Goal: Task Accomplishment & Management: Complete application form

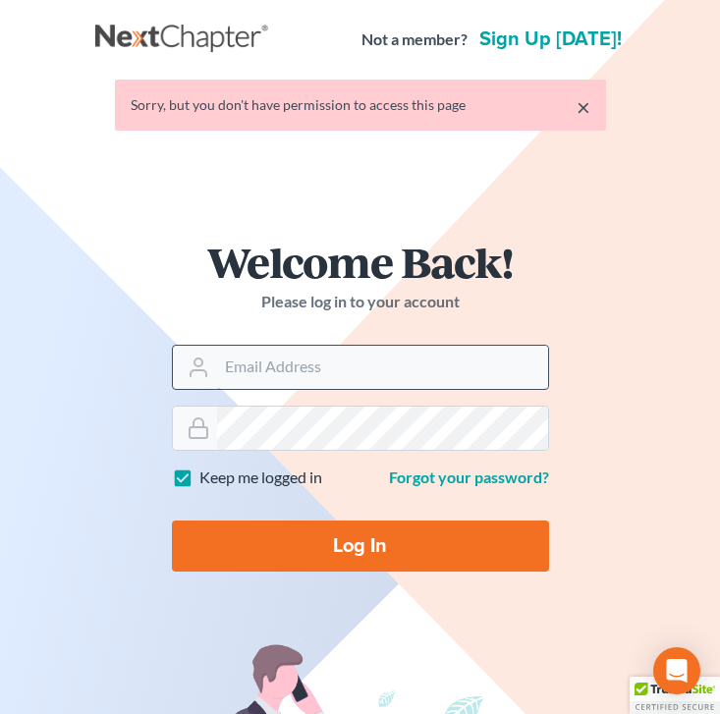
click at [279, 375] on input "Email Address" at bounding box center [382, 367] width 331 height 43
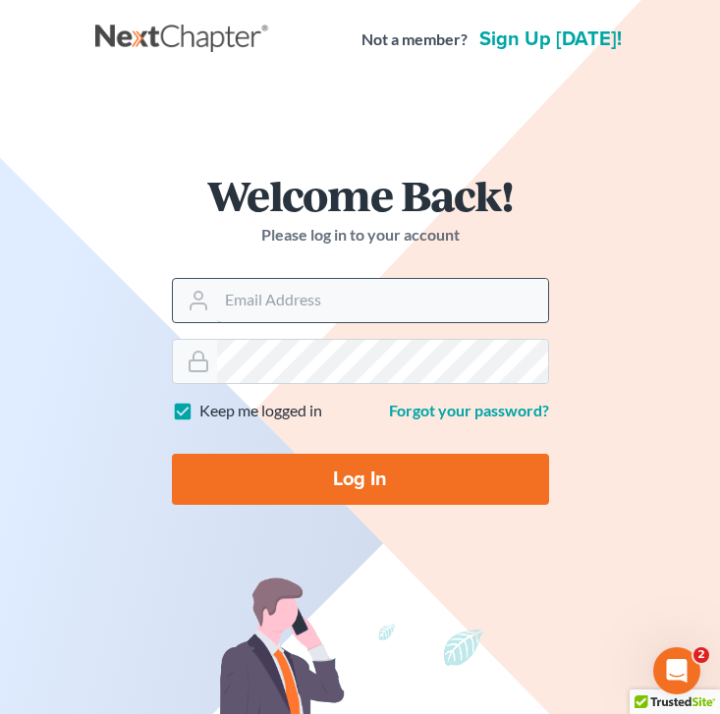
click at [331, 303] on input "Email Address" at bounding box center [382, 300] width 331 height 43
type input "[EMAIL_ADDRESS][DOMAIN_NAME]"
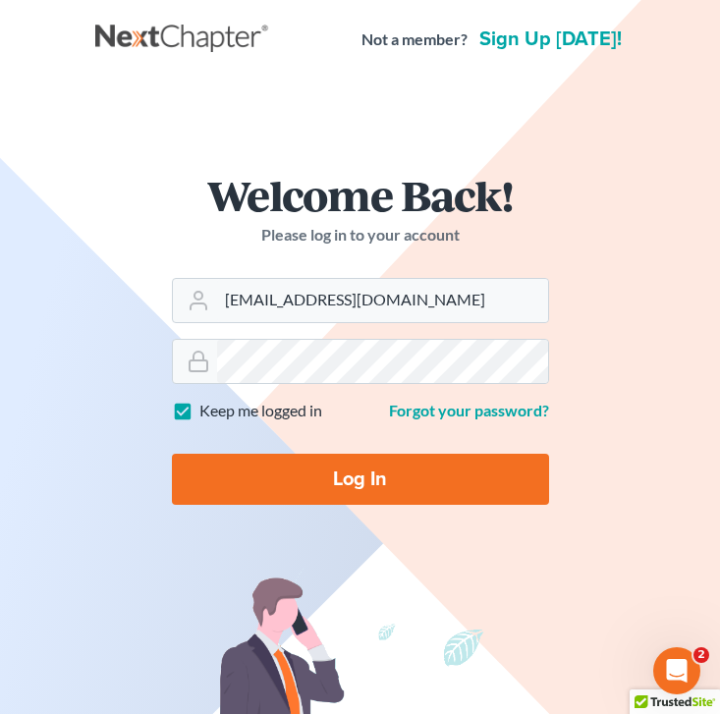
click at [313, 484] on input "Log In" at bounding box center [360, 479] width 377 height 51
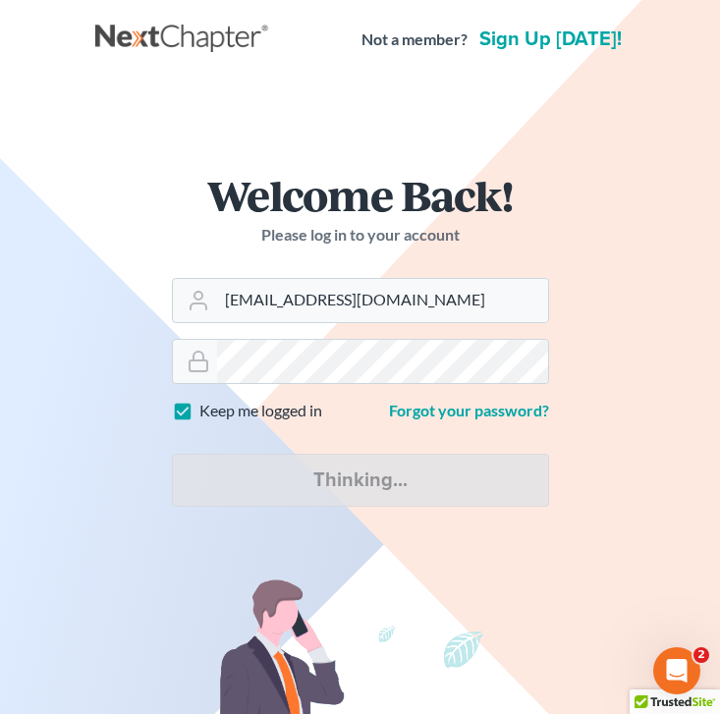
type input "Thinking..."
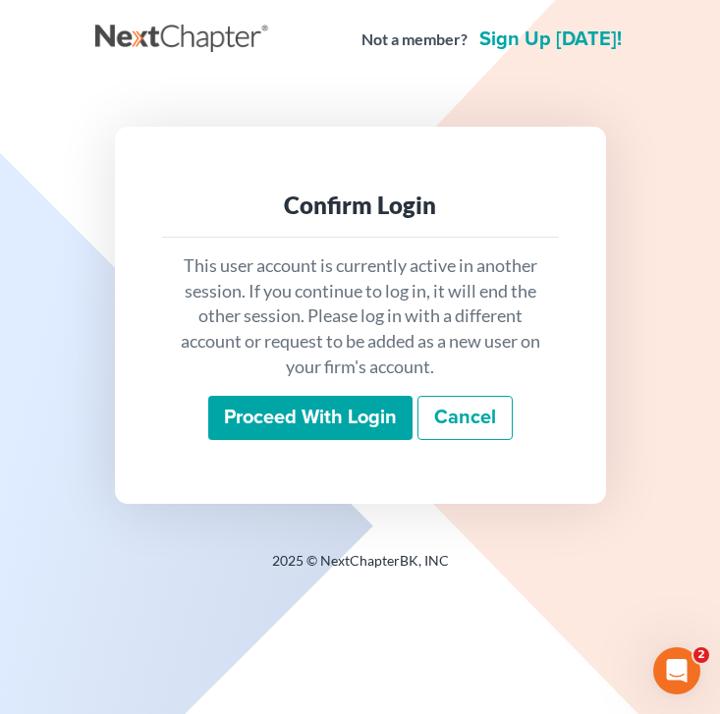
click at [350, 441] on div "This user account is currently active in another session. If you continue to lo…" at bounding box center [360, 347] width 397 height 219
click at [360, 422] on input "Proceed with login" at bounding box center [310, 418] width 204 height 45
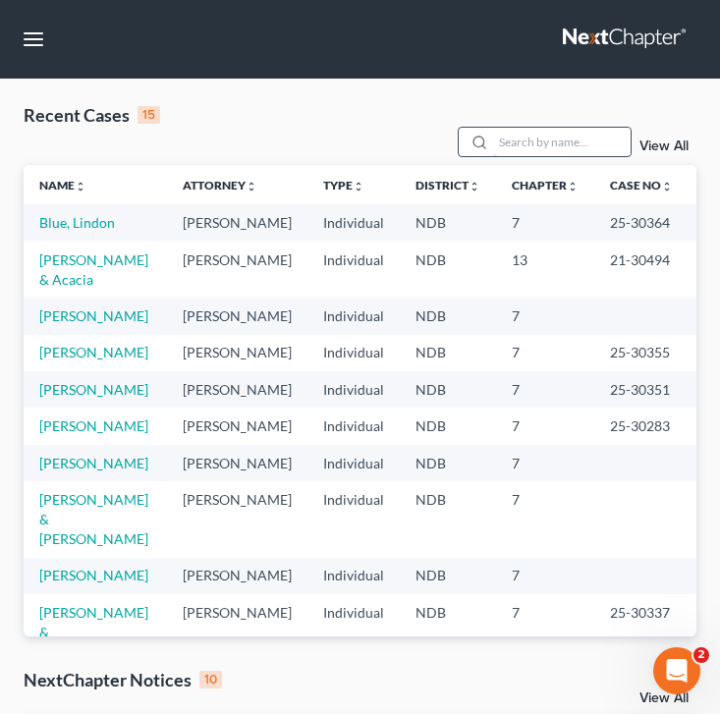
click at [566, 144] on input "search" at bounding box center [562, 142] width 138 height 28
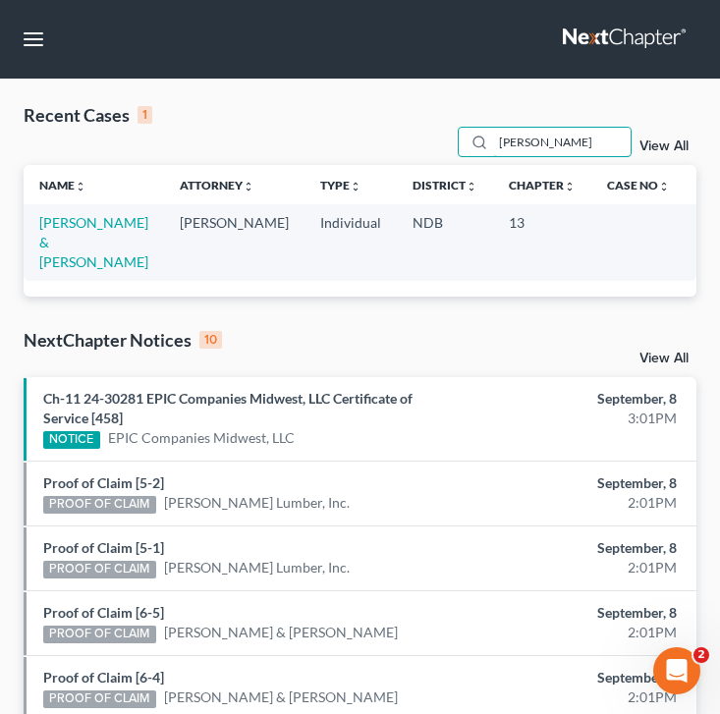
type input "[PERSON_NAME]"
click at [46, 233] on td "[PERSON_NAME] & [PERSON_NAME]" at bounding box center [94, 242] width 141 height 76
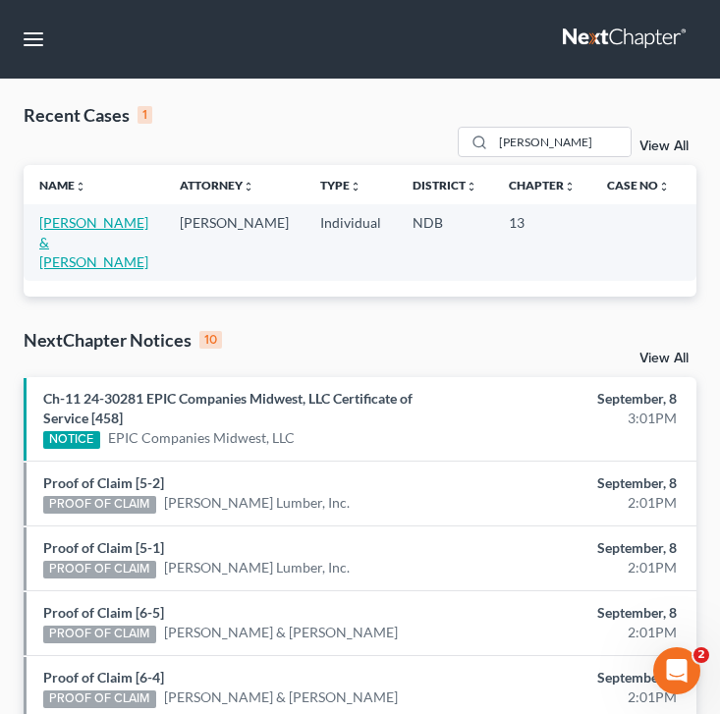
click at [51, 240] on link "[PERSON_NAME] & [PERSON_NAME]" at bounding box center [93, 242] width 109 height 56
select select "4"
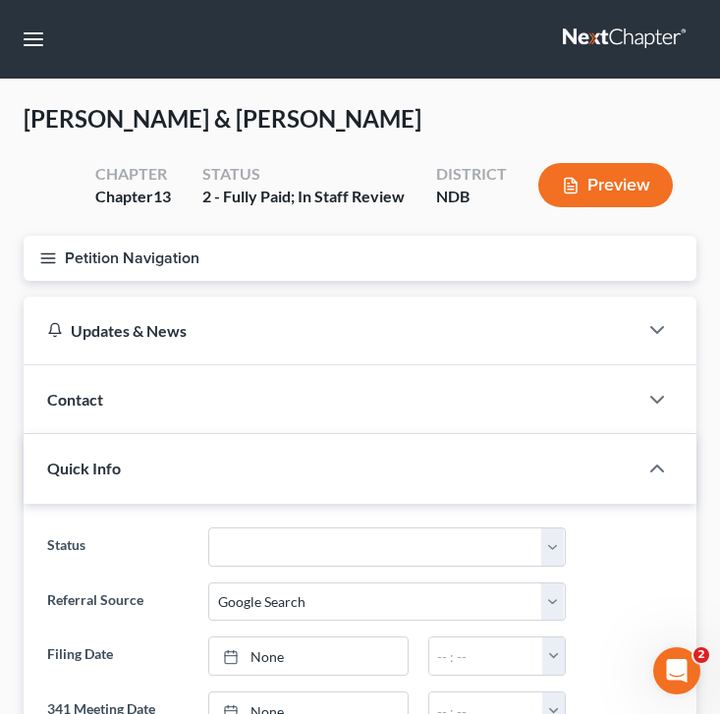
click at [57, 255] on button "Petition Navigation" at bounding box center [360, 258] width 673 height 45
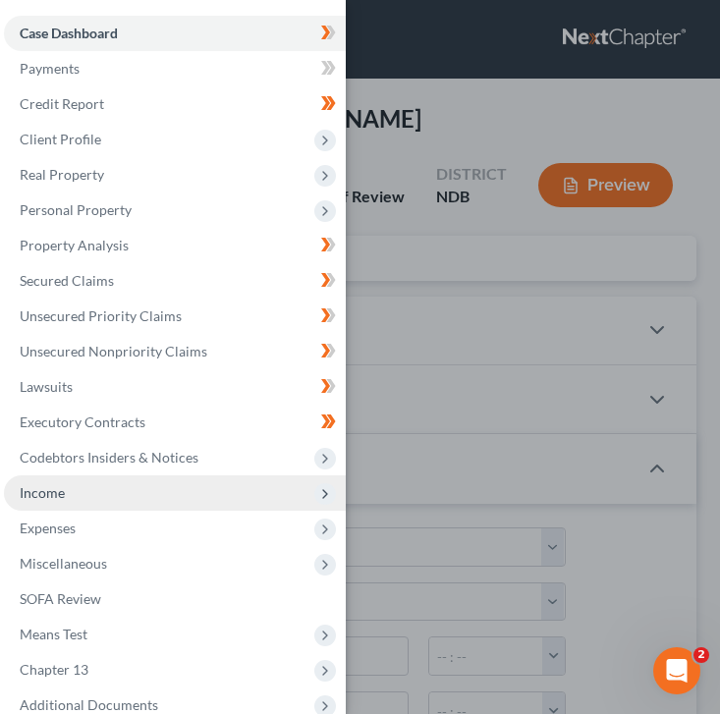
click at [106, 477] on span "Income" at bounding box center [175, 493] width 342 height 35
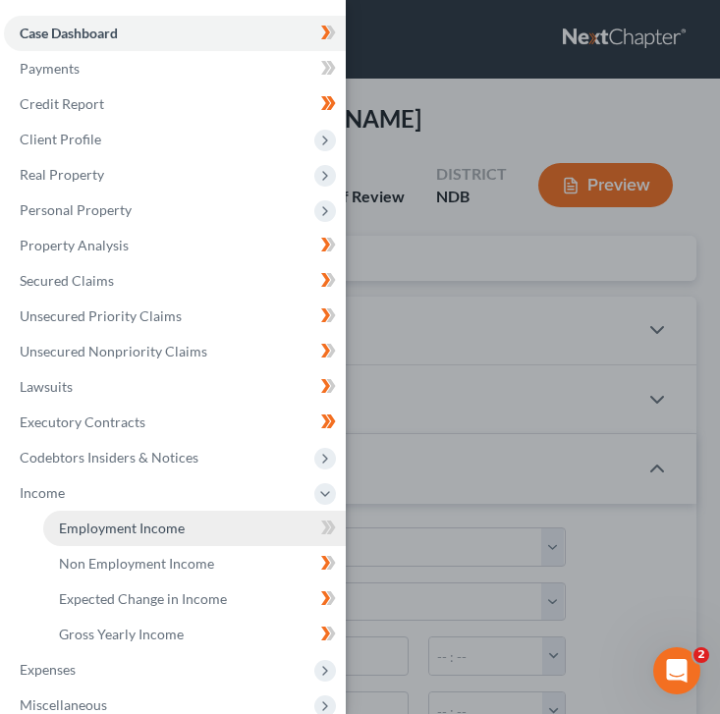
click at [141, 525] on span "Employment Income" at bounding box center [122, 528] width 126 height 17
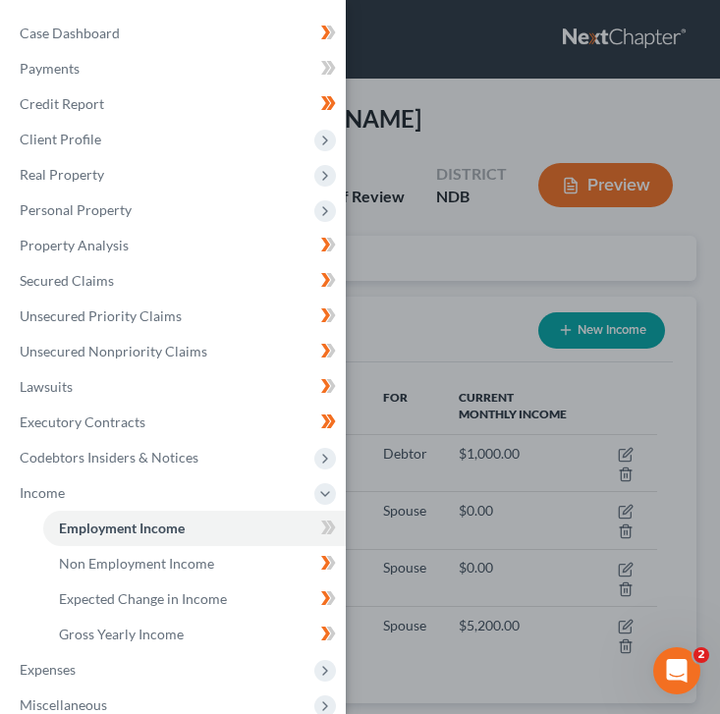
scroll to position [297, 634]
click at [443, 310] on div "Case Dashboard Payments Invoices Payments Payments Credit Report Client Profile" at bounding box center [360, 357] width 720 height 714
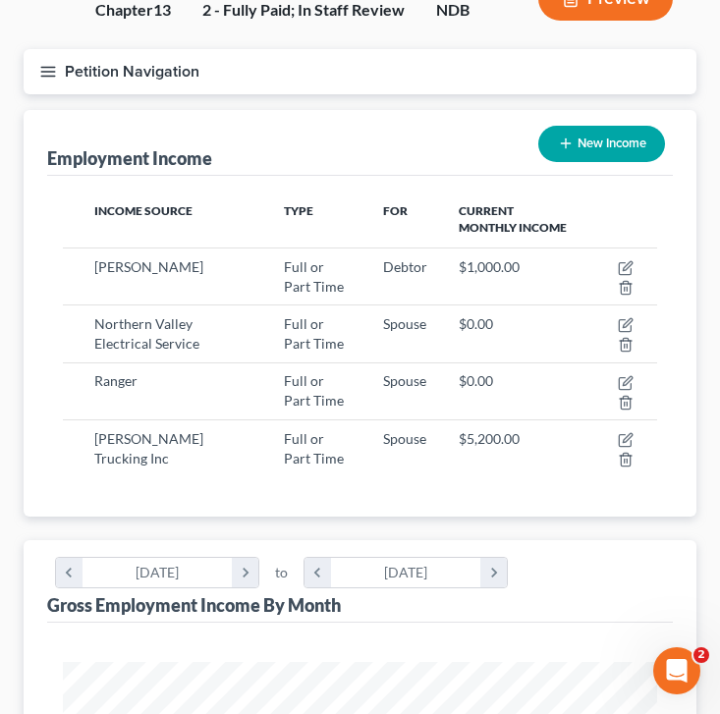
scroll to position [181, 0]
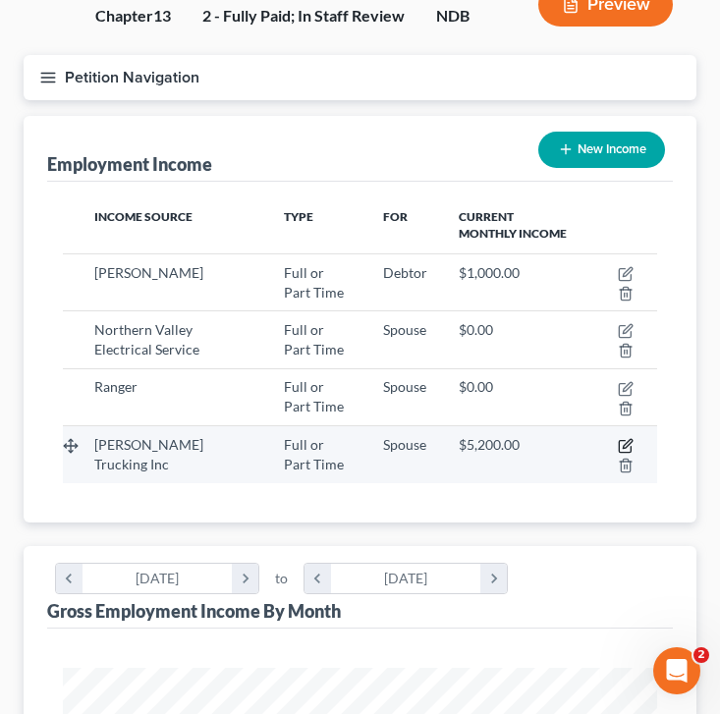
click at [624, 438] on icon "button" at bounding box center [626, 446] width 16 height 16
select select "0"
select select "29"
select select "2"
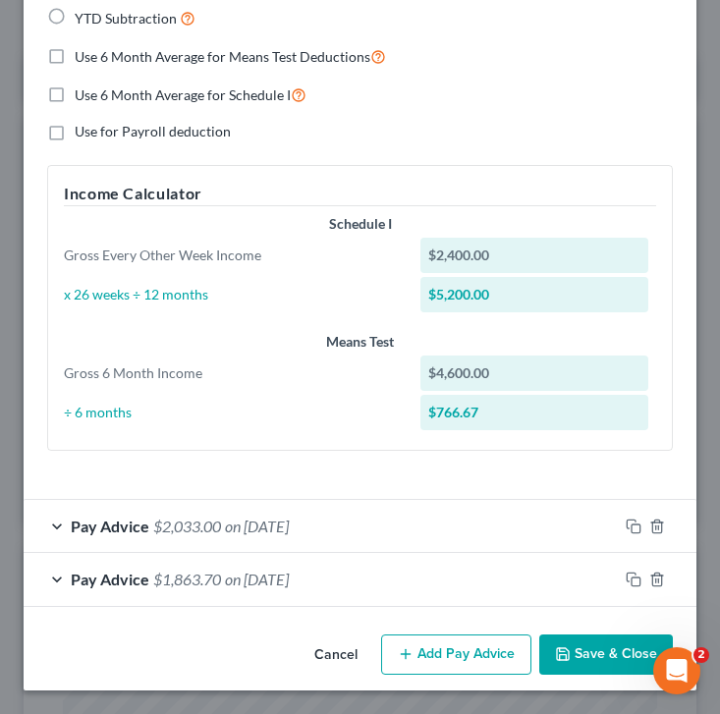
scroll to position [0, 0]
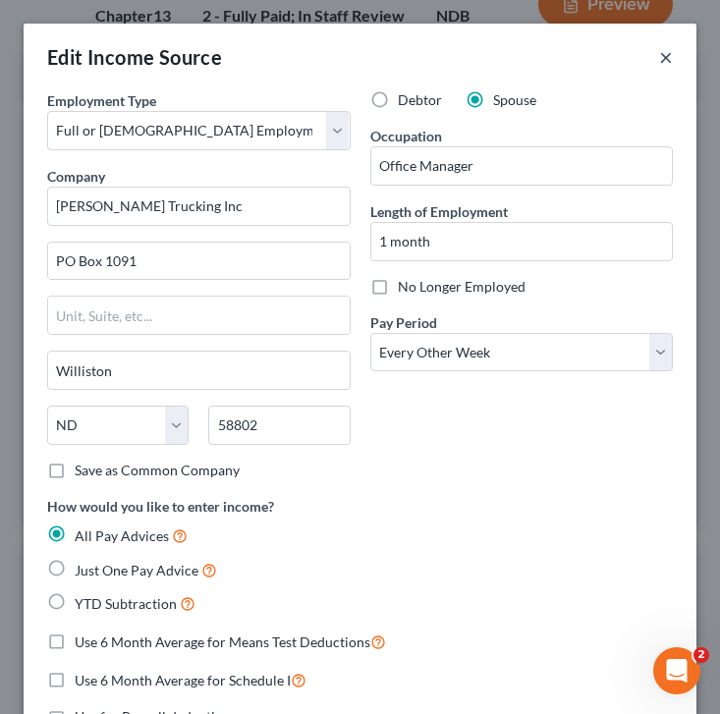
click at [666, 59] on button "×" at bounding box center [666, 57] width 14 height 24
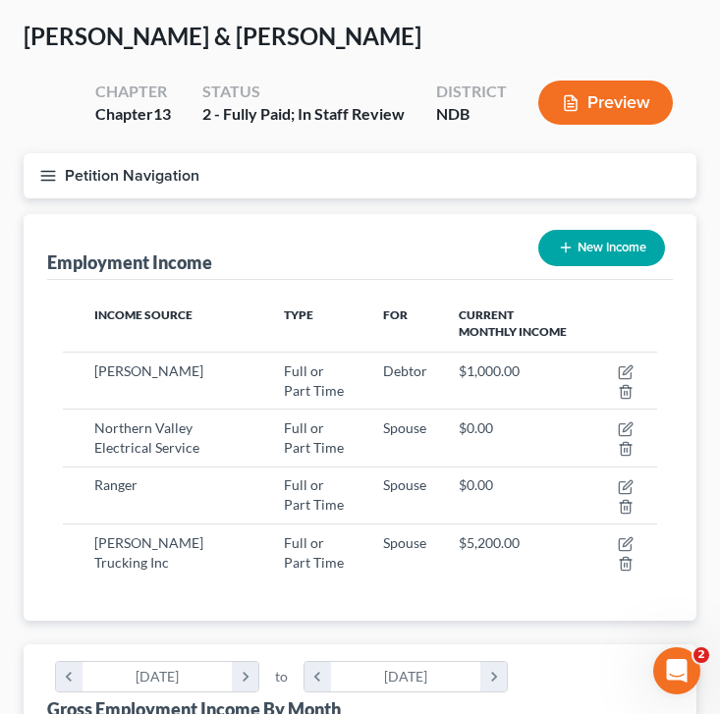
scroll to position [76, 0]
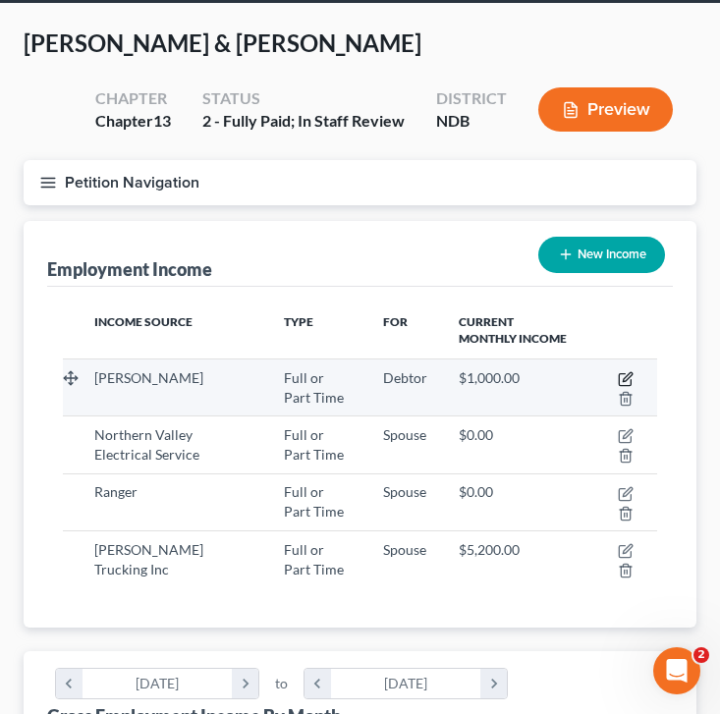
click at [627, 373] on icon "button" at bounding box center [627, 376] width 9 height 9
select select "0"
select select "45"
select select "0"
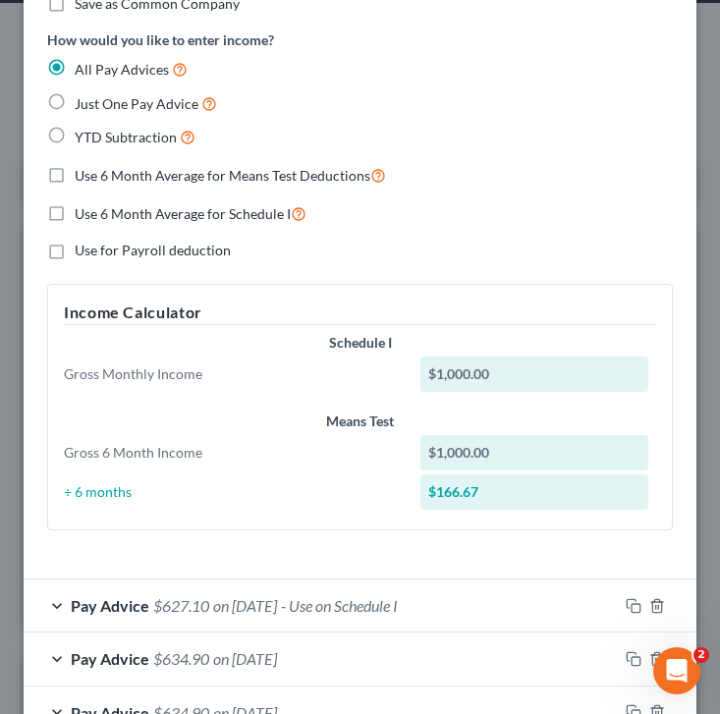
scroll to position [0, 0]
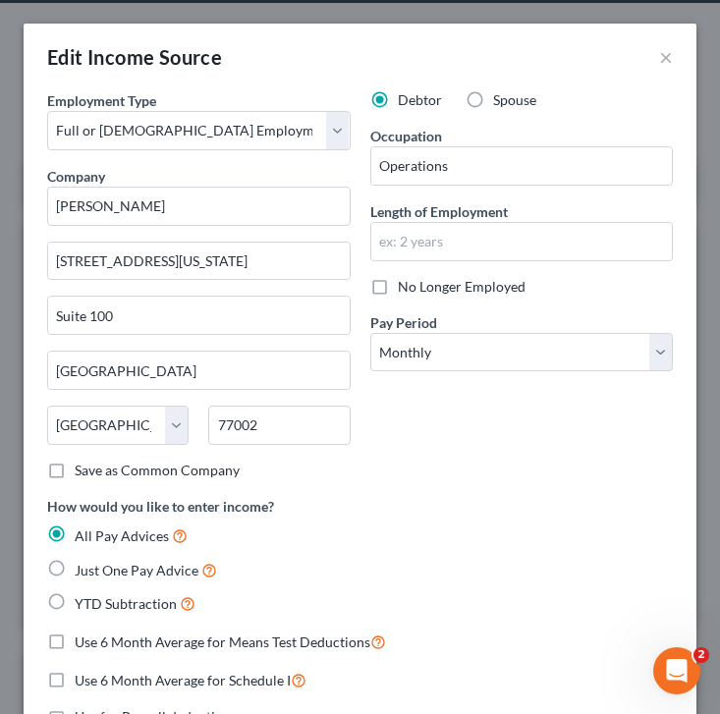
click at [673, 55] on div "Edit Income Source ×" at bounding box center [360, 57] width 673 height 67
click at [666, 58] on button "×" at bounding box center [666, 57] width 14 height 24
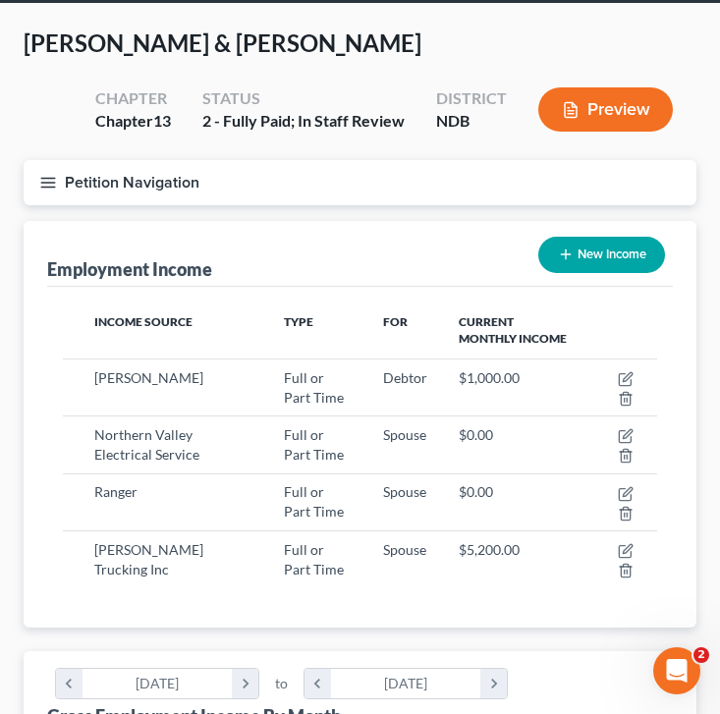
click at [44, 190] on button "Petition Navigation" at bounding box center [360, 182] width 673 height 45
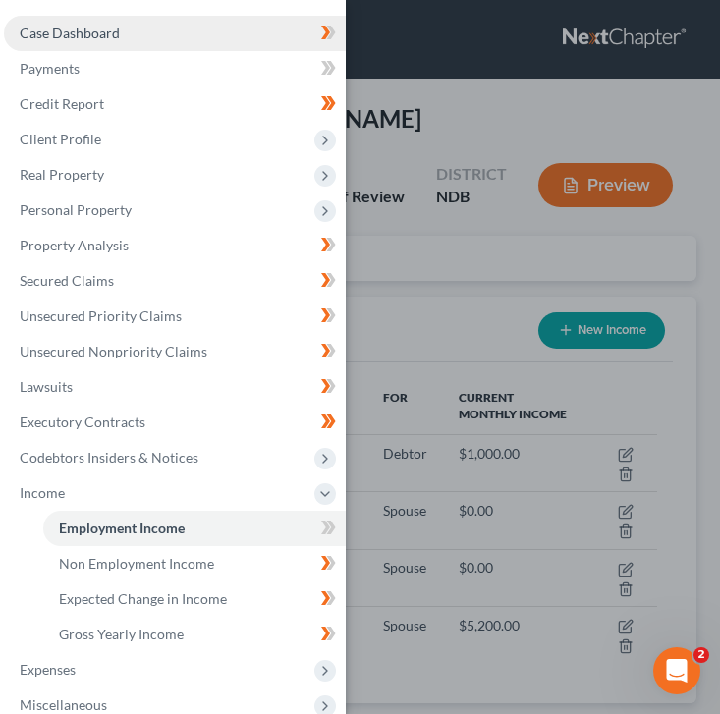
click at [256, 39] on link "Case Dashboard" at bounding box center [175, 33] width 342 height 35
select select "4"
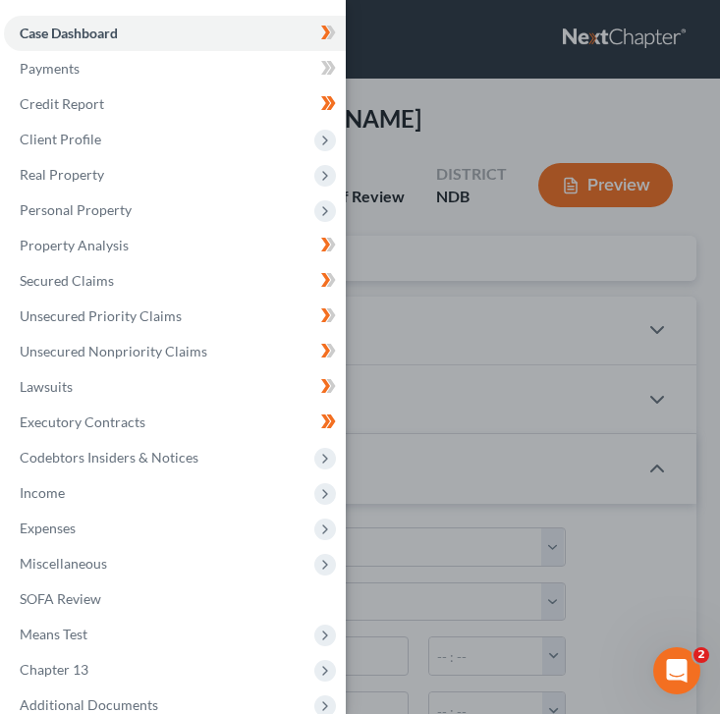
click at [428, 338] on div "Case Dashboard Payments Invoices Payments Payments Credit Report Client Profile" at bounding box center [360, 357] width 720 height 714
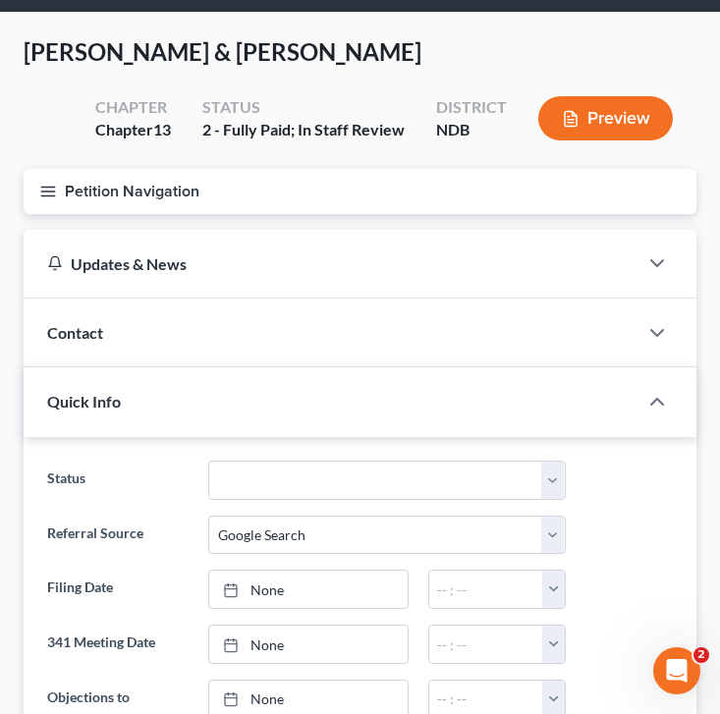
scroll to position [68, 0]
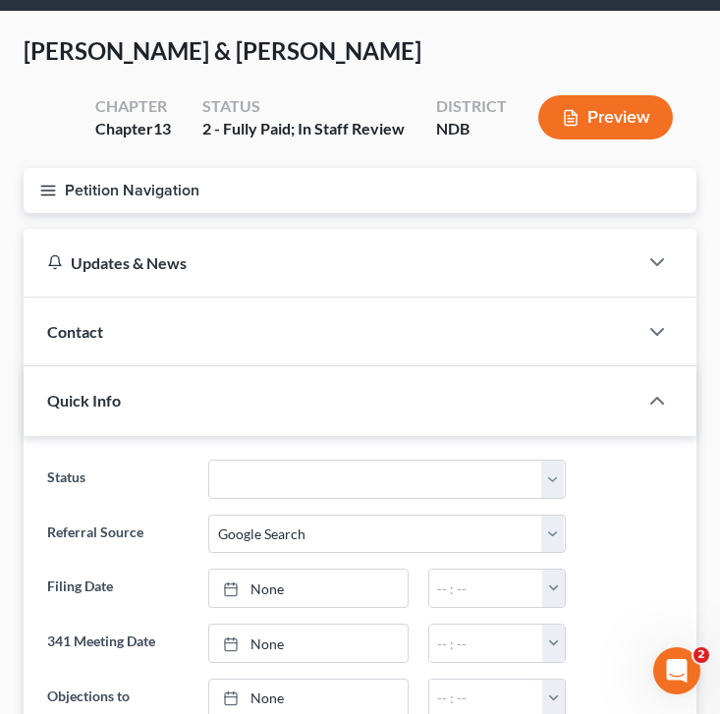
click at [117, 172] on button "Petition Navigation" at bounding box center [360, 190] width 673 height 45
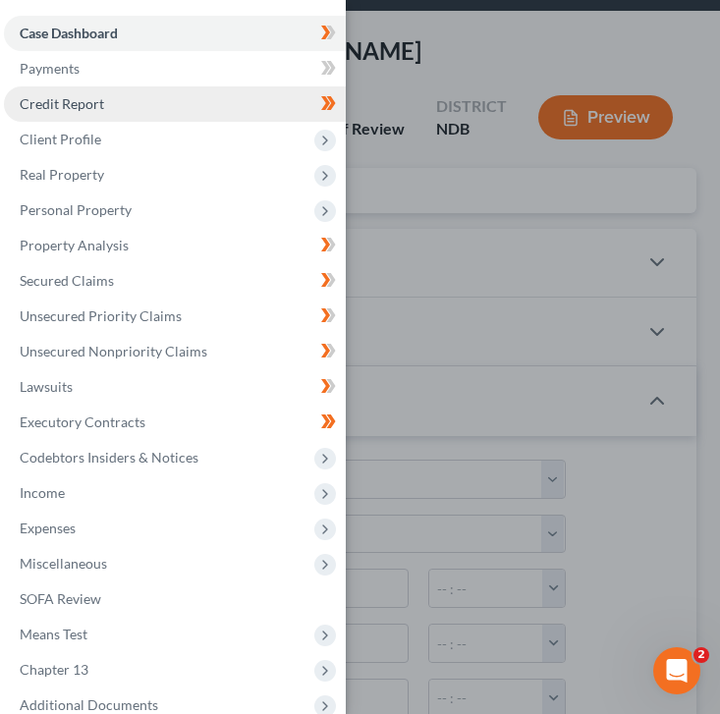
click at [190, 98] on link "Credit Report" at bounding box center [175, 103] width 342 height 35
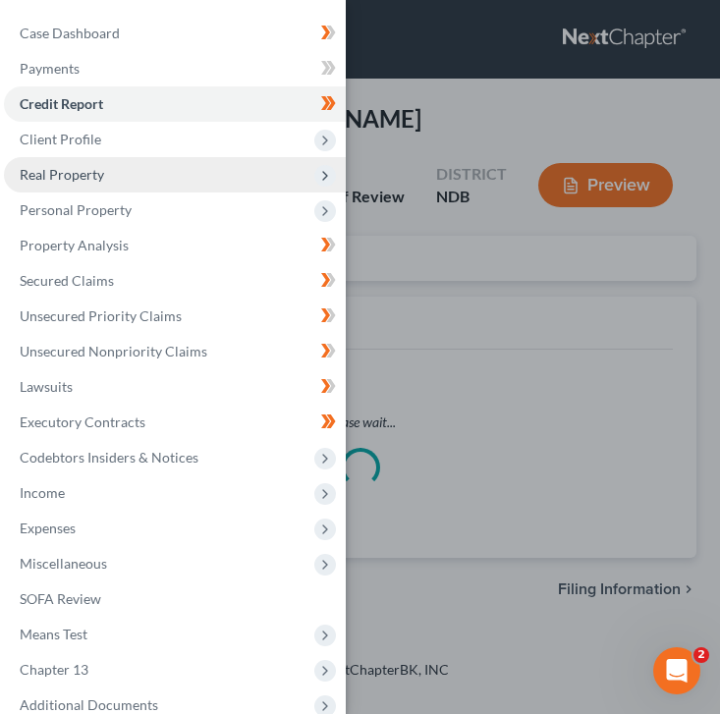
click at [196, 157] on span "Real Property" at bounding box center [175, 174] width 342 height 35
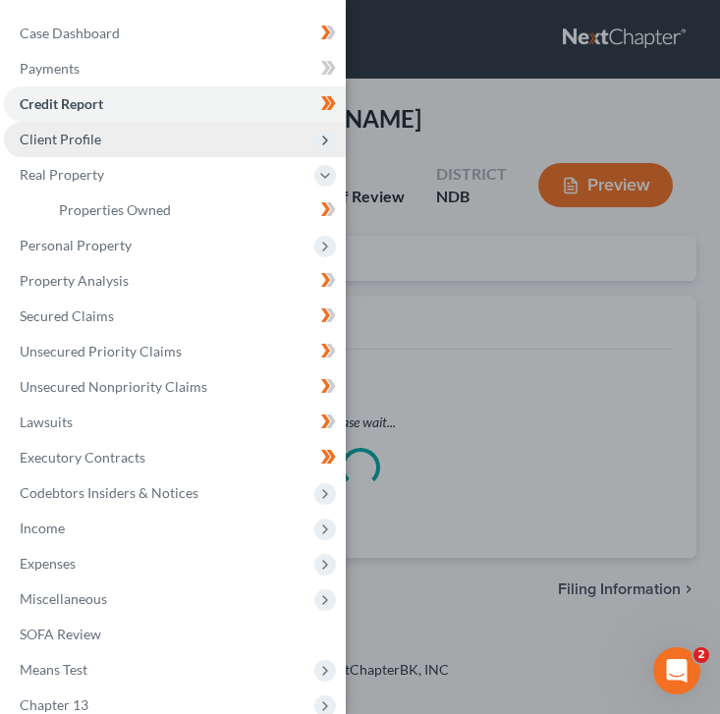
click at [191, 142] on span "Client Profile" at bounding box center [175, 139] width 342 height 35
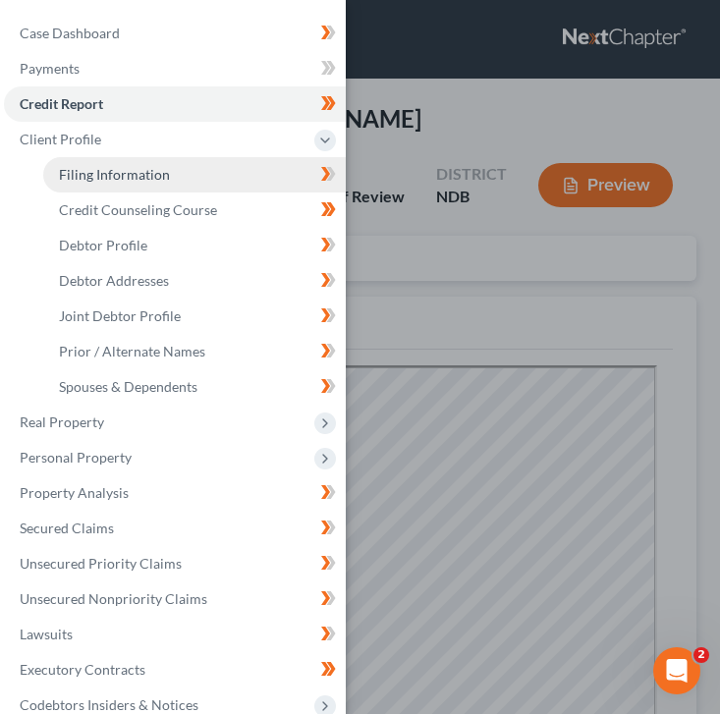
click at [237, 187] on link "Filing Information" at bounding box center [194, 174] width 303 height 35
select select "1"
select select "3"
select select "29"
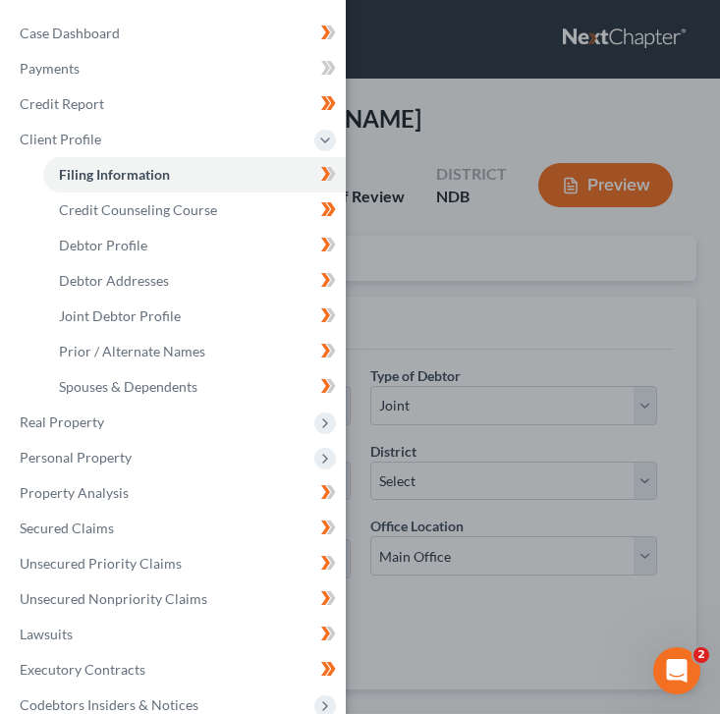
click at [453, 143] on div "Case Dashboard Payments Invoices Payments Payments Credit Report Client Profile" at bounding box center [360, 357] width 720 height 714
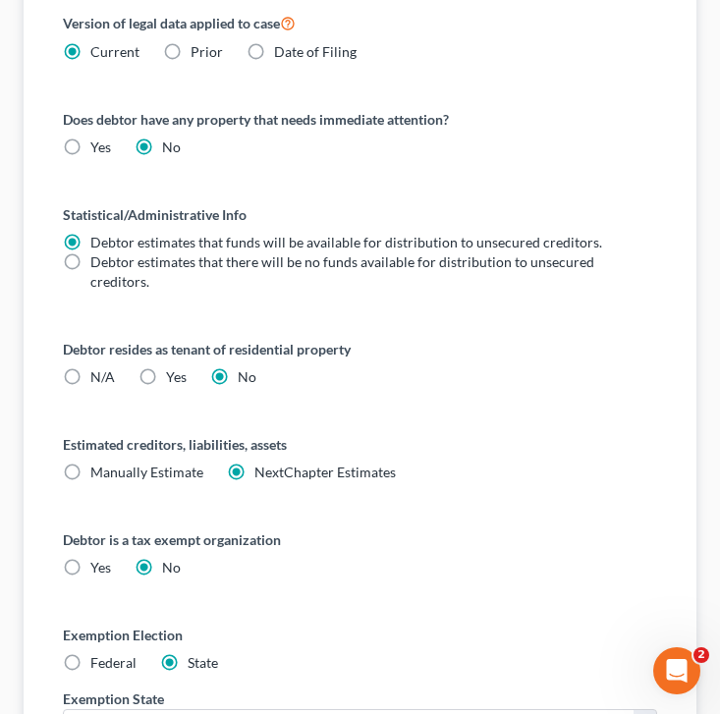
scroll to position [1231, 0]
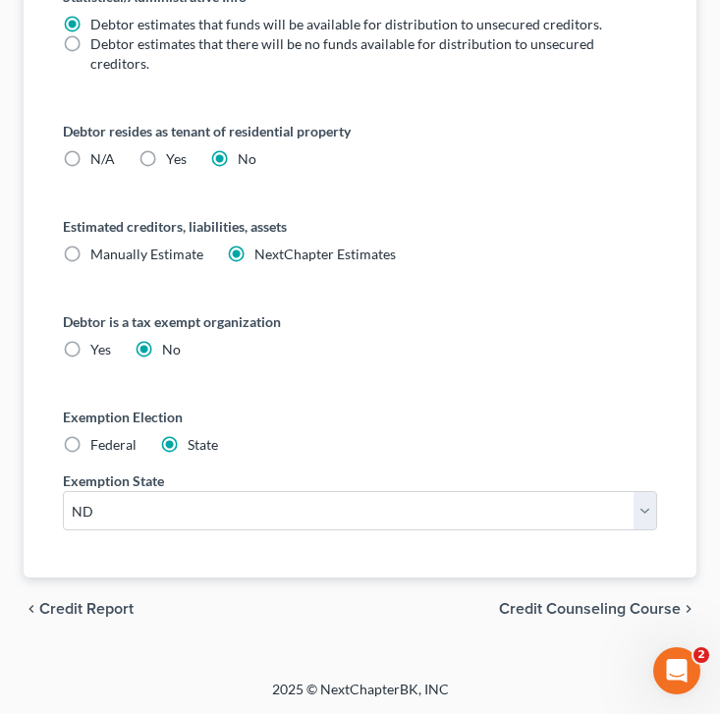
click at [586, 618] on div "chevron_left Credit Report Credit Counseling Course chevron_right" at bounding box center [360, 609] width 673 height 63
click at [578, 612] on span "Credit Counseling Course" at bounding box center [590, 609] width 182 height 16
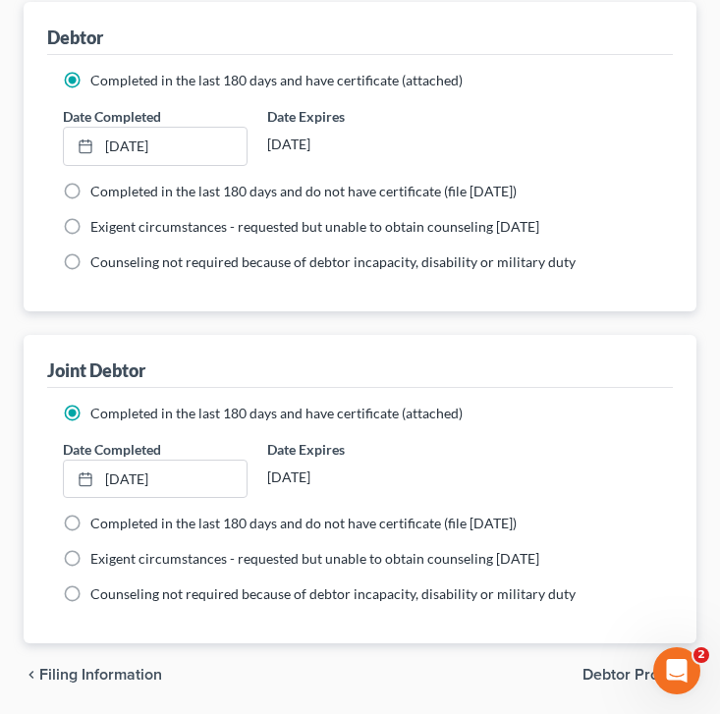
scroll to position [361, 0]
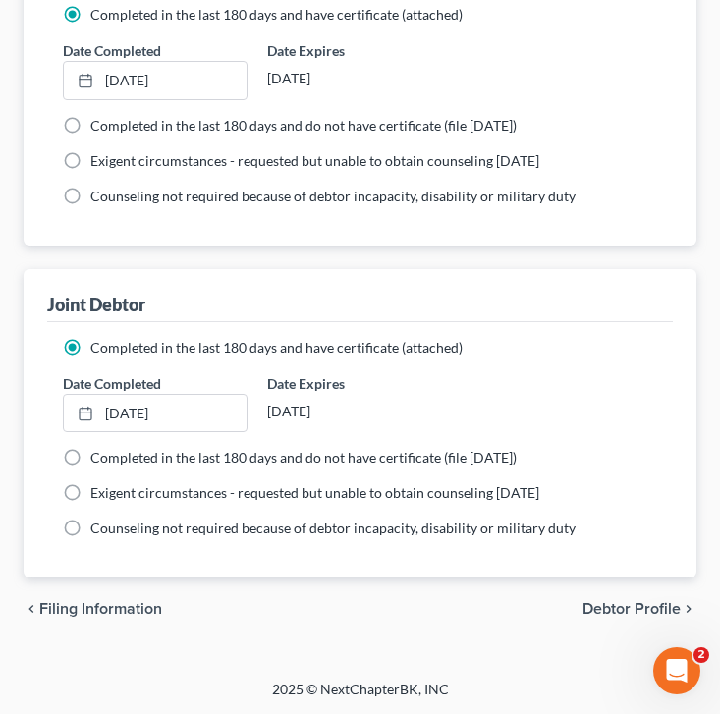
click at [683, 611] on icon "chevron_right" at bounding box center [689, 609] width 16 height 16
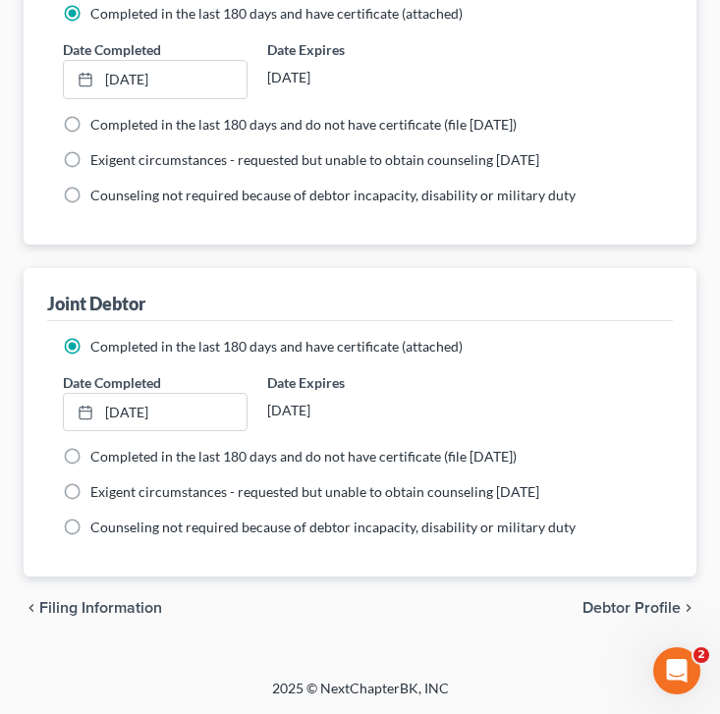
select select "1"
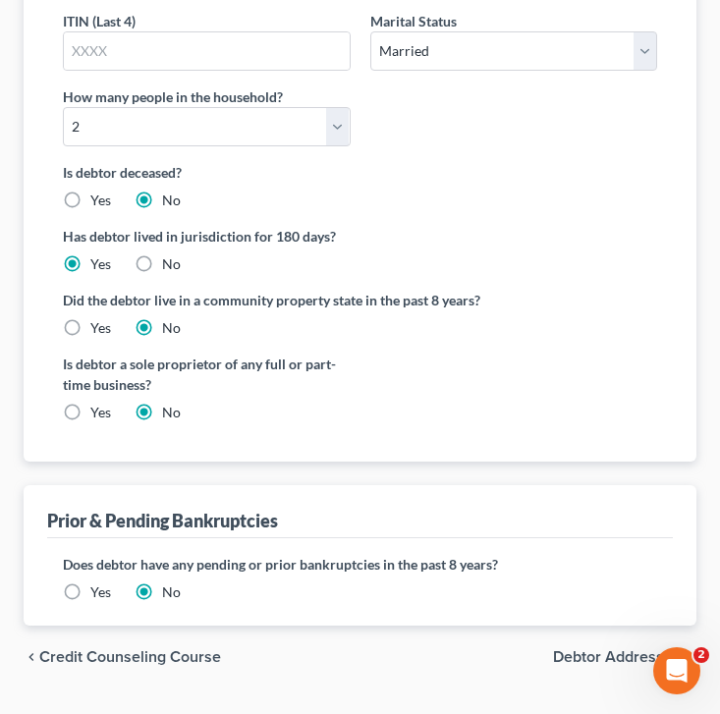
scroll to position [630, 0]
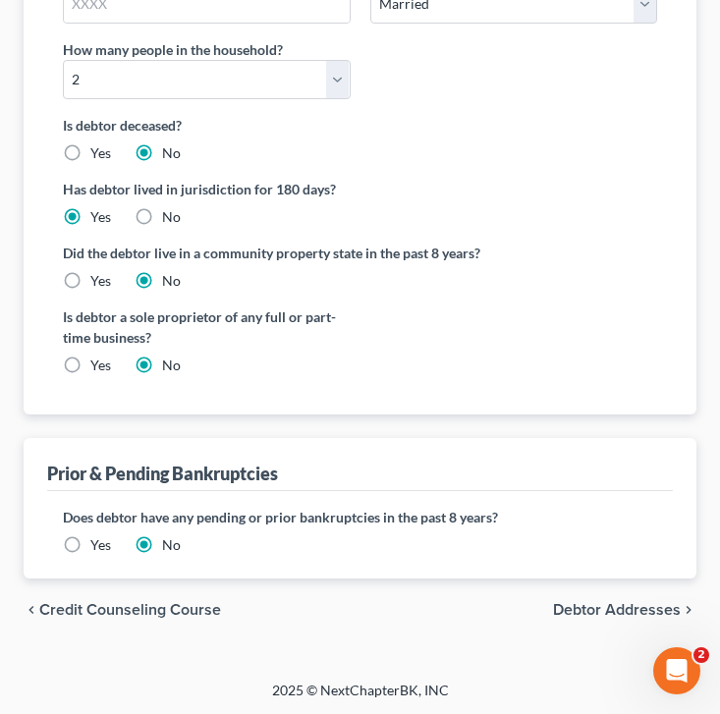
click at [644, 619] on div "chevron_left Credit Counseling Course Debtor Addresses chevron_right" at bounding box center [360, 610] width 673 height 63
click at [639, 612] on span "Debtor Addresses" at bounding box center [617, 610] width 128 height 16
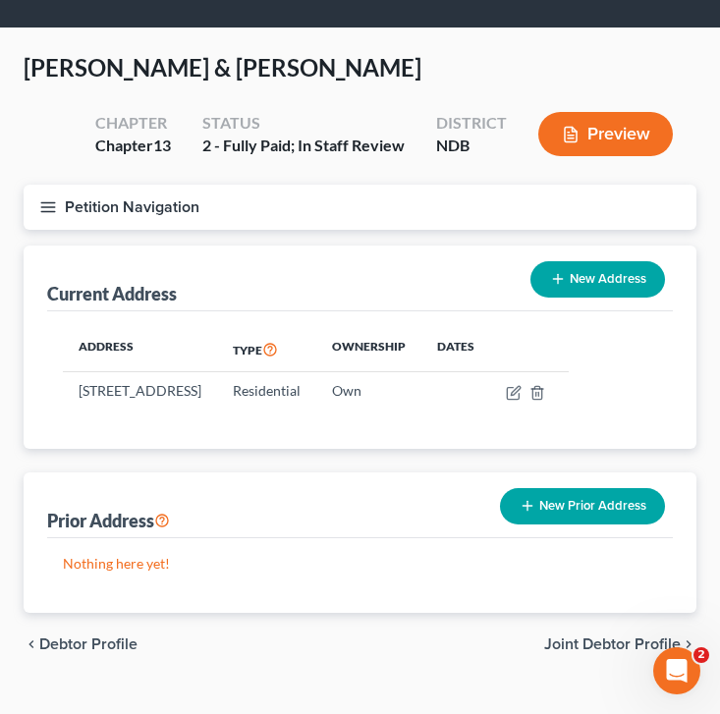
scroll to position [106, 0]
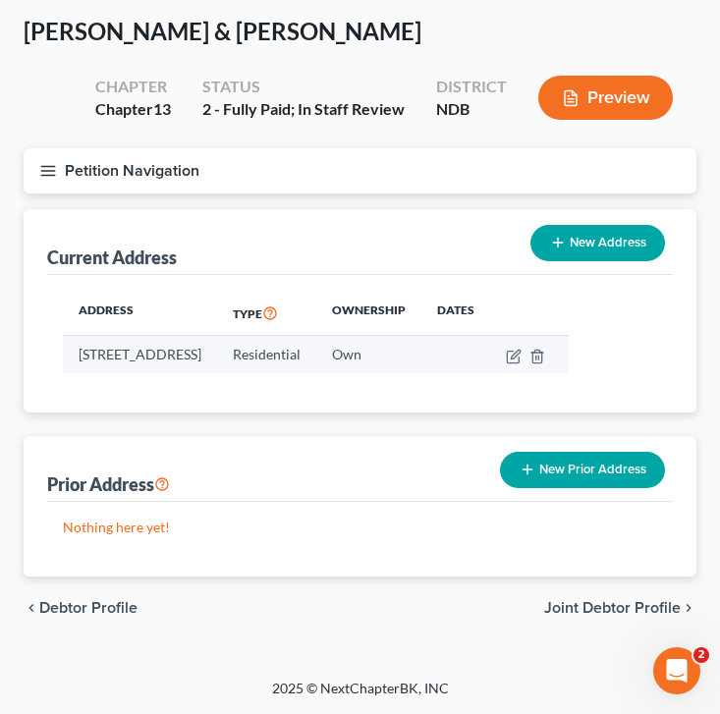
click at [569, 336] on td at bounding box center [529, 354] width 79 height 37
click at [522, 349] on icon "button" at bounding box center [514, 357] width 16 height 16
select select "29"
select select "0"
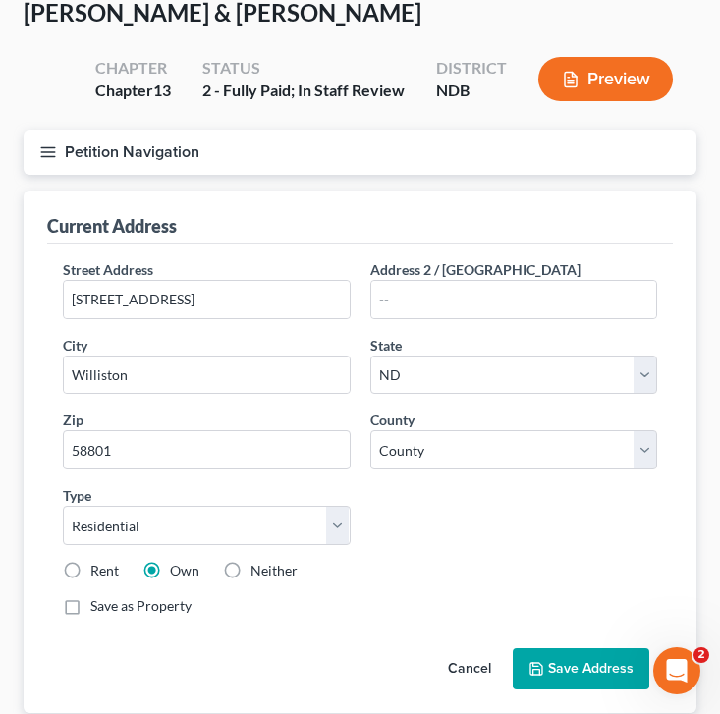
scroll to position [405, 0]
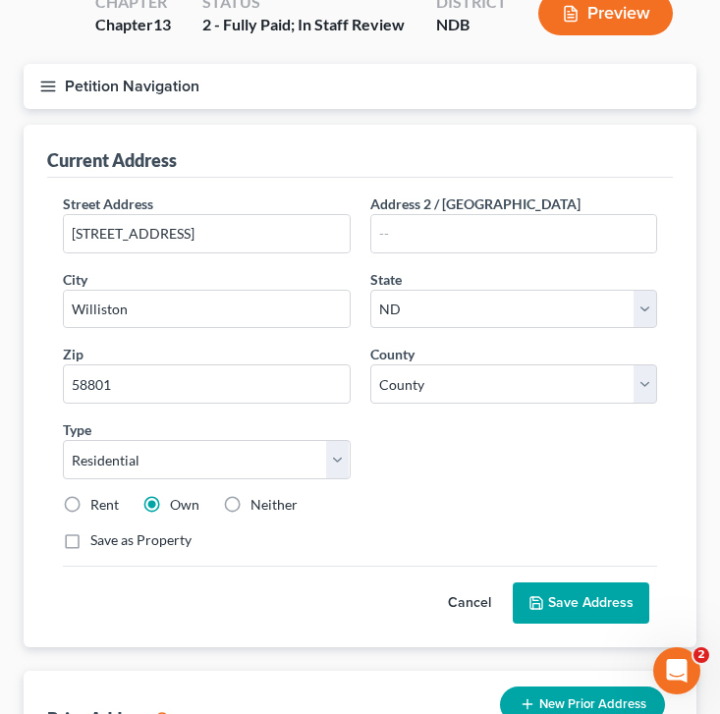
click at [461, 618] on button "Cancel" at bounding box center [469, 603] width 86 height 39
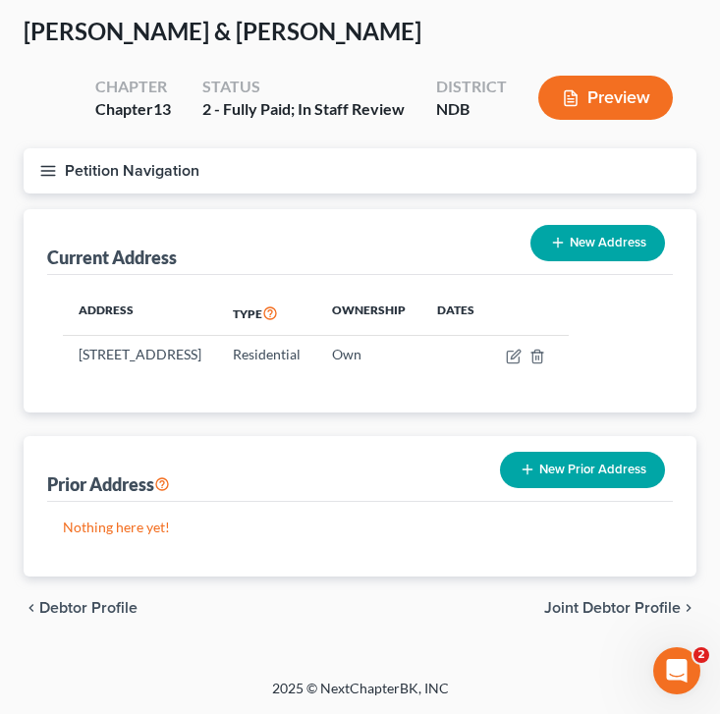
scroll to position [106, 0]
click at [561, 613] on span "Joint Debtor Profile" at bounding box center [612, 608] width 137 height 16
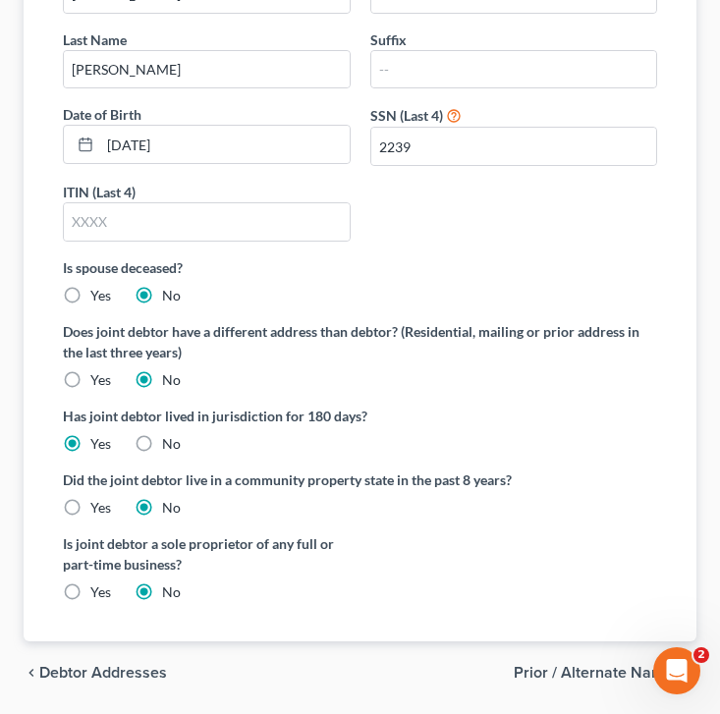
scroll to position [476, 0]
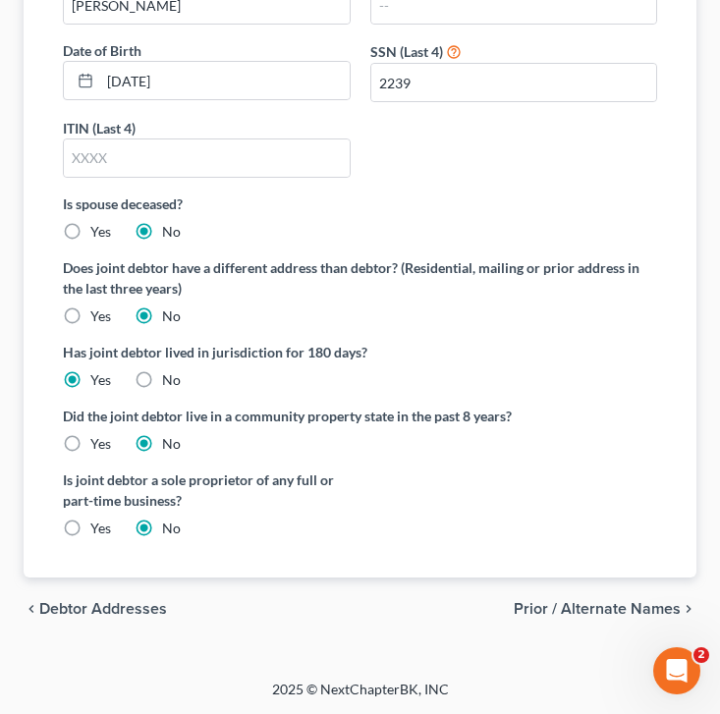
click at [611, 605] on span "Prior / Alternate Names" at bounding box center [597, 609] width 167 height 16
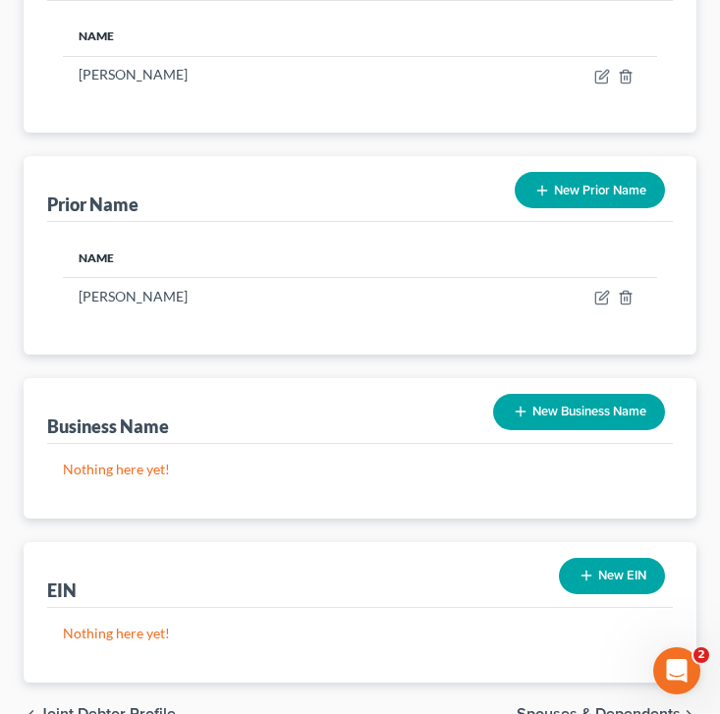
scroll to position [466, 0]
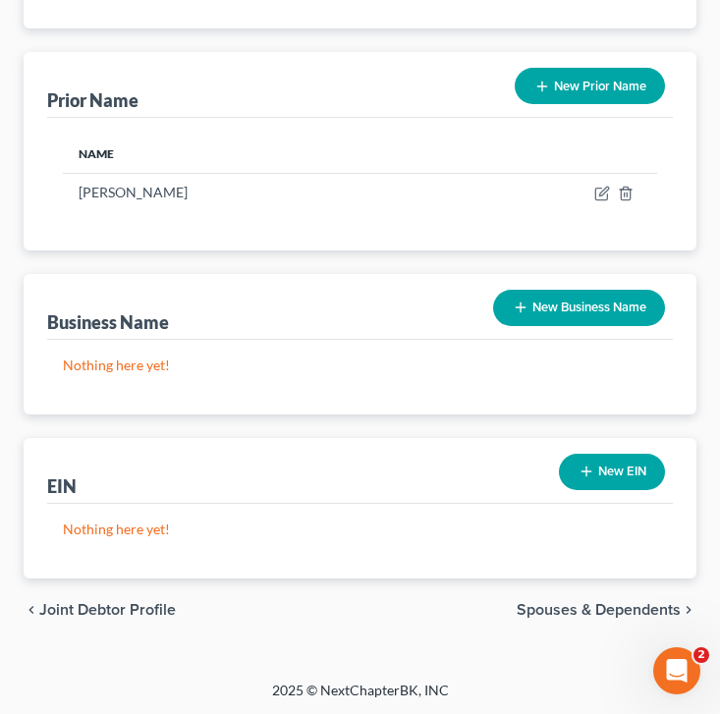
click at [525, 606] on span "Spouses & Dependents" at bounding box center [599, 610] width 164 height 16
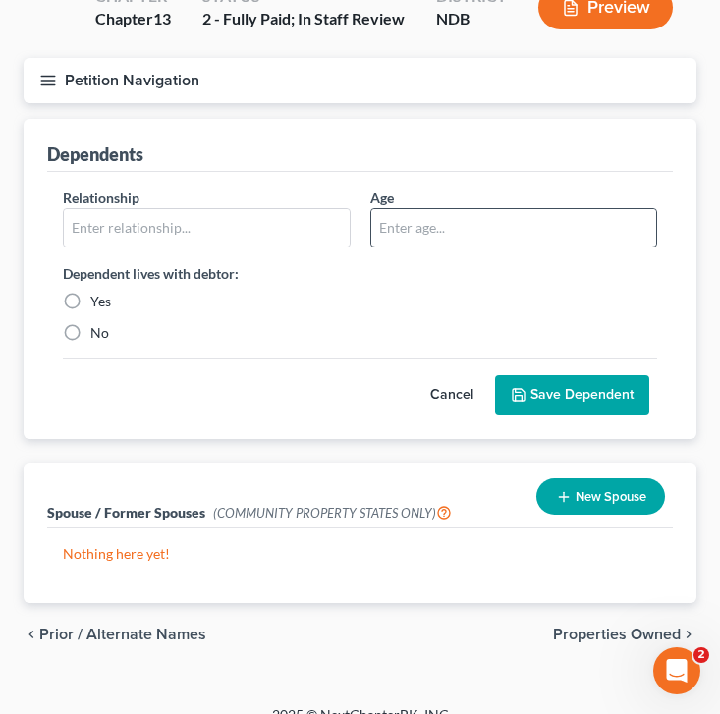
scroll to position [180, 0]
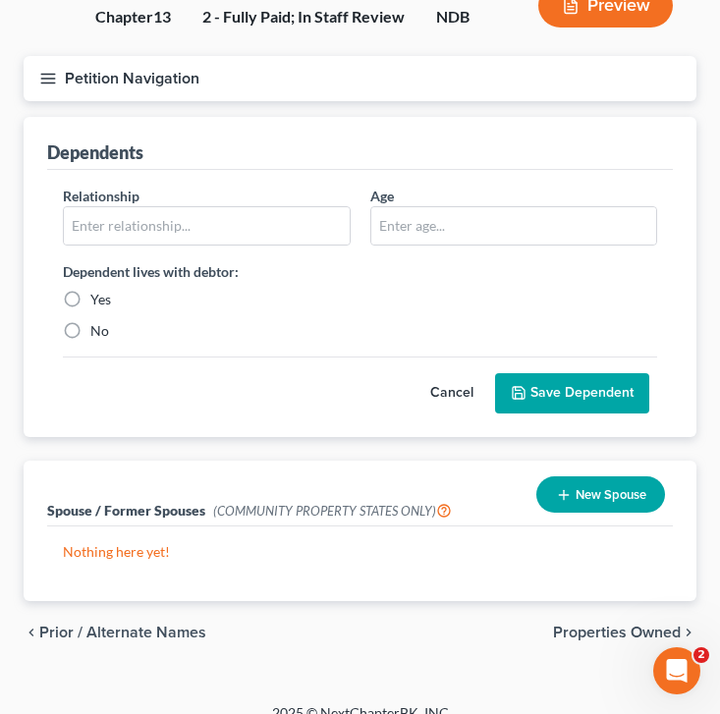
click at [602, 629] on span "Properties Owned" at bounding box center [617, 633] width 128 height 16
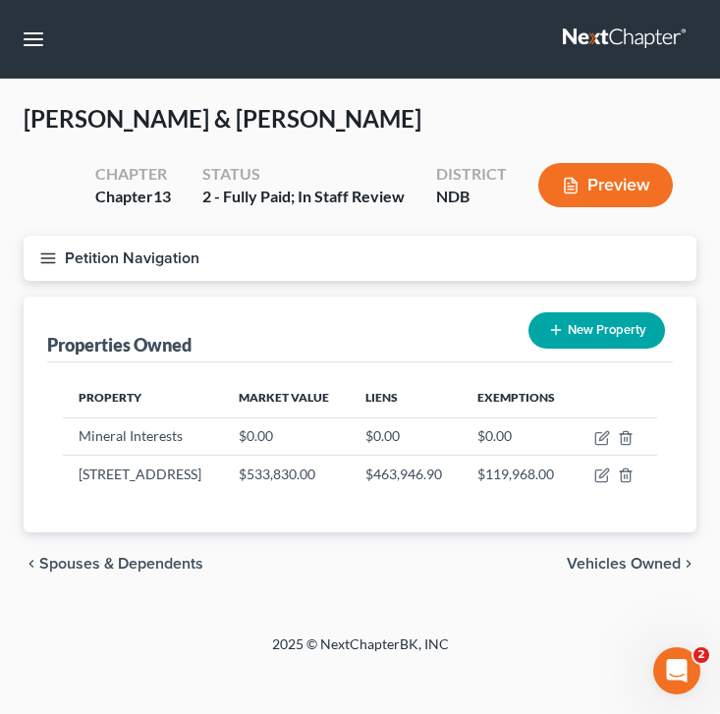
click at [653, 566] on span "Vehicles Owned" at bounding box center [624, 564] width 114 height 16
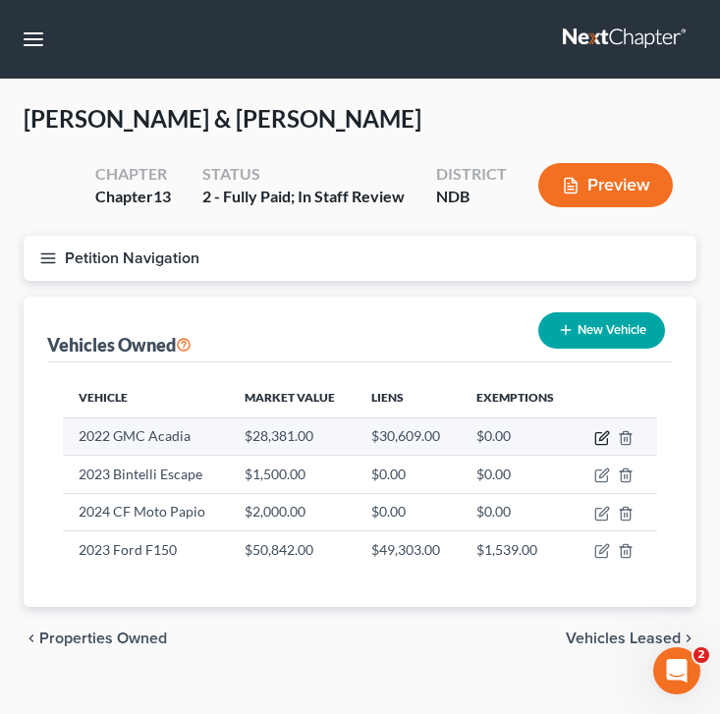
click at [605, 432] on icon "button" at bounding box center [603, 435] width 9 height 9
select select "0"
select select "4"
select select "1"
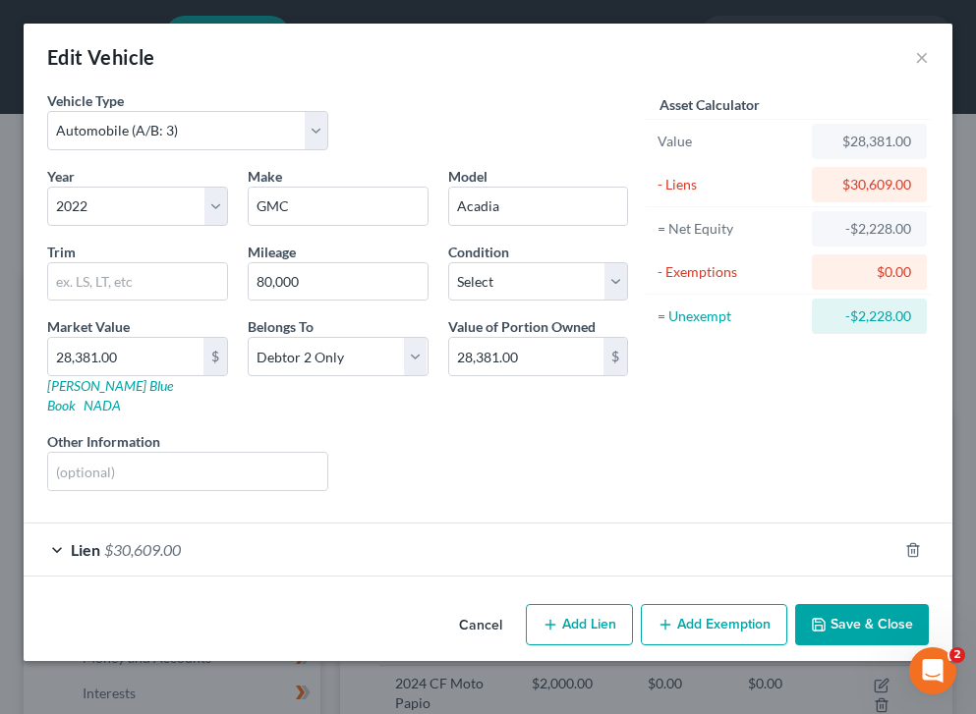
click at [71, 540] on span "Lien" at bounding box center [85, 549] width 29 height 19
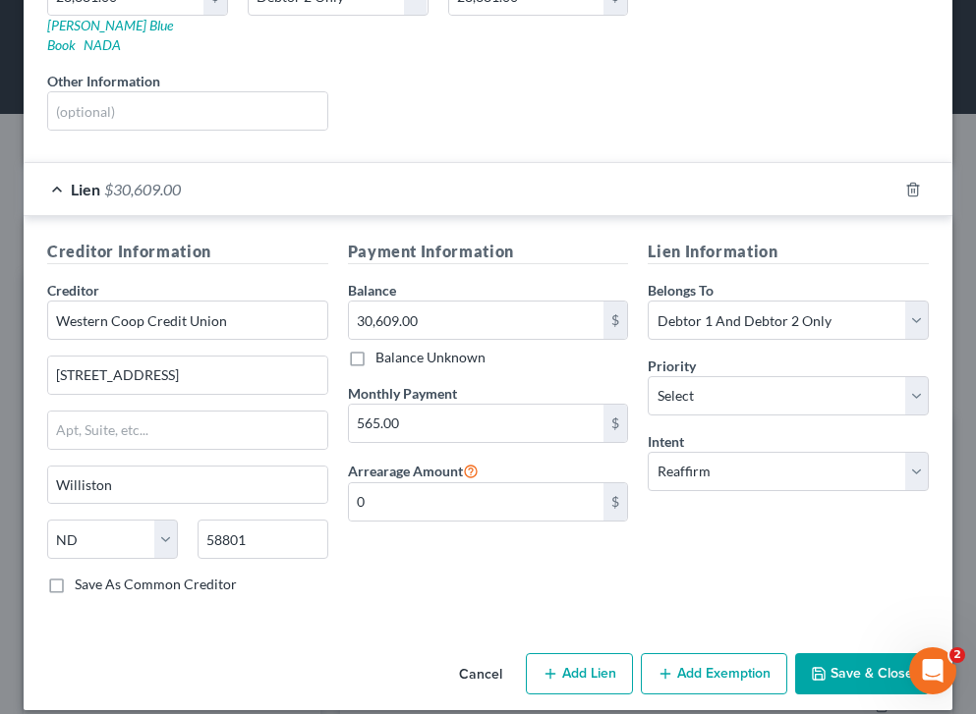
scroll to position [360, 0]
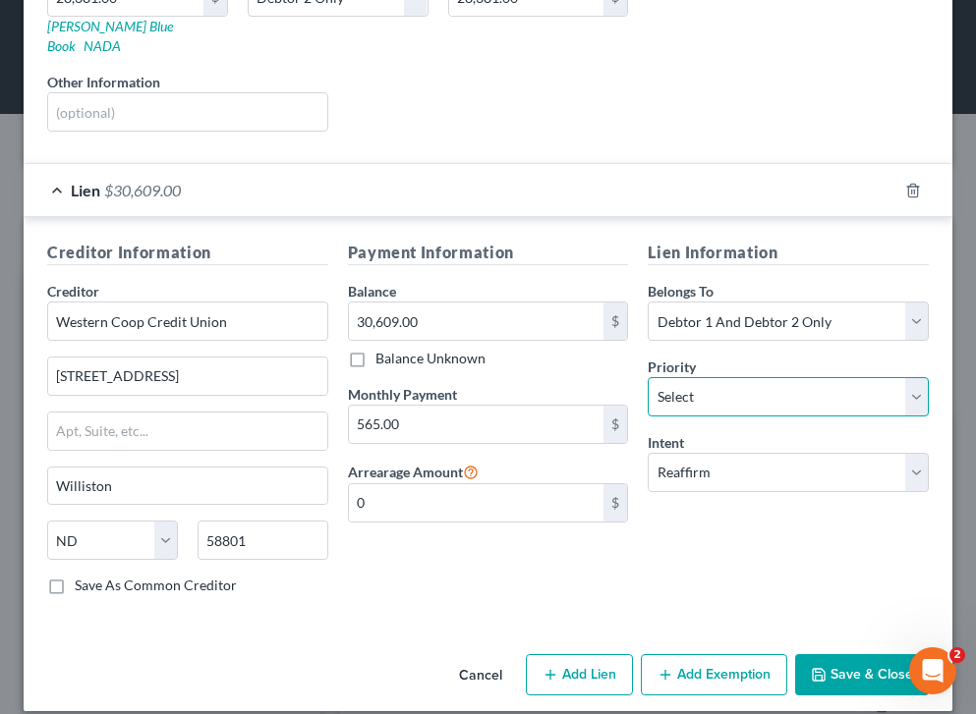
click at [719, 396] on select "Select 1st 2nd 3rd 4th 5th 6th 7th 8th 9th 10th 11th 12th 13th 14th 15th 16th 1…" at bounding box center [788, 396] width 281 height 39
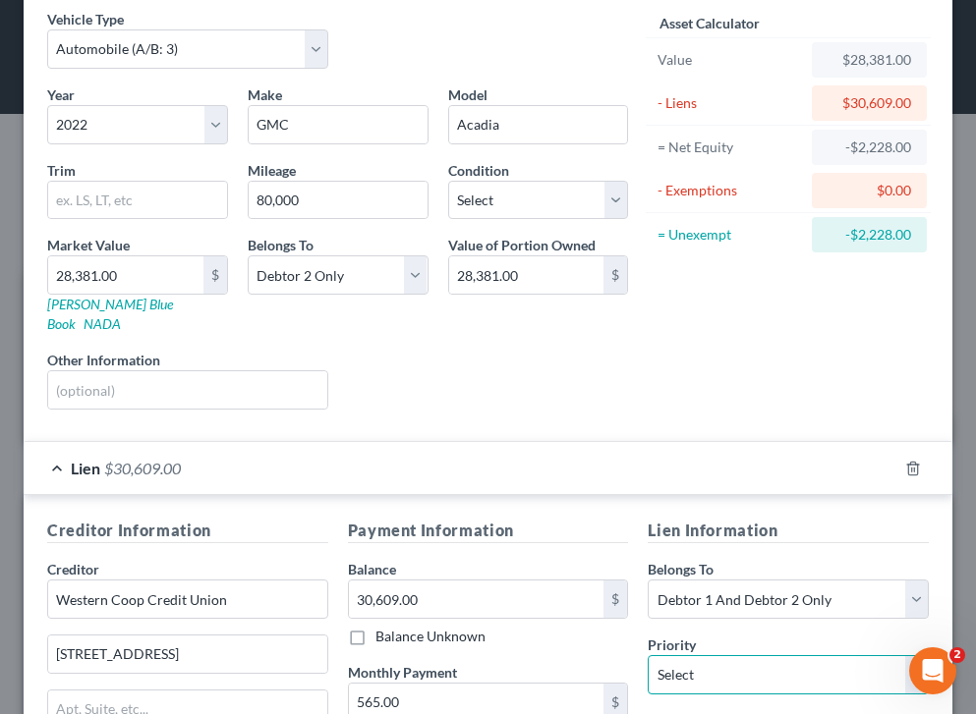
scroll to position [361, 0]
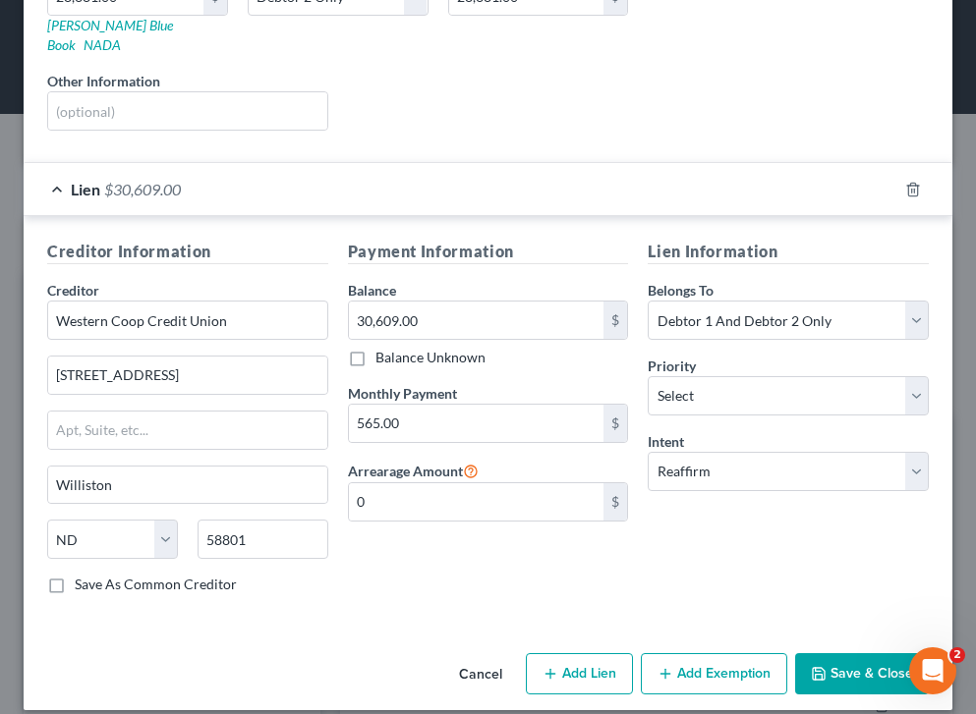
click at [719, 654] on button "Save & Close" at bounding box center [862, 674] width 134 height 41
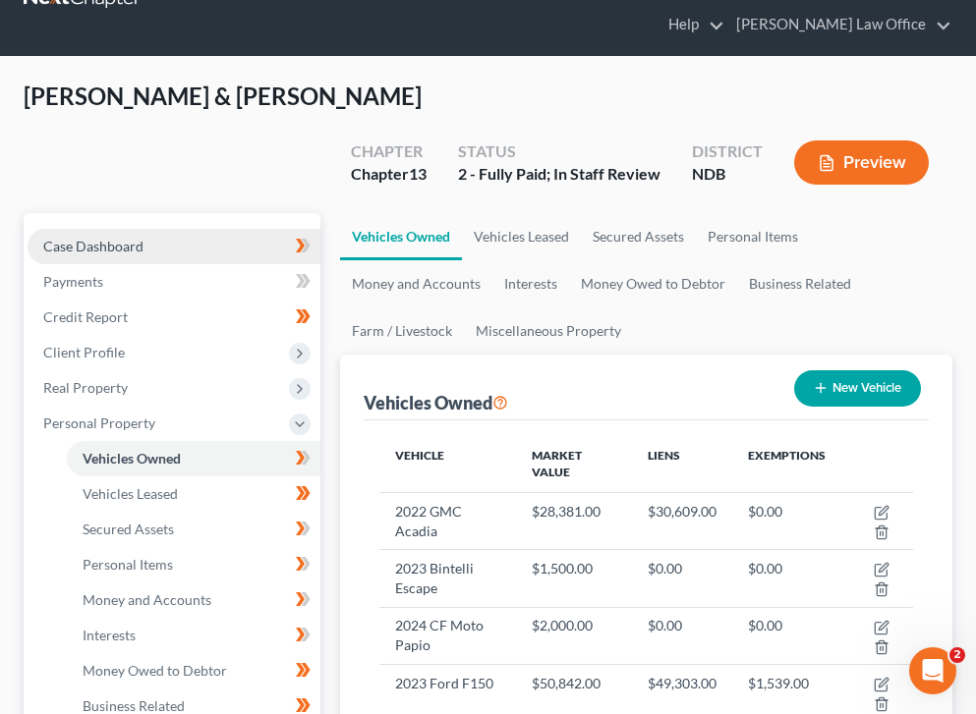
click at [191, 229] on link "Case Dashboard" at bounding box center [174, 246] width 293 height 35
select select "4"
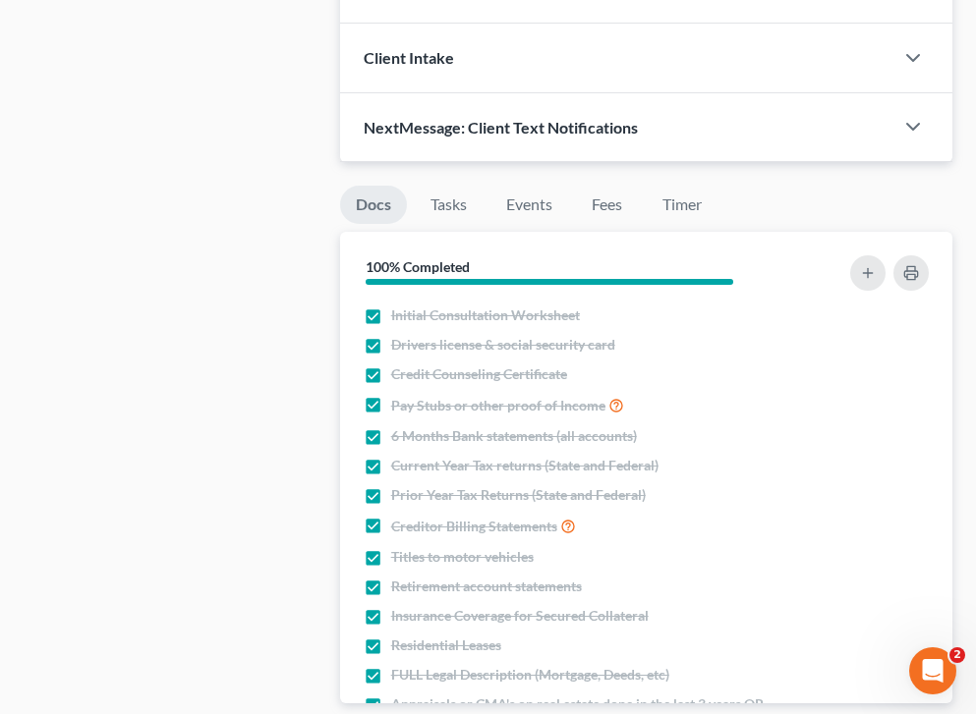
scroll to position [1555, 0]
click at [690, 185] on link "Timer" at bounding box center [682, 204] width 71 height 38
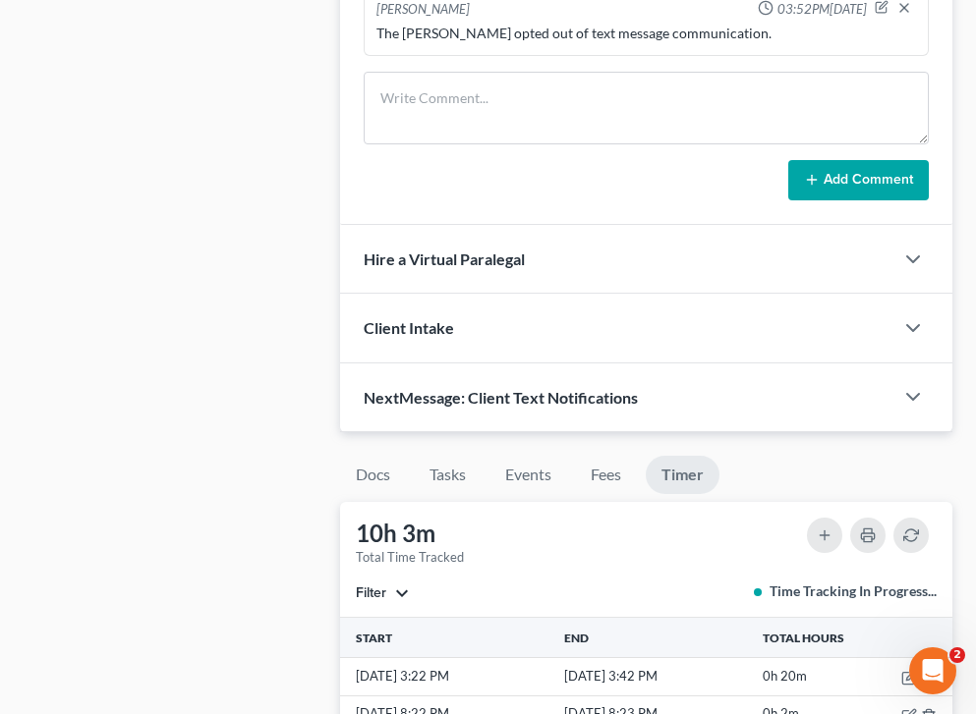
scroll to position [1281, 0]
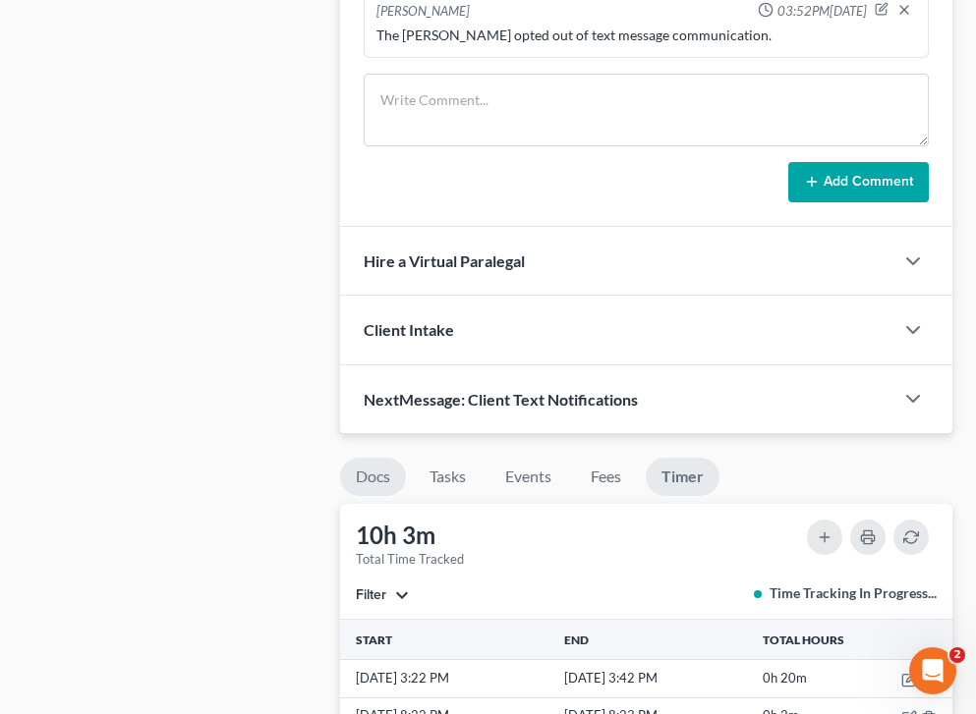
click at [369, 458] on link "Docs" at bounding box center [373, 477] width 66 height 38
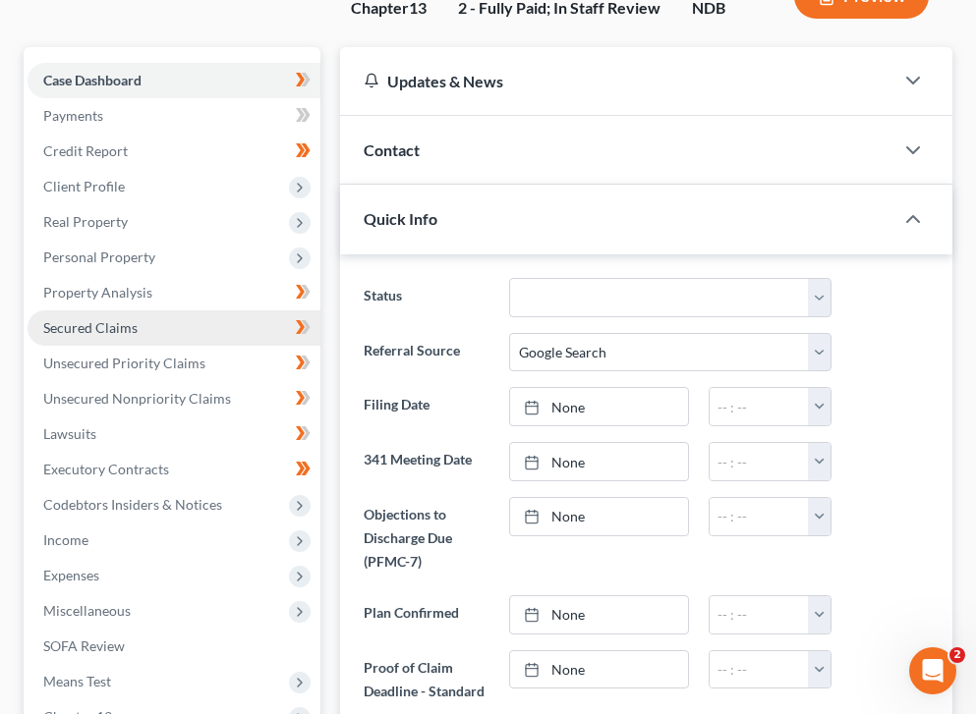
scroll to position [222, 0]
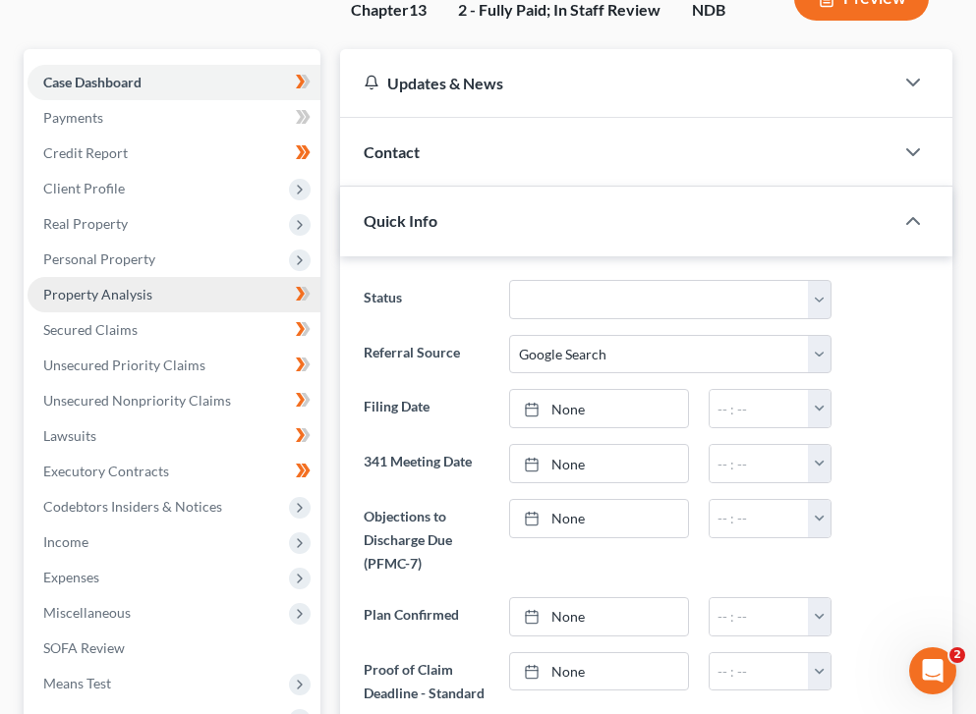
click at [242, 277] on link "Property Analysis" at bounding box center [174, 294] width 293 height 35
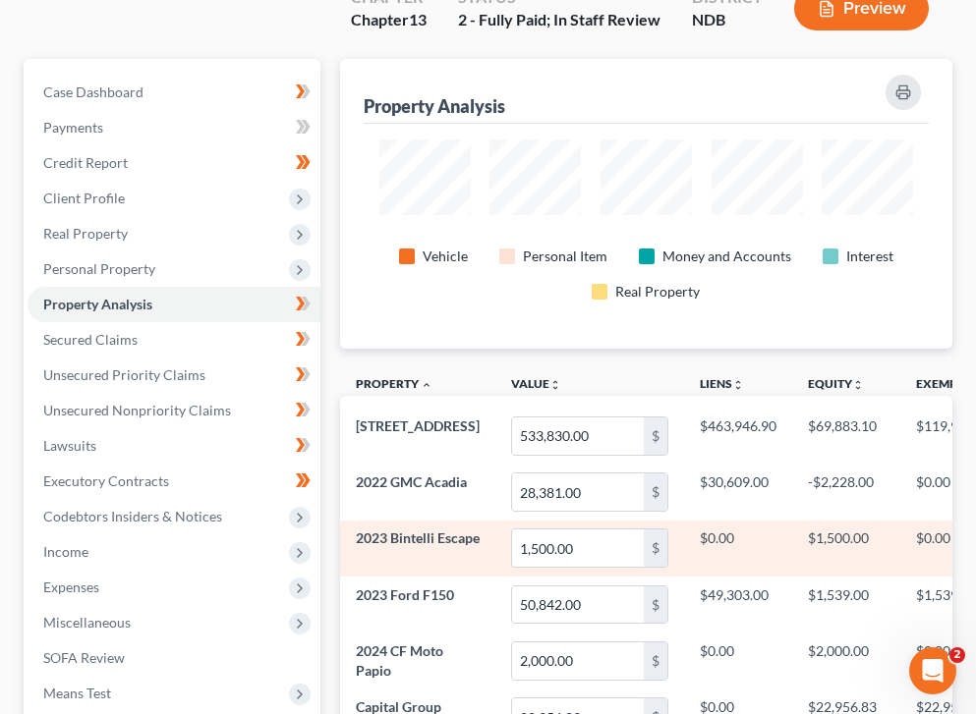
scroll to position [189, 0]
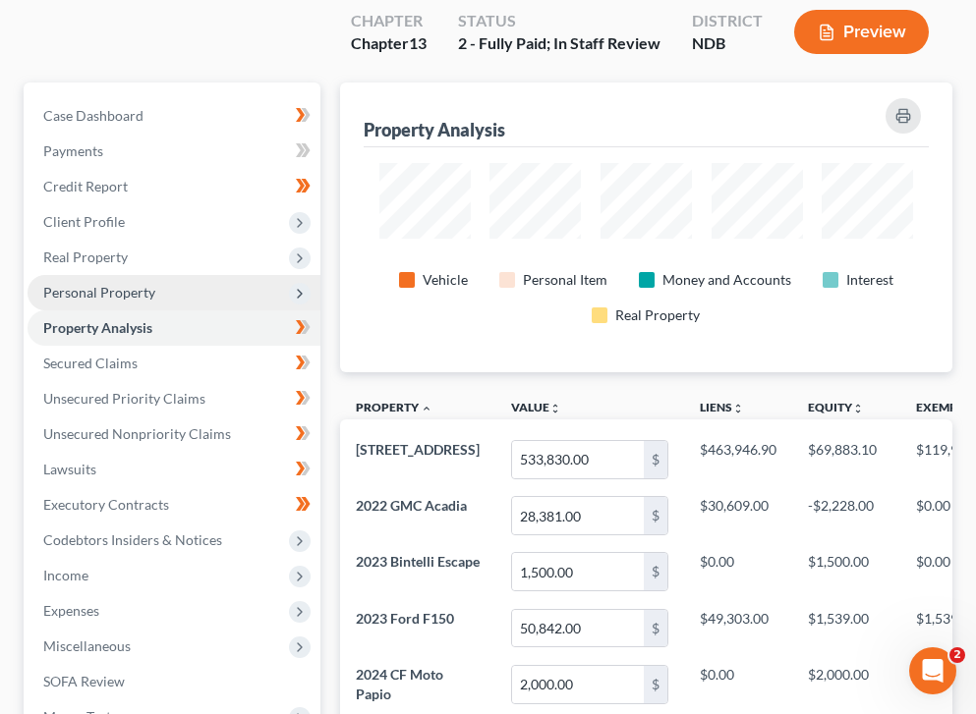
click at [188, 275] on span "Personal Property" at bounding box center [174, 292] width 293 height 35
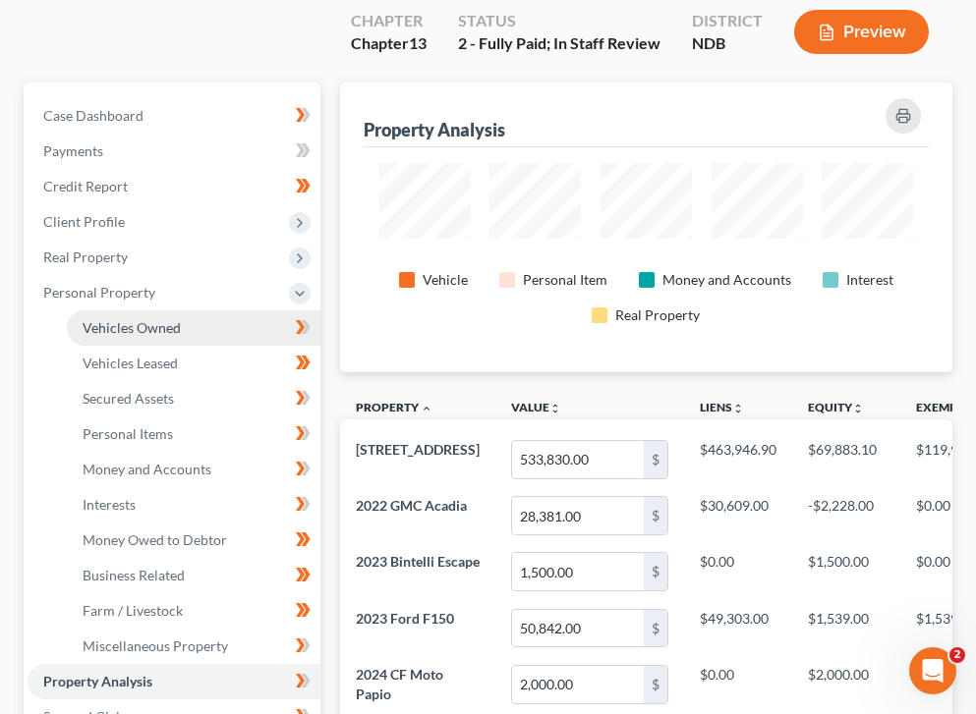
click at [199, 311] on link "Vehicles Owned" at bounding box center [194, 328] width 254 height 35
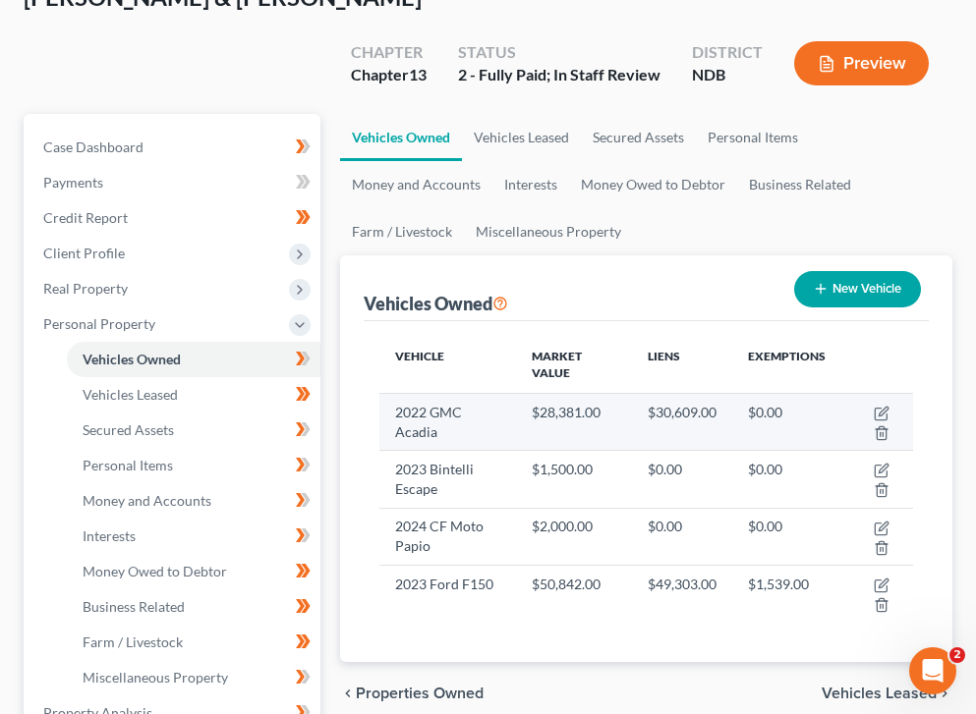
scroll to position [160, 0]
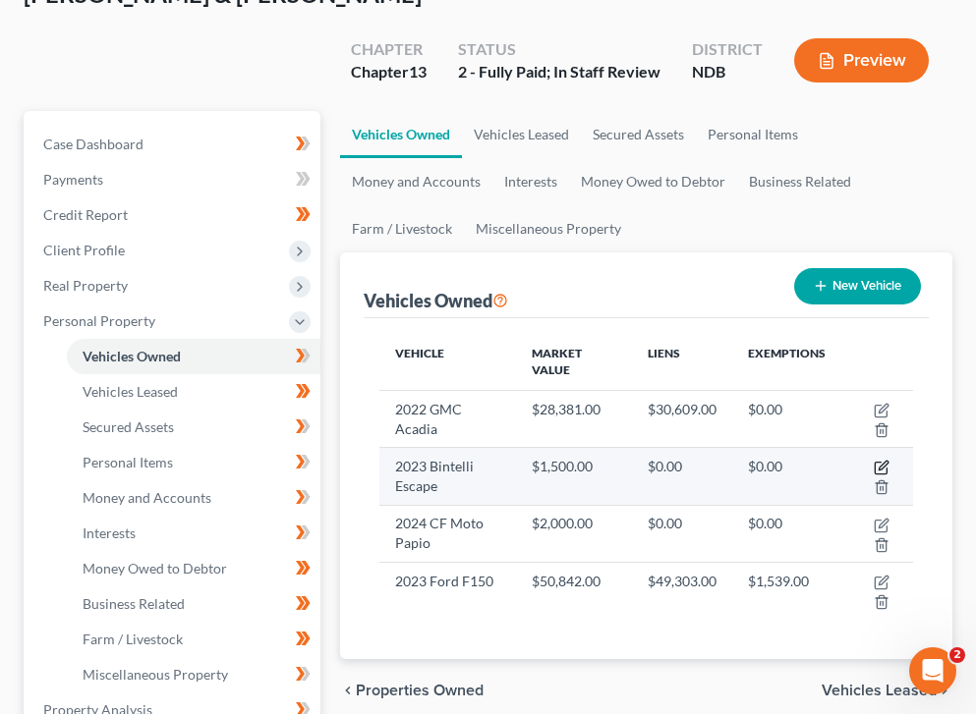
click at [719, 462] on icon "button" at bounding box center [883, 466] width 9 height 9
select select "7"
select select "3"
select select "1"
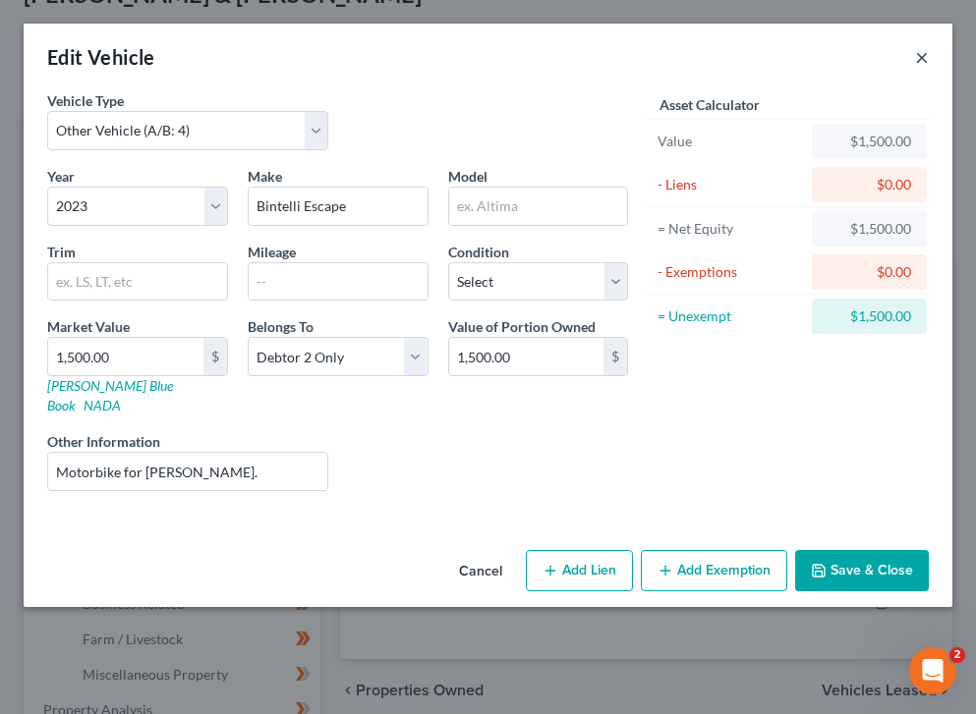
click at [719, 54] on button "×" at bounding box center [922, 57] width 14 height 24
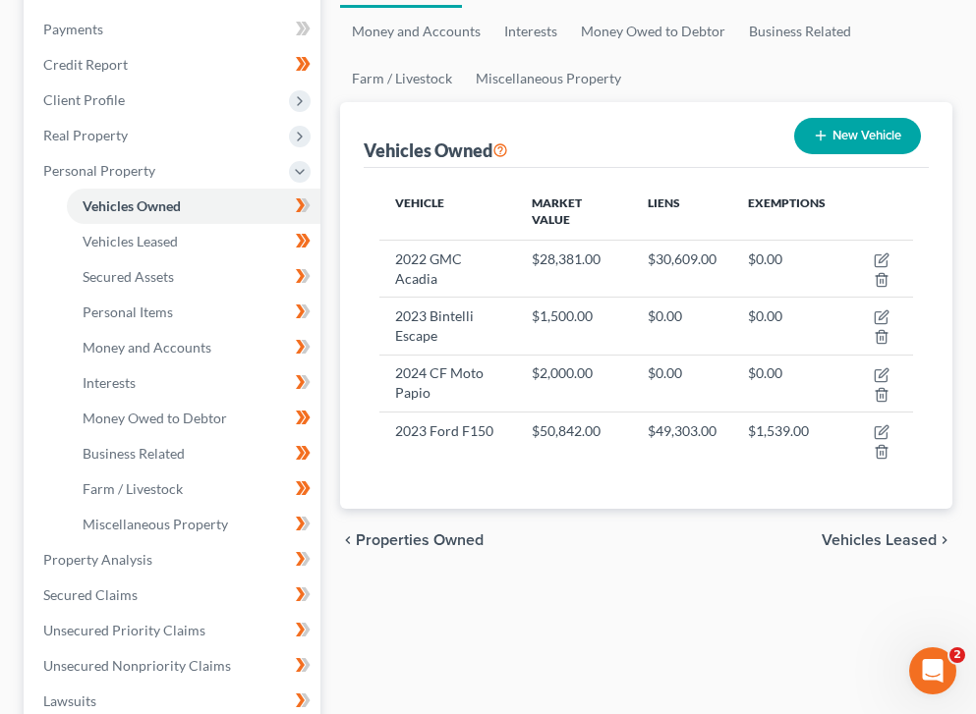
scroll to position [309, 0]
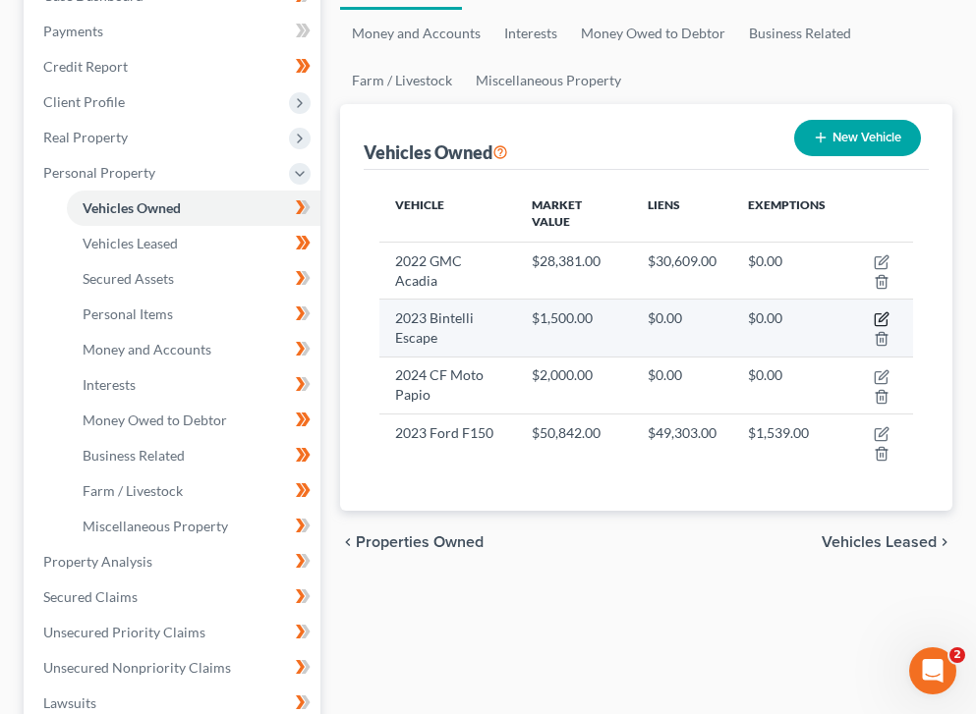
click at [719, 313] on icon "button" at bounding box center [883, 317] width 9 height 9
select select "7"
select select "3"
select select "1"
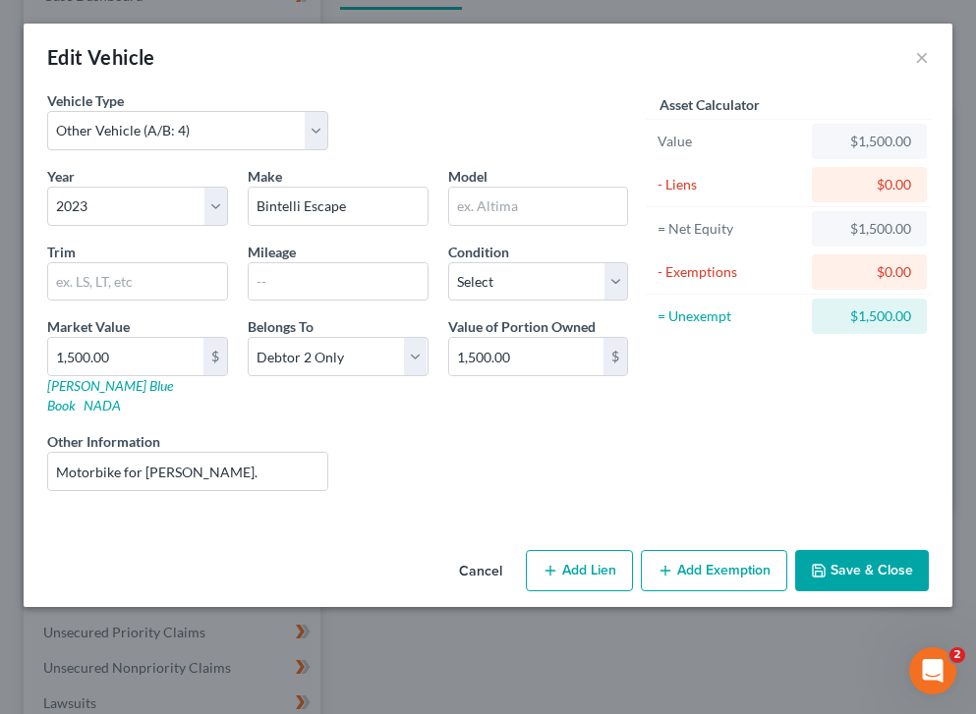
click at [719, 333] on div "= Unexempt" at bounding box center [730, 316] width 161 height 35
click at [719, 550] on button "Save & Close" at bounding box center [862, 570] width 134 height 41
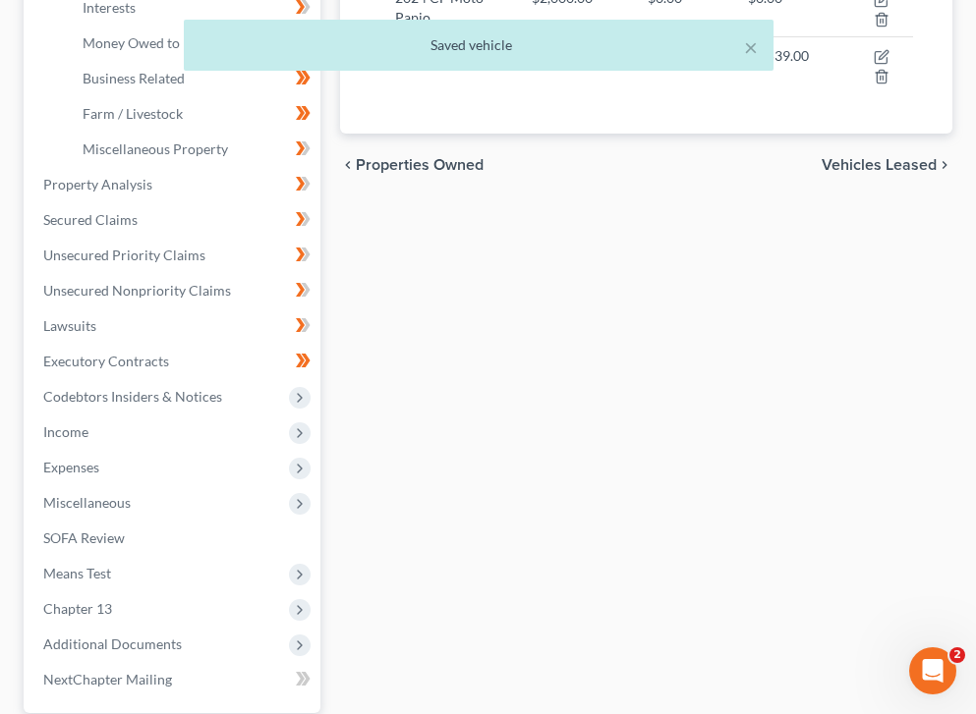
scroll to position [753, 0]
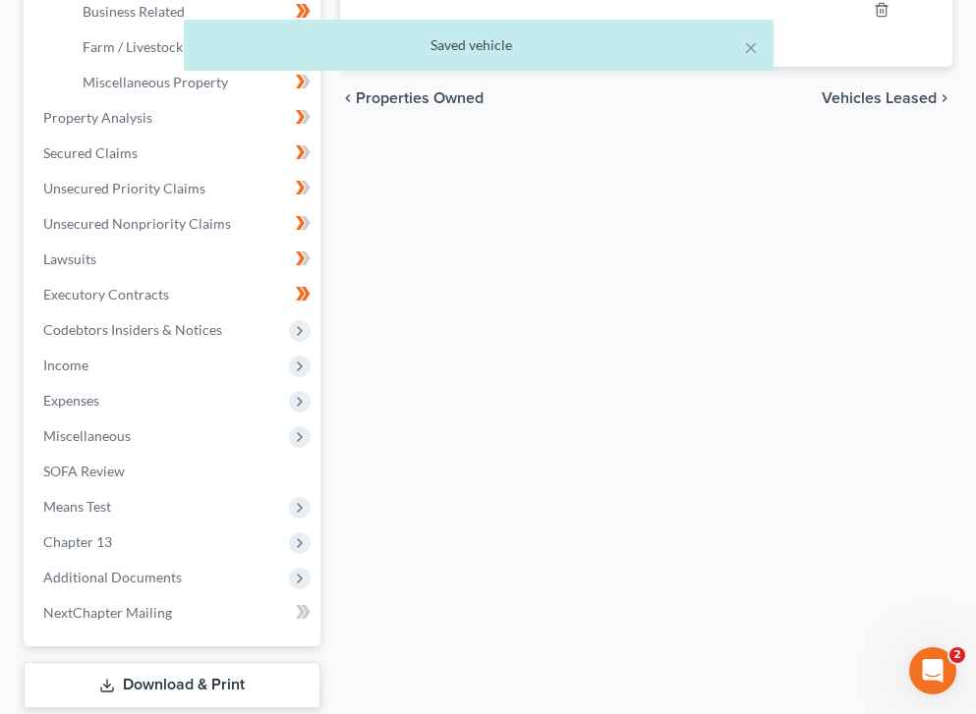
click at [719, 48] on div "× Saved vehicle" at bounding box center [478, 50] width 976 height 61
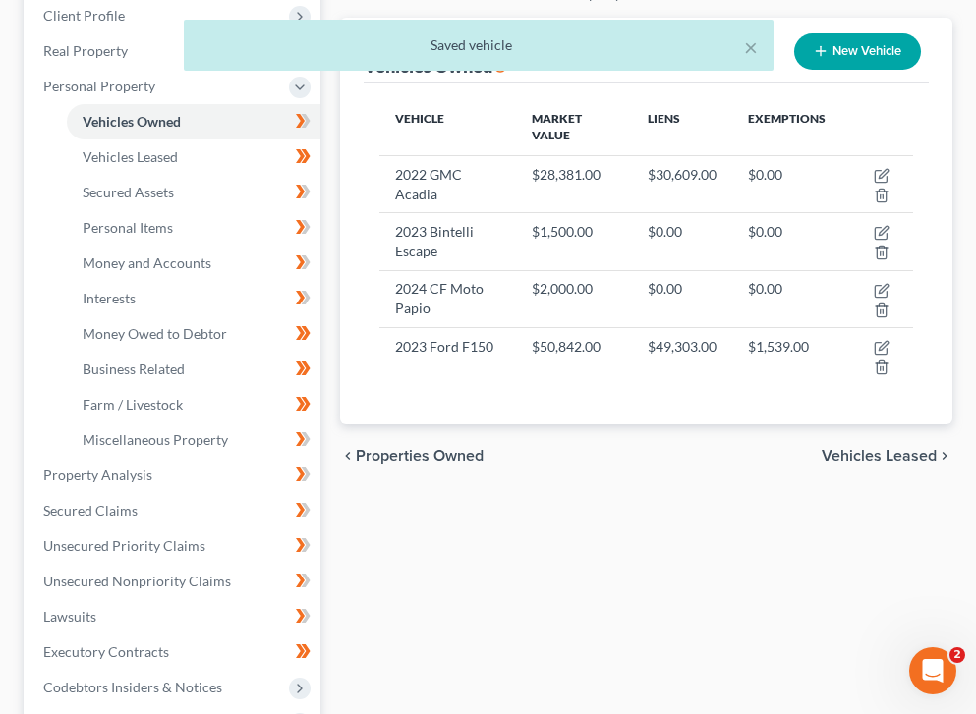
scroll to position [350, 0]
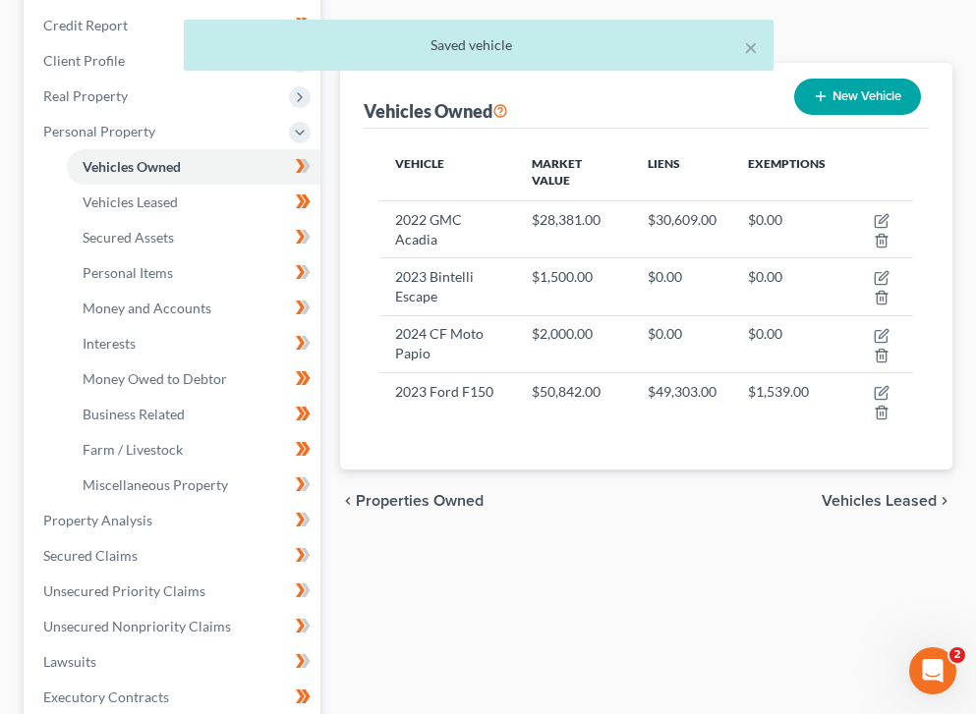
click at [719, 470] on div "chevron_left Properties Owned Vehicles Leased chevron_right" at bounding box center [646, 501] width 612 height 63
click at [719, 493] on span "Vehicles Leased" at bounding box center [879, 501] width 115 height 16
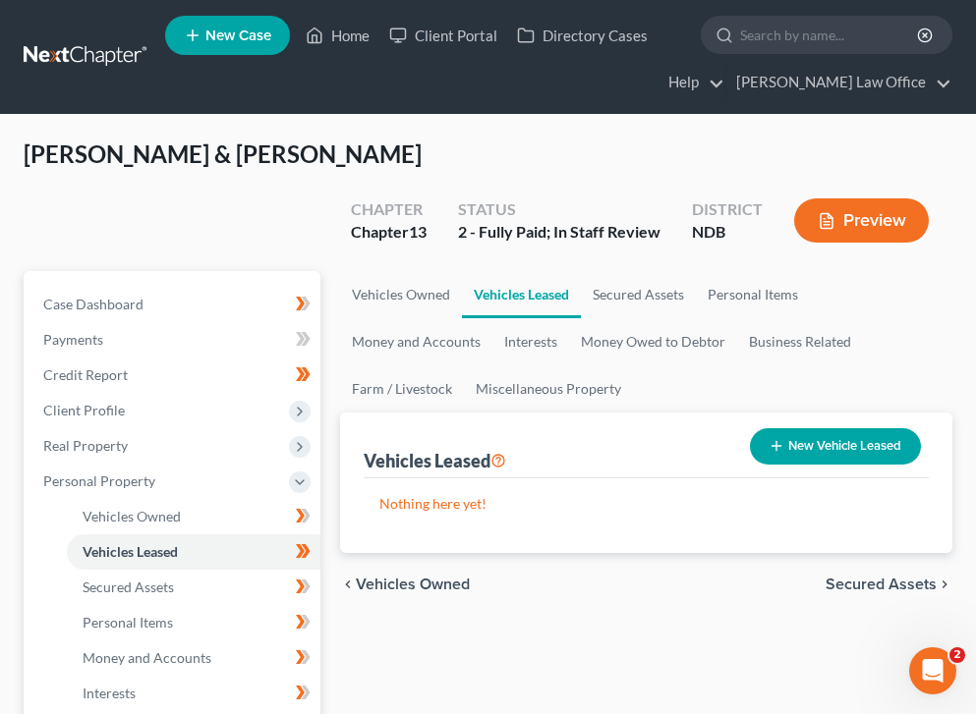
click at [719, 577] on span "Secured Assets" at bounding box center [880, 585] width 111 height 16
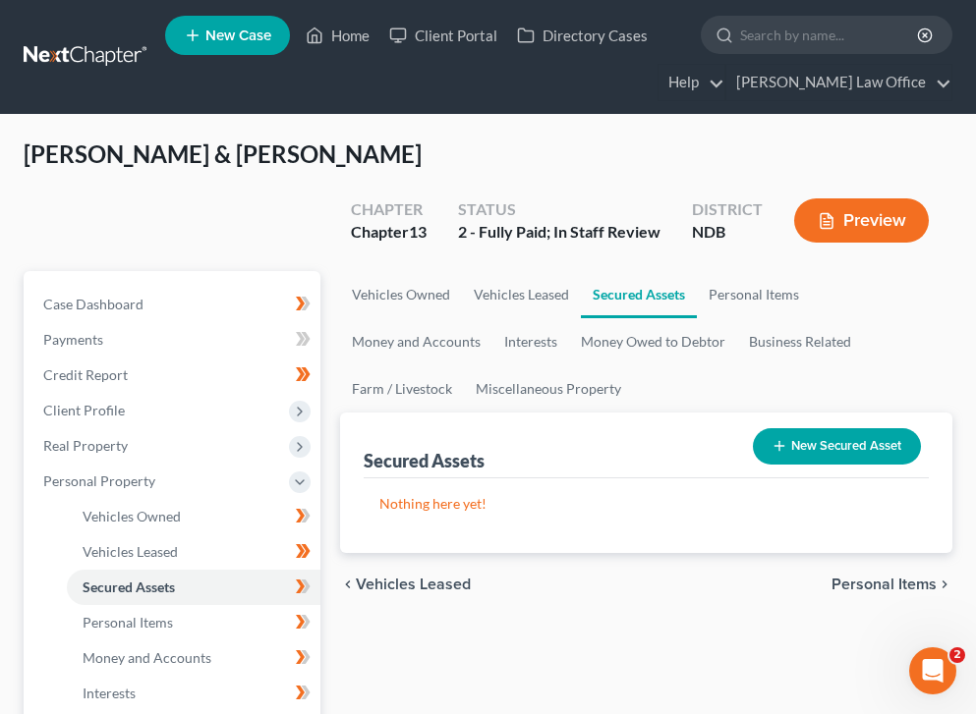
click at [719, 577] on span "Personal Items" at bounding box center [883, 585] width 105 height 16
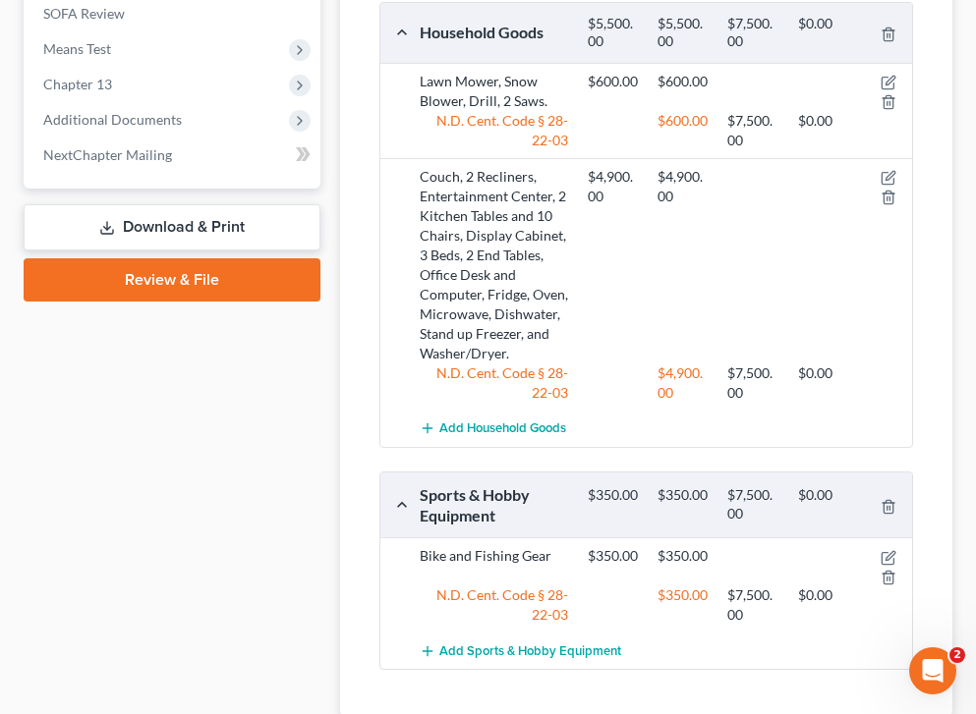
scroll to position [1303, 0]
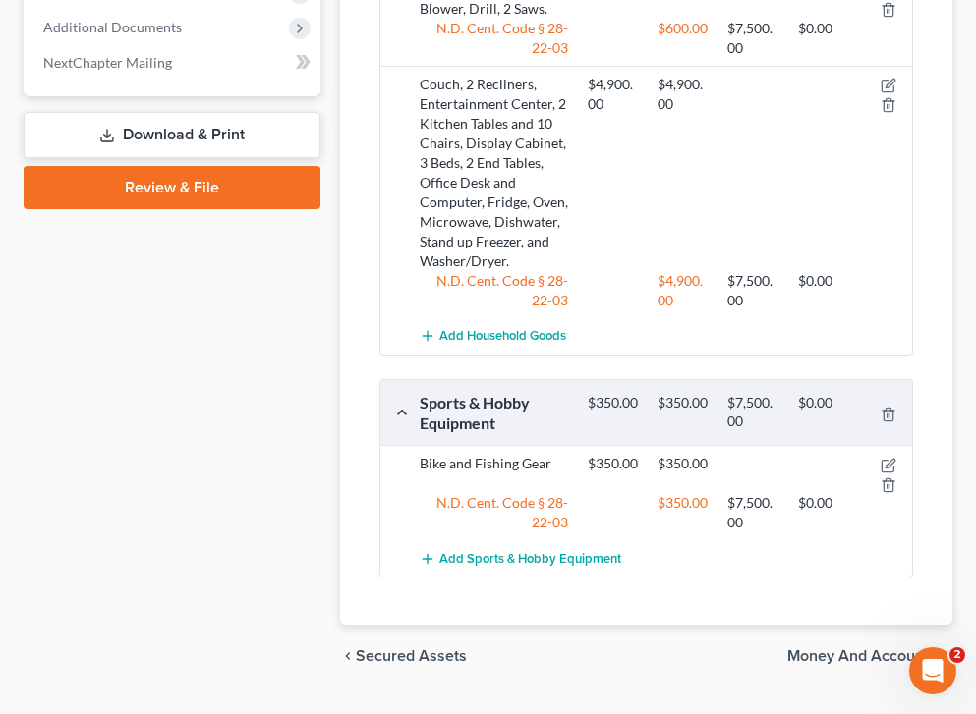
click at [719, 649] on span "Money and Accounts" at bounding box center [861, 657] width 149 height 16
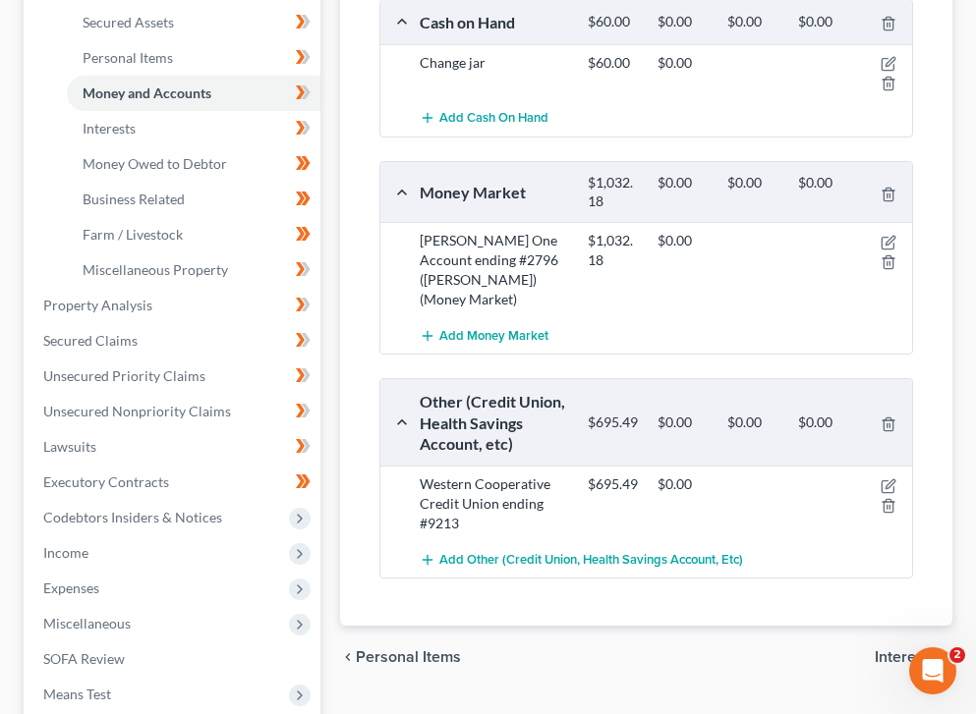
scroll to position [566, 0]
click at [719, 649] on span "Interests" at bounding box center [906, 657] width 62 height 16
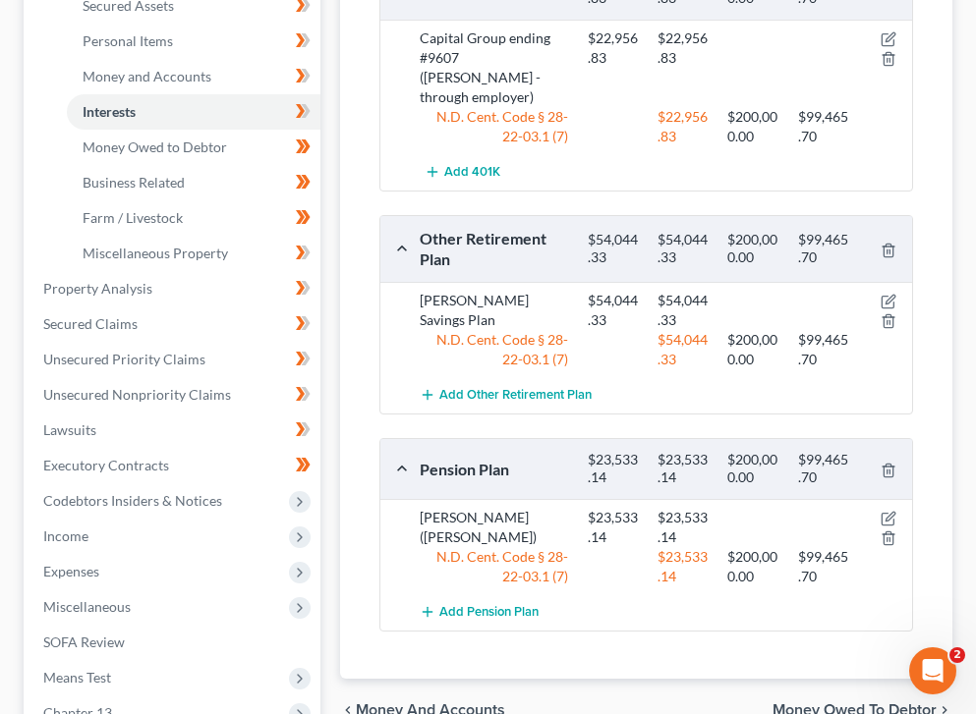
scroll to position [587, 0]
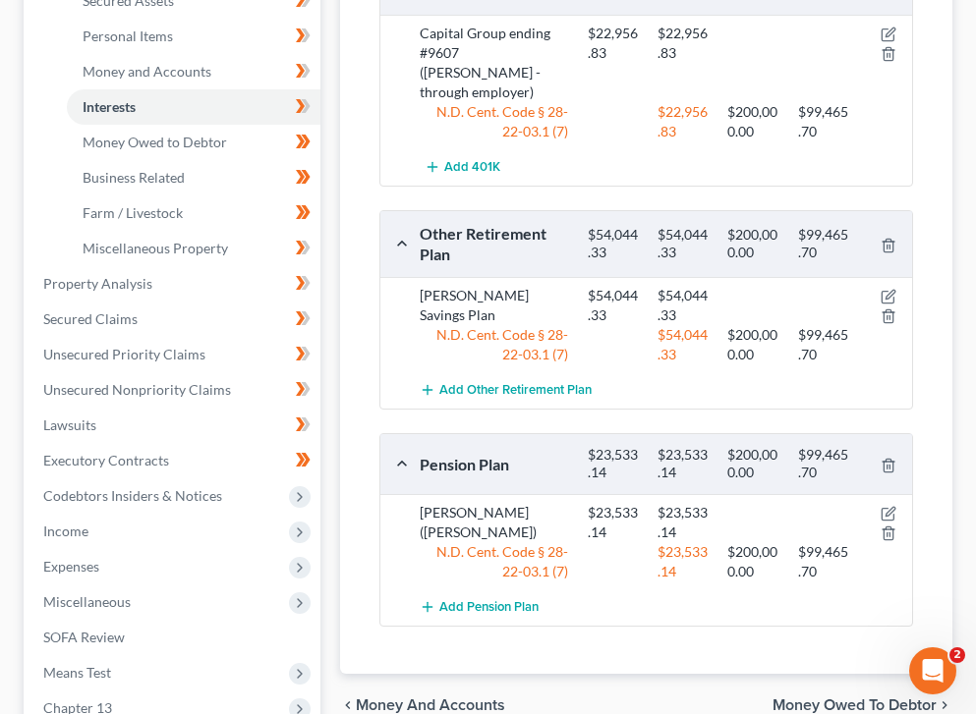
click at [442, 698] on span "Money and Accounts" at bounding box center [430, 706] width 149 height 16
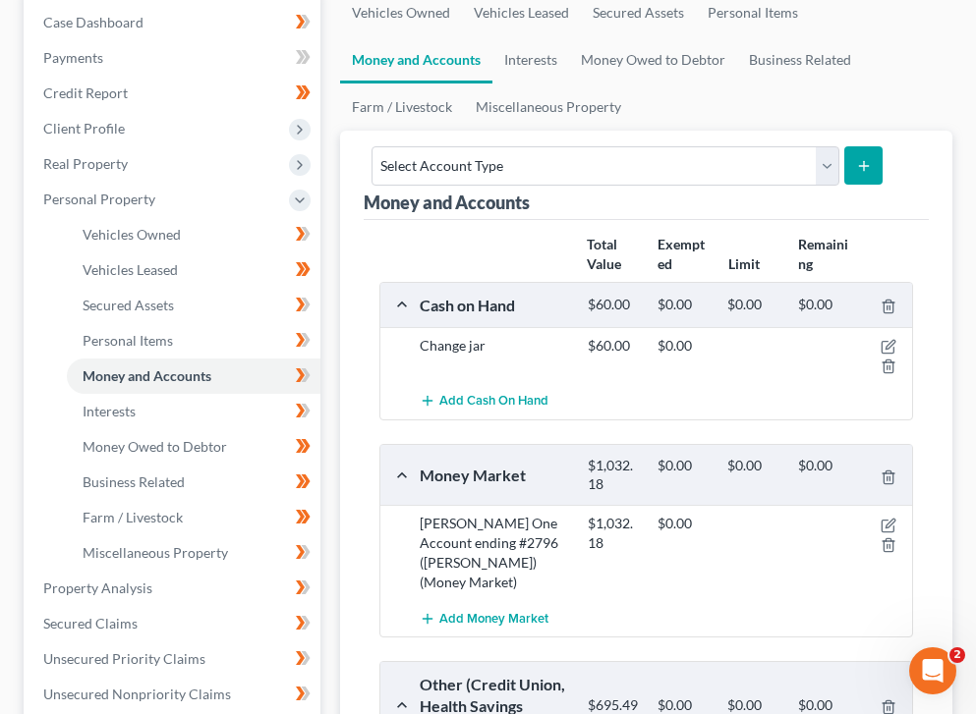
scroll to position [483, 0]
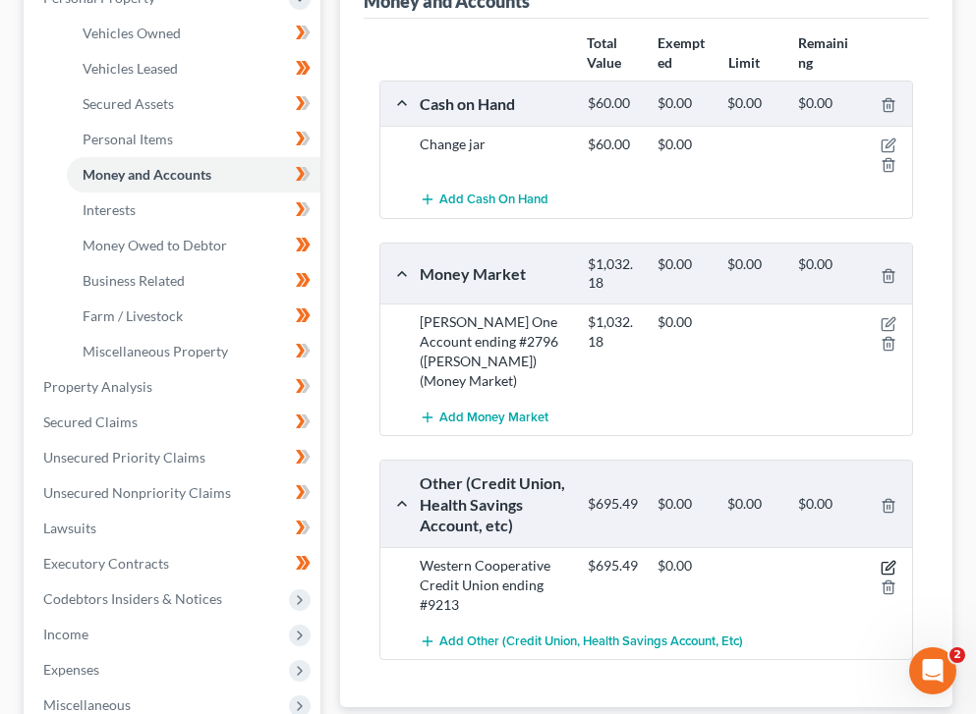
click at [719, 561] on icon "button" at bounding box center [889, 565] width 9 height 9
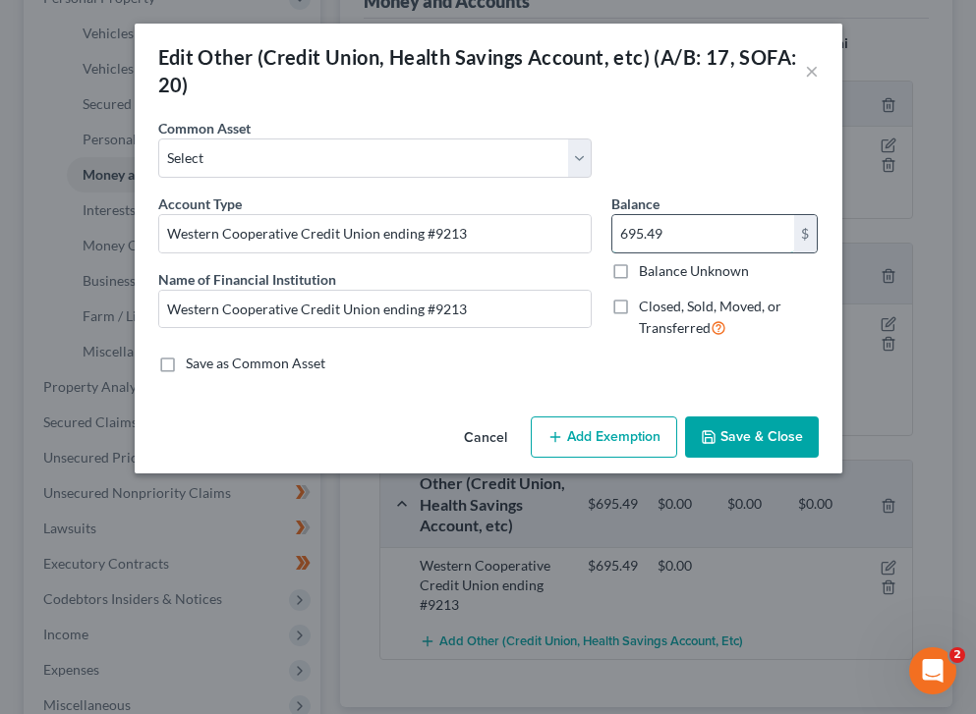
click at [675, 243] on input "695.49" at bounding box center [703, 233] width 182 height 37
click at [719, 441] on button "Save & Close" at bounding box center [752, 437] width 134 height 41
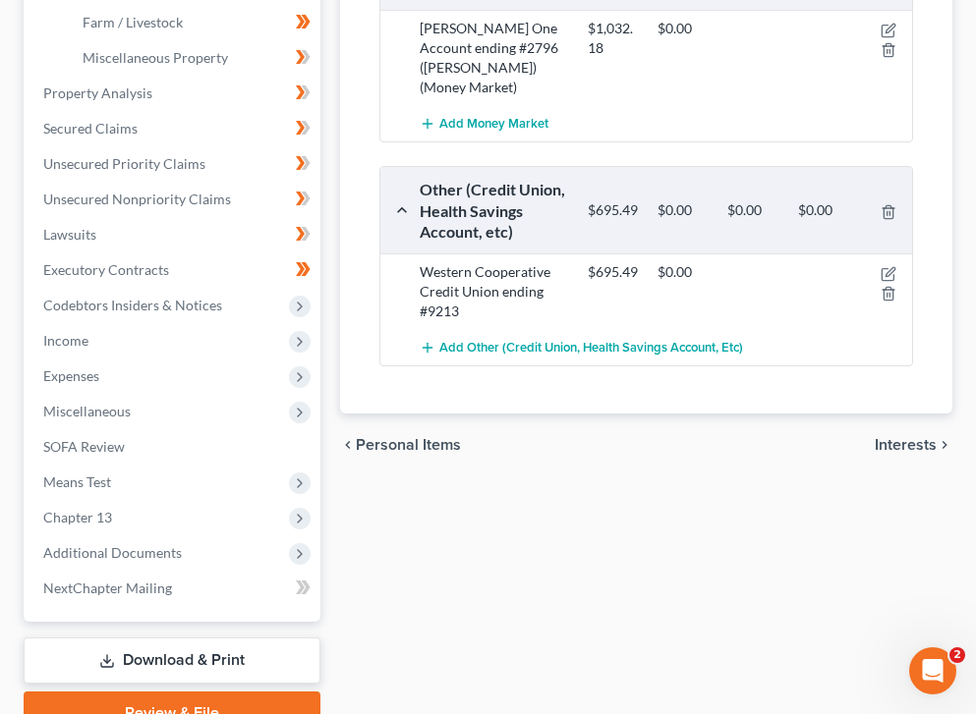
scroll to position [783, 0]
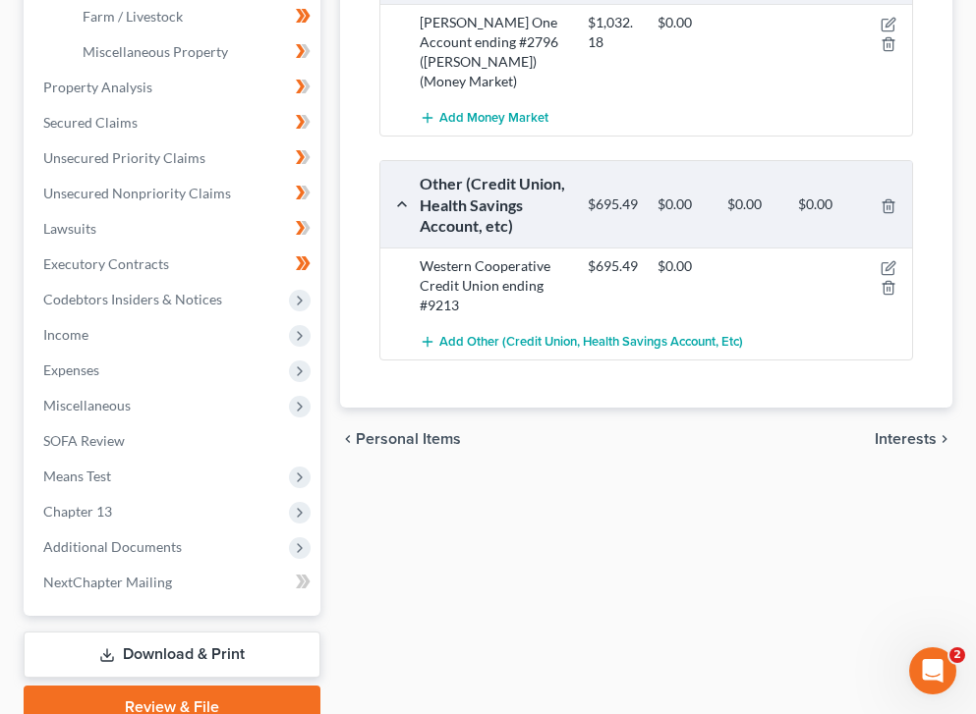
click at [719, 408] on div "chevron_left Personal Items Interests chevron_right" at bounding box center [646, 439] width 612 height 63
click at [719, 431] on span "Interests" at bounding box center [906, 439] width 62 height 16
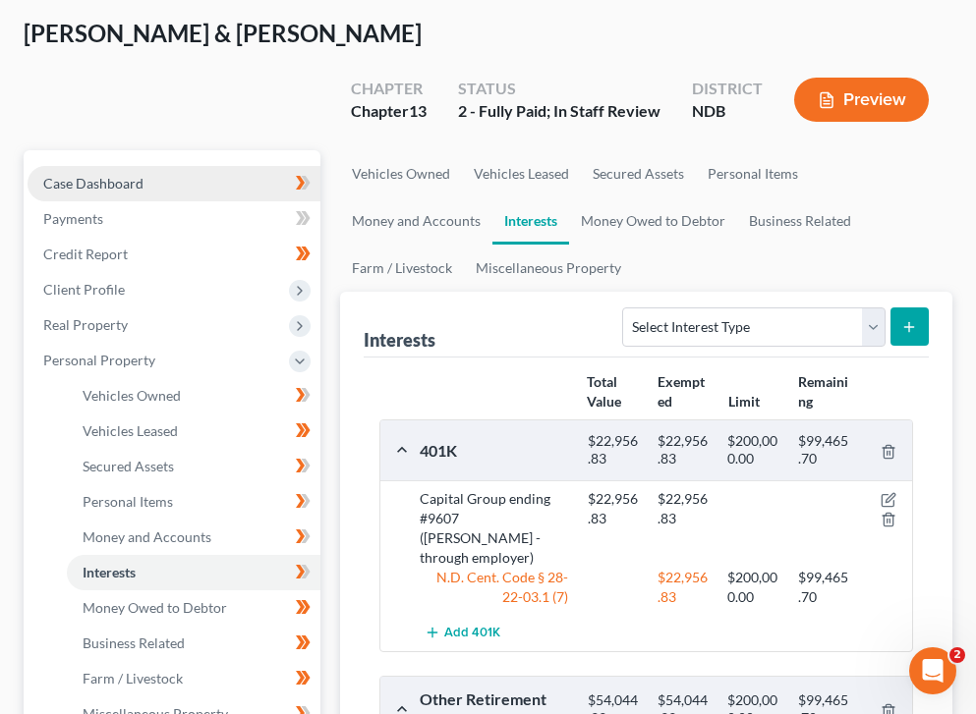
click at [179, 166] on link "Case Dashboard" at bounding box center [174, 183] width 293 height 35
select select "4"
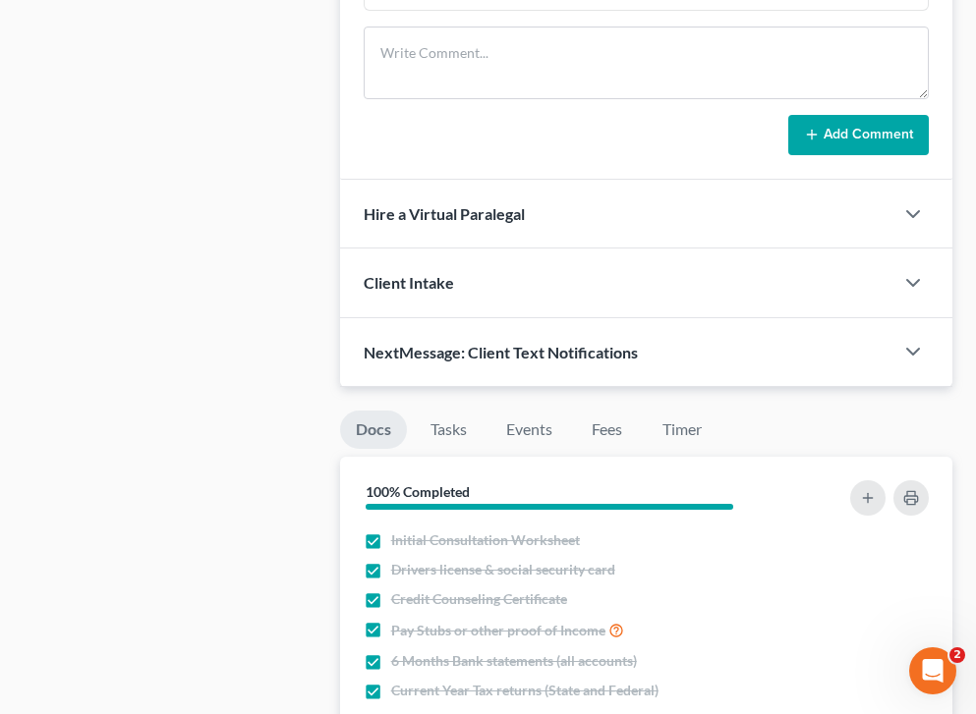
scroll to position [1357, 0]
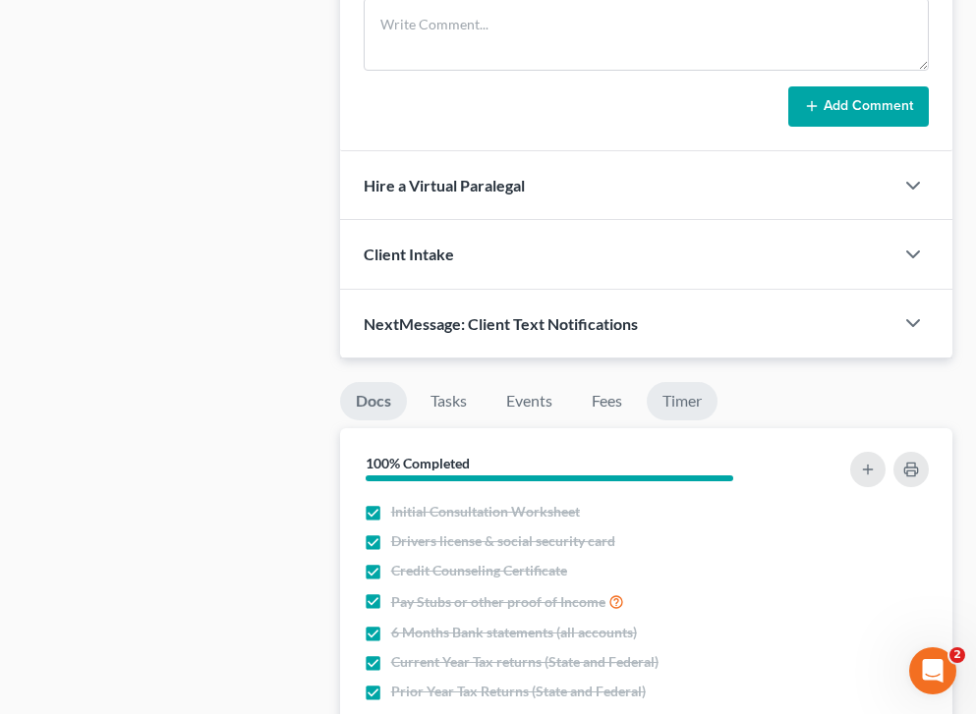
click at [673, 382] on link "Timer" at bounding box center [682, 401] width 71 height 38
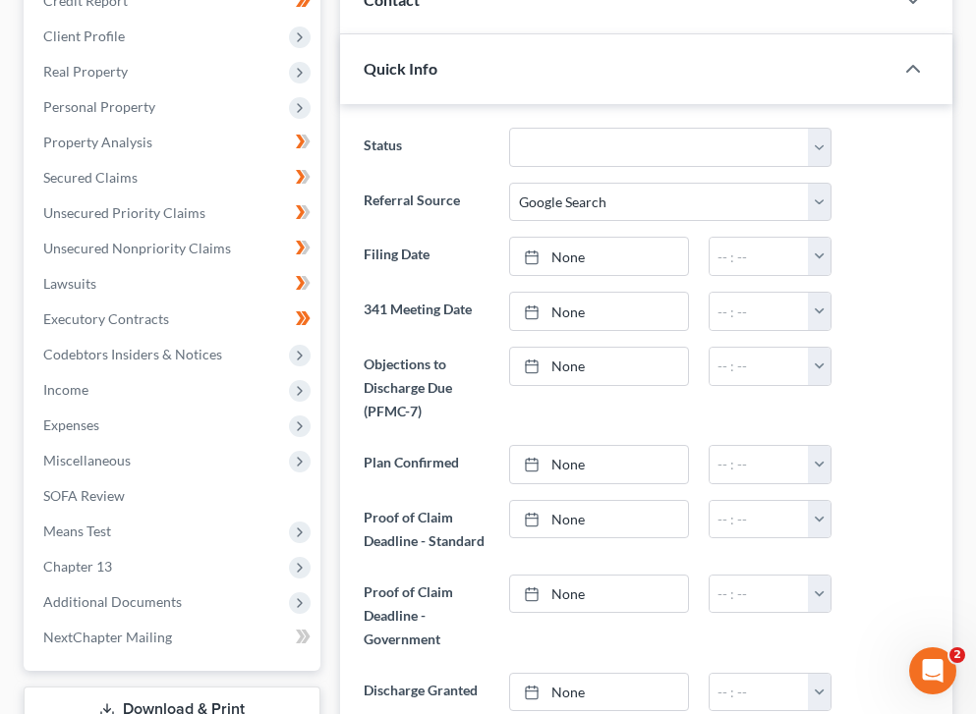
scroll to position [0, 0]
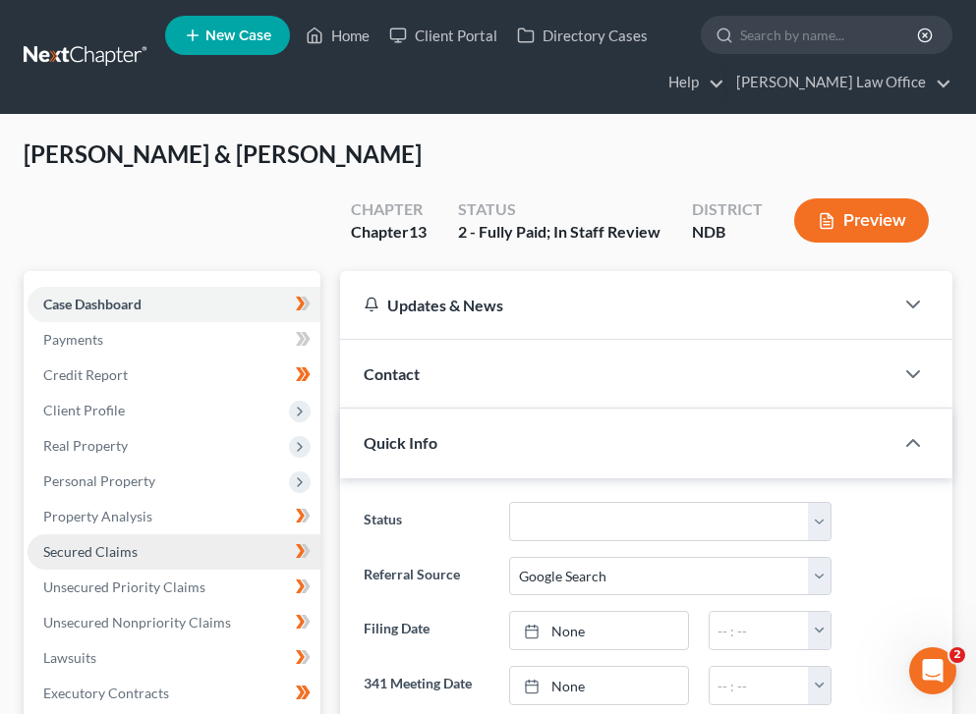
click at [158, 535] on link "Secured Claims" at bounding box center [174, 552] width 293 height 35
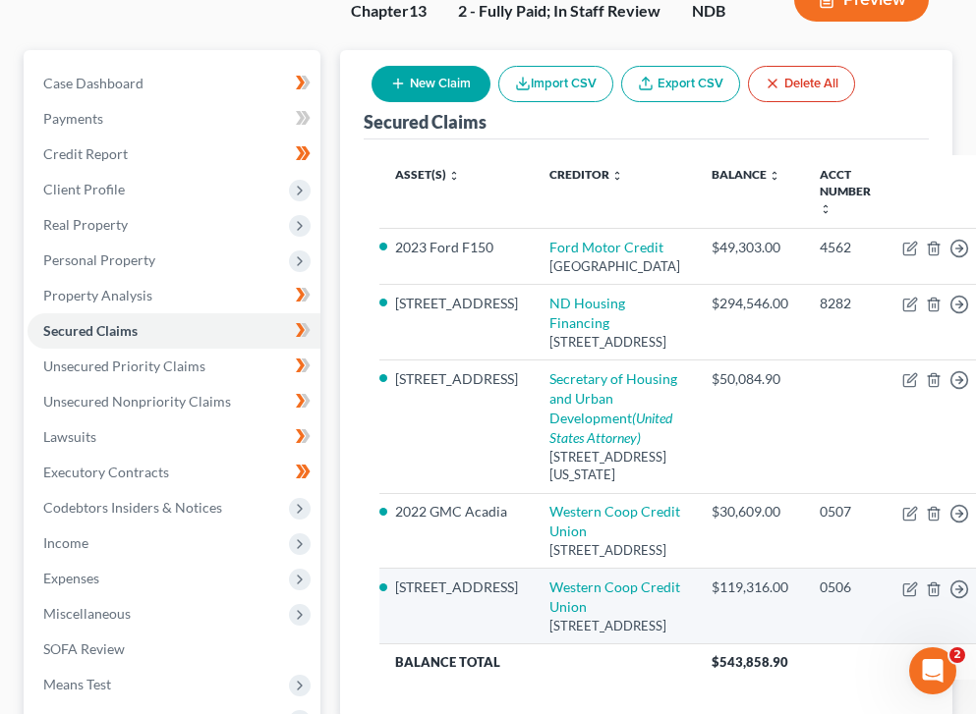
scroll to position [206, 0]
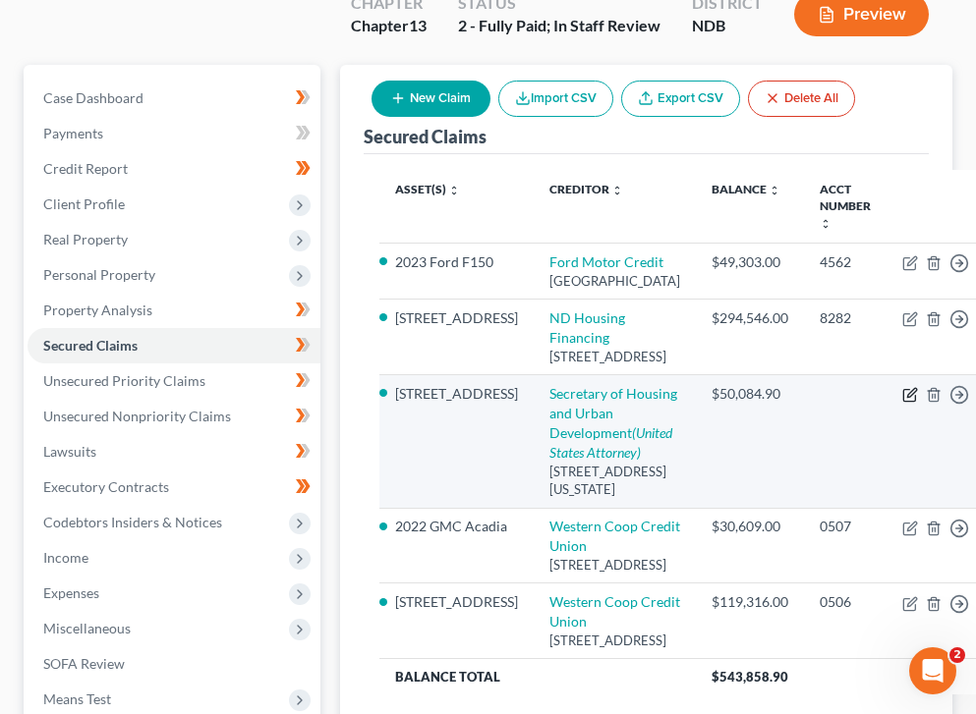
click at [719, 397] on icon "button" at bounding box center [911, 392] width 9 height 9
select select "8"
select select "2"
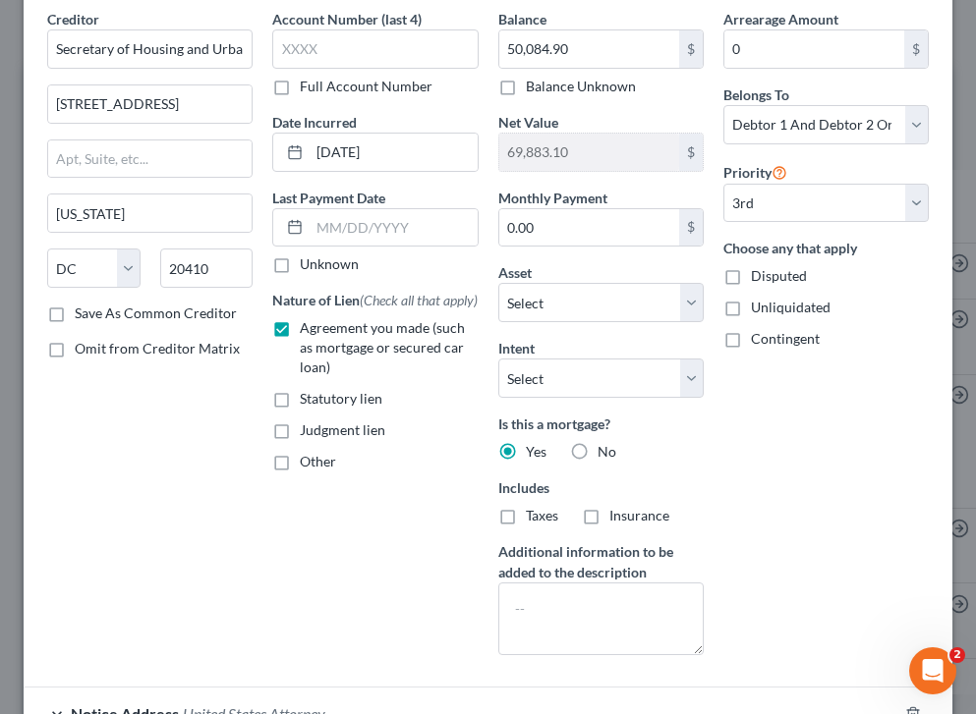
scroll to position [150, 0]
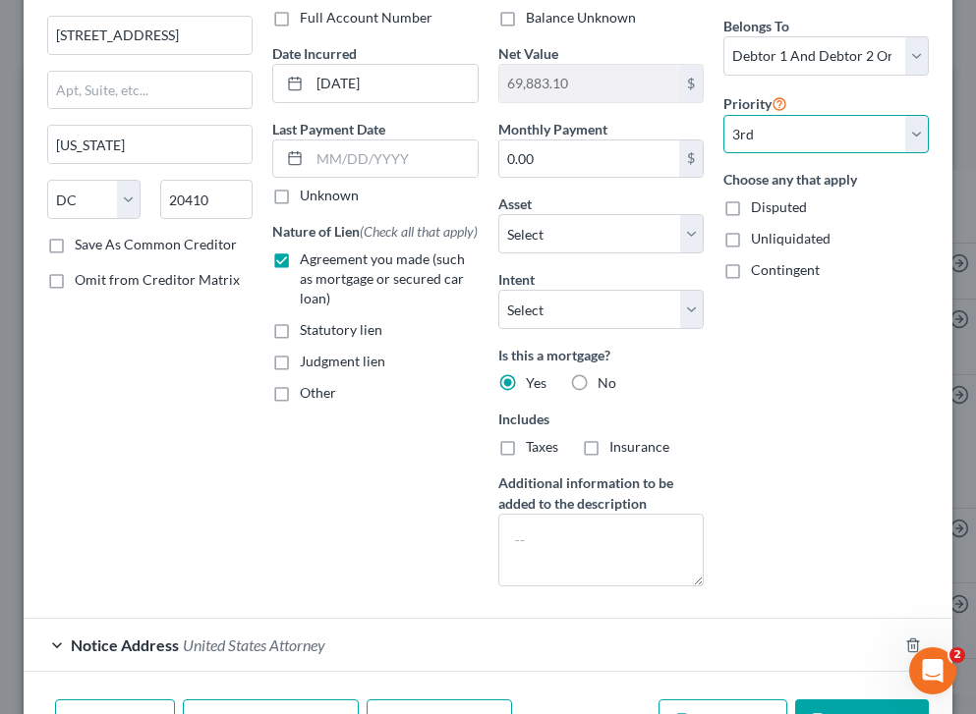
click at [719, 129] on select "Select 3rd 4th 5th 6th 7th 8th 9th 10th 11th 12th 13th 14th 15th 16th 17th 18th…" at bounding box center [825, 134] width 205 height 39
click at [719, 115] on select "Select 3rd 4th 5th 6th 7th 8th 9th 10th 11th 12th 13th 14th 15th 16th 17th 18th…" at bounding box center [825, 134] width 205 height 39
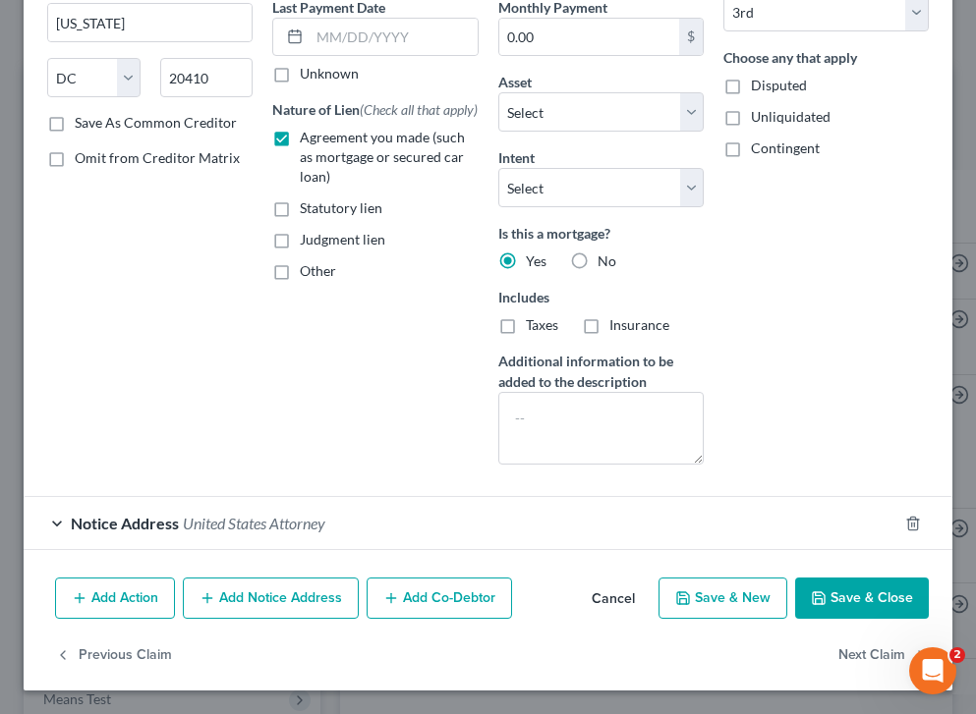
click at [719, 599] on button "Save & Close" at bounding box center [862, 598] width 134 height 41
select select "2"
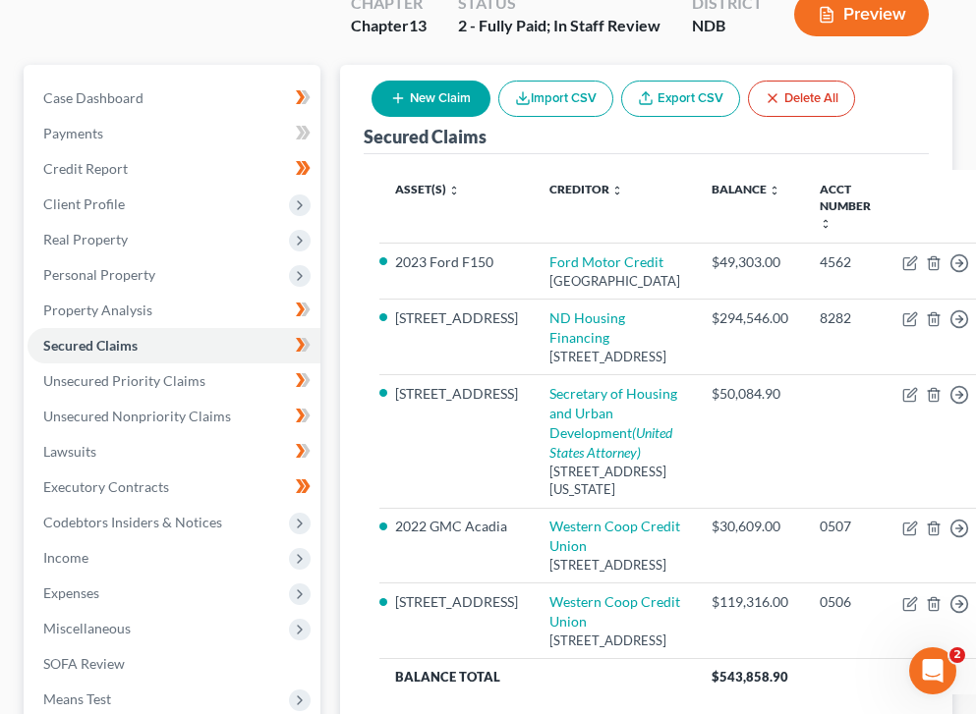
scroll to position [504, 0]
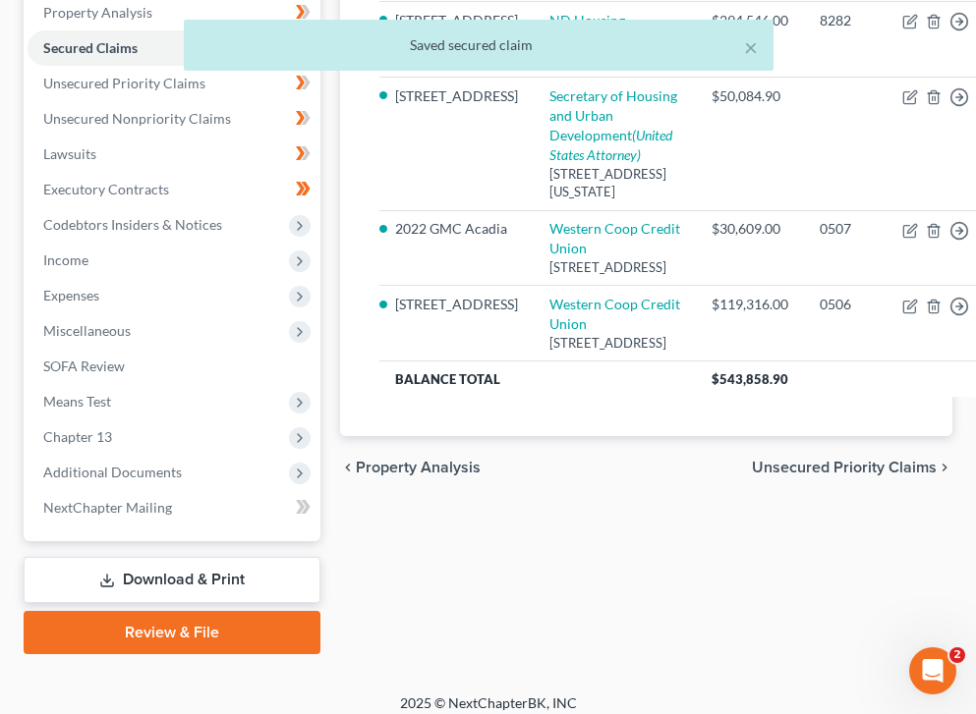
click at [719, 476] on span "Unsecured Priority Claims" at bounding box center [844, 468] width 185 height 16
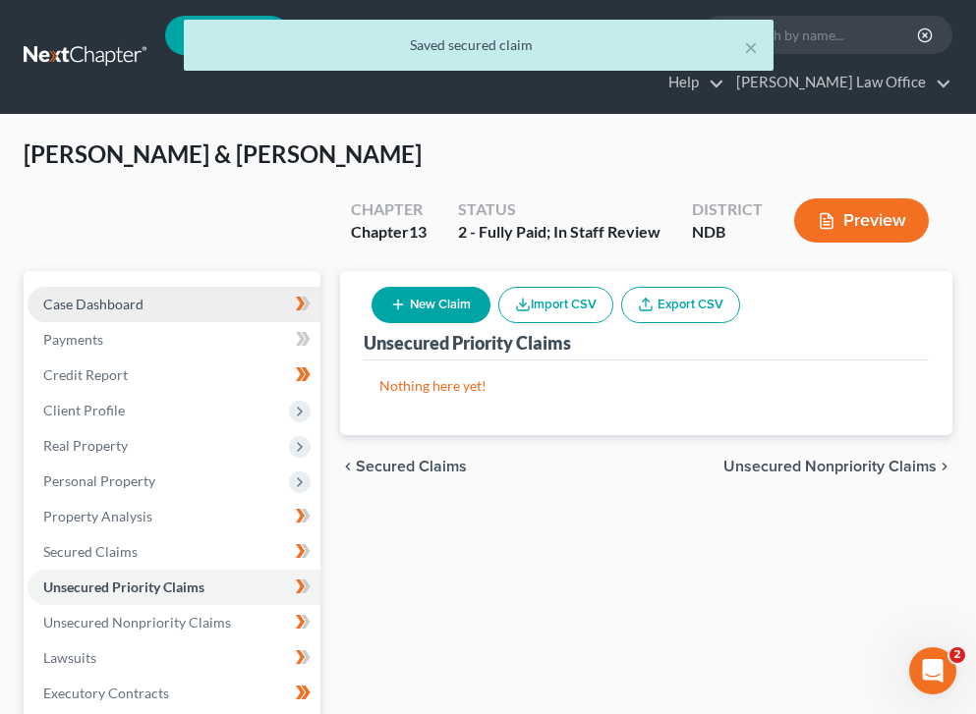
click at [145, 287] on link "Case Dashboard" at bounding box center [174, 304] width 293 height 35
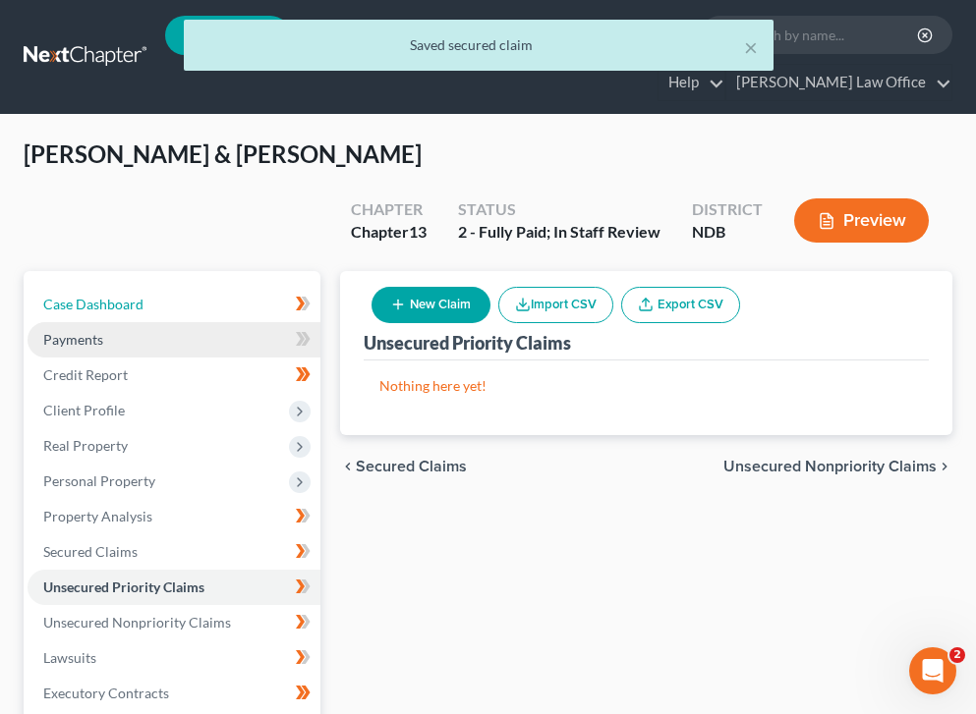
select select "4"
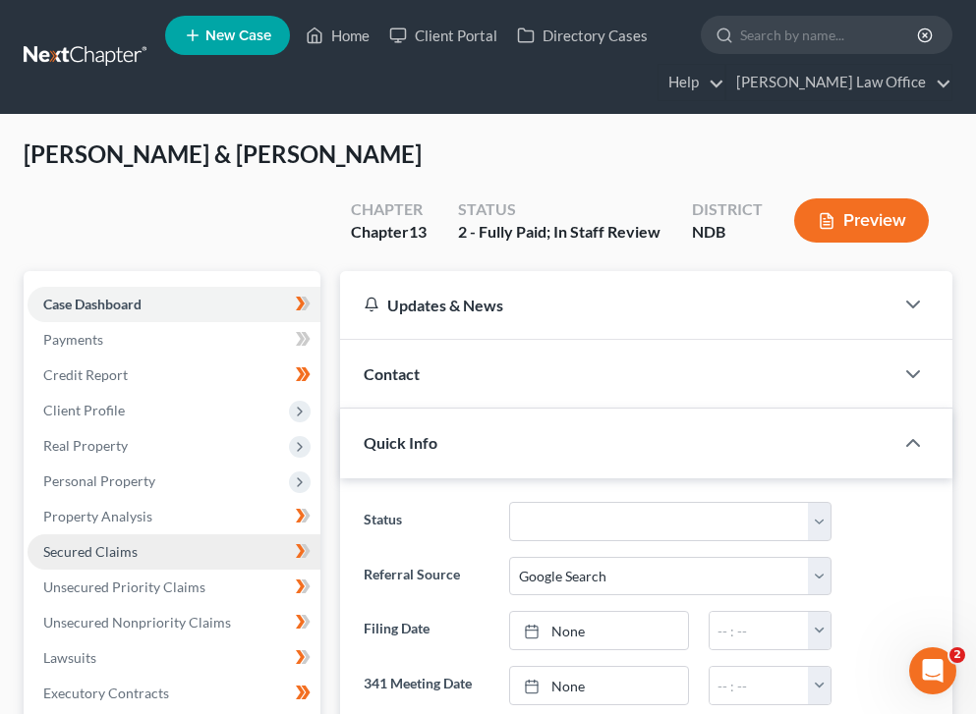
click at [170, 535] on link "Secured Claims" at bounding box center [174, 552] width 293 height 35
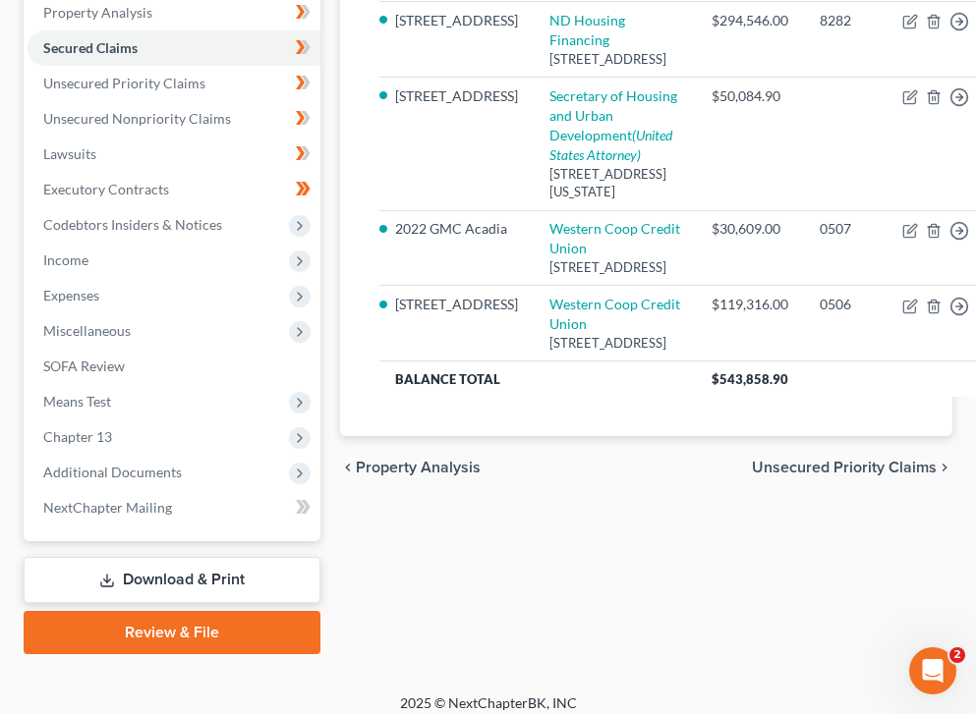
click at [719, 476] on span "Unsecured Priority Claims" at bounding box center [844, 468] width 185 height 16
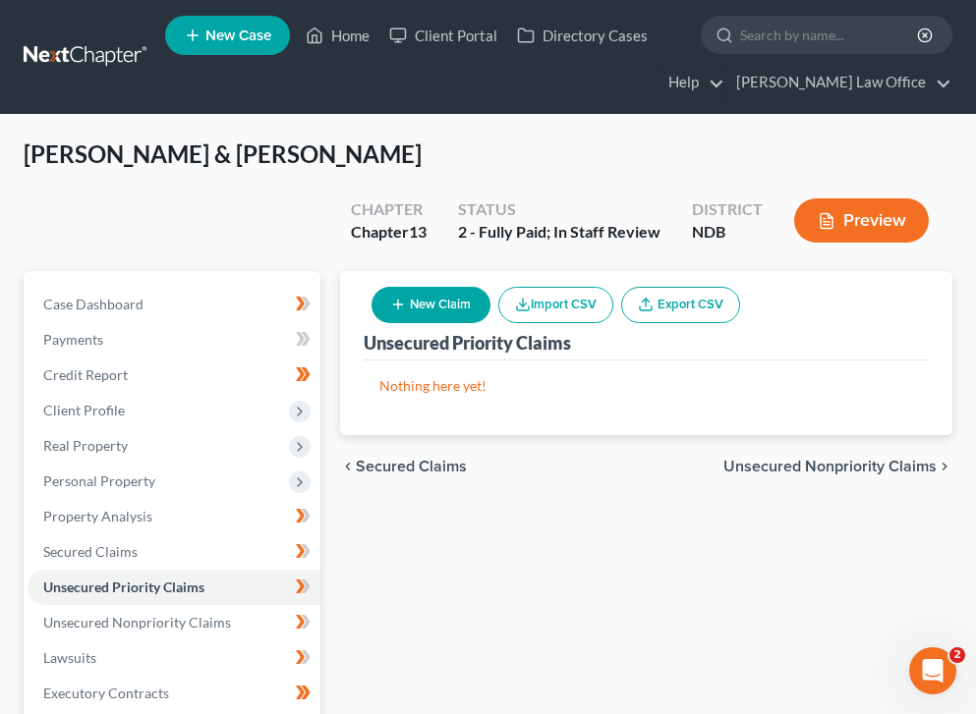
click at [719, 459] on span "Unsecured Nonpriority Claims" at bounding box center [829, 467] width 213 height 16
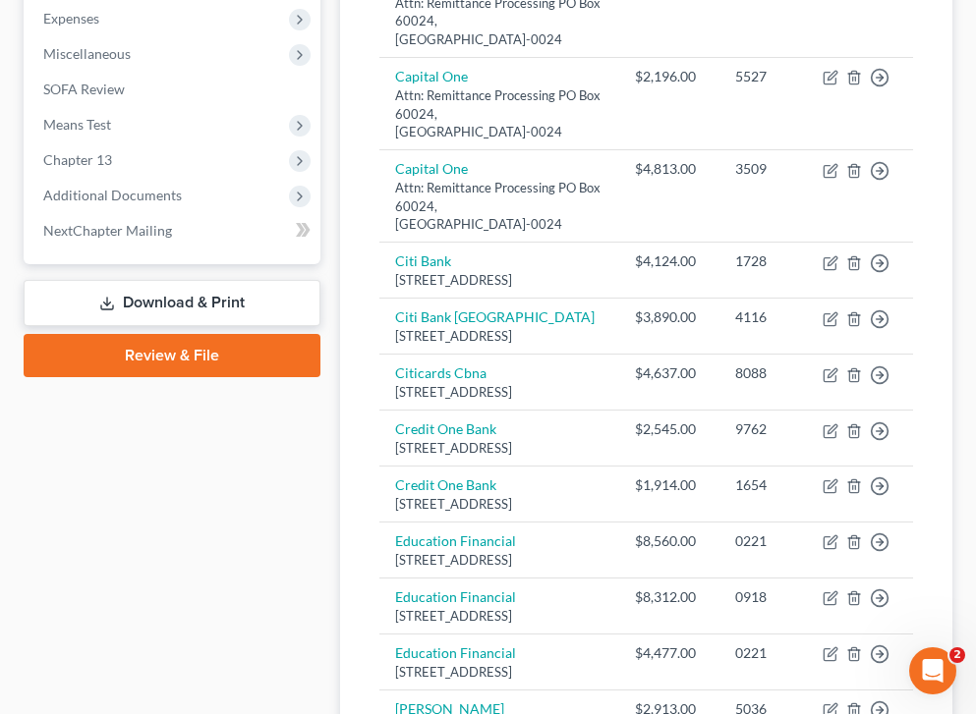
scroll to position [808, 0]
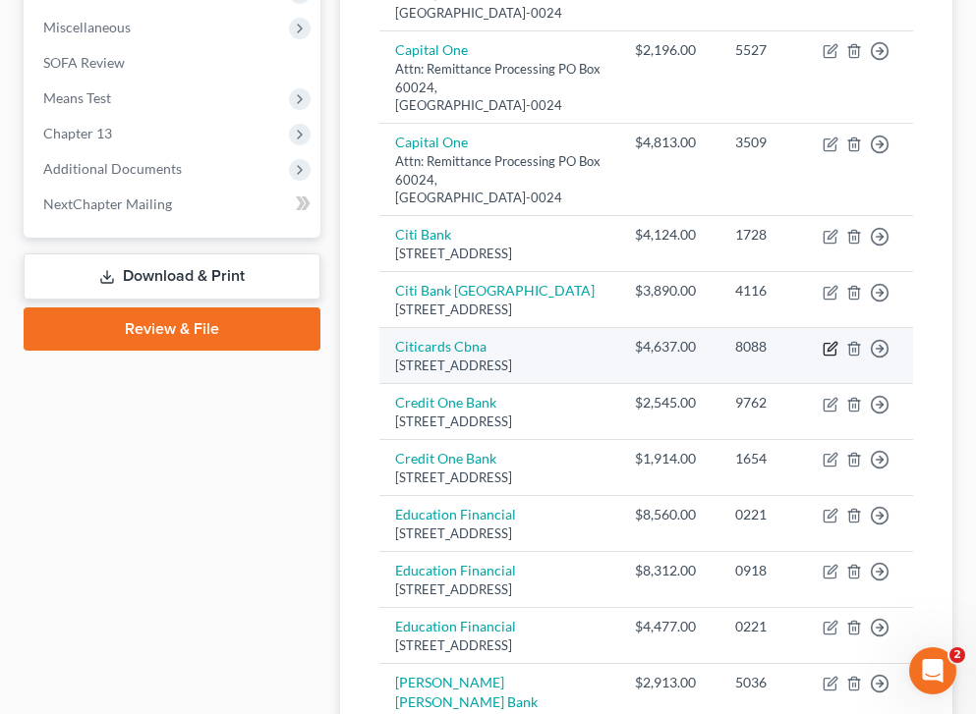
click at [719, 342] on icon "button" at bounding box center [831, 346] width 9 height 9
select select "43"
select select "2"
select select "0"
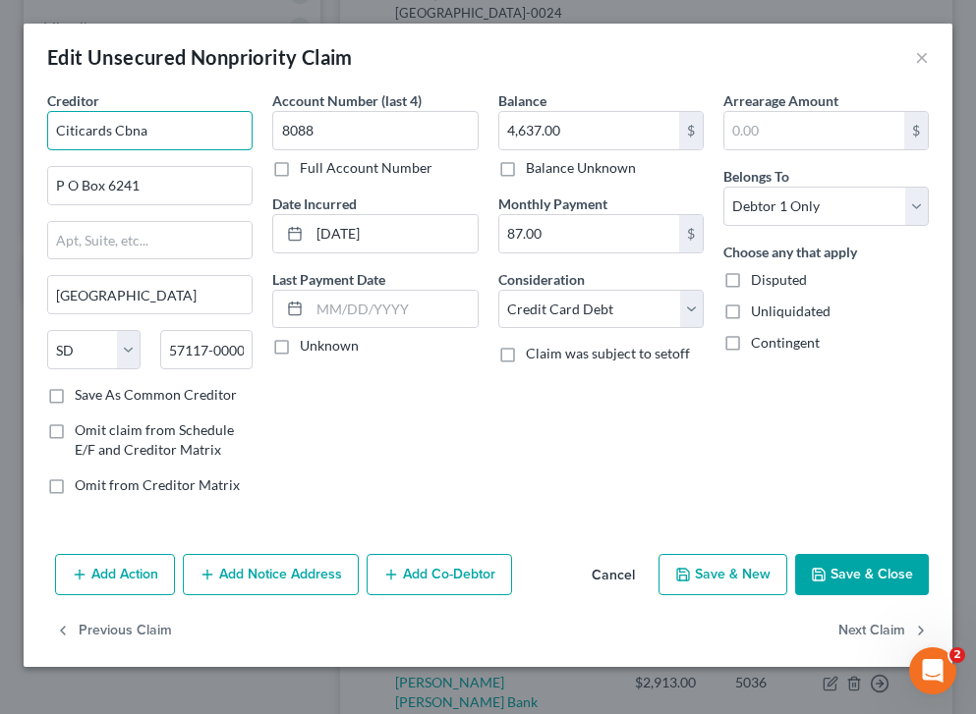
click at [188, 126] on input "Citicards Cbna" at bounding box center [149, 130] width 205 height 39
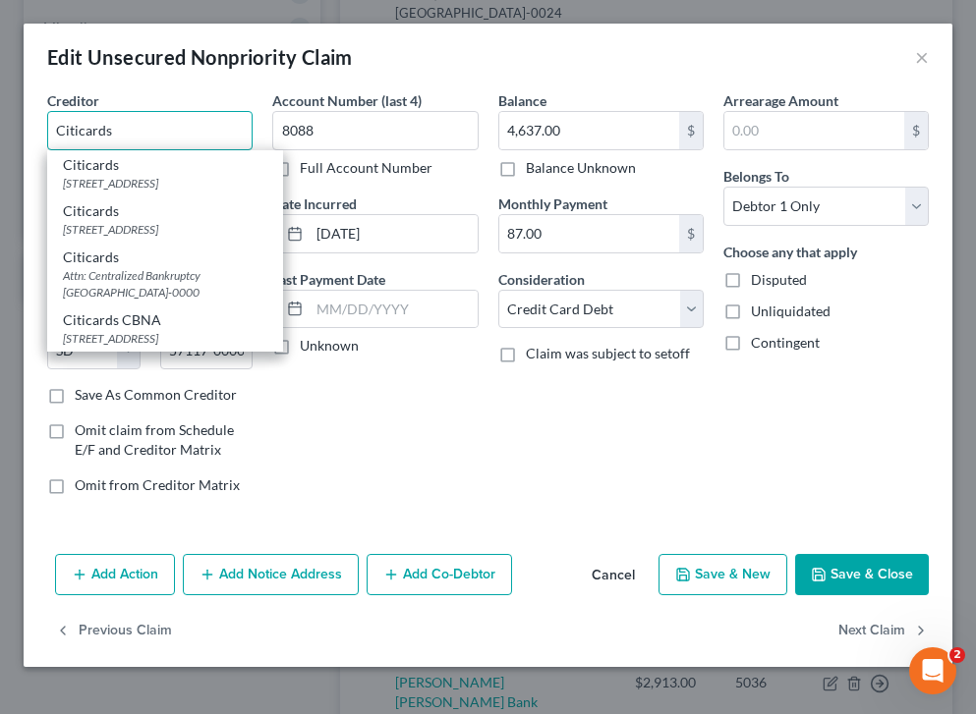
type input "Citicards"
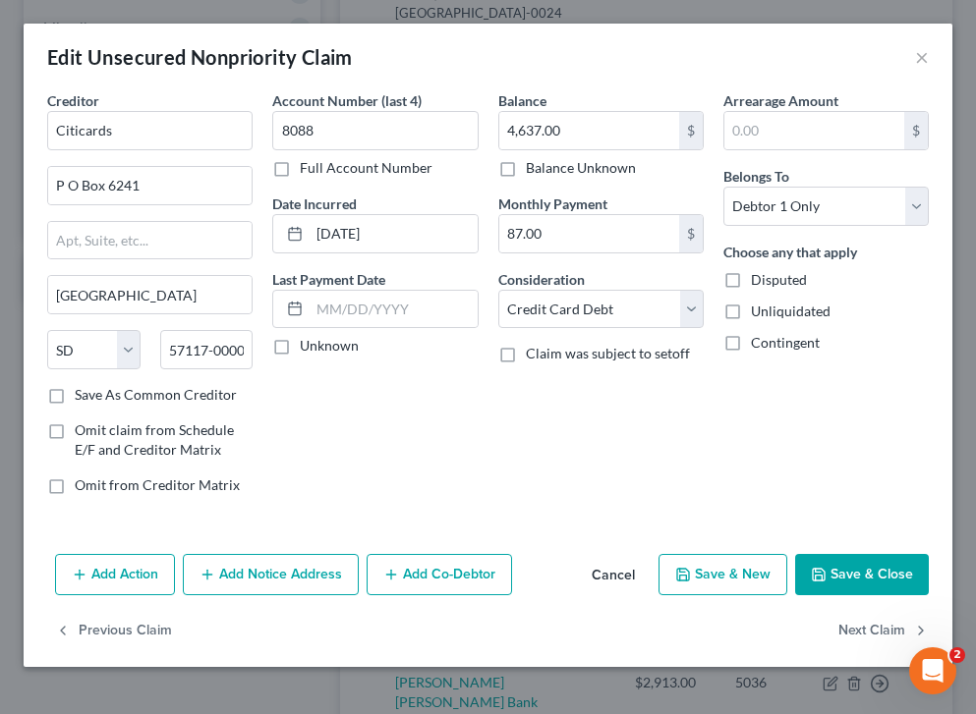
click at [719, 572] on button "Save & Close" at bounding box center [862, 574] width 134 height 41
type input "0"
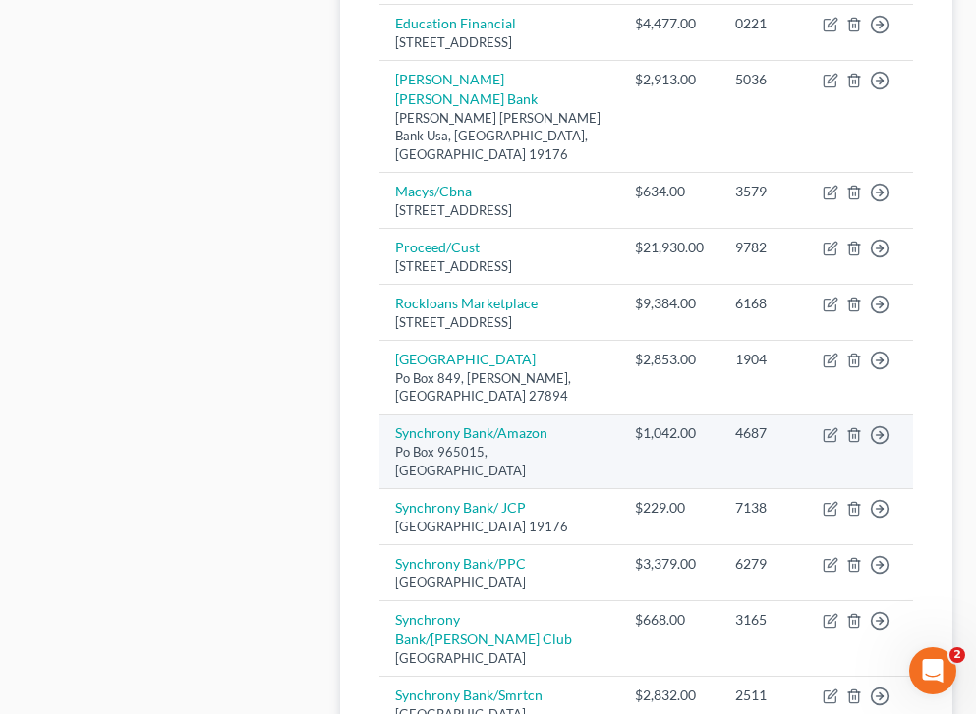
scroll to position [1415, 0]
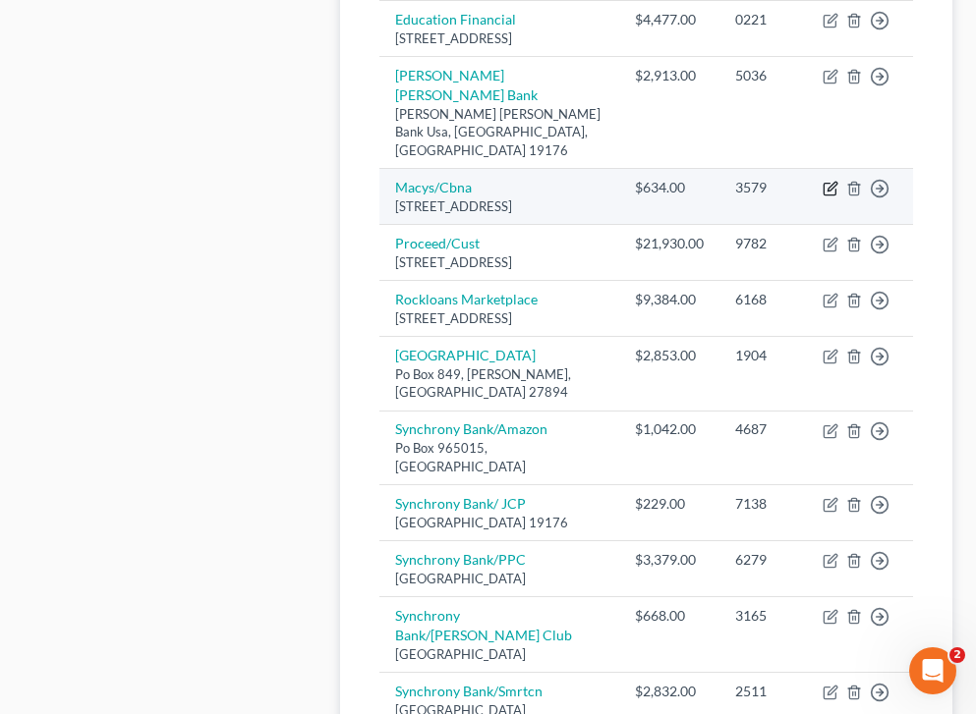
click at [719, 196] on icon "button" at bounding box center [830, 190] width 12 height 12
select select "43"
select select "2"
select select "1"
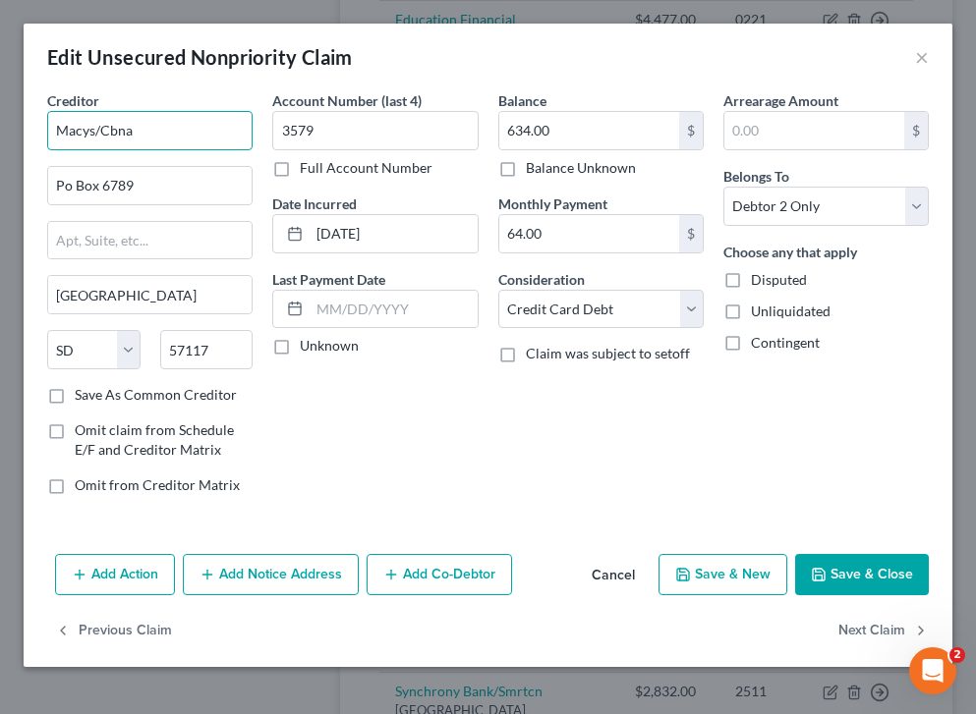
click at [227, 125] on input "Macys/Cbna" at bounding box center [149, 130] width 205 height 39
type input "Macys/Citi Bank"
click at [719, 565] on button "Save & Close" at bounding box center [862, 574] width 134 height 41
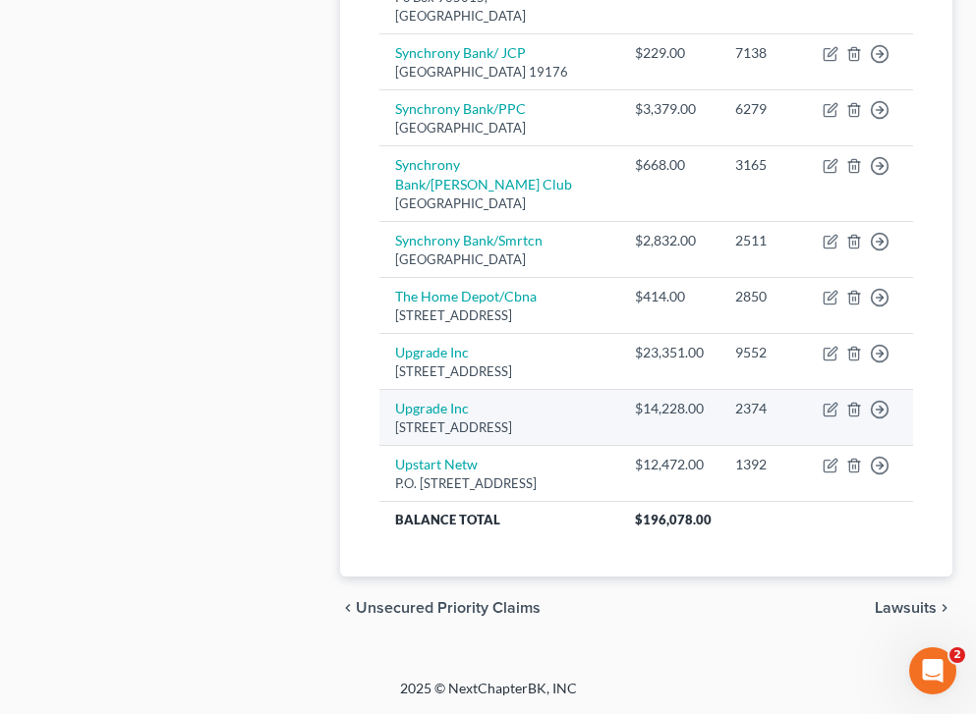
scroll to position [2018, 0]
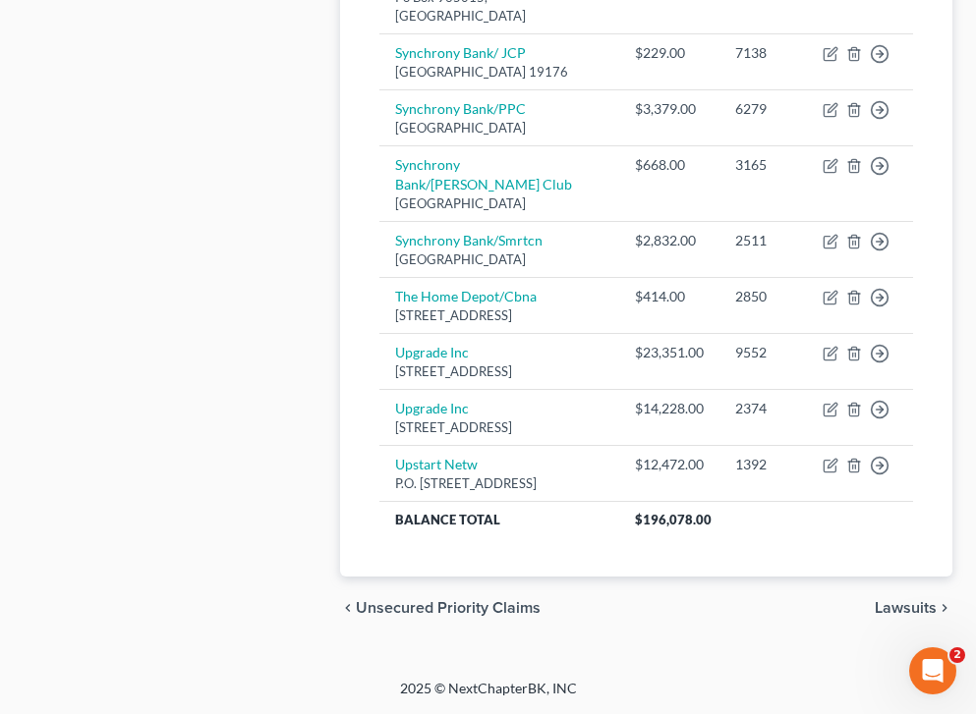
click at [719, 613] on span "Lawsuits" at bounding box center [906, 608] width 62 height 16
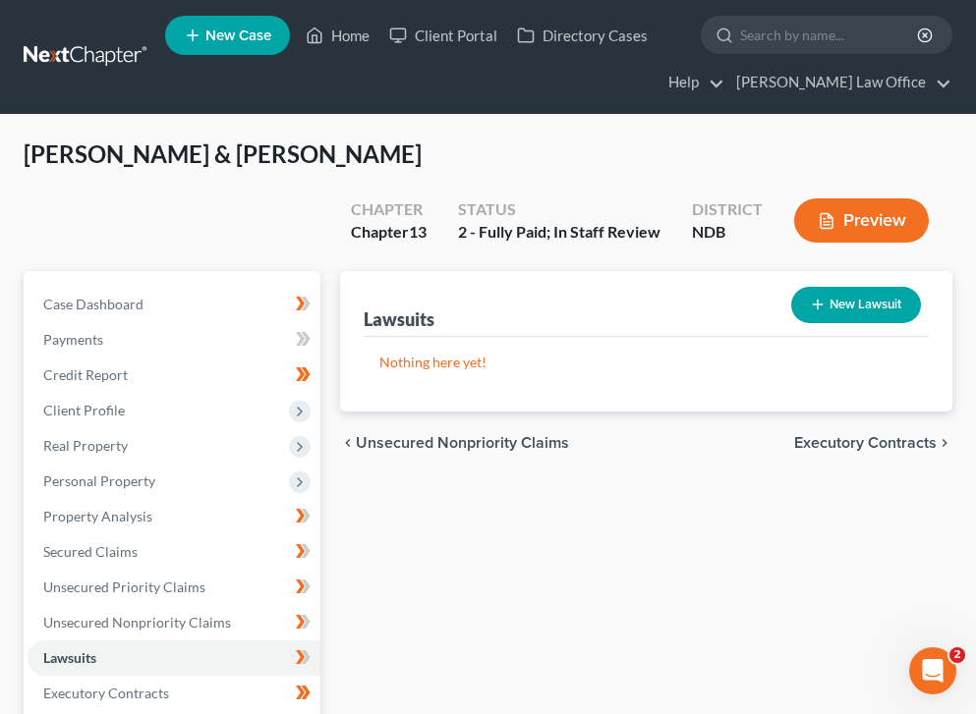
click at [535, 286] on div "Lawsuits New Lawsuit" at bounding box center [646, 304] width 565 height 66
click at [719, 297] on icon "button" at bounding box center [818, 305] width 16 height 16
select select "0"
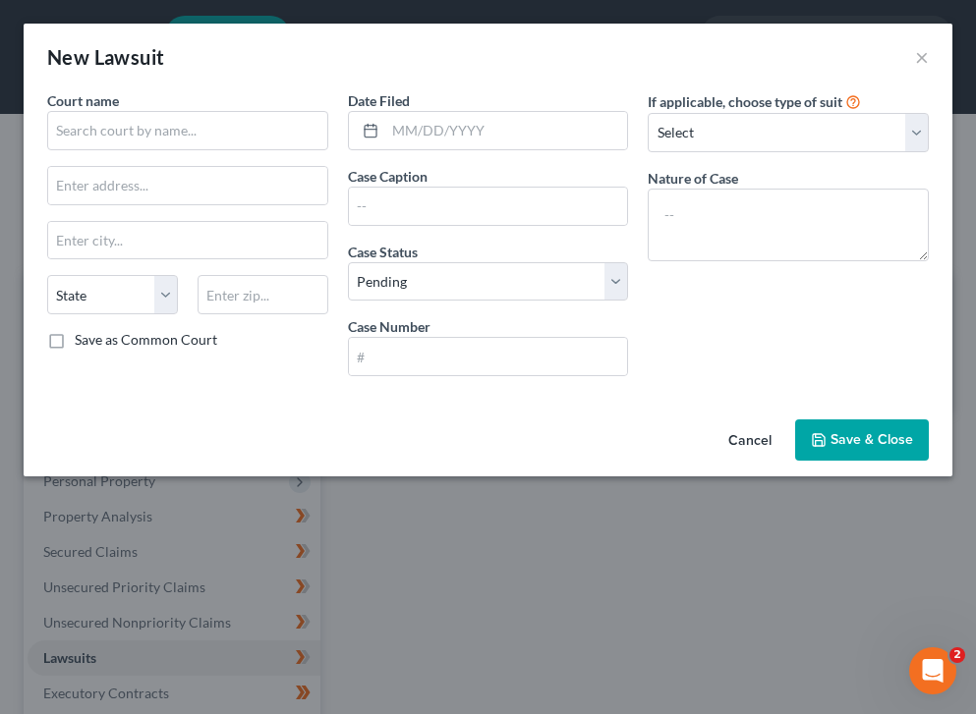
click at [640, 232] on div "If applicable, choose type of suit Select Repossession Garnishment Foreclosure …" at bounding box center [788, 241] width 301 height 302
click at [719, 425] on button "Save & Close" at bounding box center [862, 440] width 134 height 41
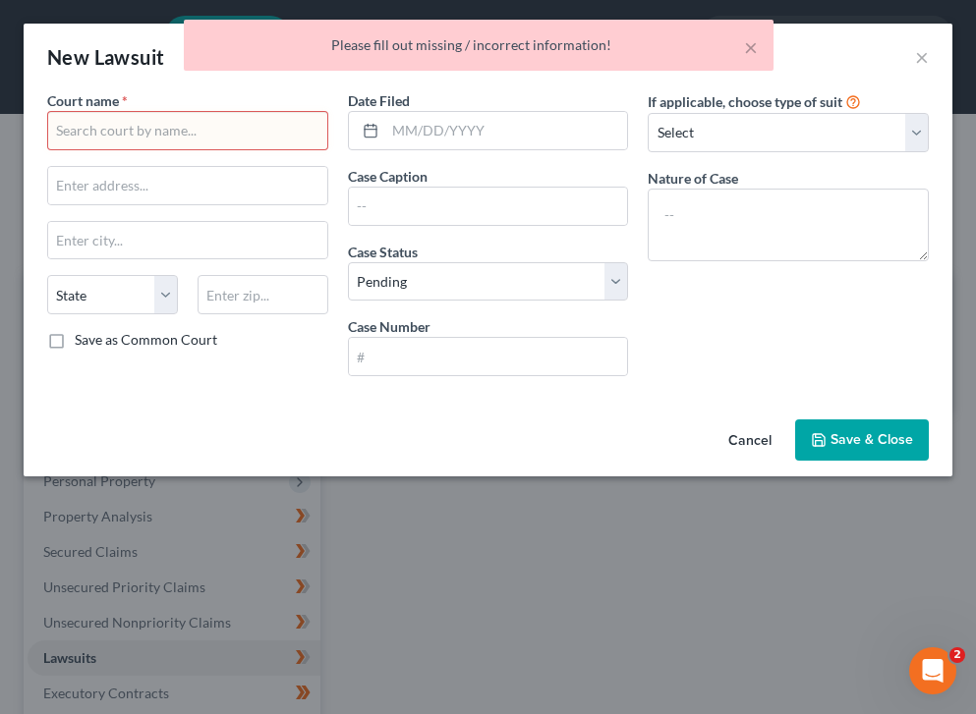
click at [627, 162] on div "Date Filed Case Caption Case Status * Select Pending On Appeal Concluded Case N…" at bounding box center [488, 241] width 301 height 302
click at [719, 54] on div "× Please fill out missing / incorrect information!" at bounding box center [478, 50] width 976 height 61
click at [719, 440] on button "Cancel" at bounding box center [749, 441] width 75 height 39
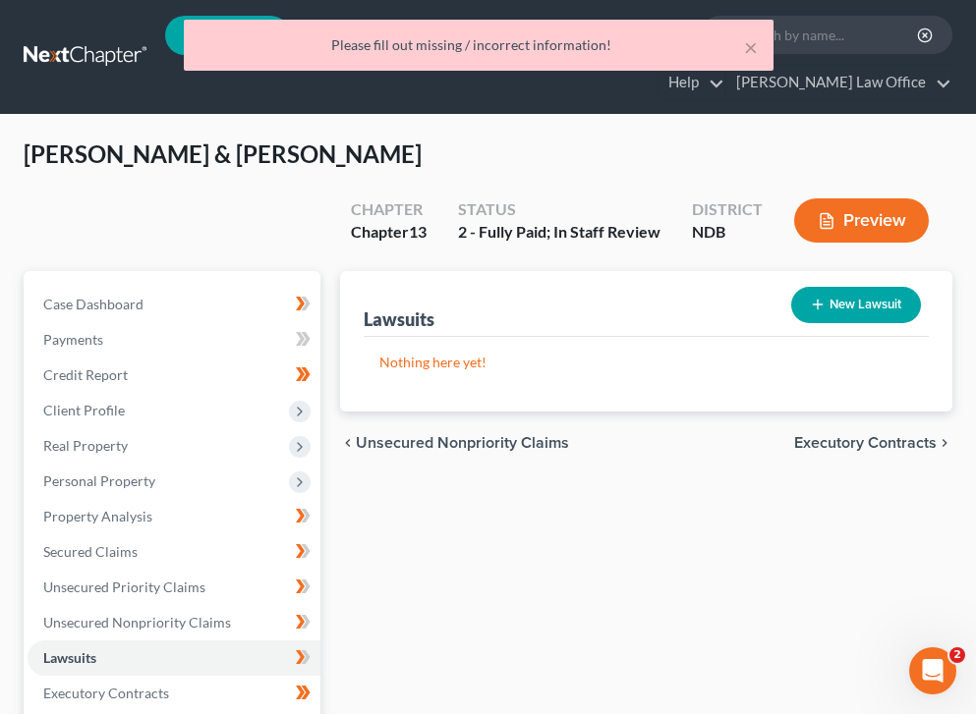
click at [719, 287] on button "New Lawsuit" at bounding box center [856, 305] width 130 height 36
select select "0"
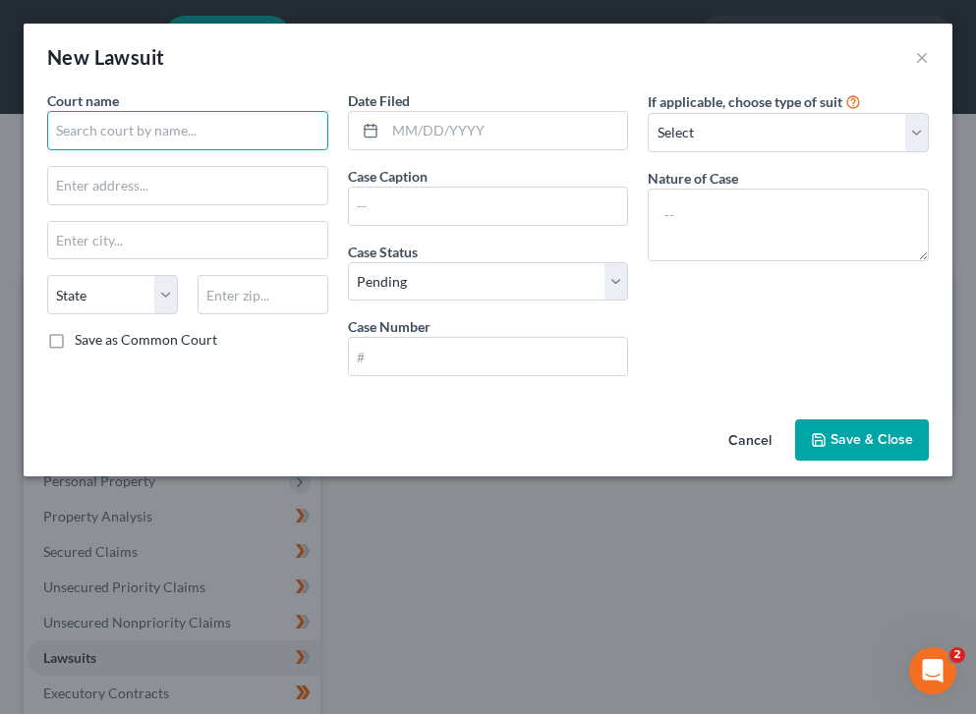
click at [320, 120] on input "text" at bounding box center [187, 130] width 281 height 39
click at [719, 67] on button "×" at bounding box center [922, 57] width 14 height 24
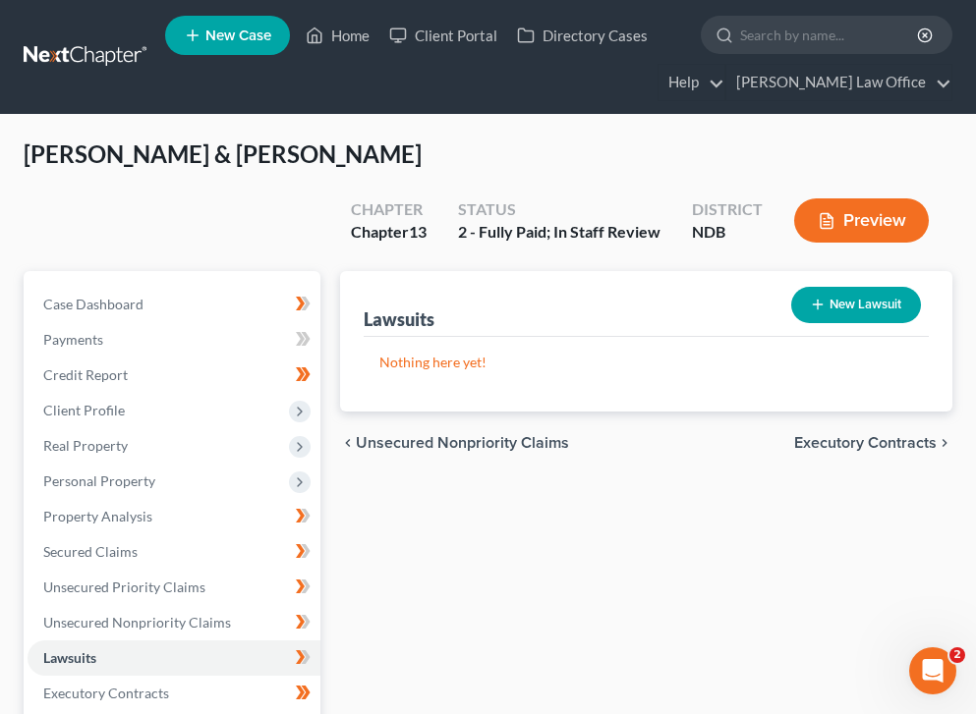
click at [719, 435] on span "Executory Contracts" at bounding box center [865, 443] width 142 height 16
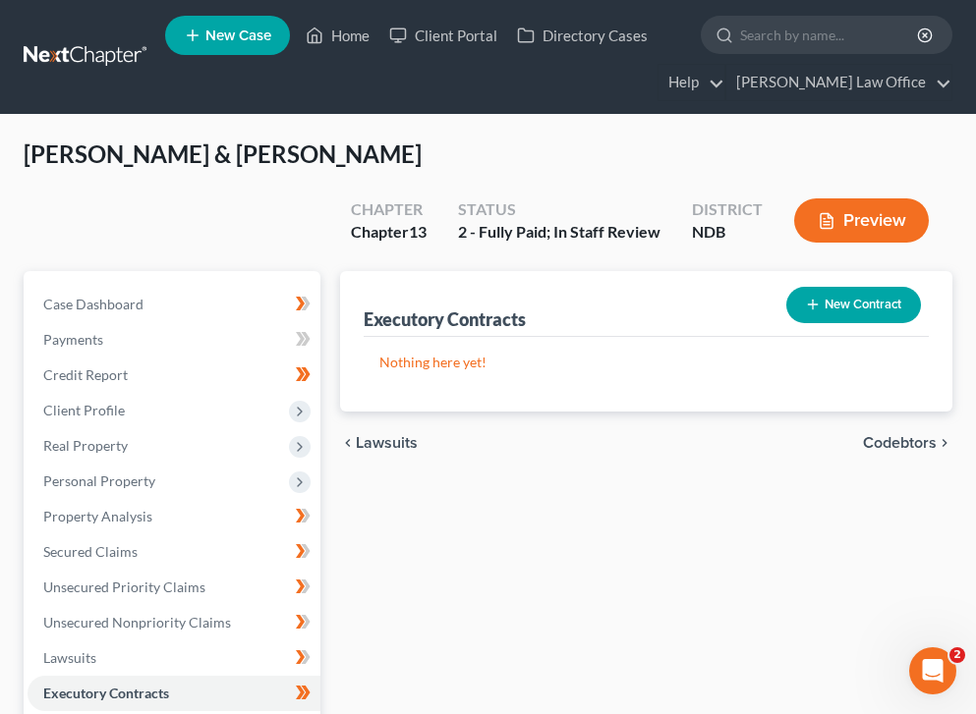
click at [719, 435] on span "Codebtors" at bounding box center [900, 443] width 74 height 16
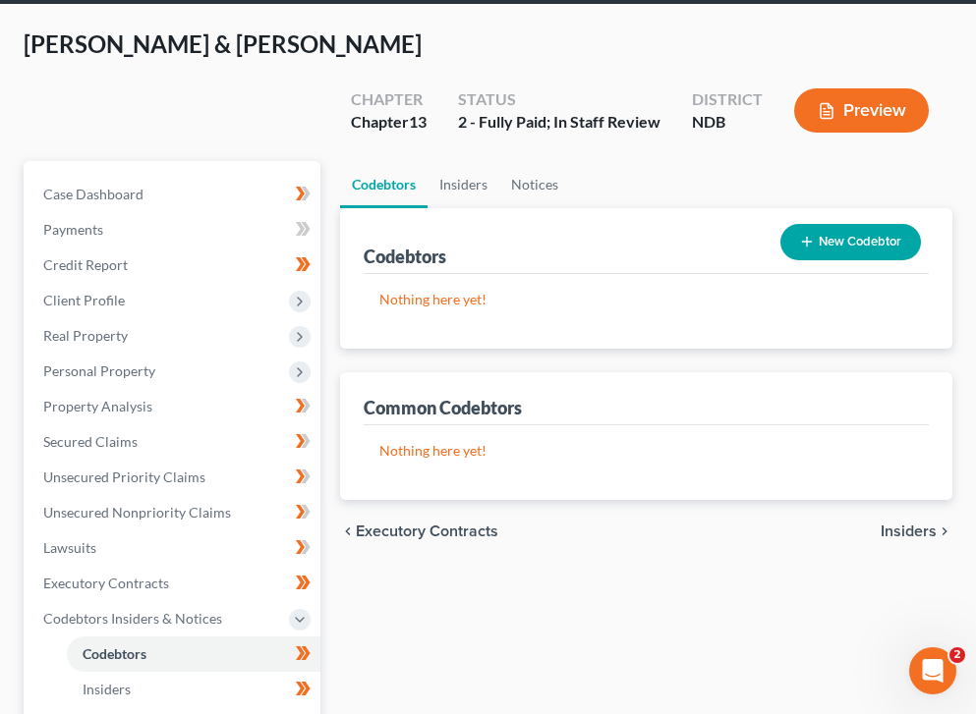
scroll to position [113, 0]
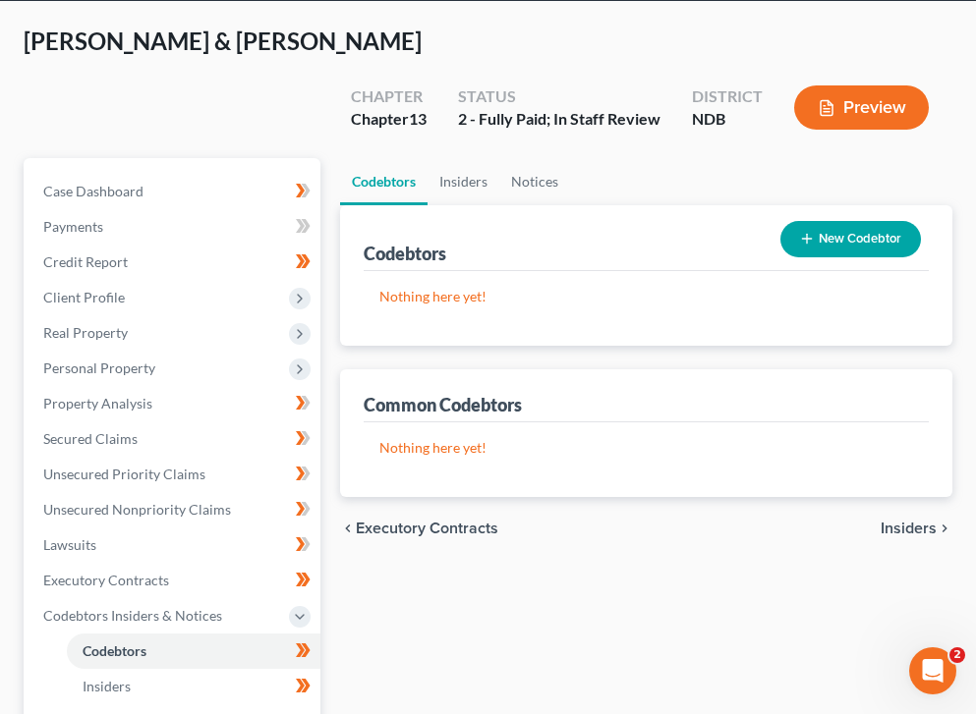
click at [719, 521] on span "Insiders" at bounding box center [909, 529] width 56 height 16
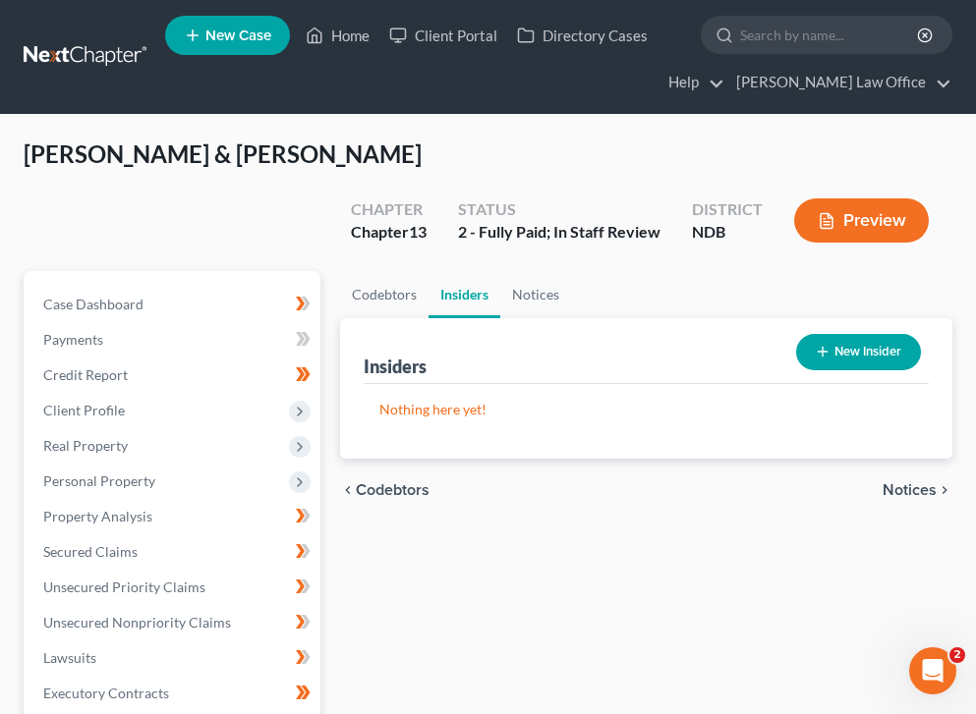
click at [719, 459] on div "chevron_left Codebtors Notices chevron_right" at bounding box center [646, 490] width 612 height 63
click at [719, 483] on span "Notices" at bounding box center [909, 491] width 54 height 16
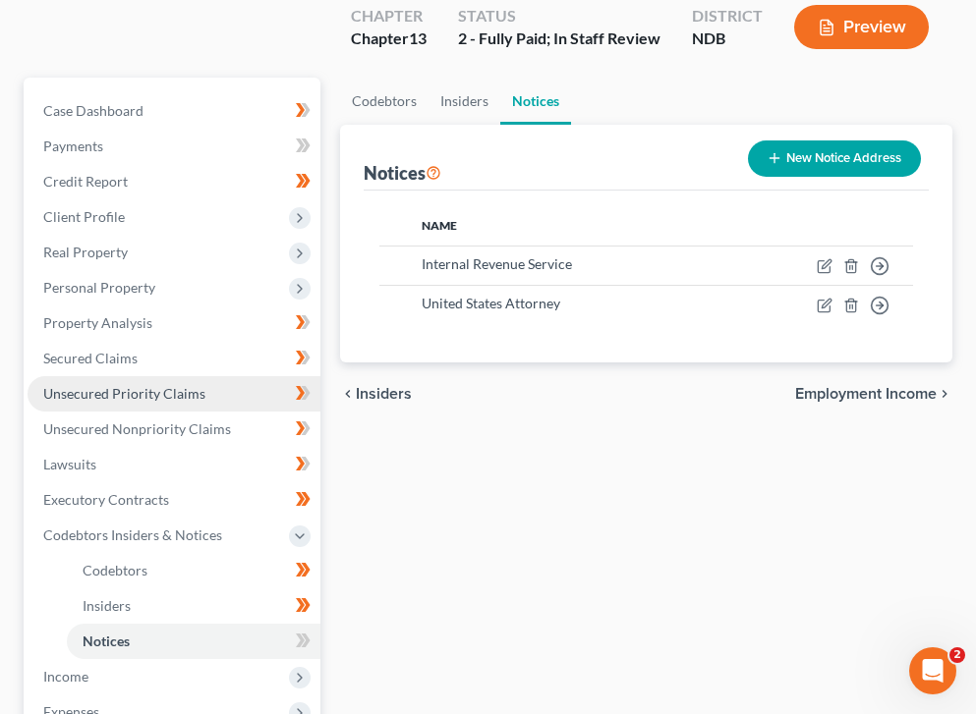
scroll to position [193, 0]
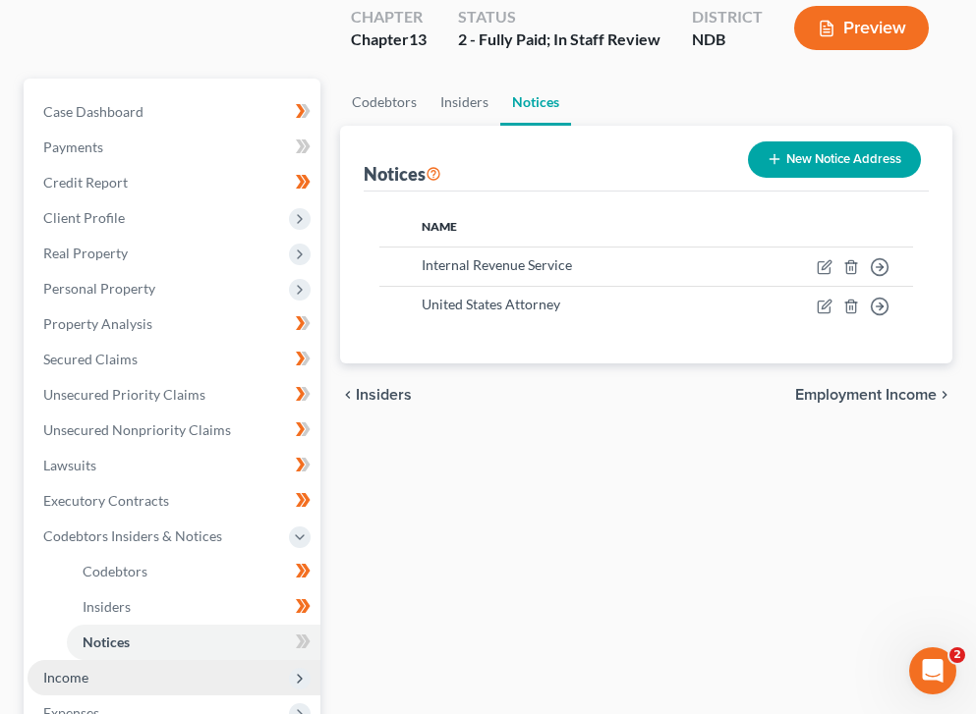
click at [167, 660] on span "Income" at bounding box center [174, 677] width 293 height 35
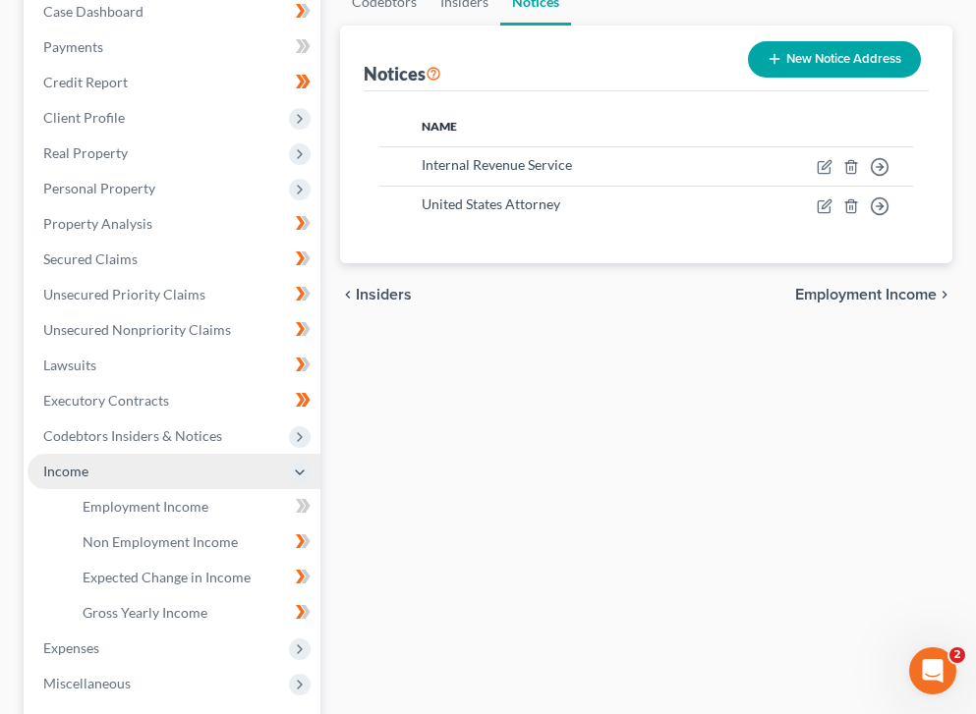
scroll to position [295, 0]
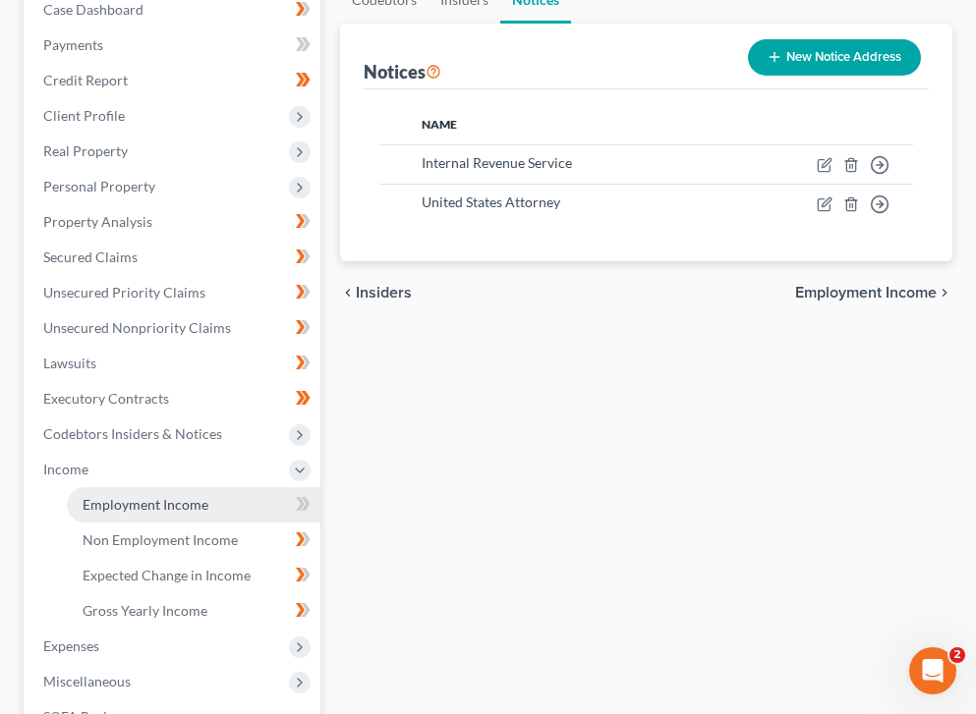
click at [205, 487] on link "Employment Income" at bounding box center [194, 504] width 254 height 35
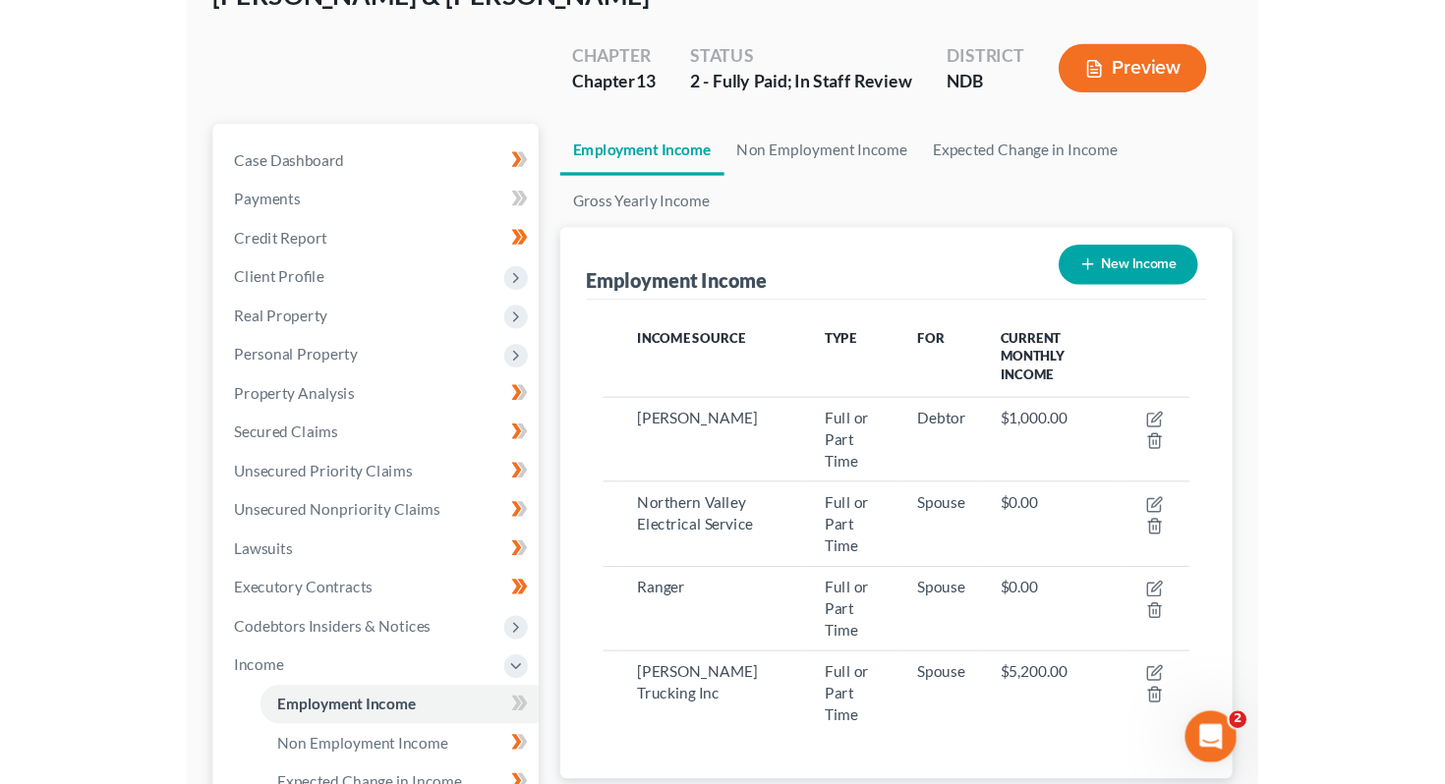
scroll to position [146, 0]
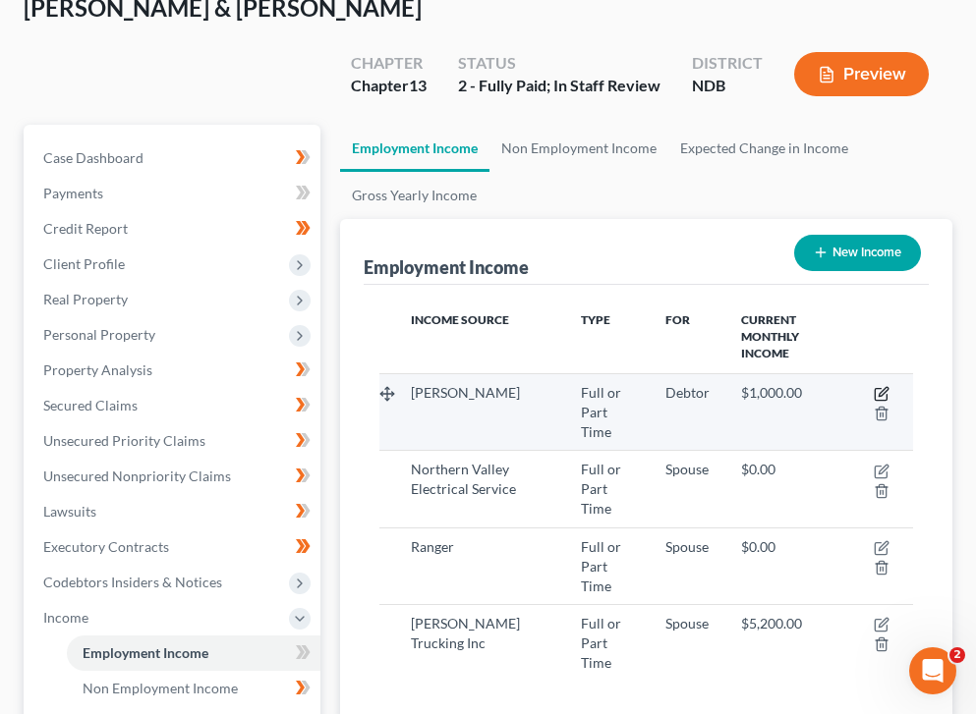
click at [719, 374] on td at bounding box center [881, 412] width 63 height 77
click at [719, 386] on icon "button" at bounding box center [882, 394] width 16 height 16
select select "0"
select select "45"
select select "0"
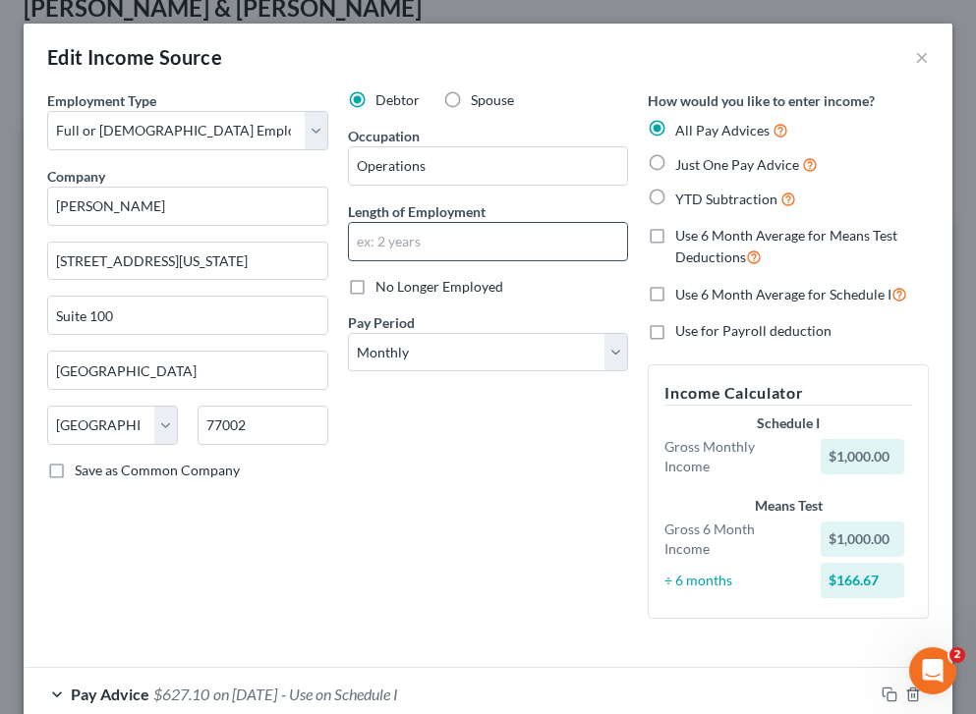
click at [445, 224] on input "text" at bounding box center [488, 241] width 279 height 37
type input "e"
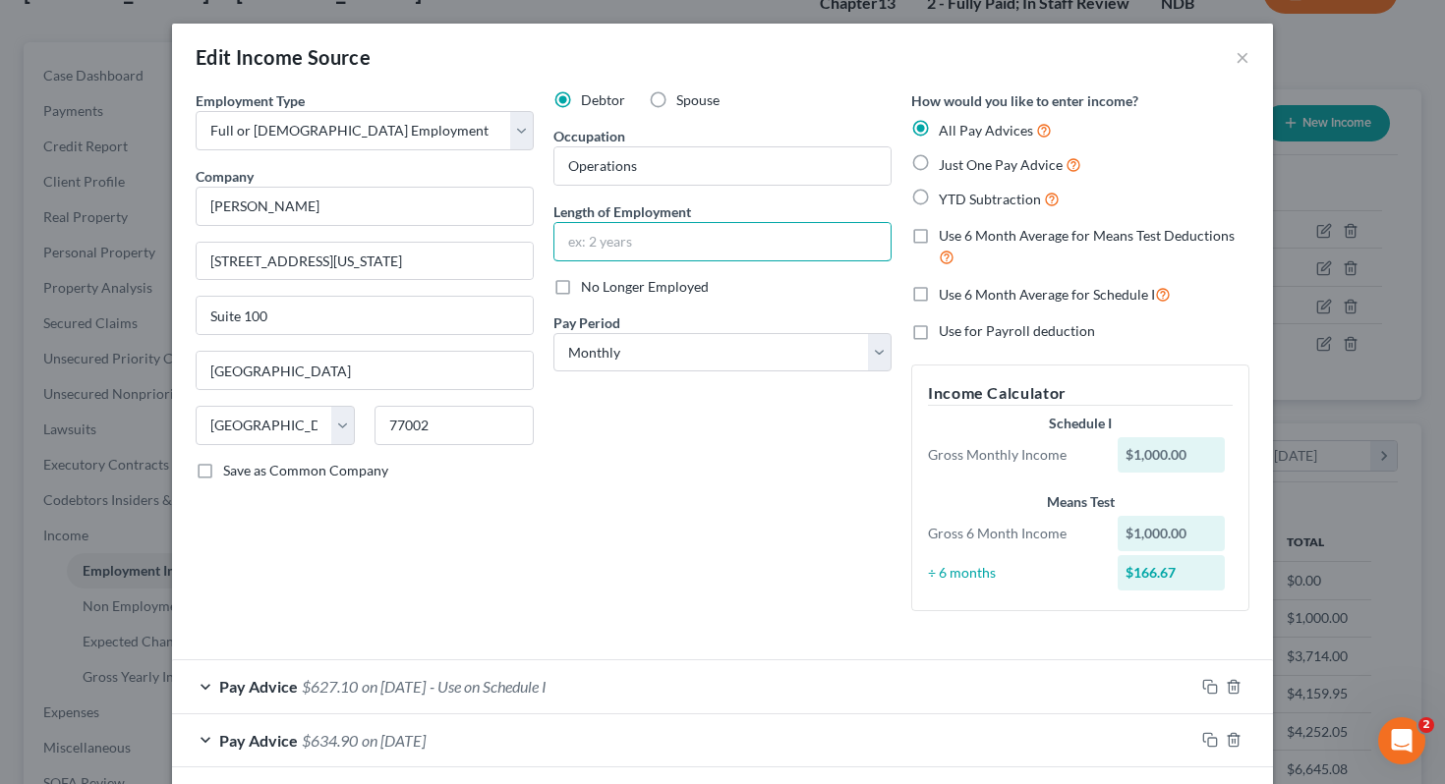
scroll to position [198, 0]
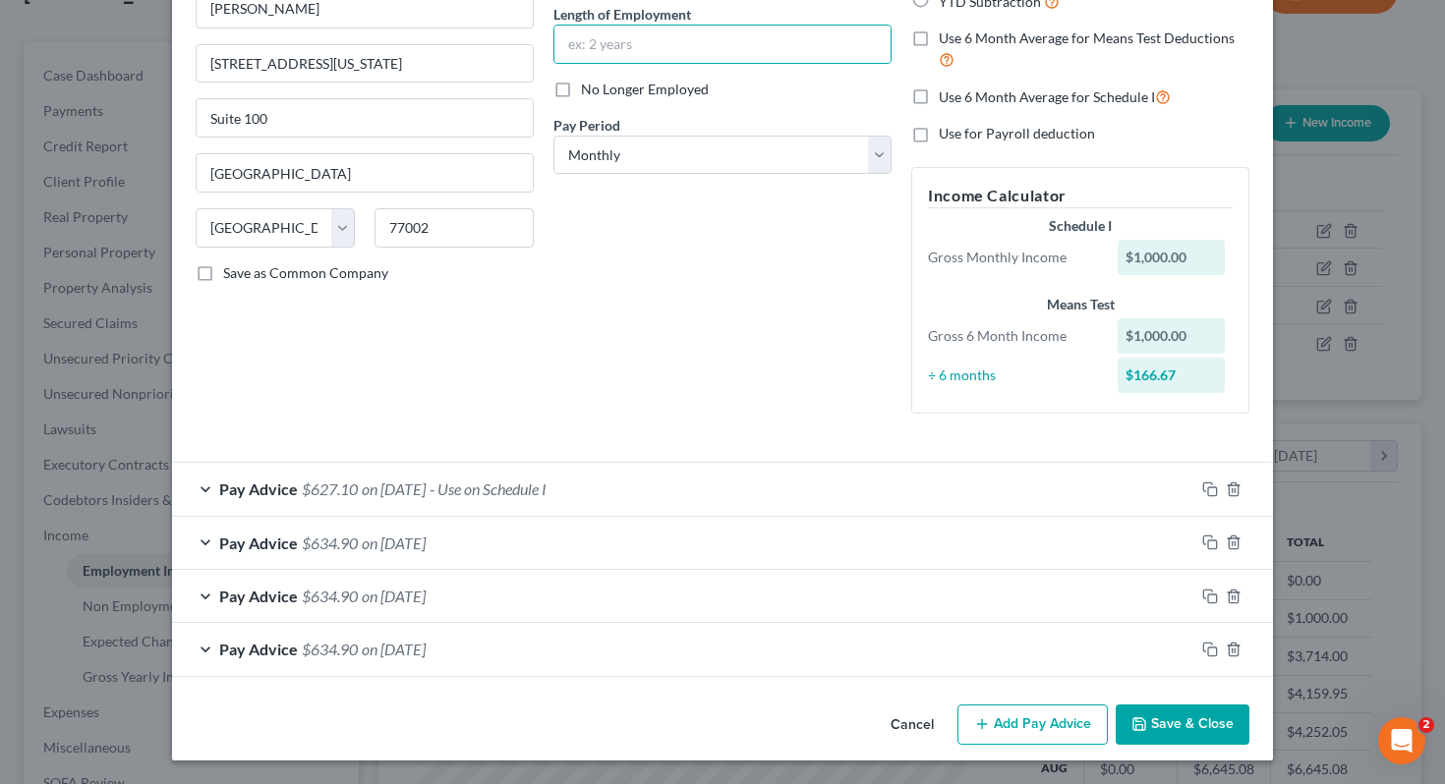
click at [708, 555] on div "Pay Advice $634.90 on [DATE]" at bounding box center [683, 543] width 1022 height 52
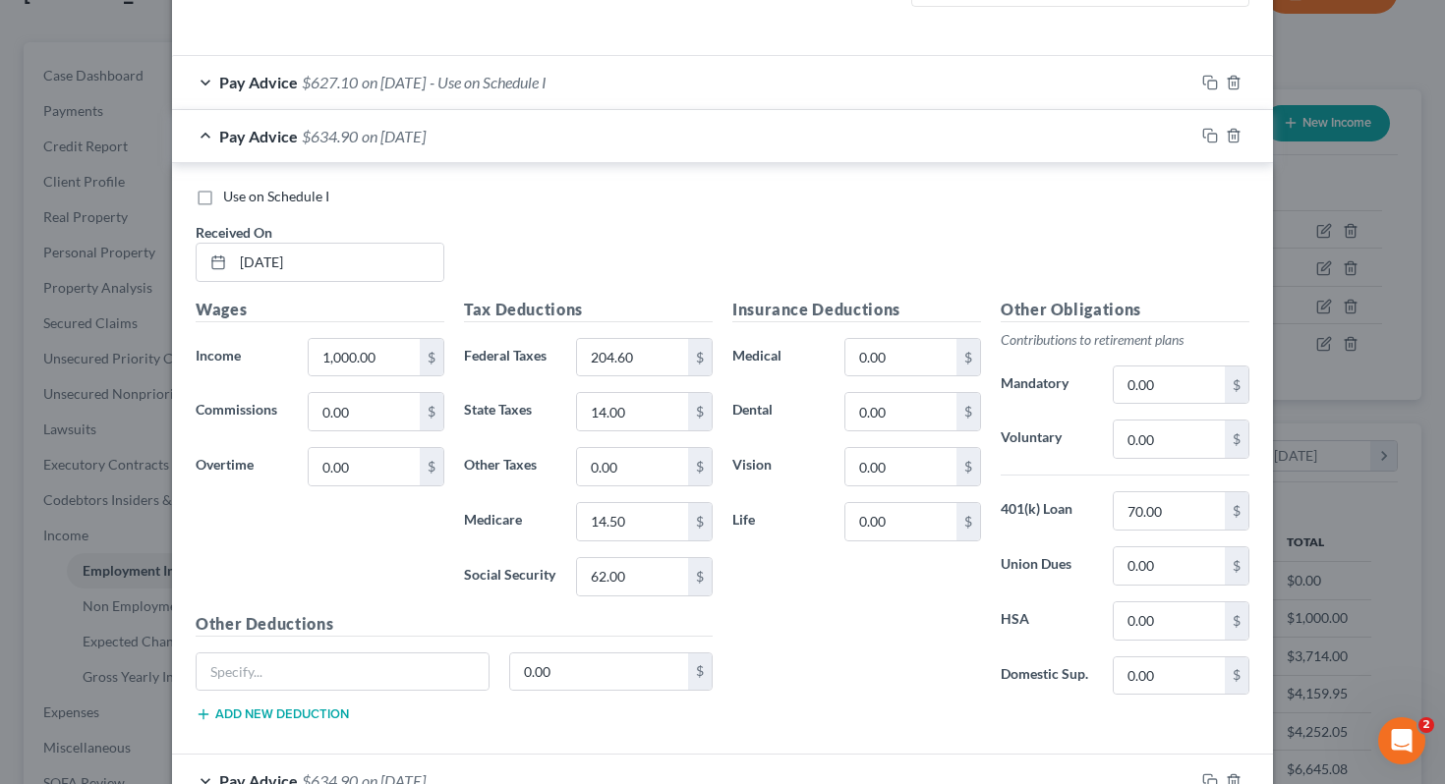
scroll to position [789, 0]
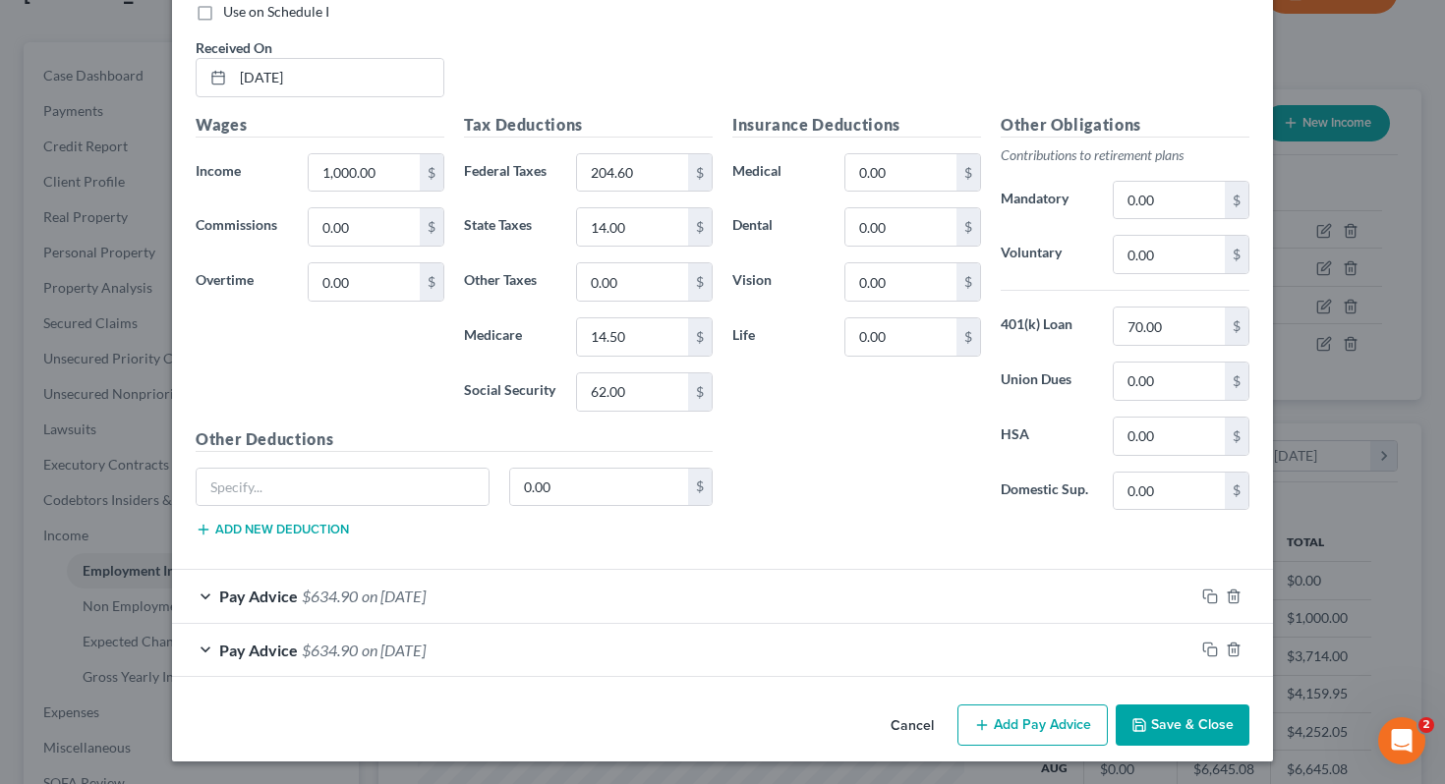
click at [719, 713] on button "Save & Close" at bounding box center [1182, 725] width 134 height 41
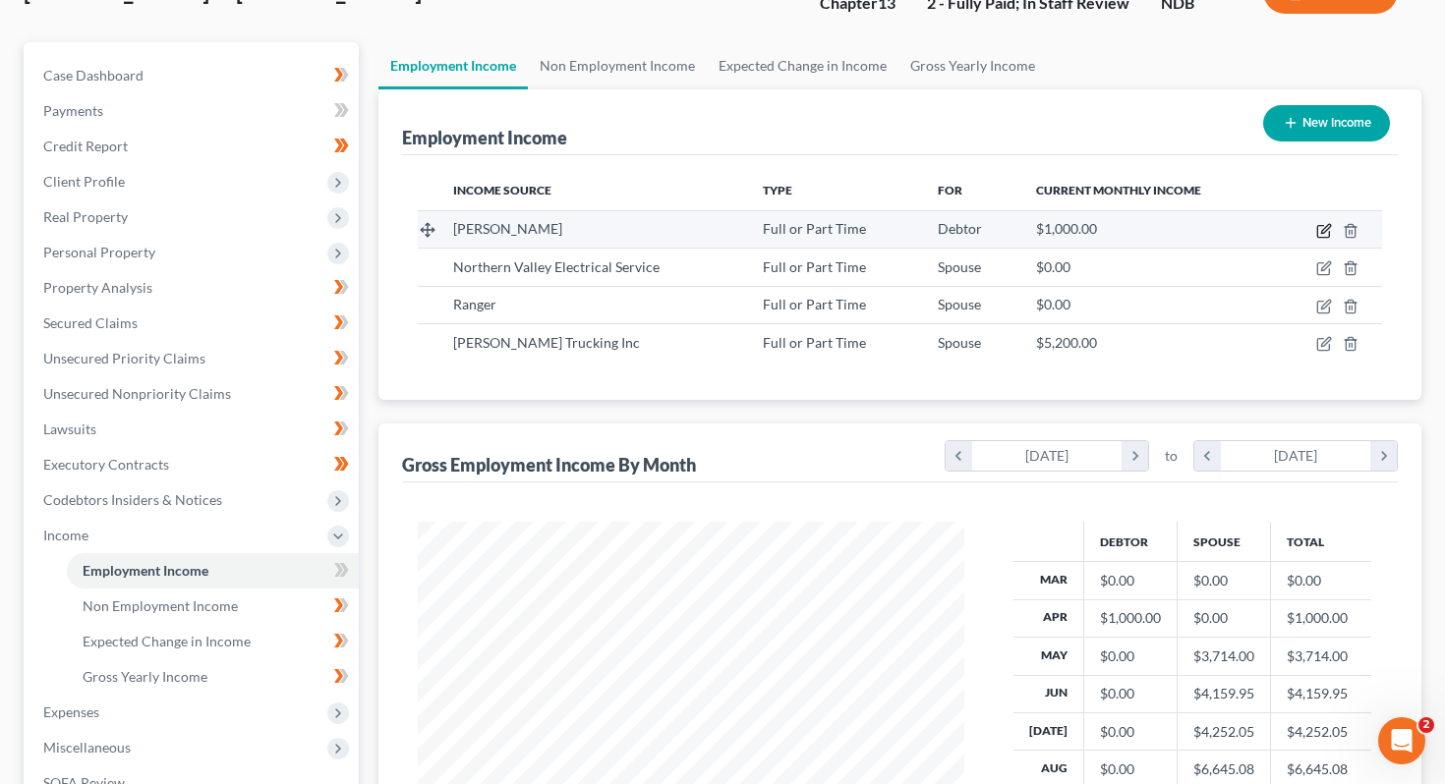
click at [719, 231] on icon "button" at bounding box center [1325, 228] width 9 height 9
select select "0"
select select "45"
select select "0"
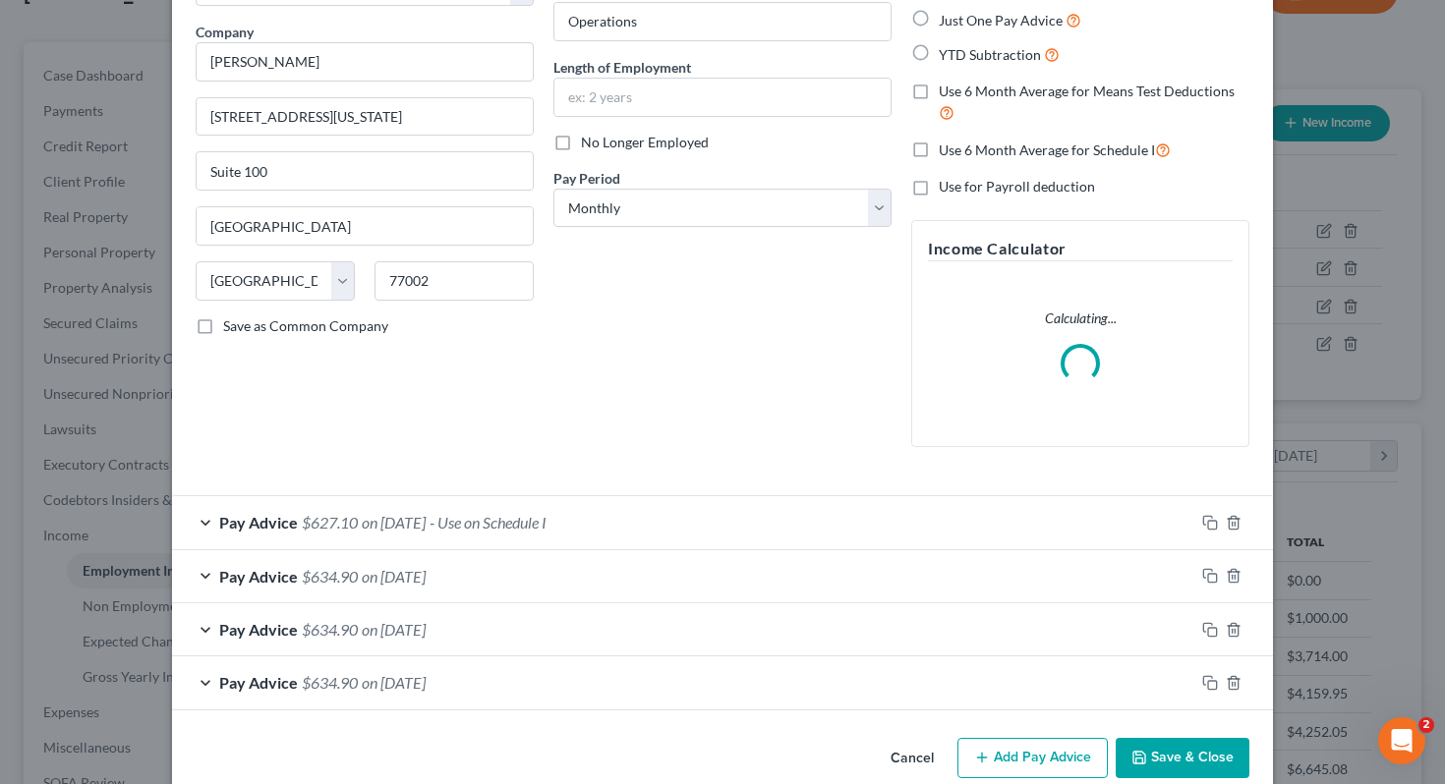
scroll to position [149, 0]
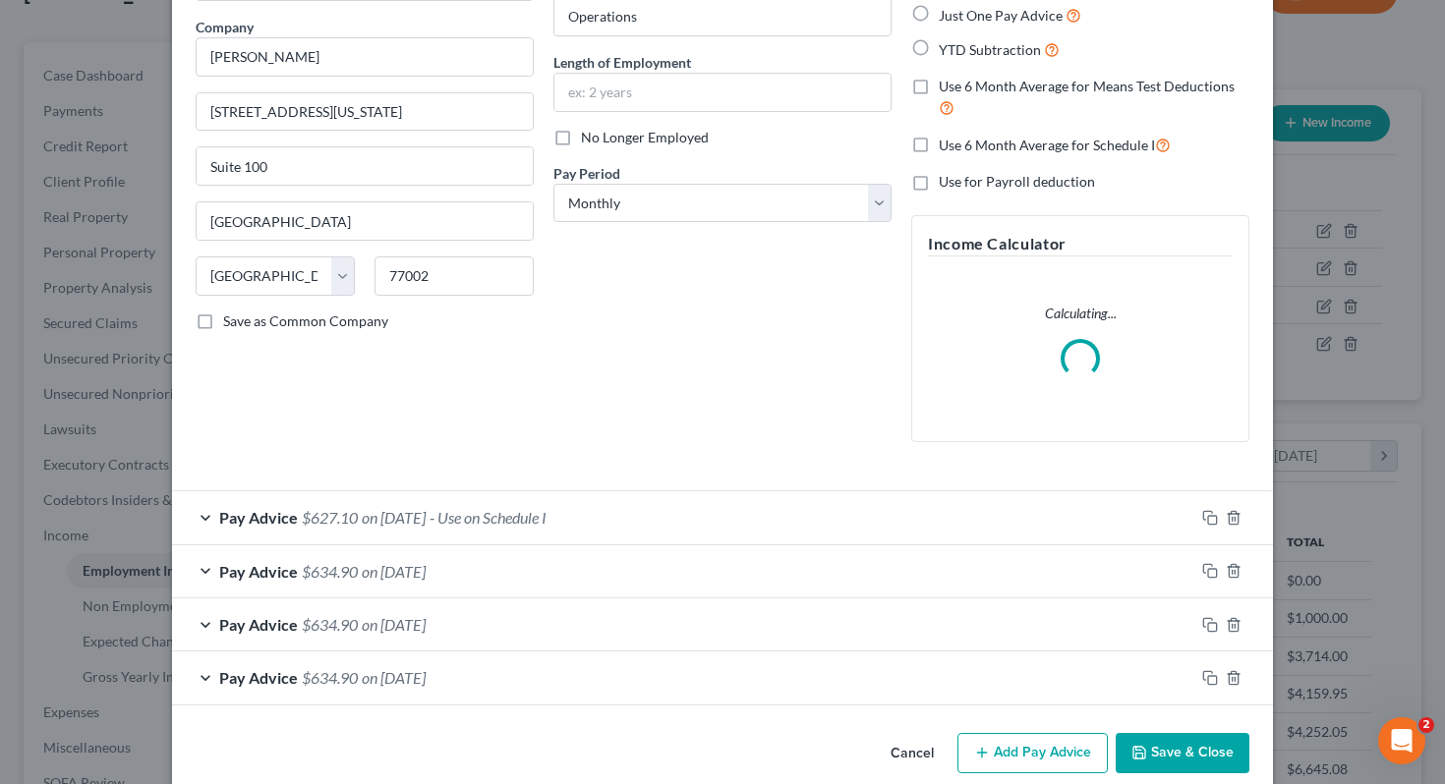
click at [527, 694] on div "Pay Advice $634.90 on [DATE]" at bounding box center [683, 678] width 1022 height 52
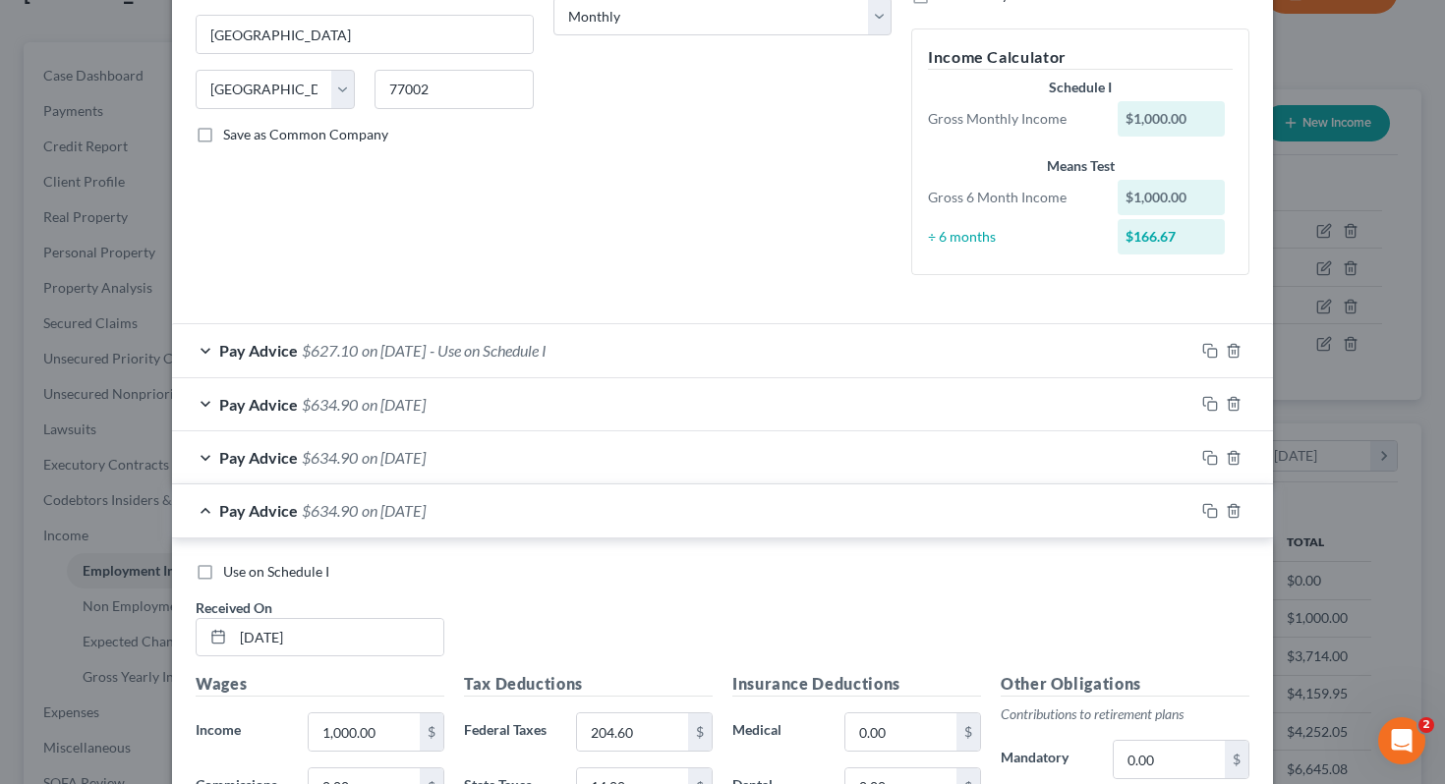
scroll to position [788, 0]
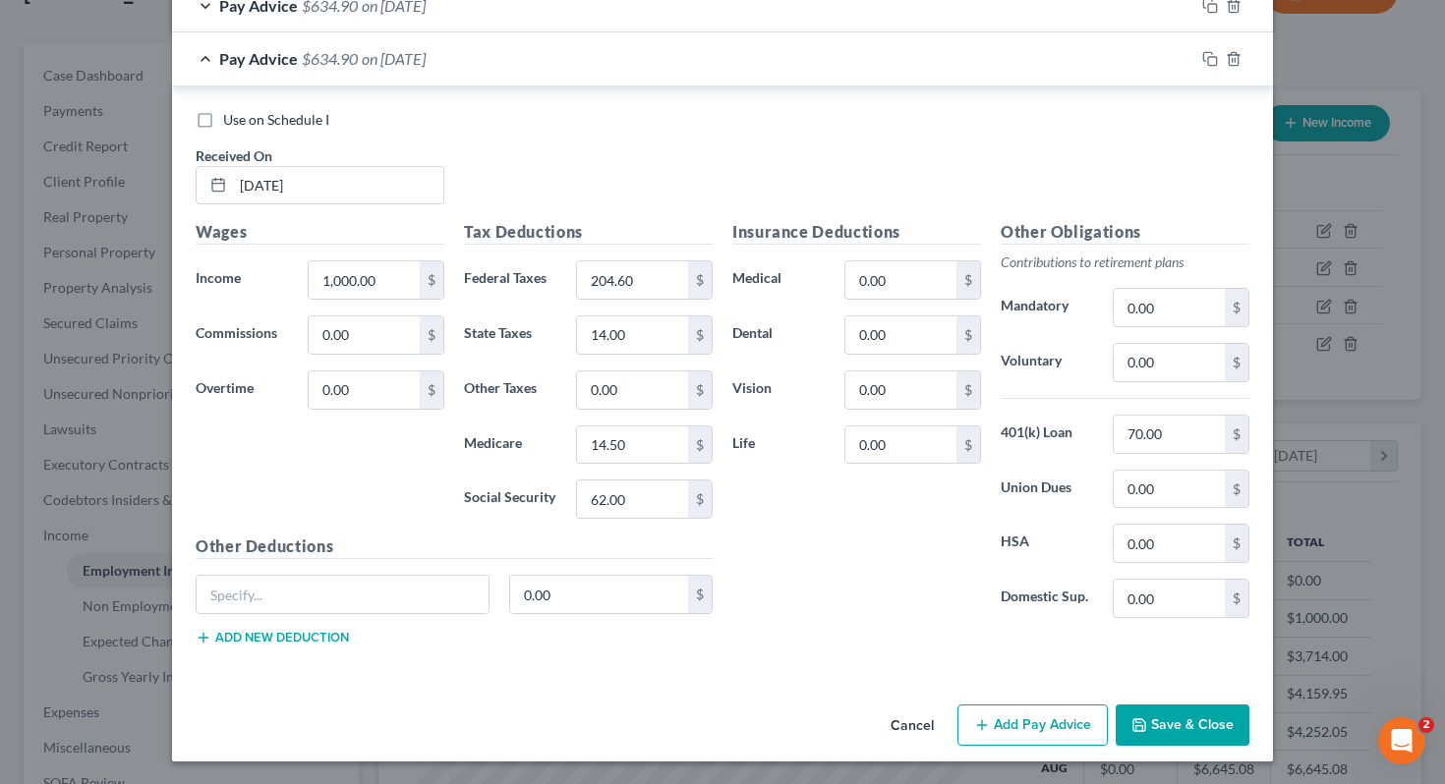
click at [719, 713] on icon "button" at bounding box center [1139, 725] width 16 height 16
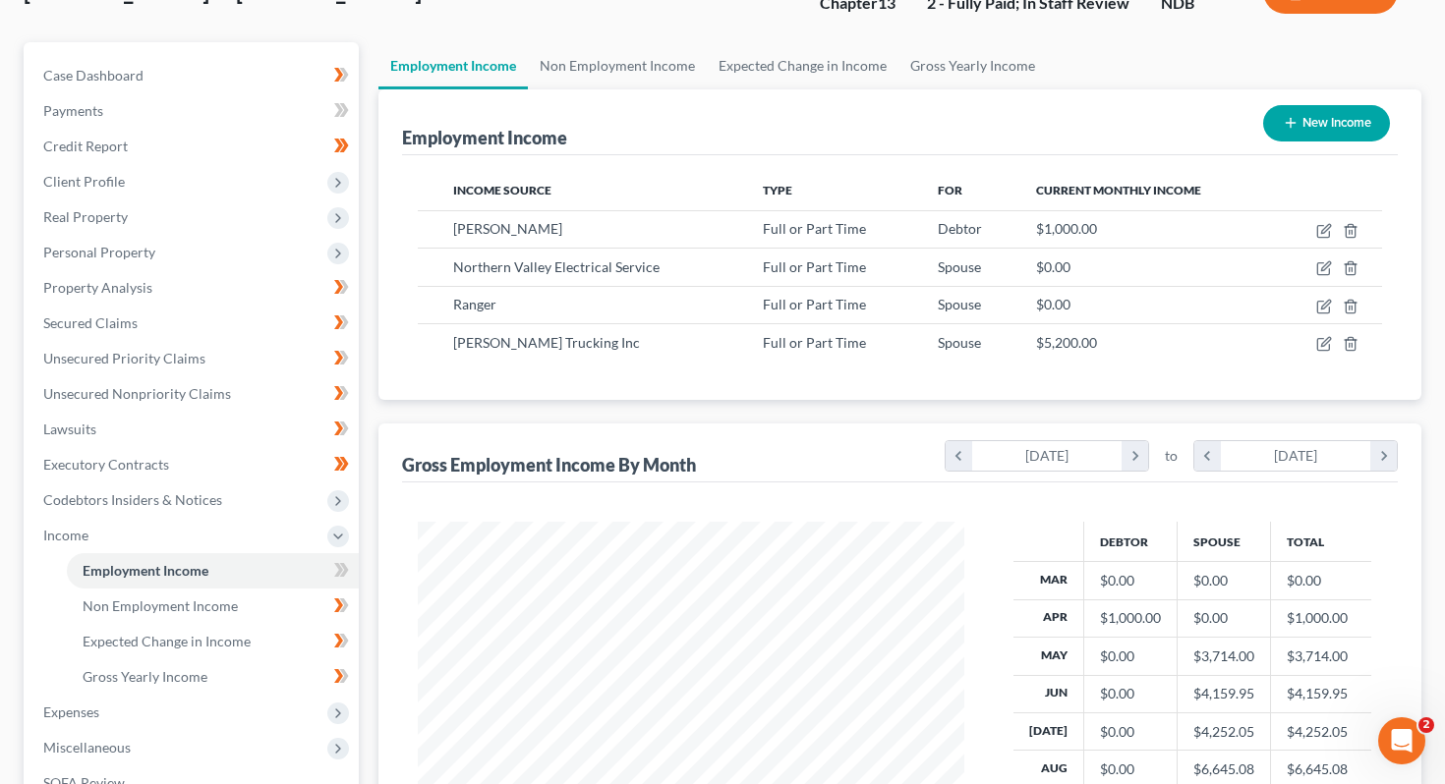
click at [719, 435] on div "Gross Employment Income By Month chevron_left [DATE] chevron_right to chevron_l…" at bounding box center [900, 453] width 996 height 59
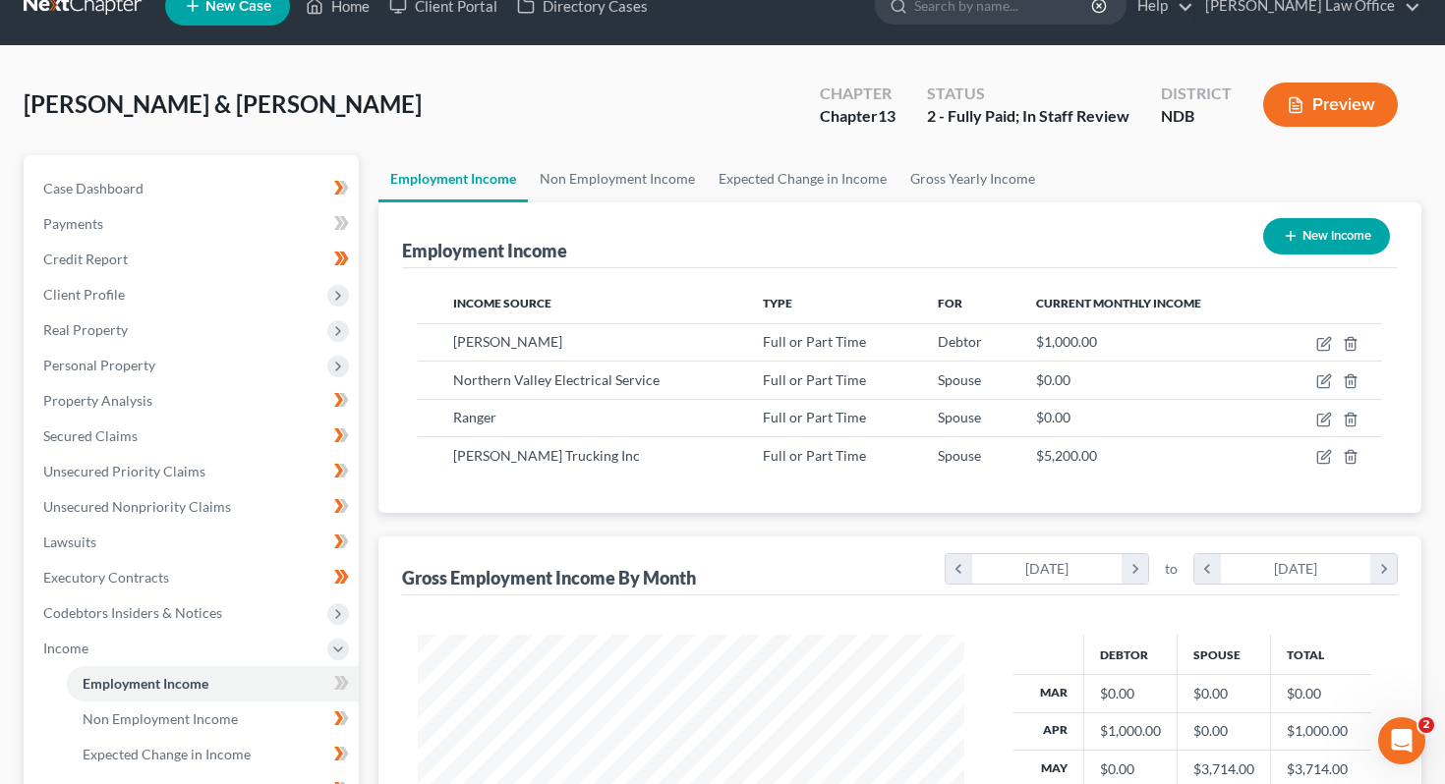
scroll to position [30, 0]
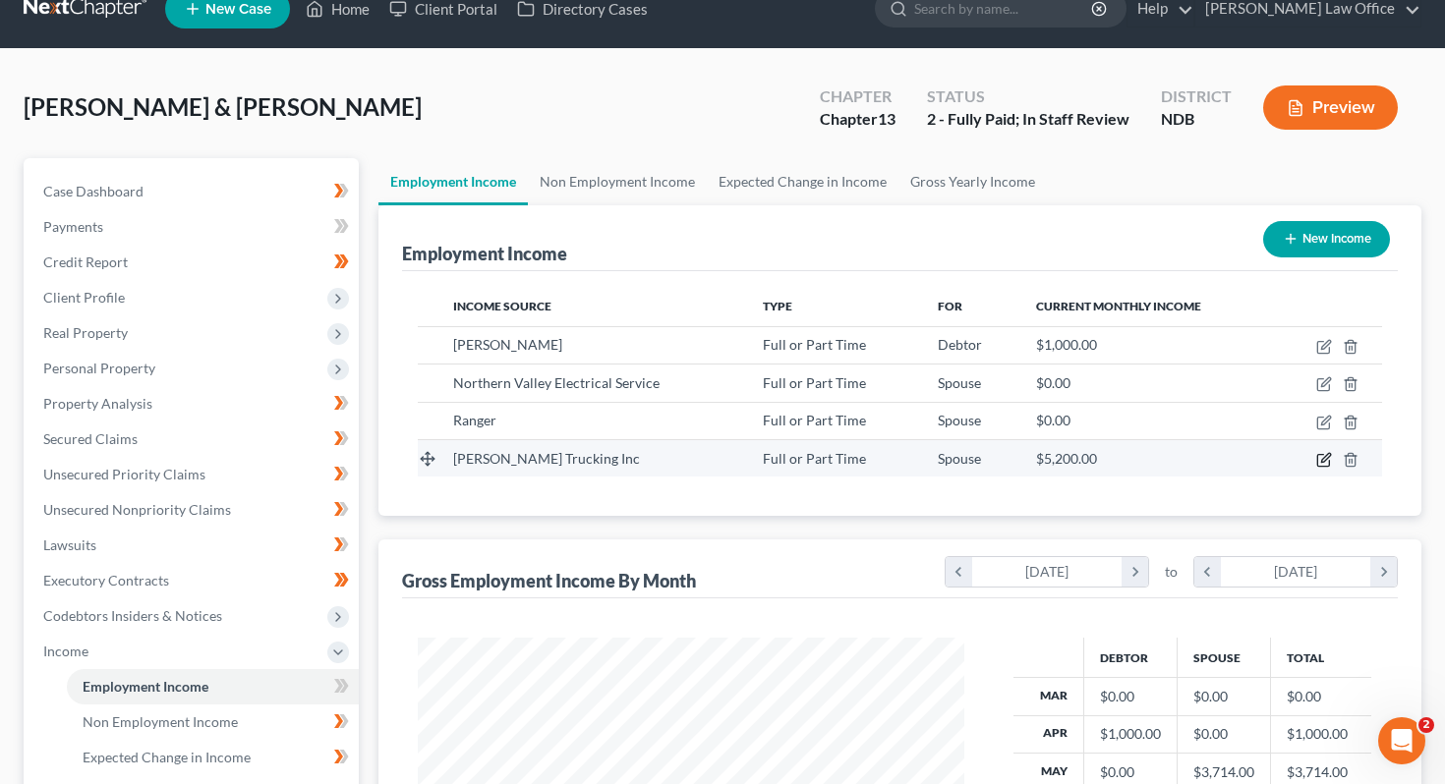
click at [719, 466] on icon "button" at bounding box center [1323, 461] width 12 height 12
select select "0"
select select "29"
select select "2"
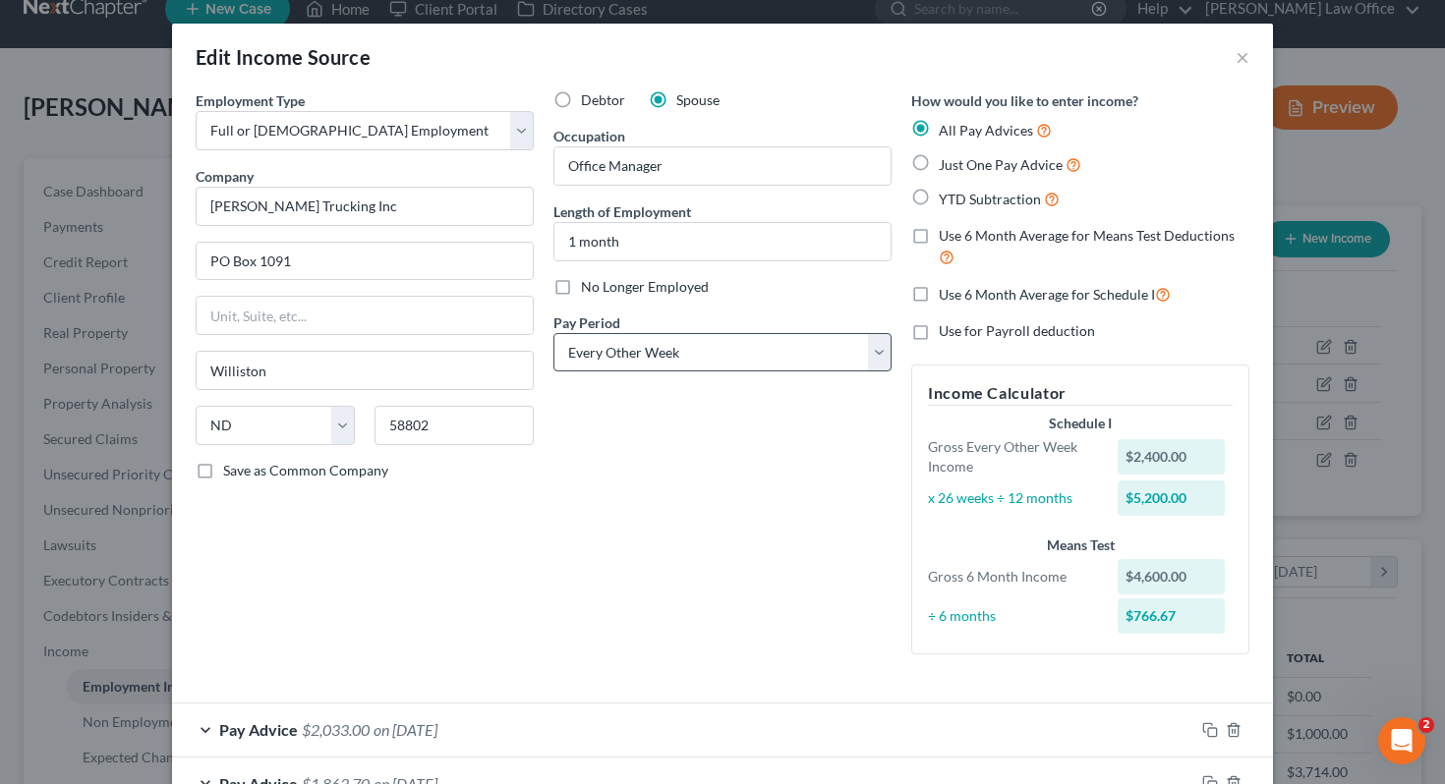
scroll to position [134, 0]
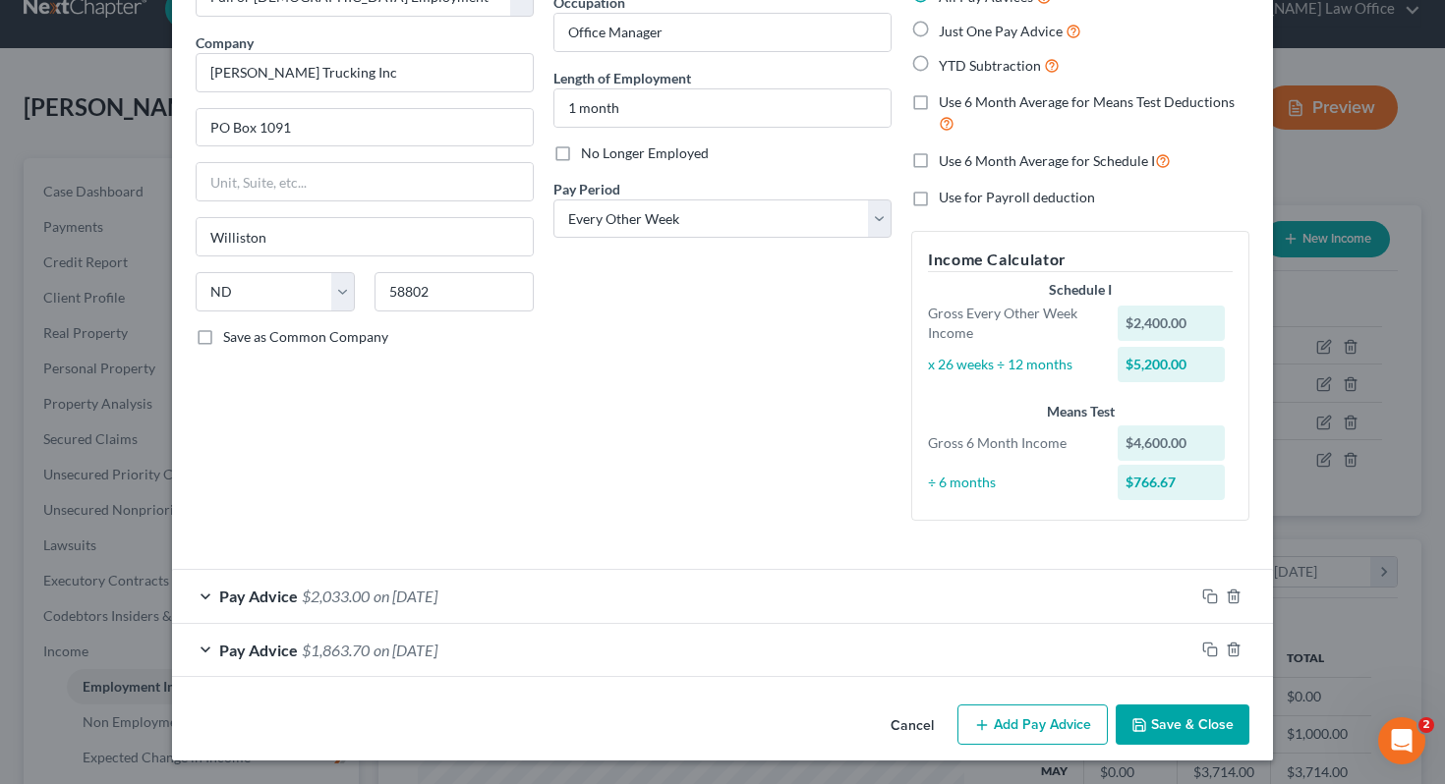
click at [719, 713] on button "Save & Close" at bounding box center [1182, 725] width 134 height 41
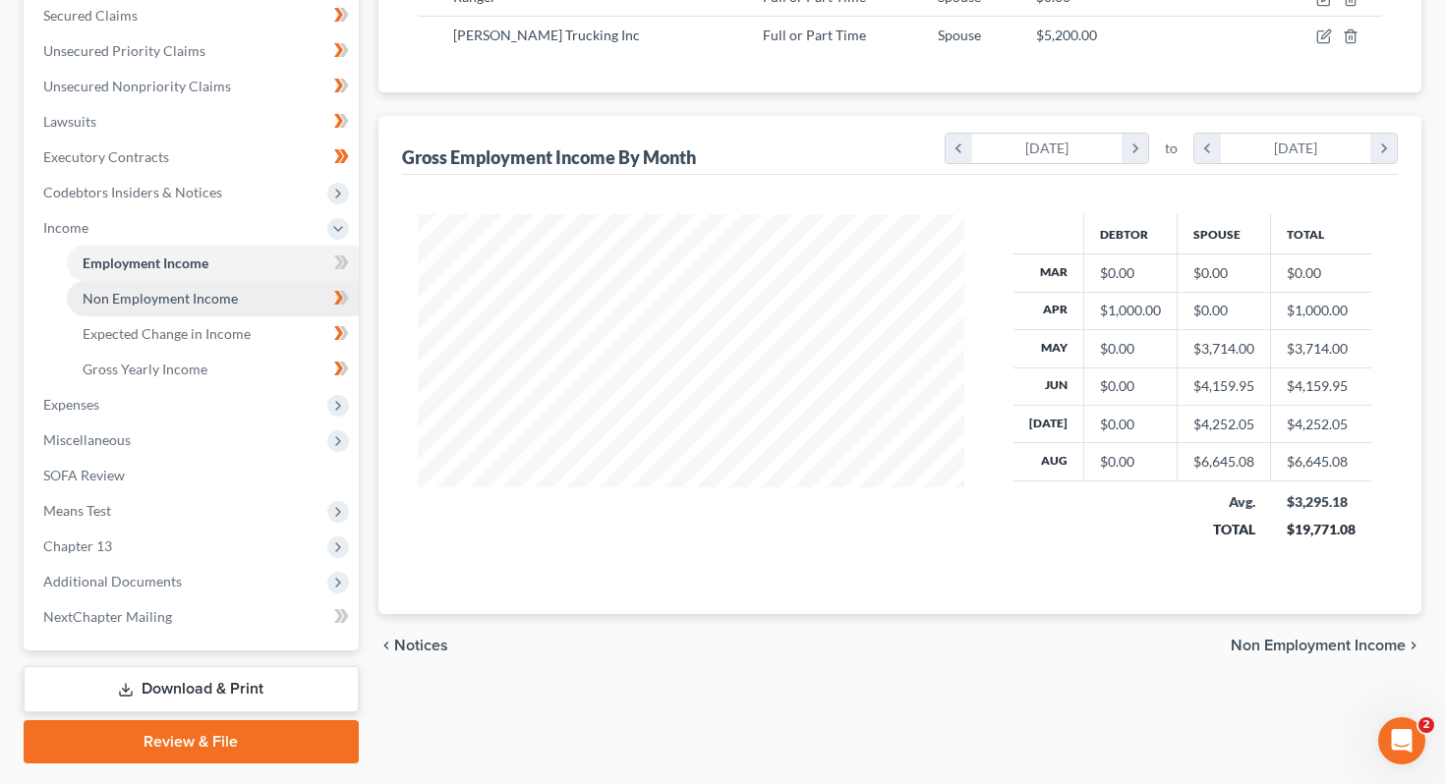
click at [251, 295] on link "Non Employment Income" at bounding box center [213, 298] width 292 height 35
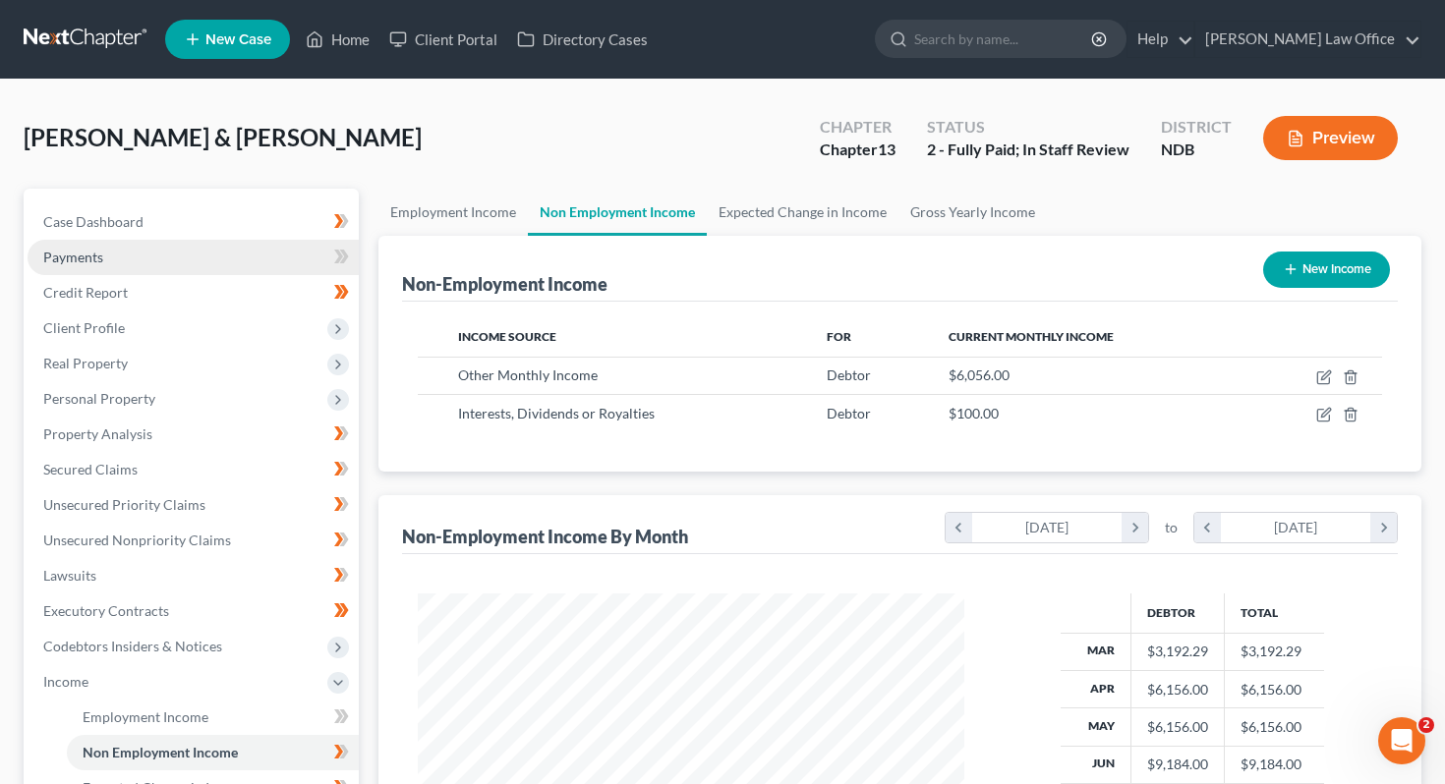
click at [157, 268] on link "Payments" at bounding box center [193, 257] width 331 height 35
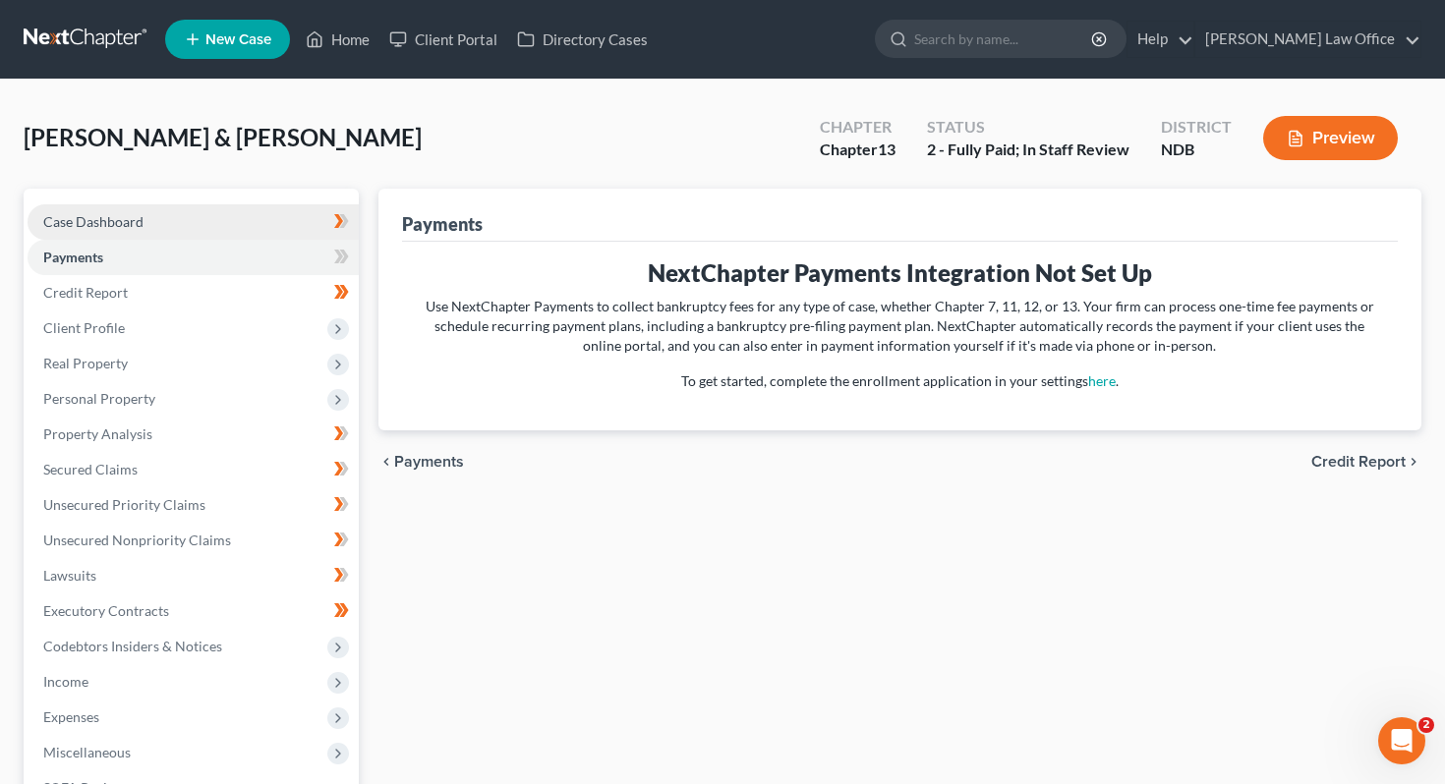
click at [199, 217] on link "Case Dashboard" at bounding box center [193, 221] width 331 height 35
select select "4"
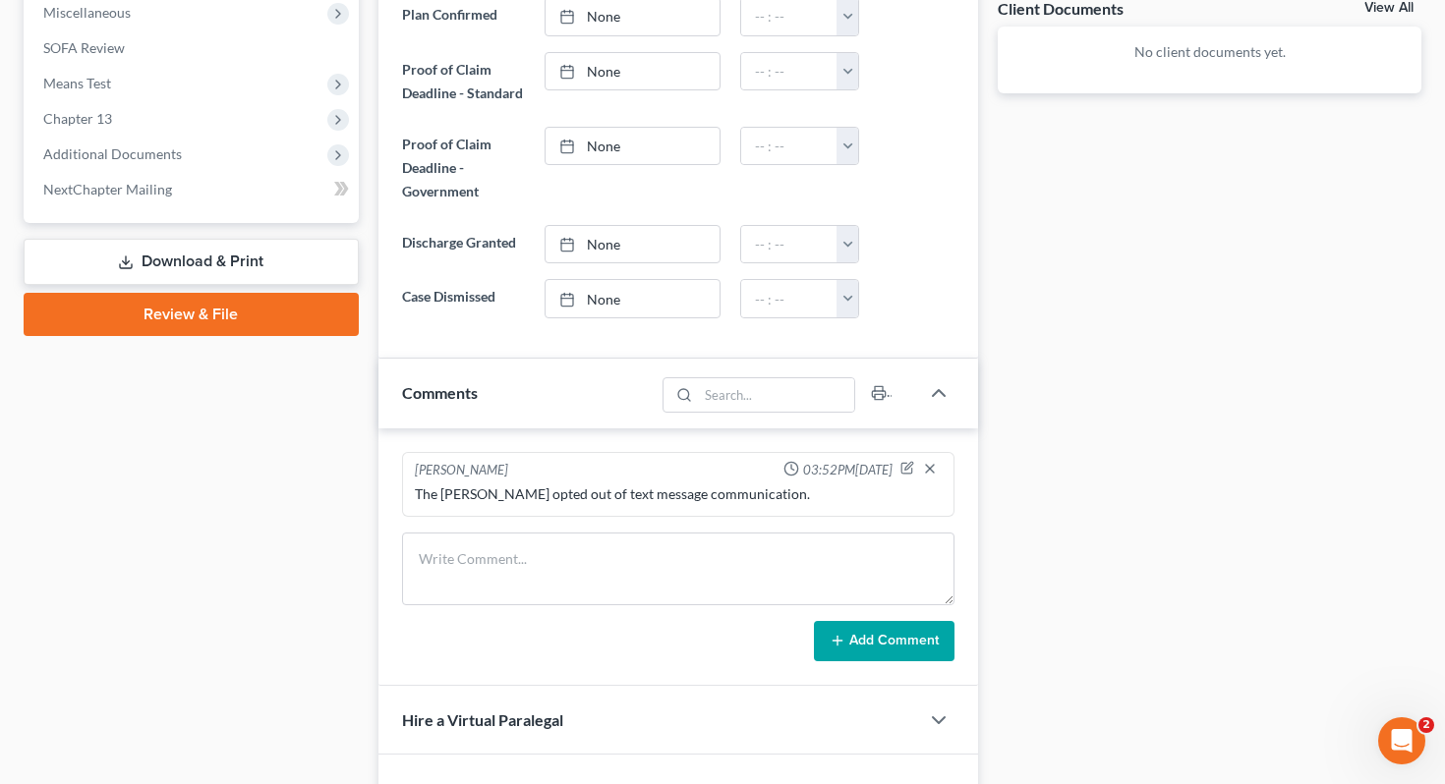
scroll to position [589, 0]
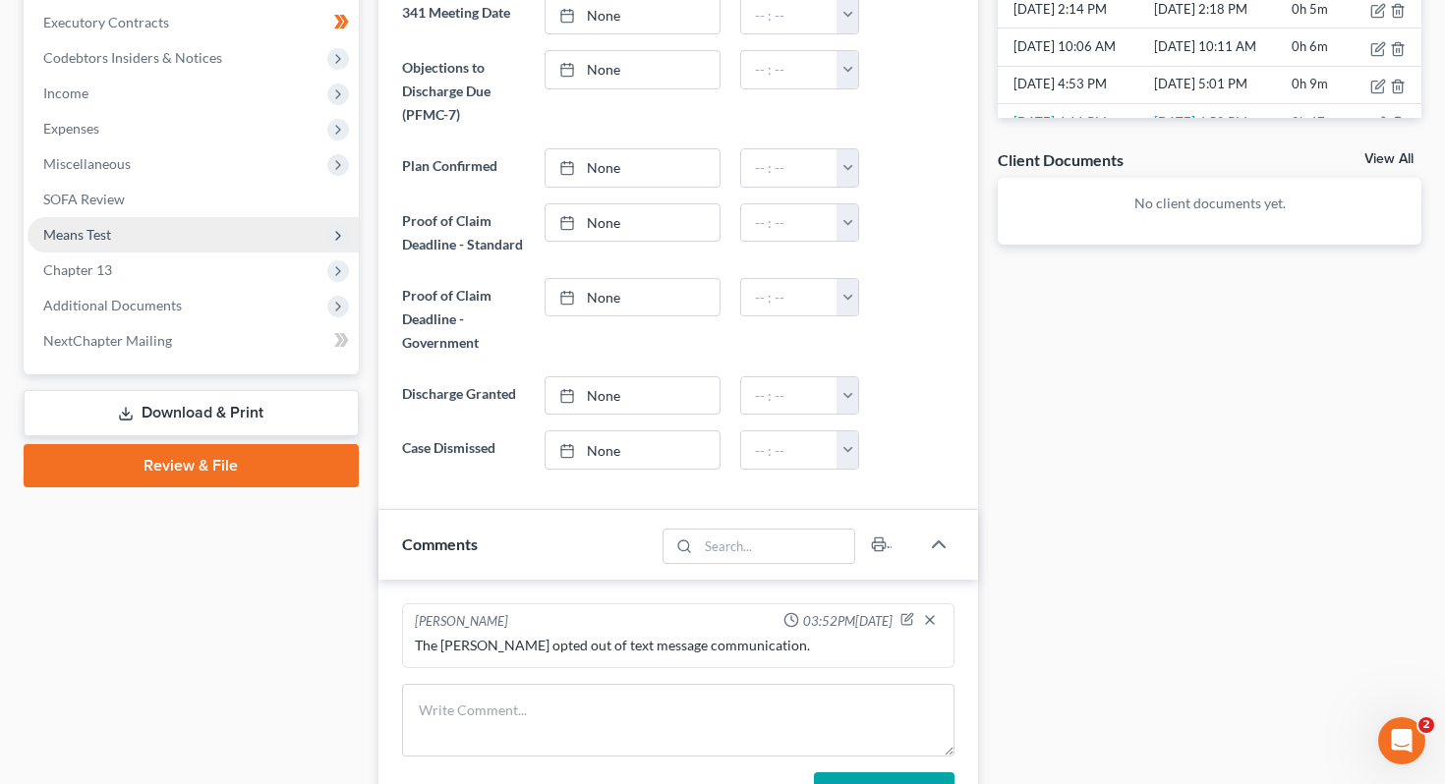
click at [152, 248] on span "Means Test" at bounding box center [193, 234] width 331 height 35
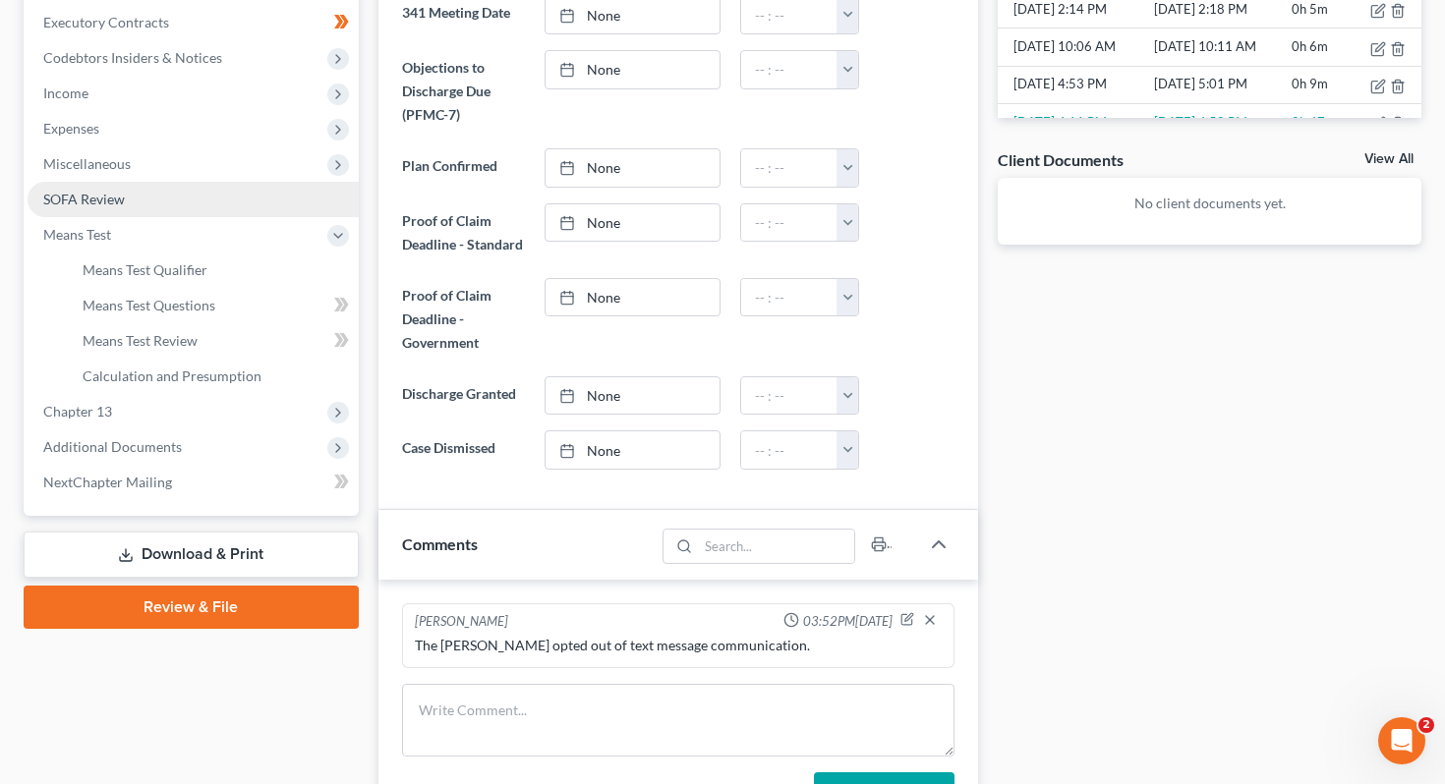
click at [155, 193] on link "SOFA Review" at bounding box center [193, 199] width 331 height 35
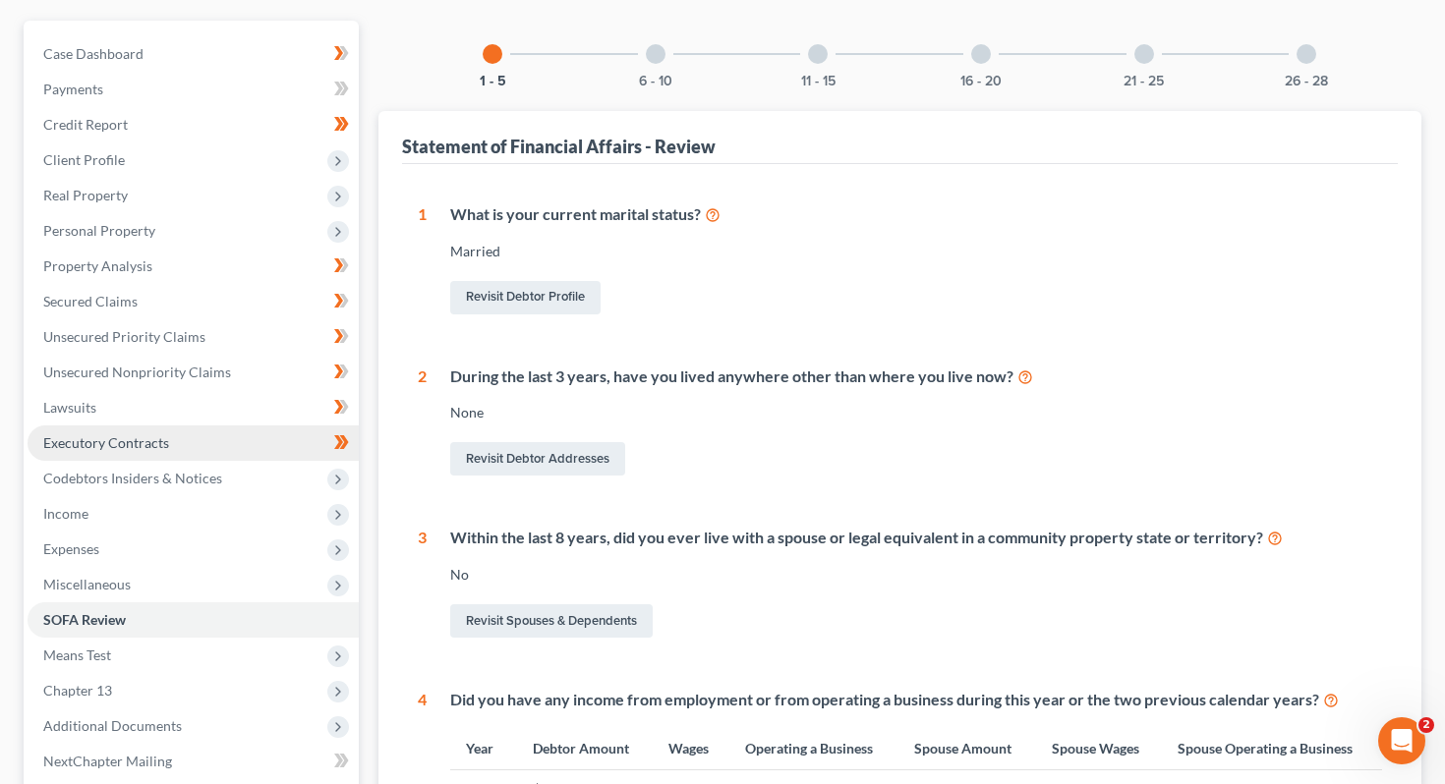
click at [167, 440] on link "Executory Contracts" at bounding box center [193, 443] width 331 height 35
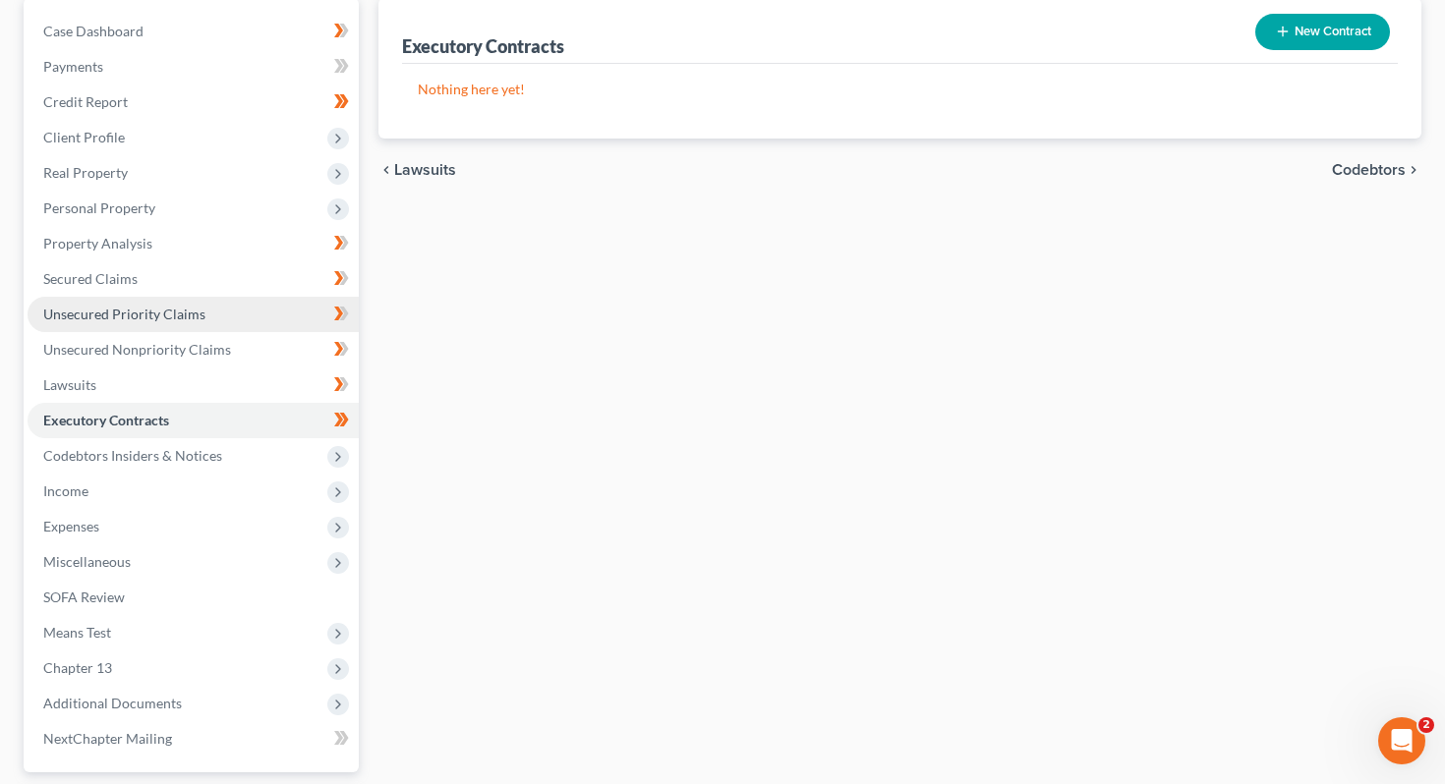
click at [223, 494] on span "Income" at bounding box center [193, 491] width 331 height 35
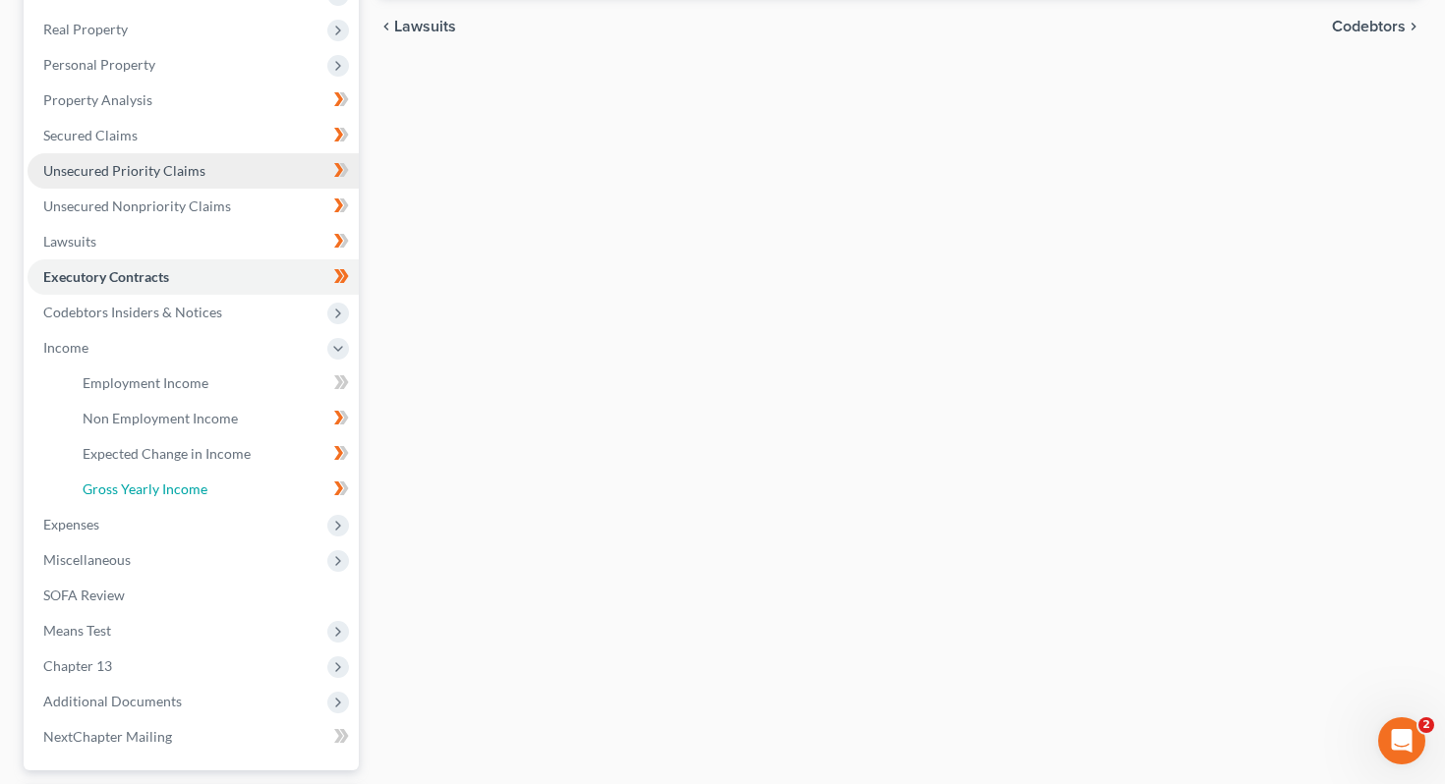
click at [223, 494] on link "Gross Yearly Income" at bounding box center [213, 489] width 292 height 35
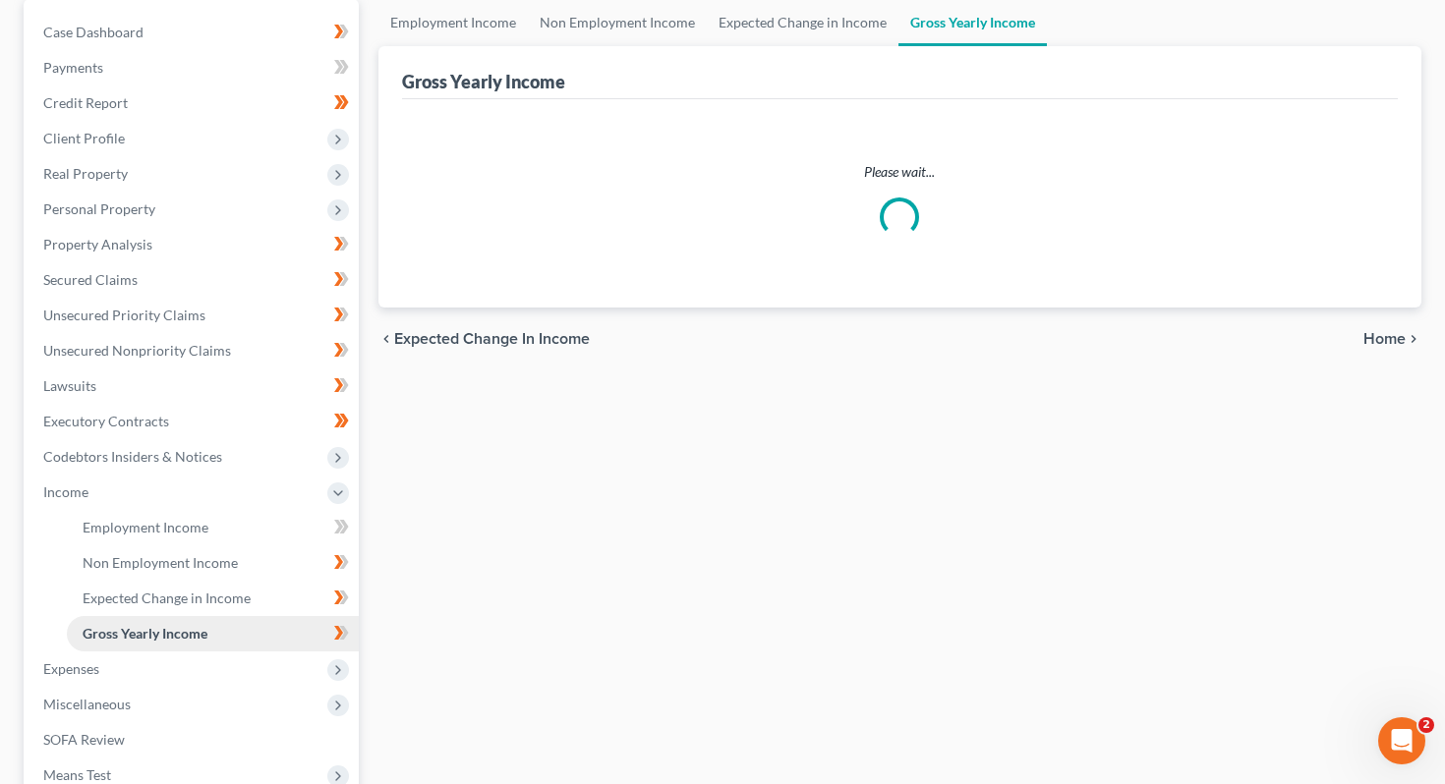
scroll to position [124, 0]
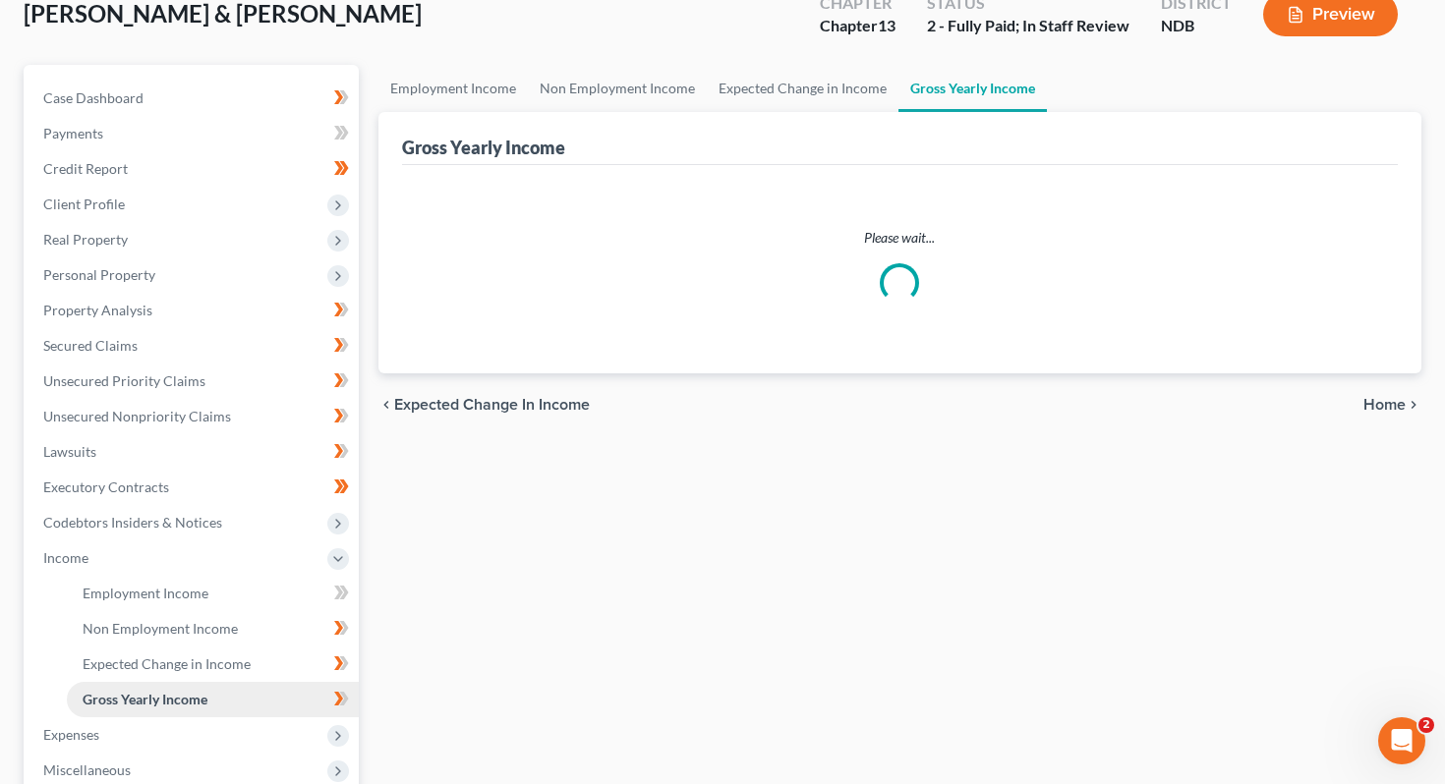
click at [217, 521] on ul "Case Dashboard Payments Invoices Payments Payments Credit Report Client Profile" at bounding box center [193, 523] width 331 height 884
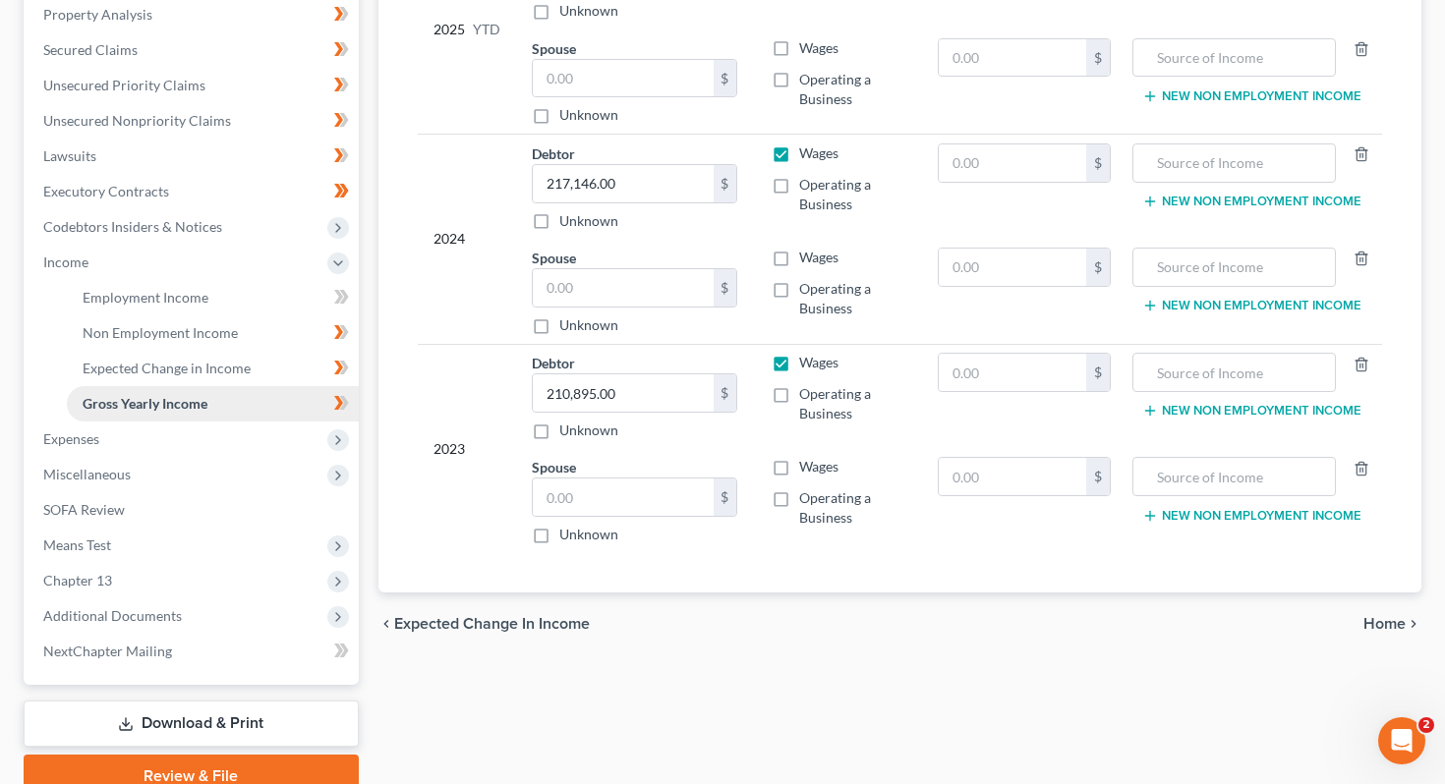
scroll to position [458, 0]
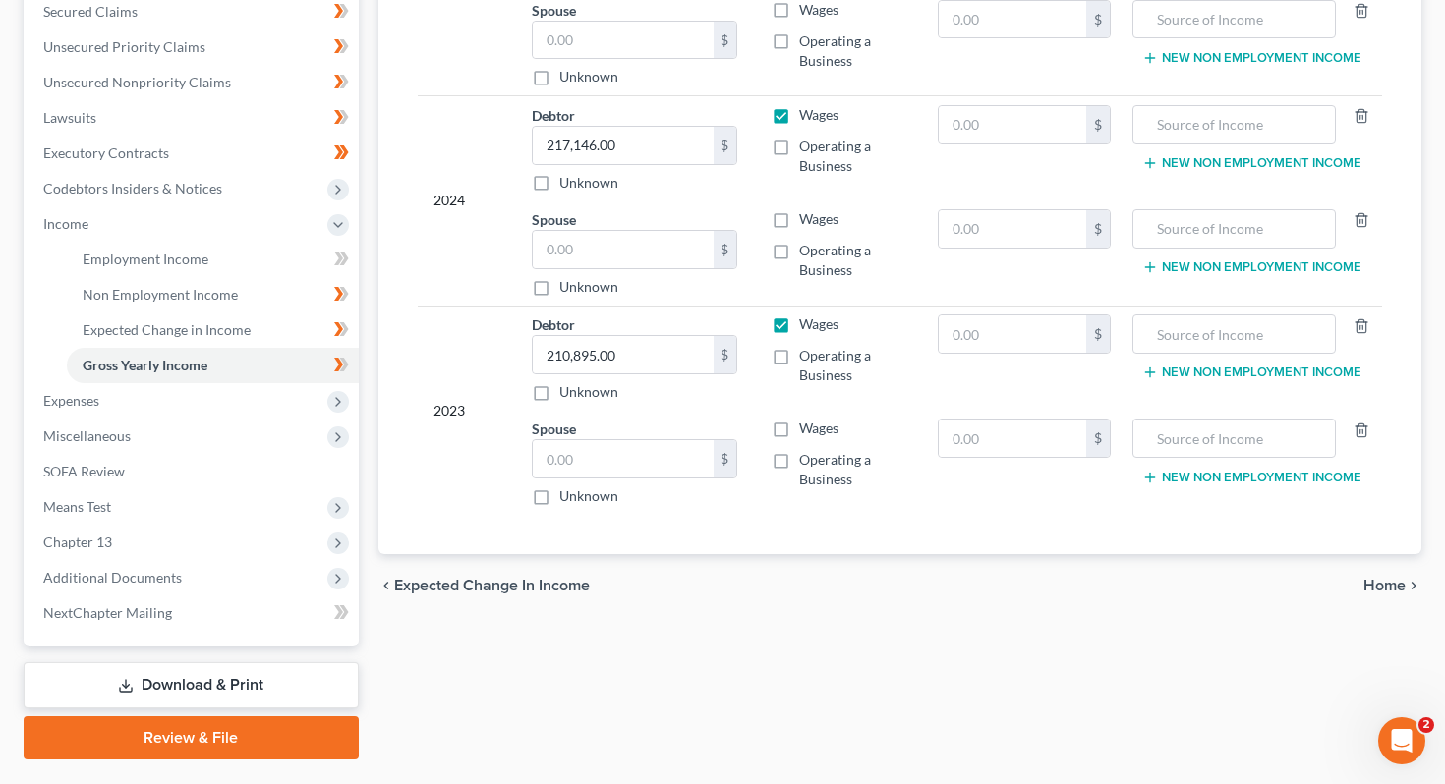
click at [719, 578] on span "Home" at bounding box center [1384, 586] width 42 height 16
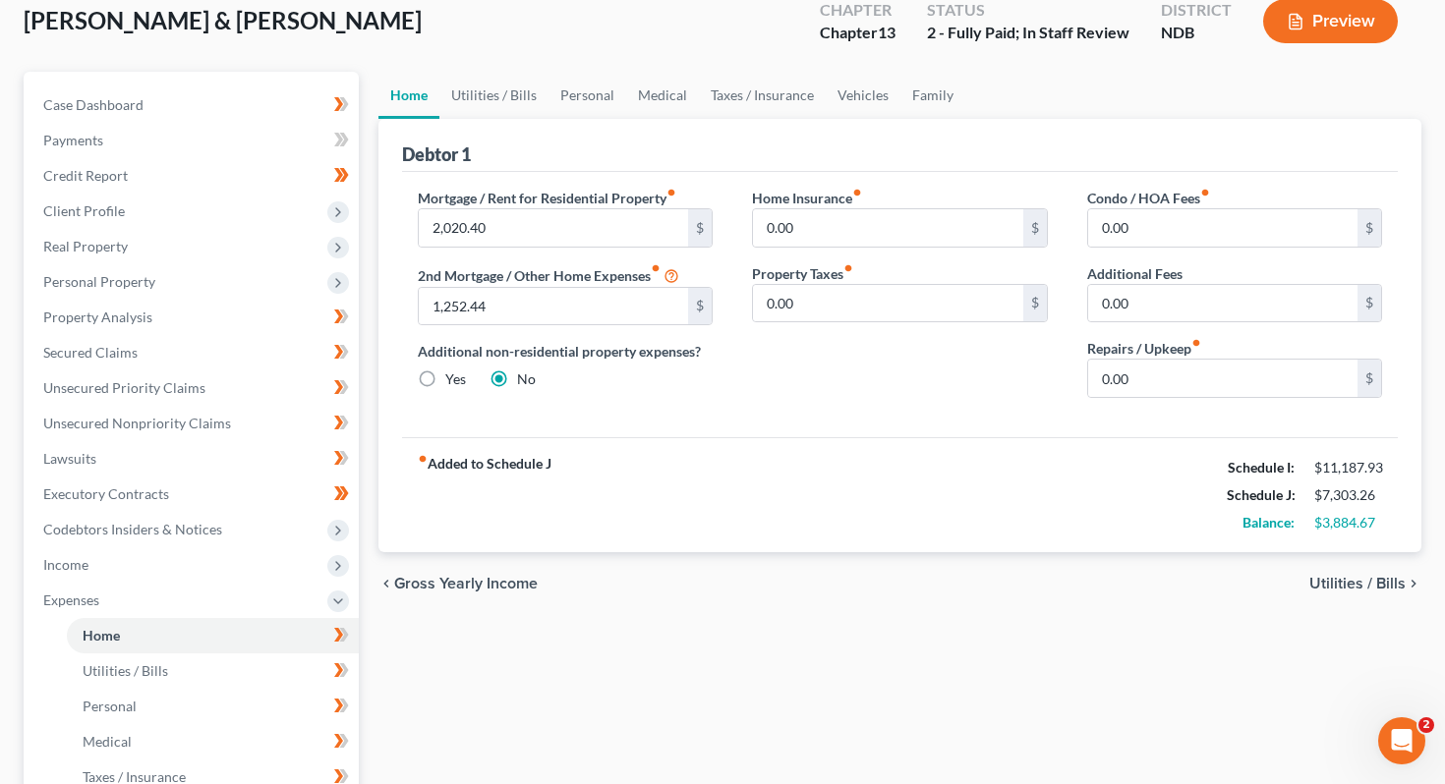
click at [719, 586] on span "Utilities / Bills" at bounding box center [1357, 584] width 96 height 16
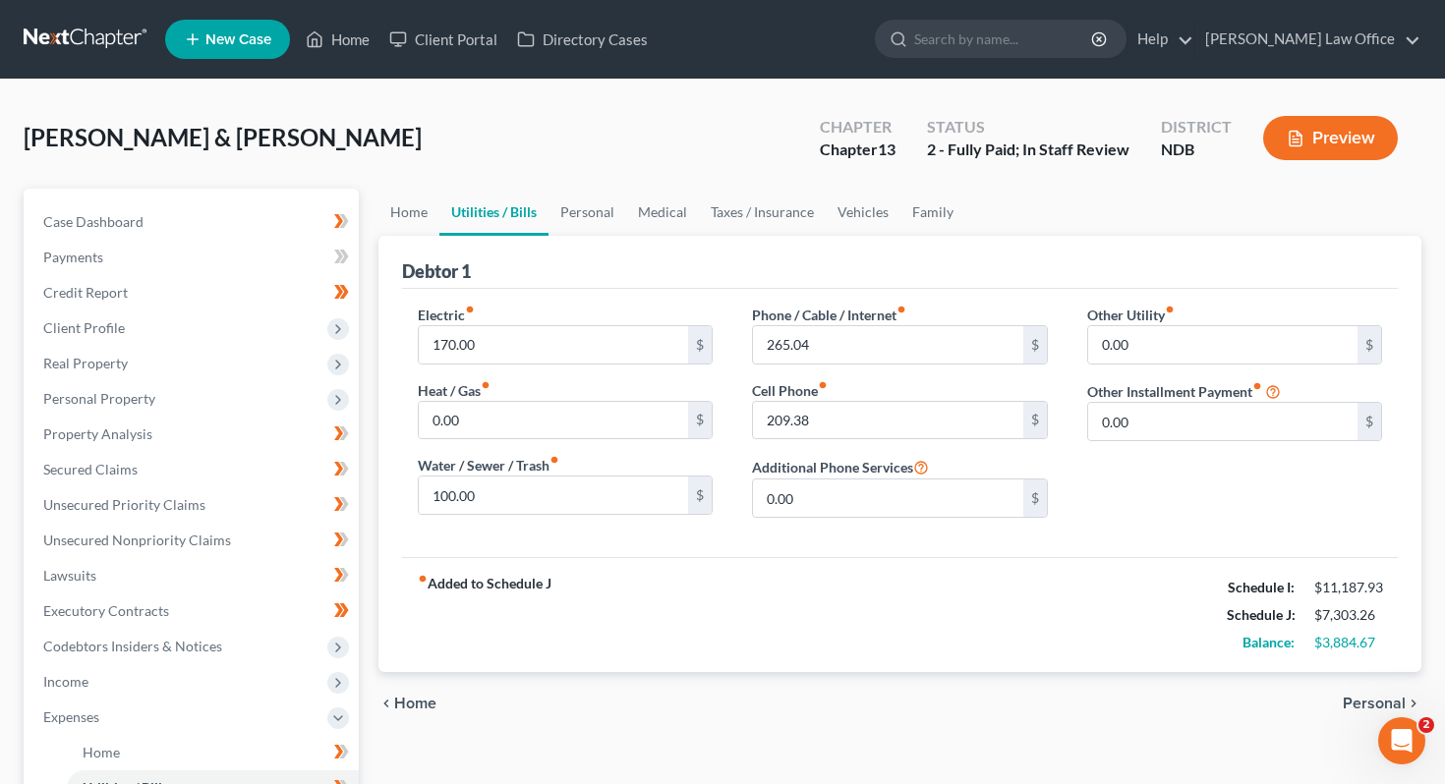
click at [719, 708] on span "Personal" at bounding box center [1373, 704] width 63 height 16
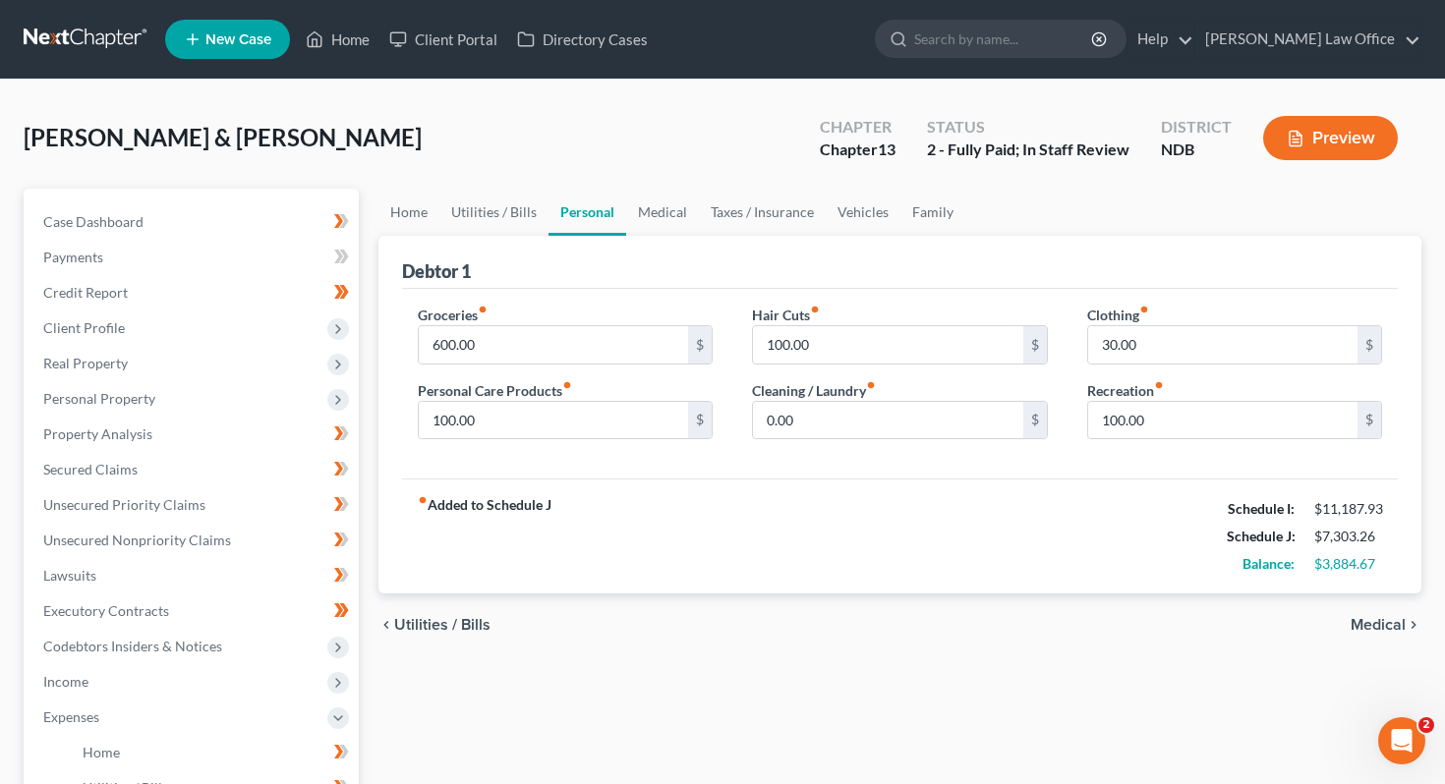
click at [719, 624] on span "Medical" at bounding box center [1377, 625] width 55 height 16
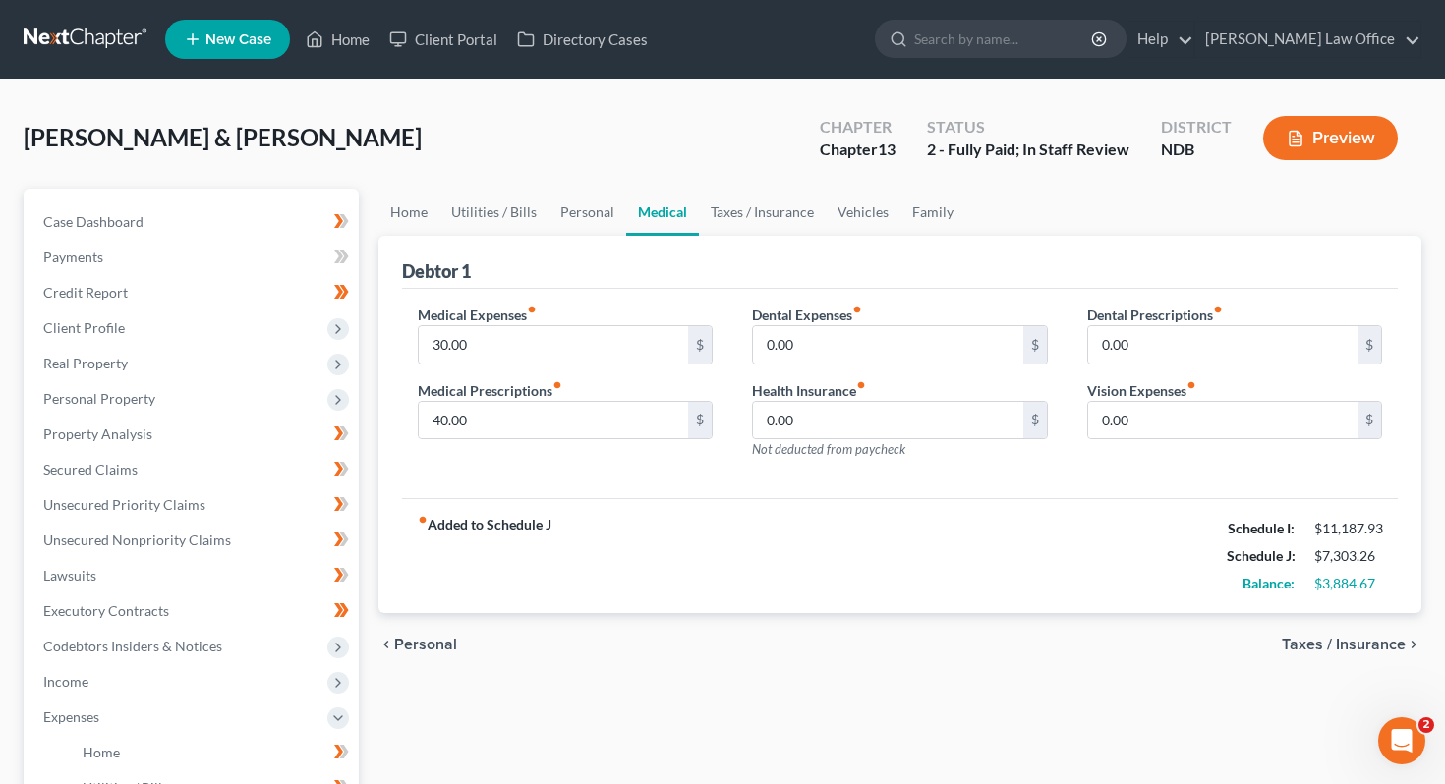
click at [719, 649] on span "Taxes / Insurance" at bounding box center [1343, 645] width 124 height 16
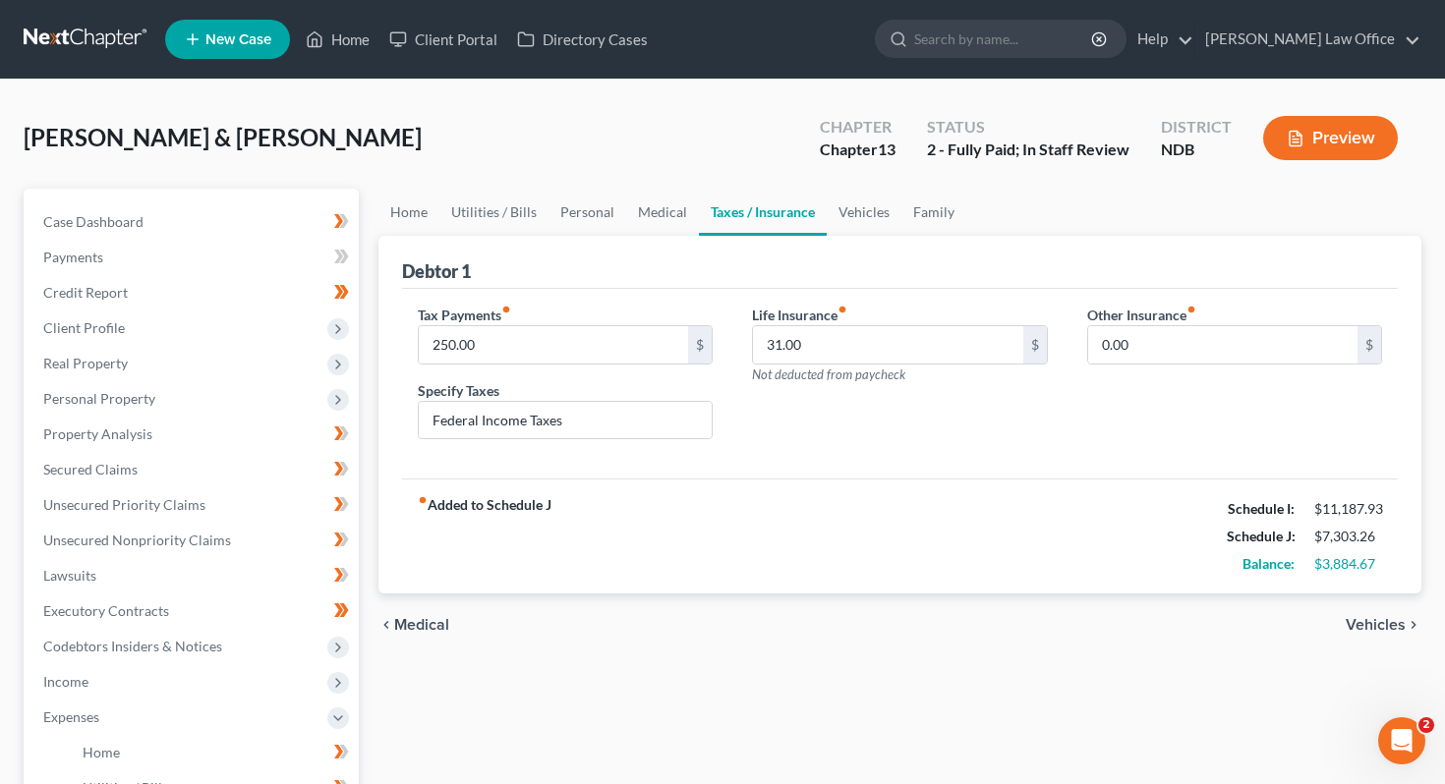
click at [719, 632] on span "Vehicles" at bounding box center [1375, 625] width 60 height 16
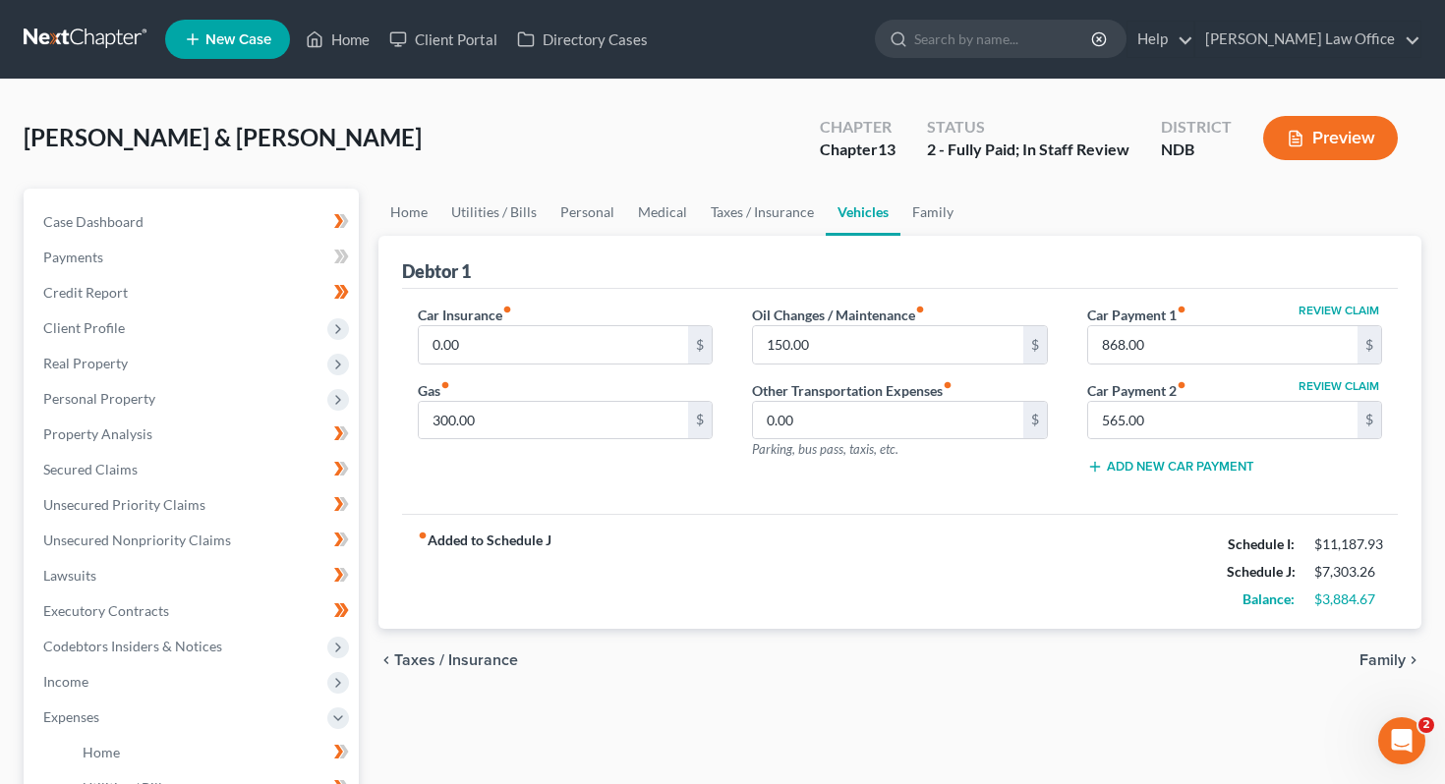
click at [719, 669] on div "chevron_left Taxes / Insurance Family chevron_right" at bounding box center [900, 660] width 1044 height 63
click at [719, 653] on span "Family" at bounding box center [1382, 661] width 46 height 16
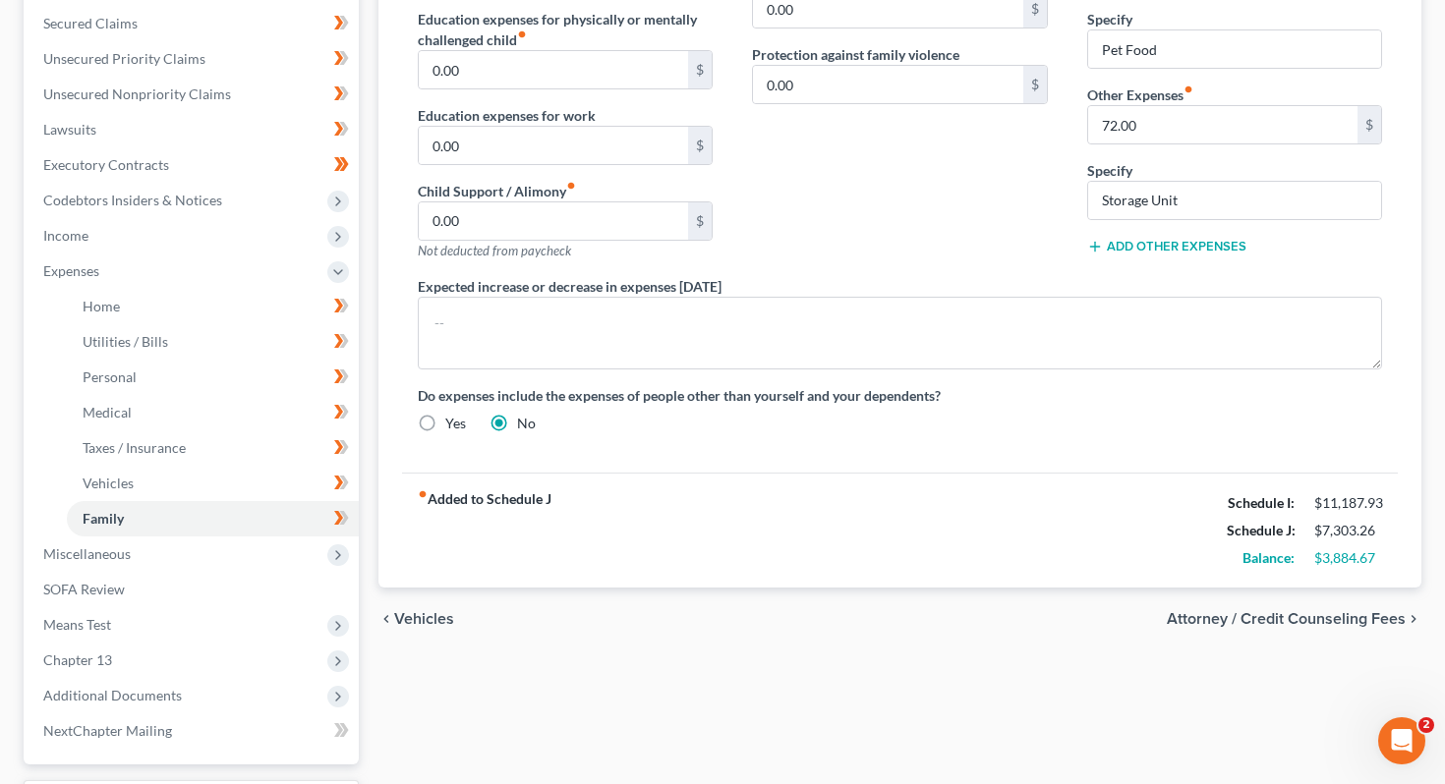
click at [719, 621] on span "Attorney / Credit Counseling Fees" at bounding box center [1285, 619] width 239 height 16
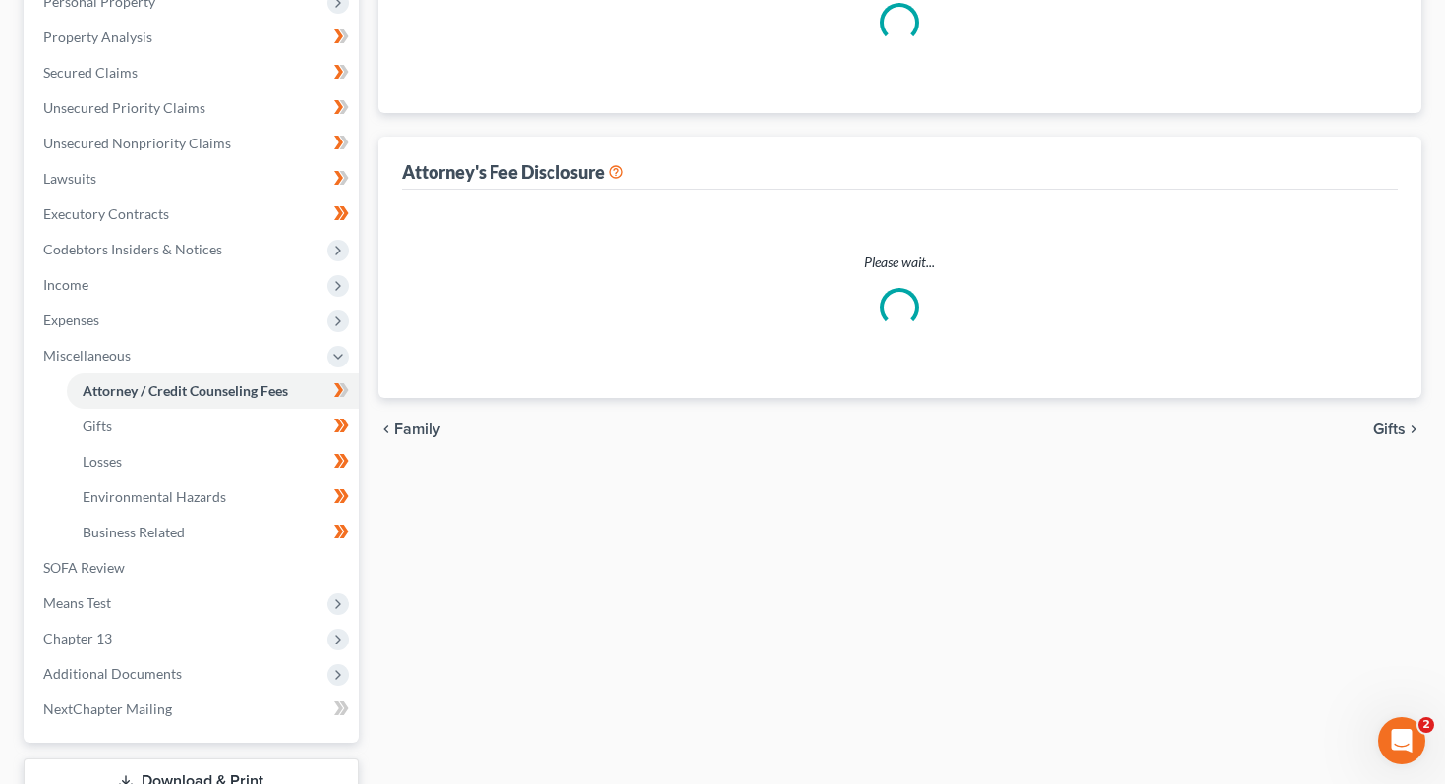
select select "4"
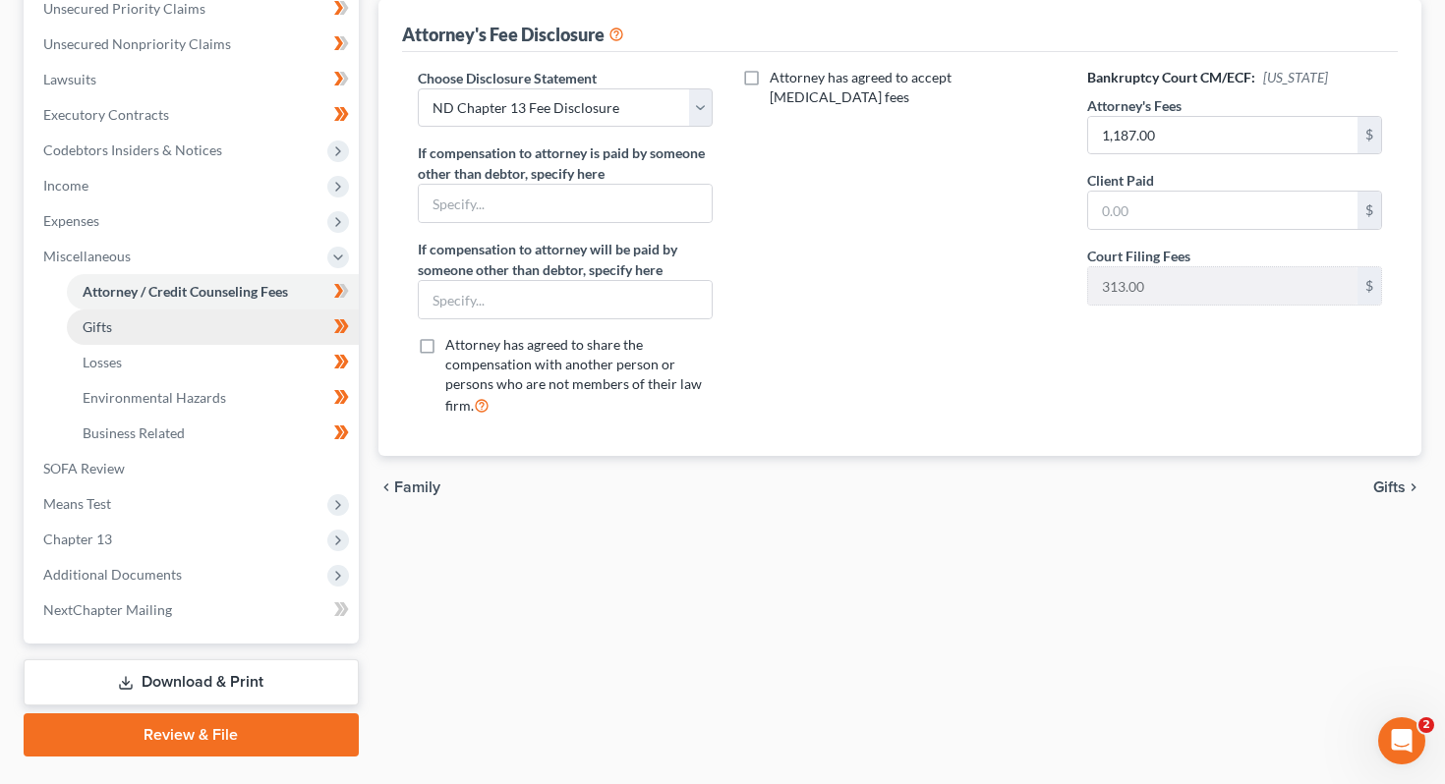
scroll to position [498, 0]
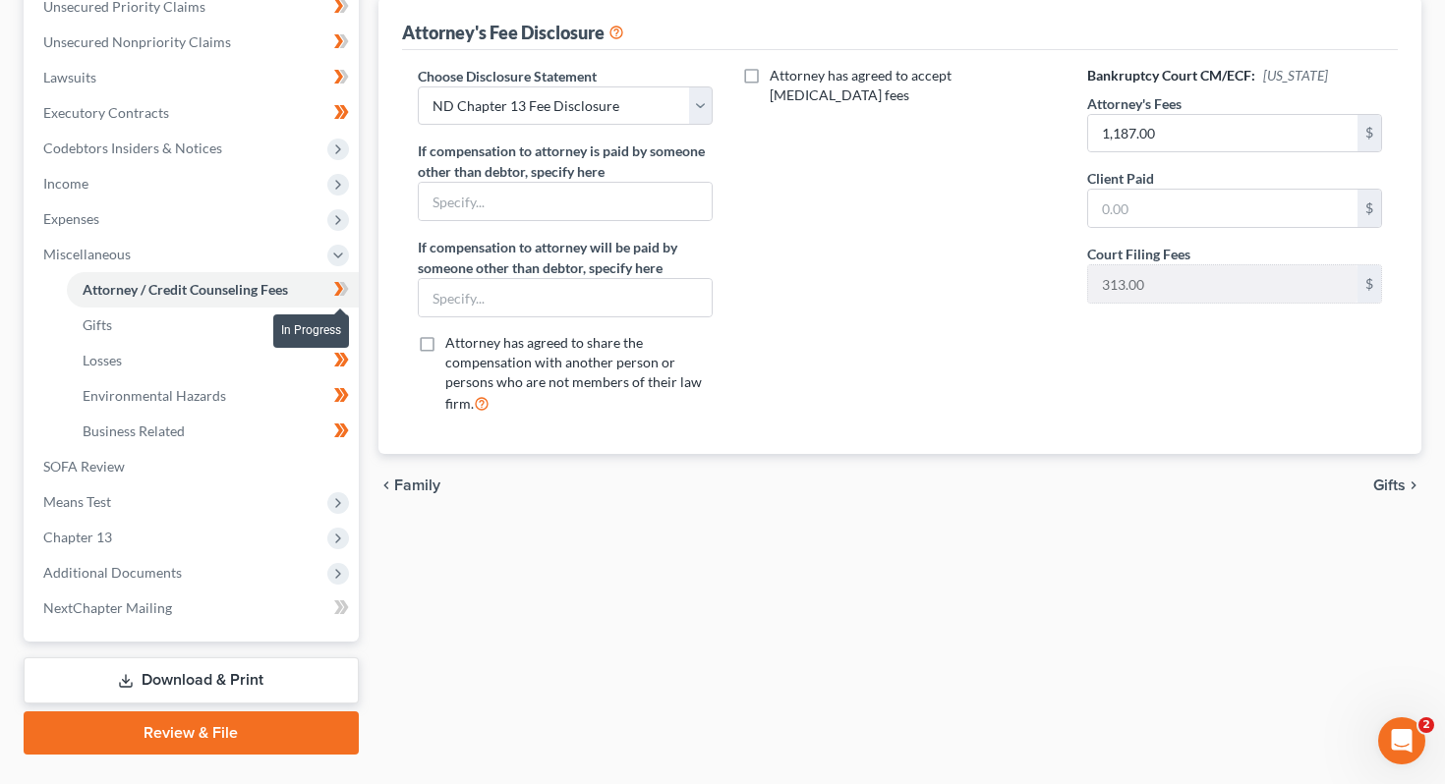
click at [341, 291] on icon at bounding box center [343, 289] width 9 height 14
click at [341, 290] on icon at bounding box center [341, 289] width 15 height 25
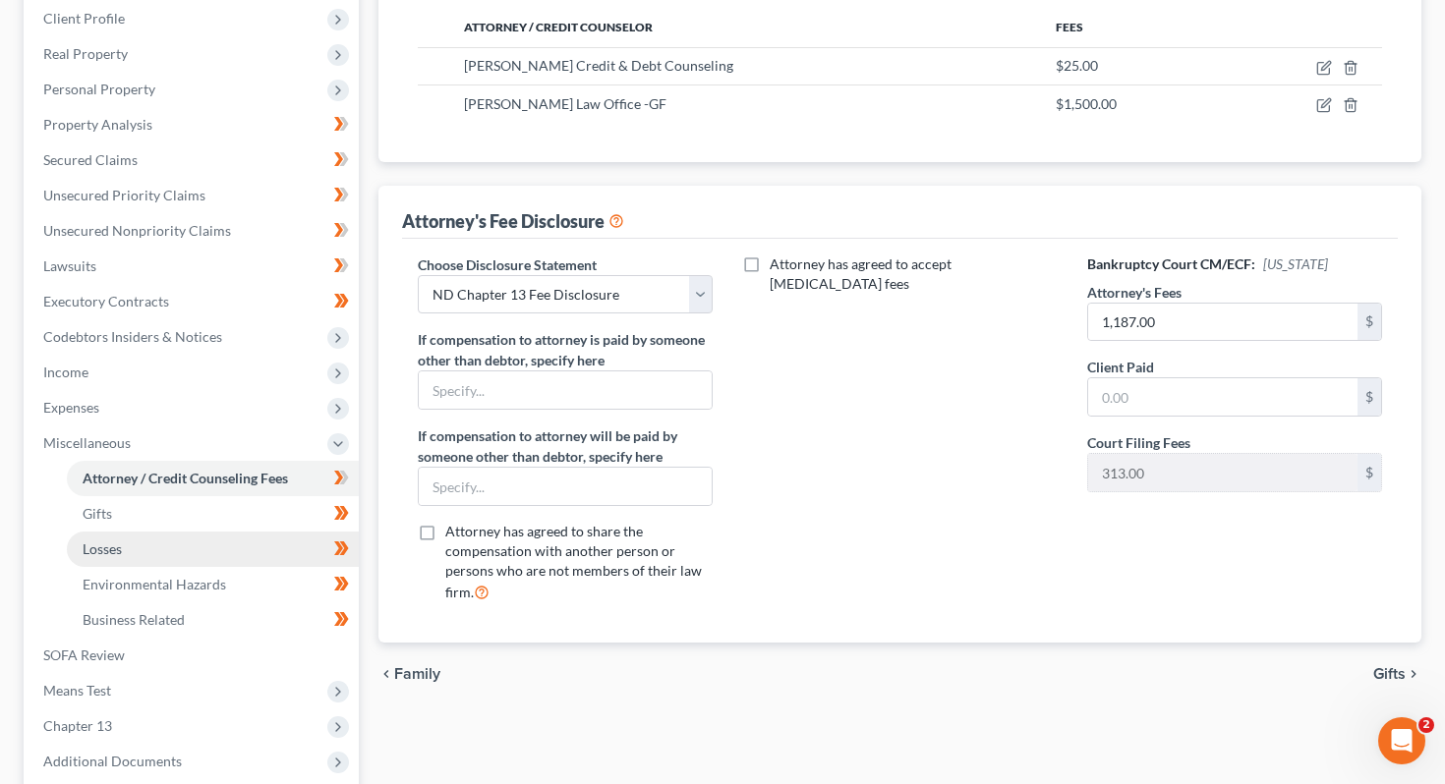
scroll to position [304, 0]
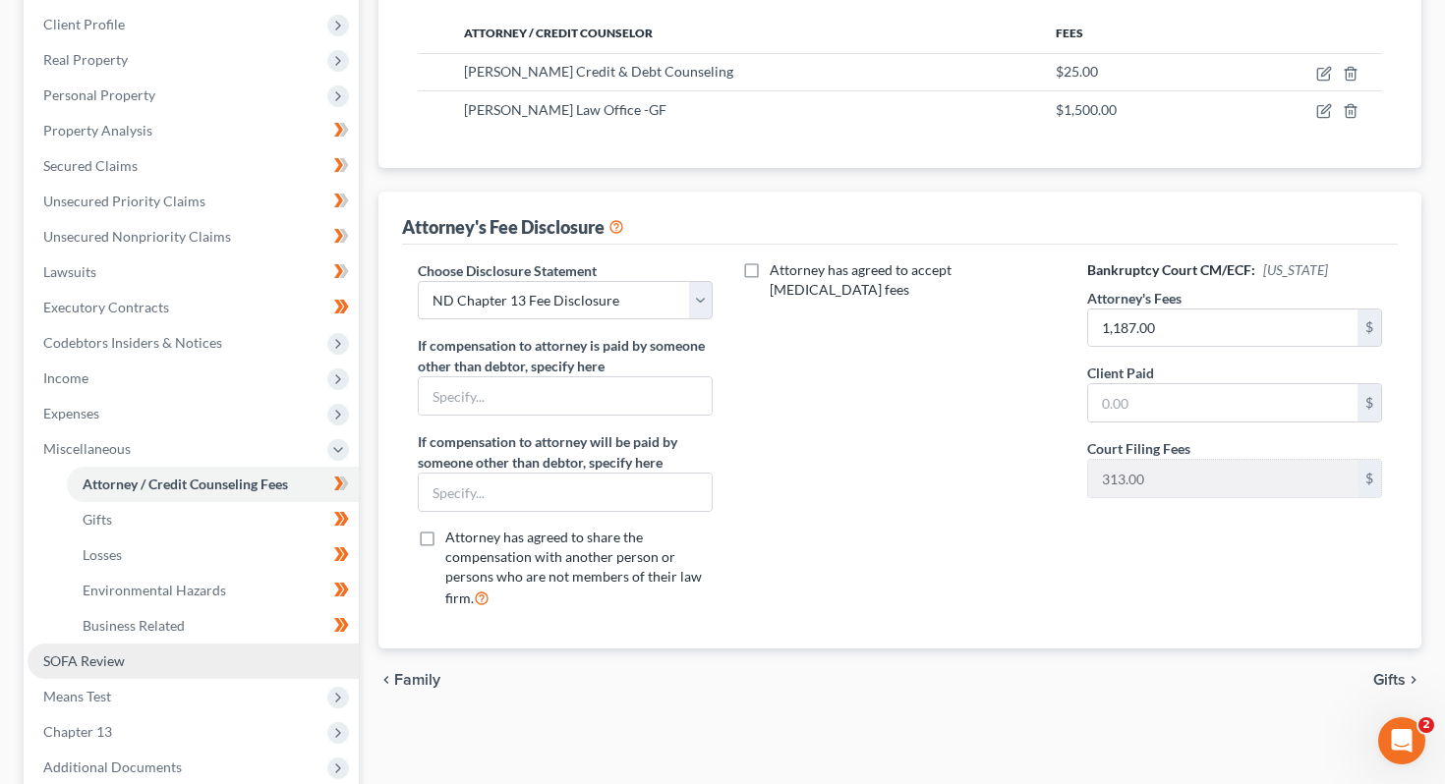
click at [138, 658] on link "SOFA Review" at bounding box center [193, 661] width 331 height 35
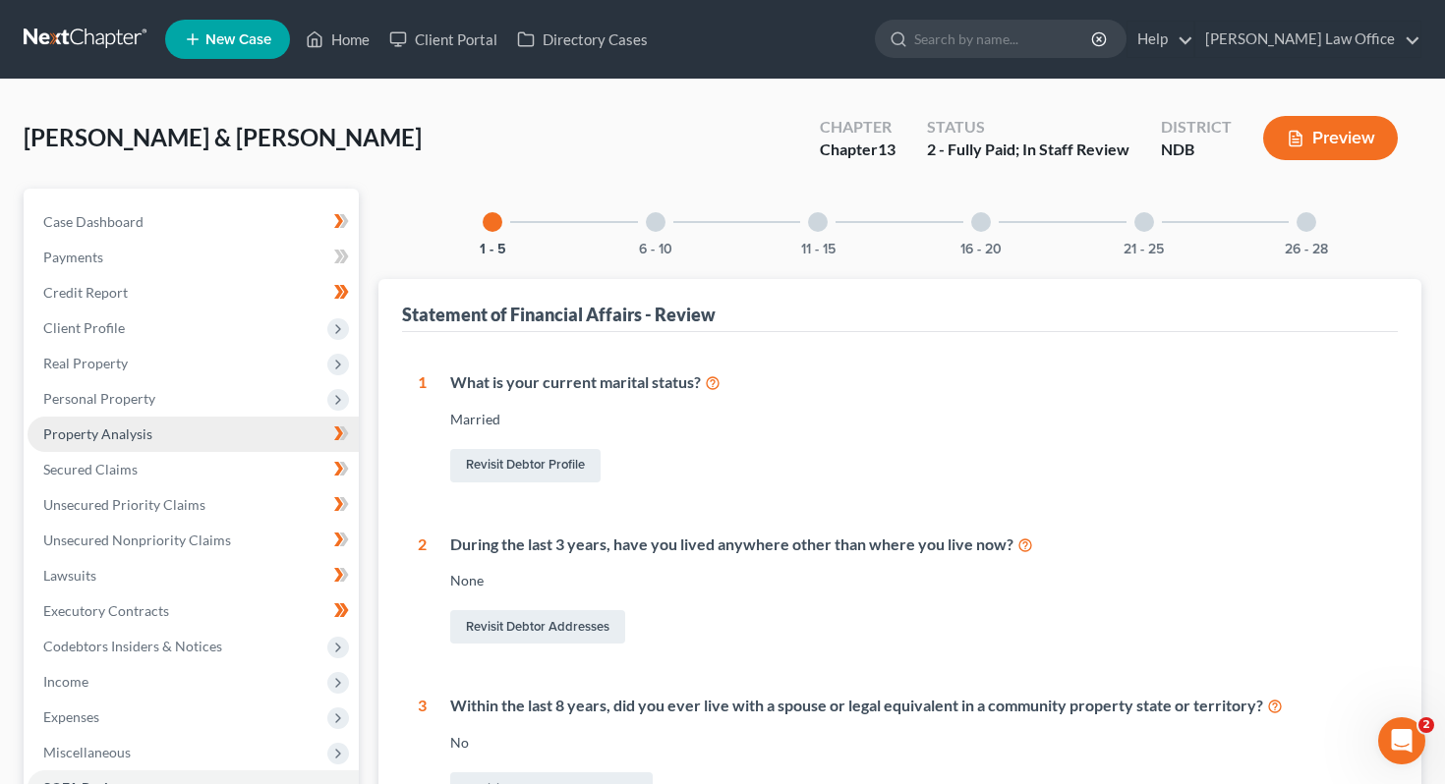
click at [242, 438] on link "Property Analysis" at bounding box center [193, 434] width 331 height 35
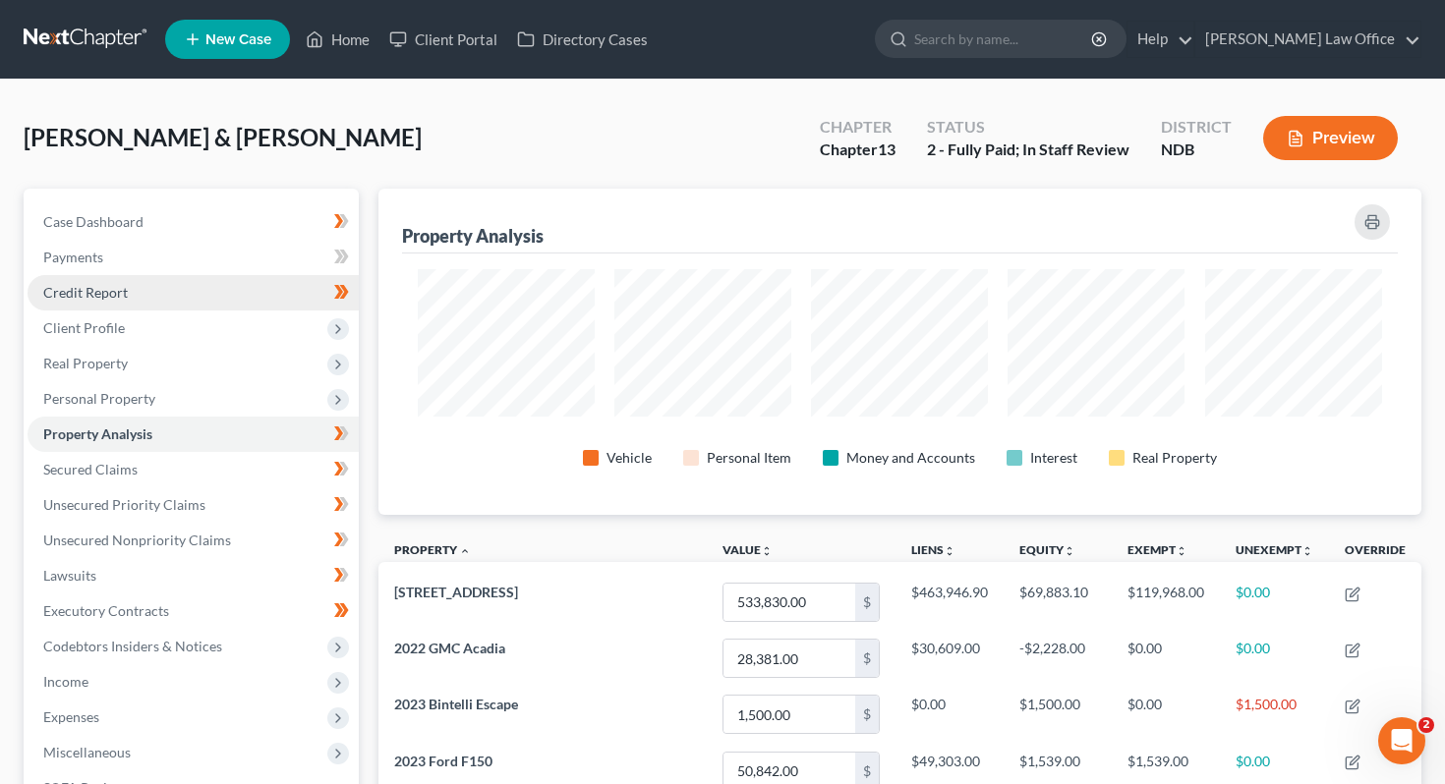
click at [252, 300] on link "Credit Report" at bounding box center [193, 292] width 331 height 35
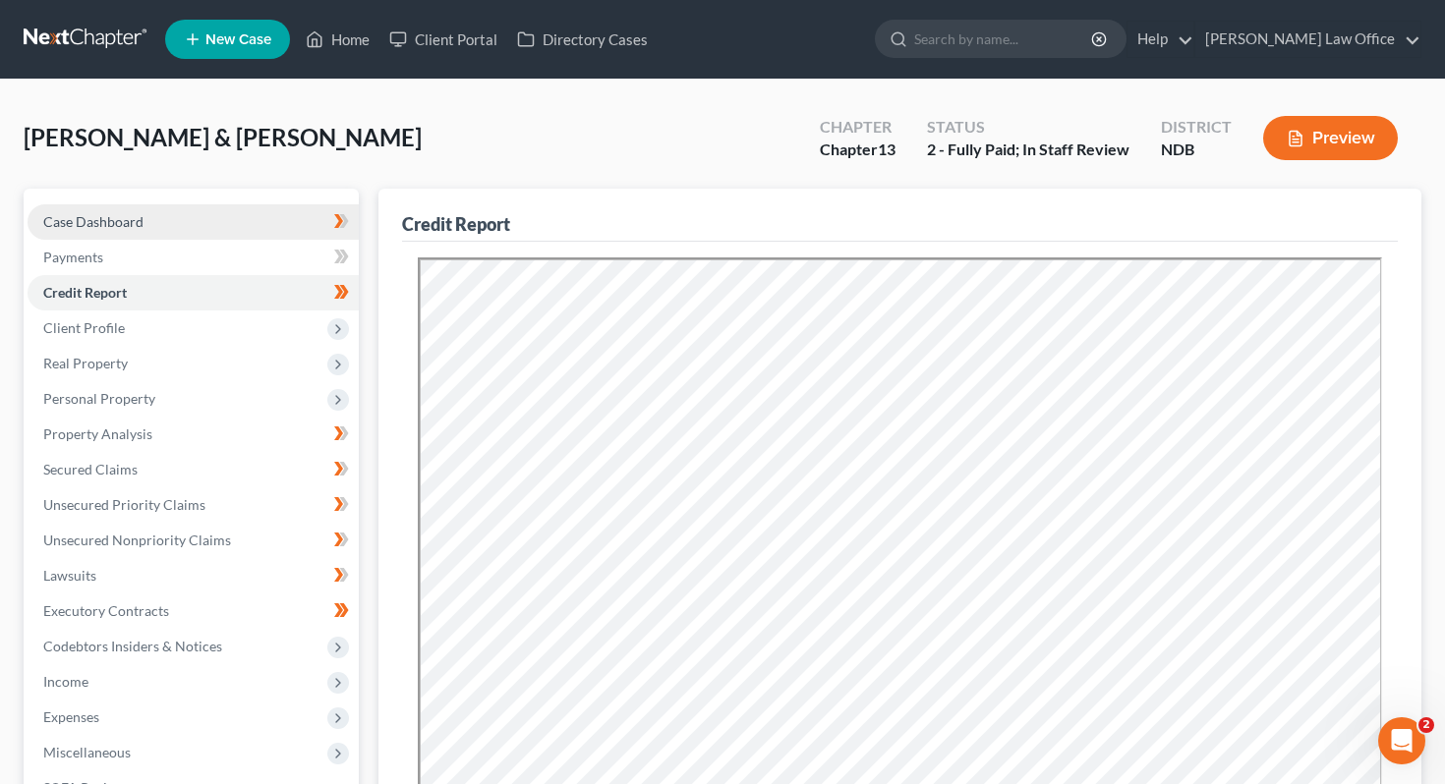
click at [144, 225] on link "Case Dashboard" at bounding box center [193, 221] width 331 height 35
select select "4"
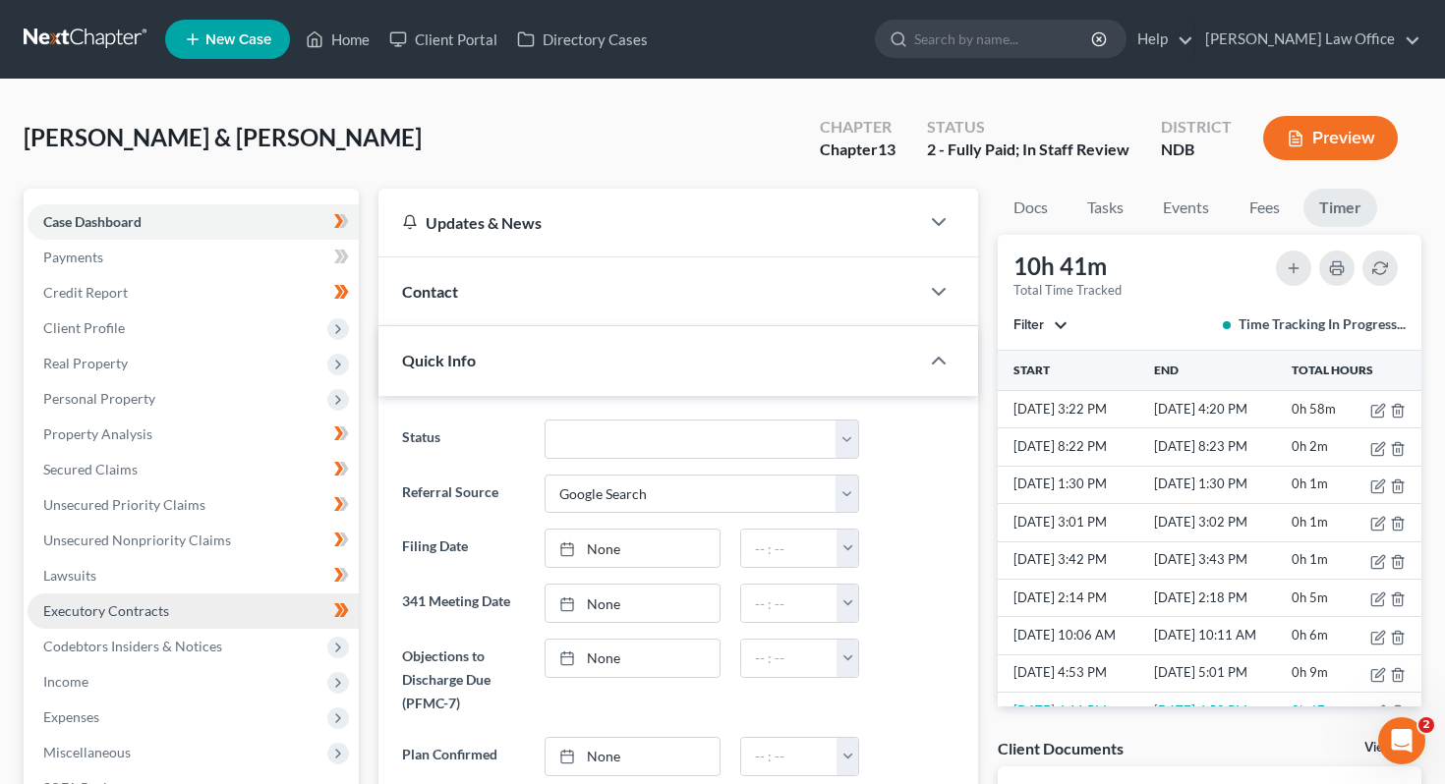
click at [152, 595] on link "Executory Contracts" at bounding box center [193, 611] width 331 height 35
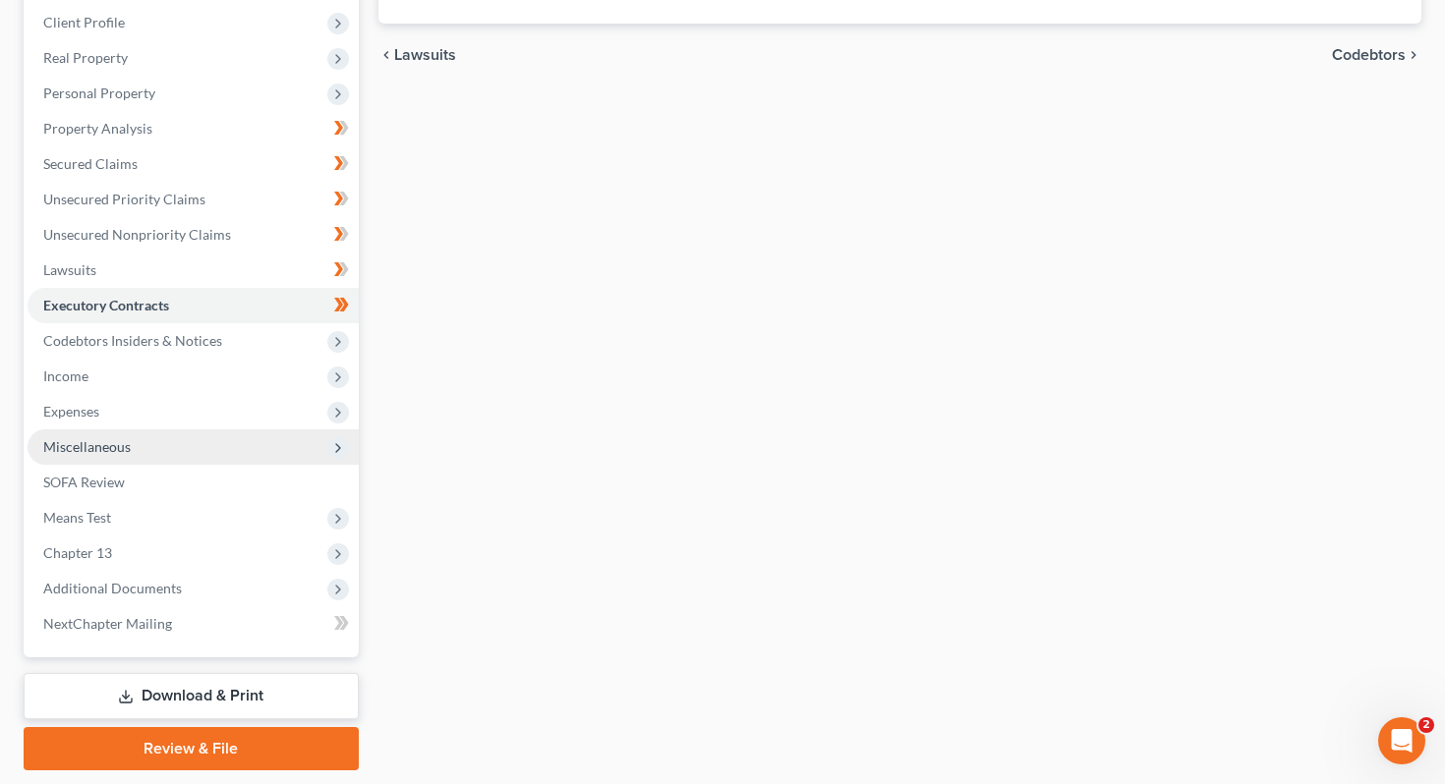
scroll to position [310, 0]
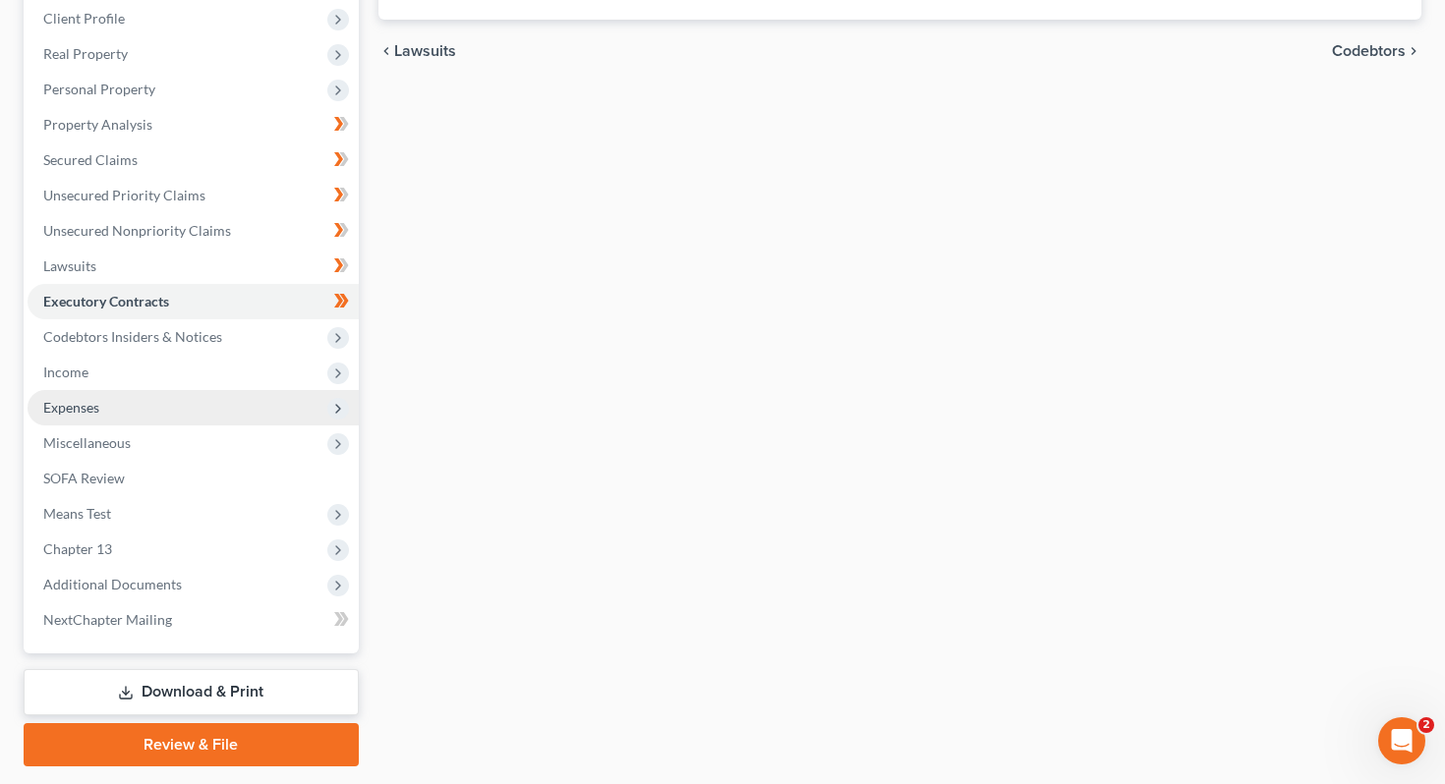
click at [156, 392] on span "Expenses" at bounding box center [193, 407] width 331 height 35
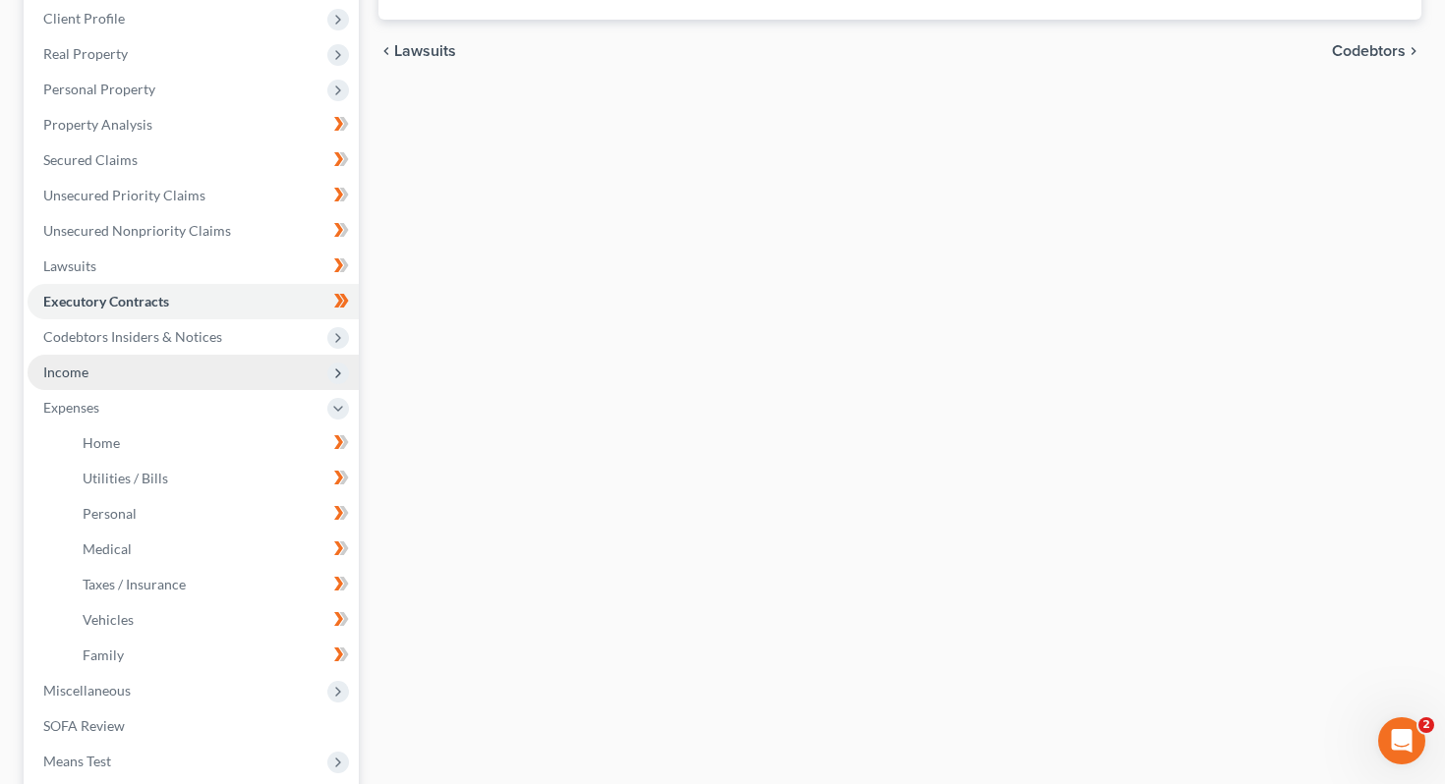
click at [173, 367] on span "Income" at bounding box center [193, 372] width 331 height 35
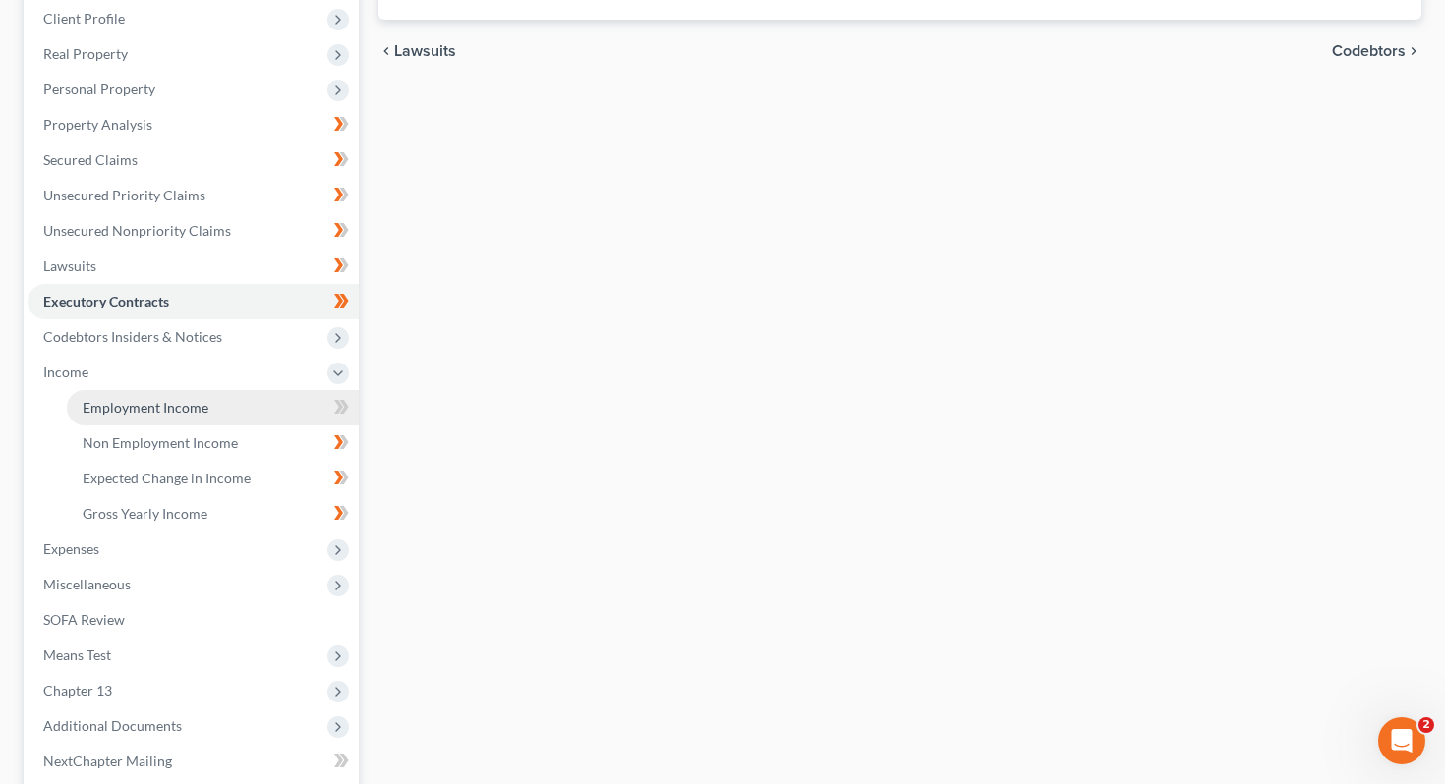
click at [174, 418] on link "Employment Income" at bounding box center [213, 407] width 292 height 35
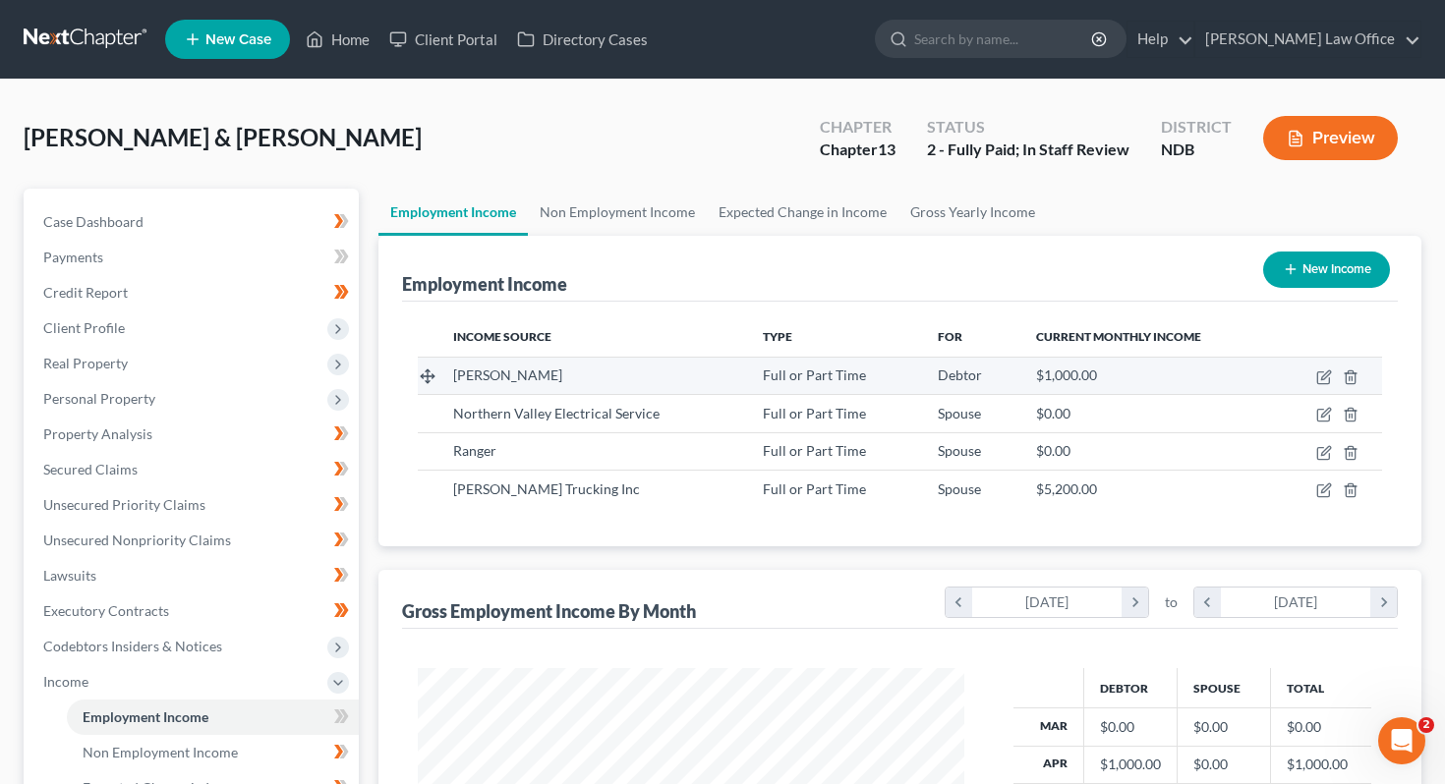
scroll to position [352, 586]
click at [719, 372] on icon "button" at bounding box center [1325, 374] width 9 height 9
select select "0"
select select "45"
select select "0"
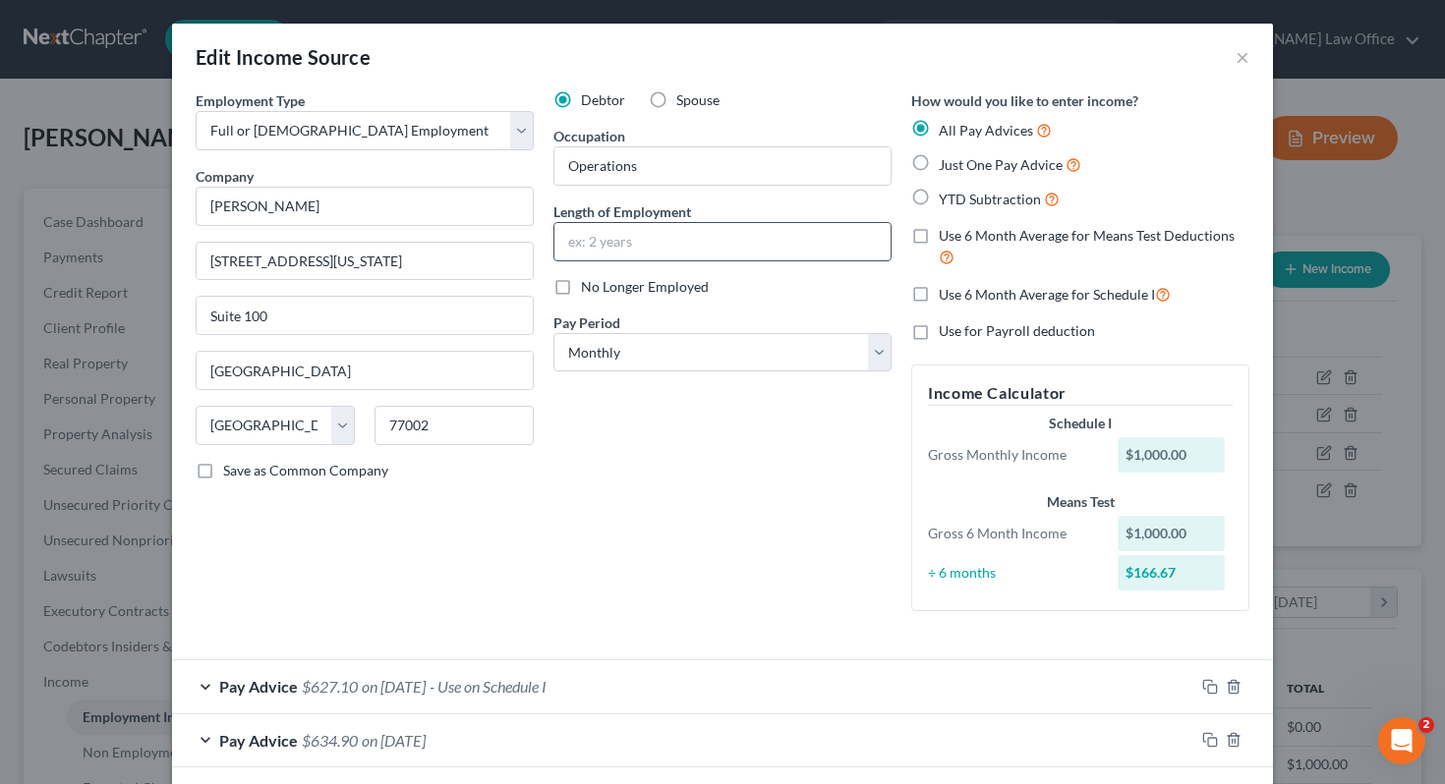
click at [700, 242] on input "text" at bounding box center [722, 241] width 336 height 37
type input "j"
click at [719, 57] on button "×" at bounding box center [1242, 57] width 14 height 24
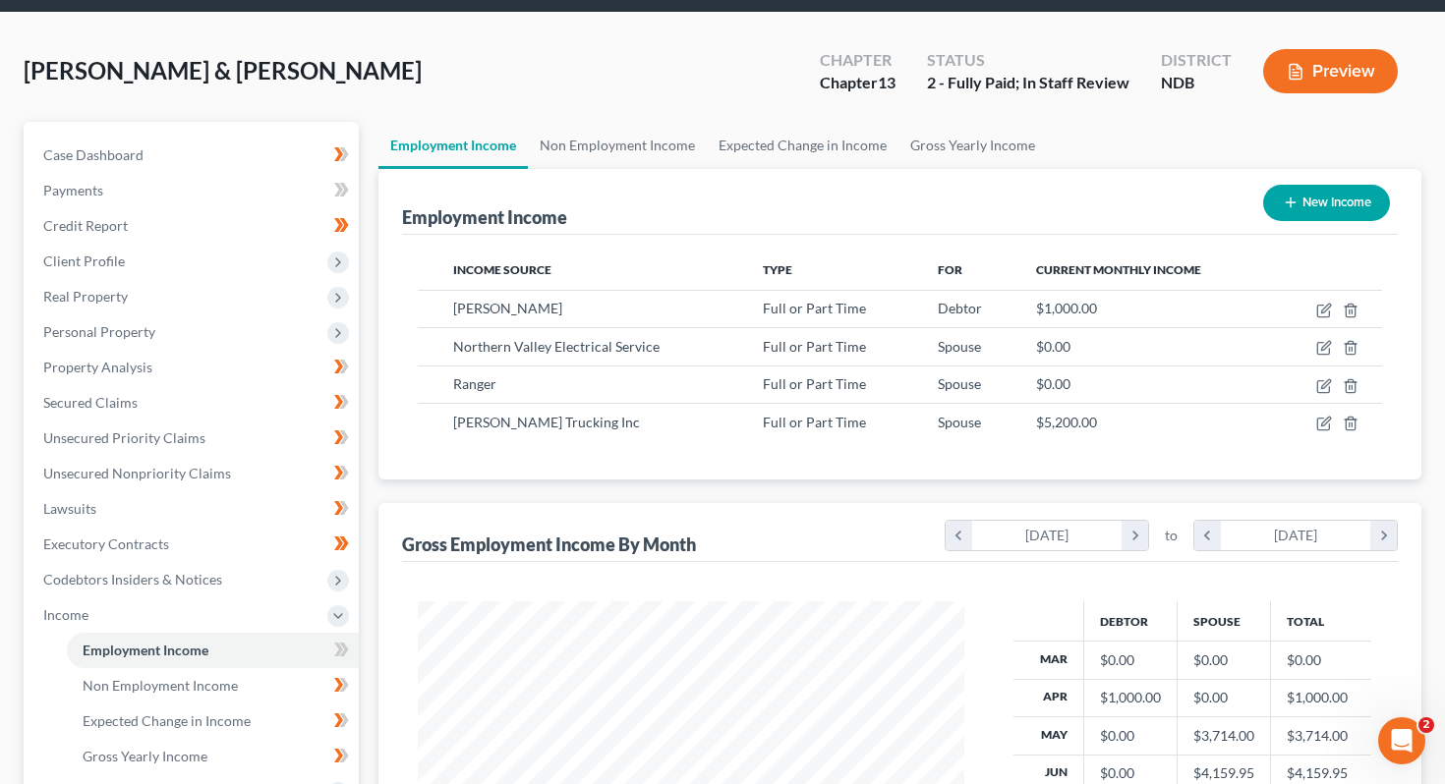
scroll to position [38, 0]
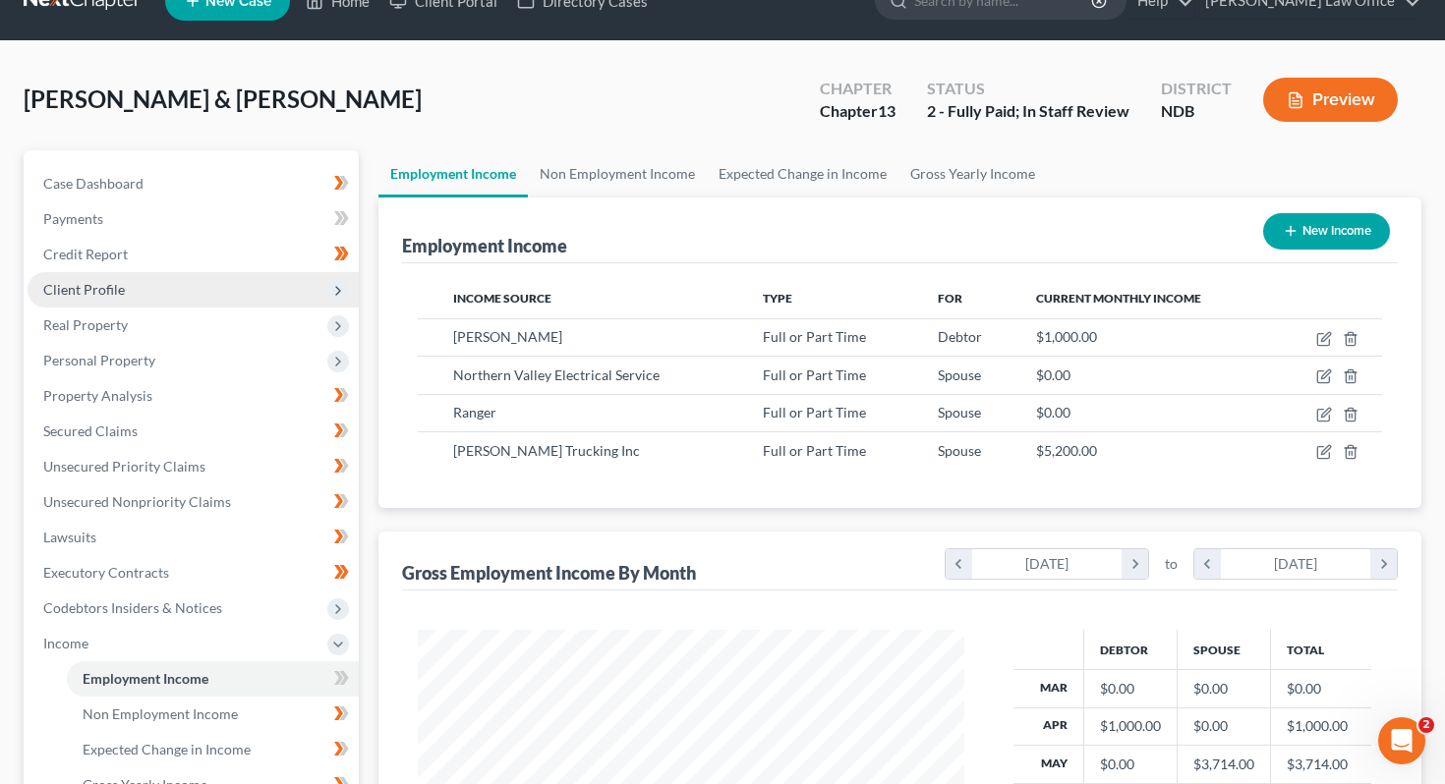
click at [162, 274] on span "Client Profile" at bounding box center [193, 289] width 331 height 35
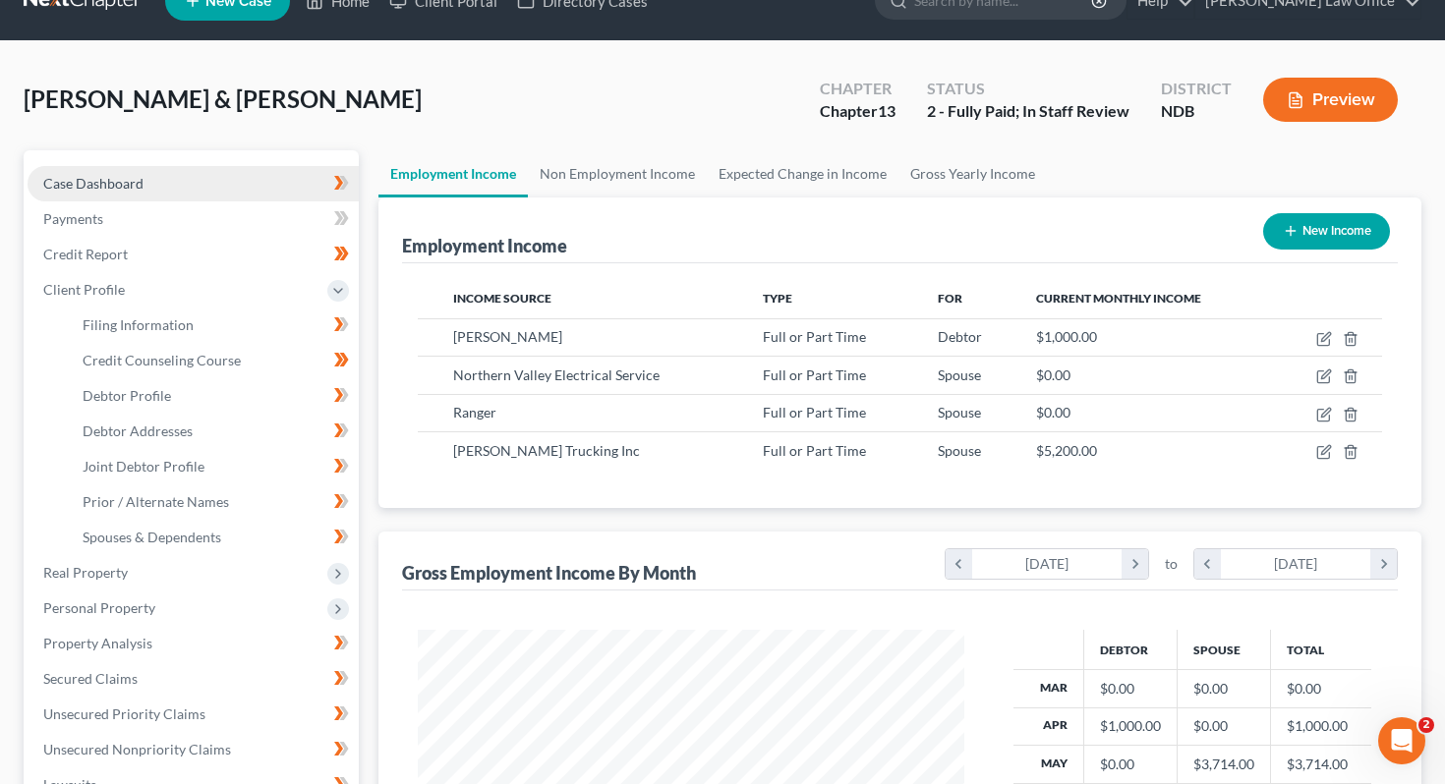
click at [171, 182] on link "Case Dashboard" at bounding box center [193, 183] width 331 height 35
select select "4"
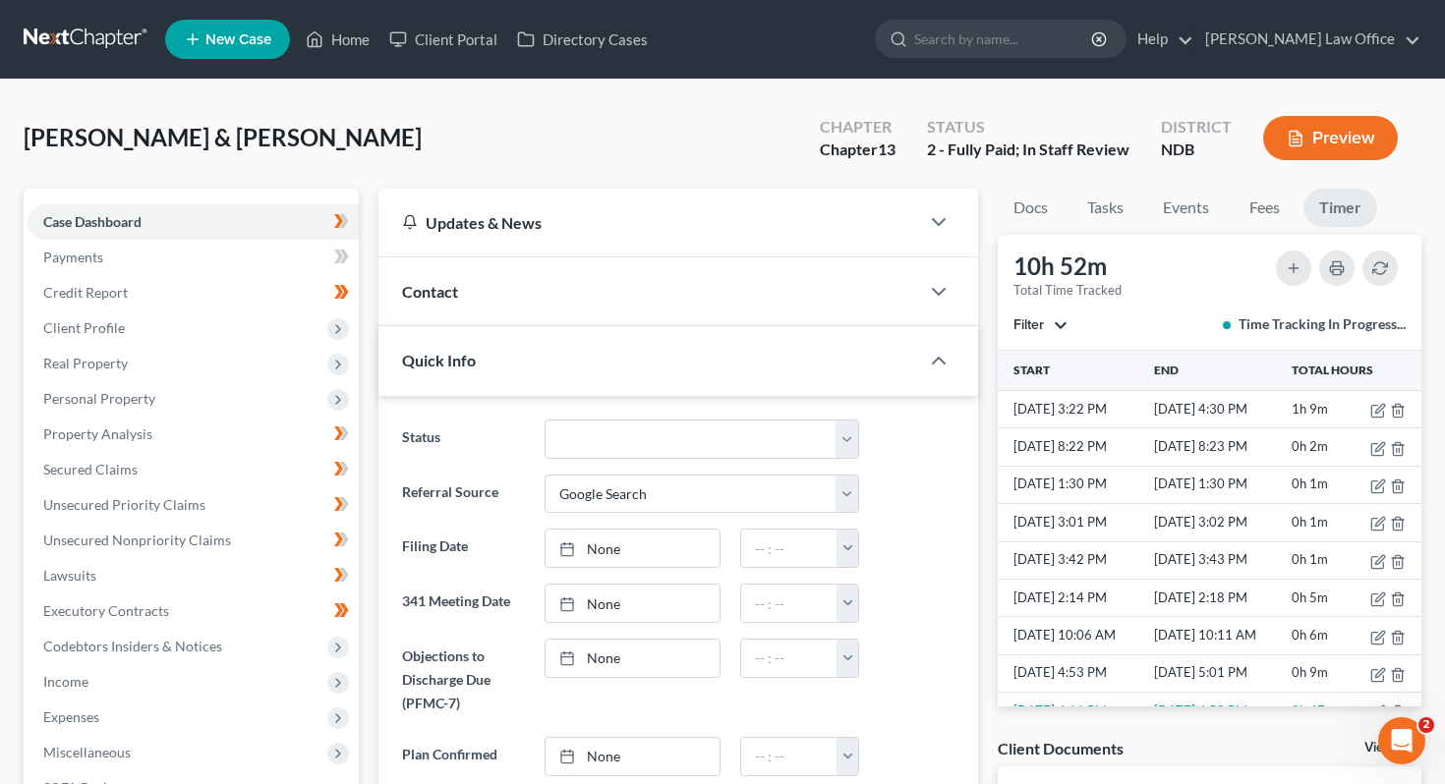
click at [229, 523] on li "Unsecured Nonpriority Claims" at bounding box center [193, 540] width 331 height 35
click at [225, 549] on link "Unsecured Nonpriority Claims" at bounding box center [193, 540] width 331 height 35
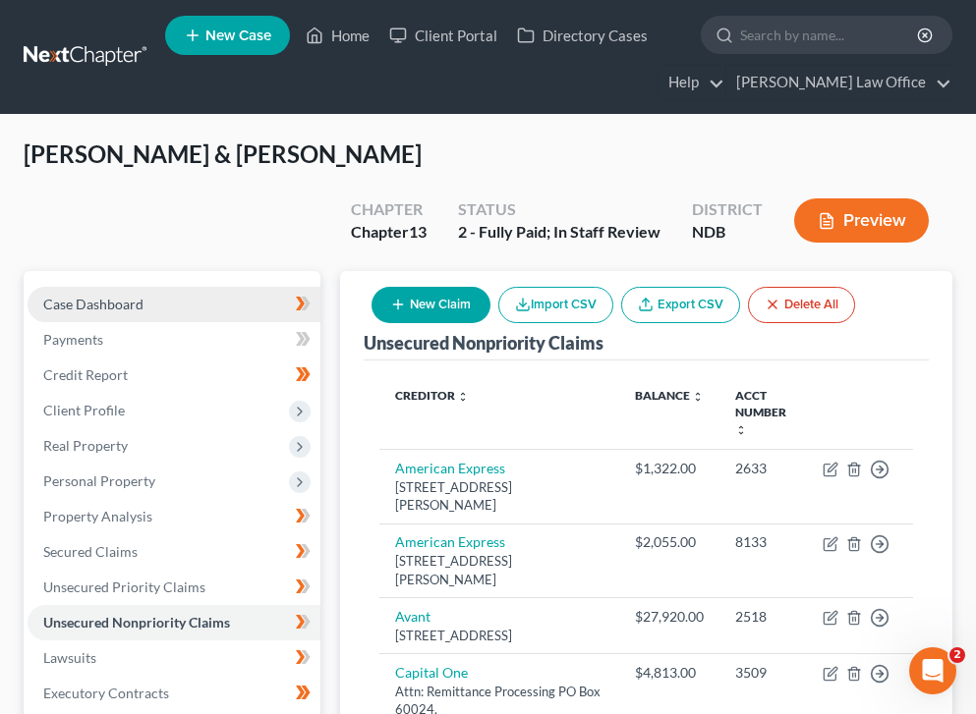
click at [127, 296] on span "Case Dashboard" at bounding box center [93, 304] width 100 height 17
select select "4"
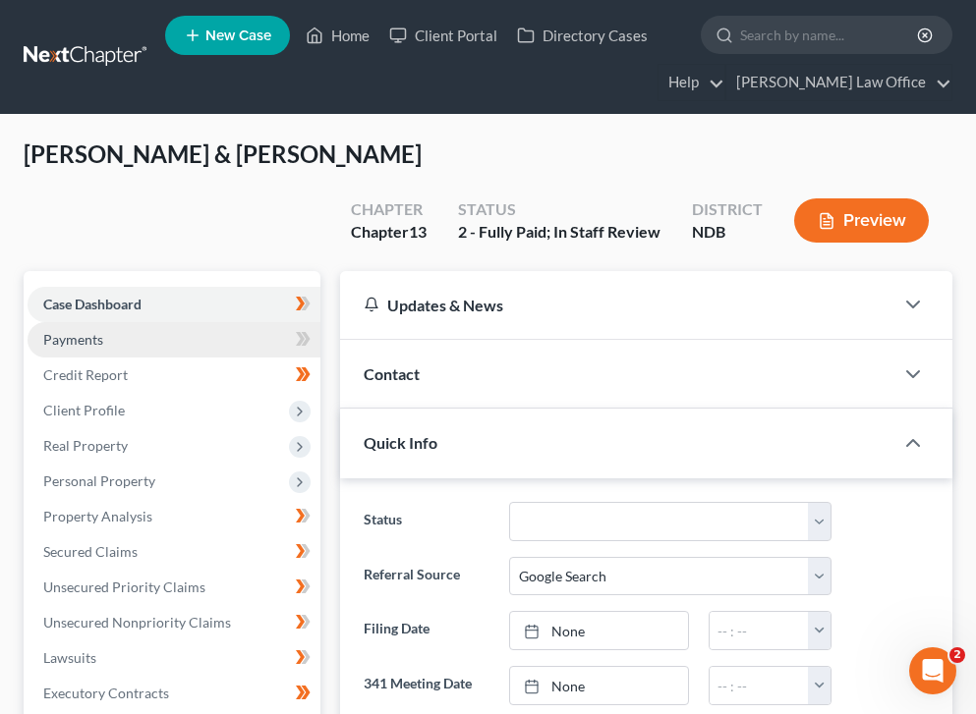
click at [105, 322] on link "Payments" at bounding box center [174, 339] width 293 height 35
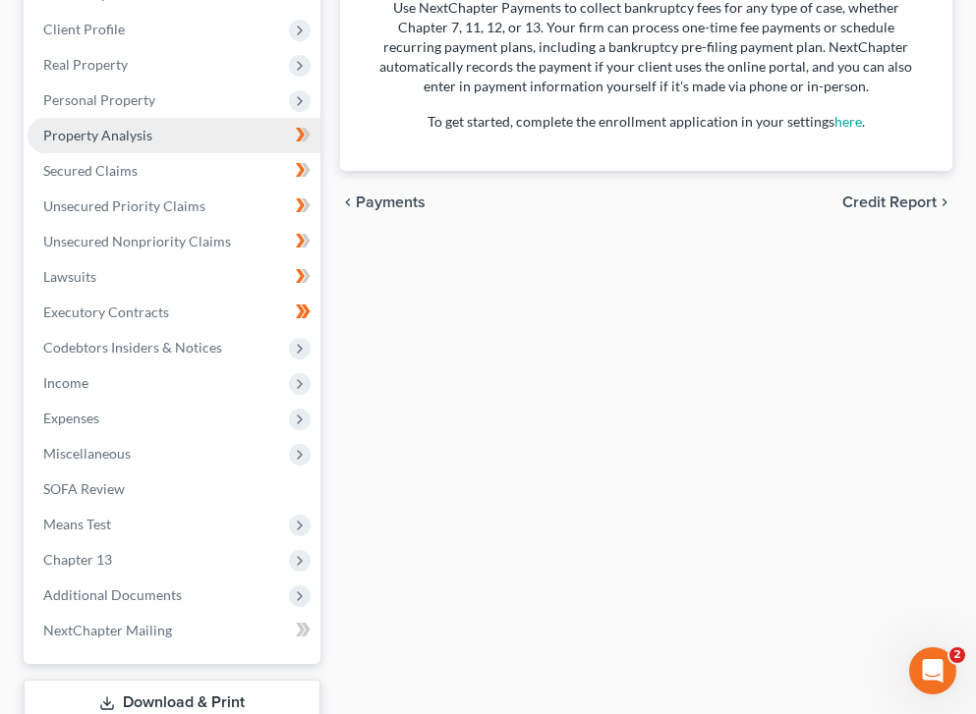
scroll to position [441, 0]
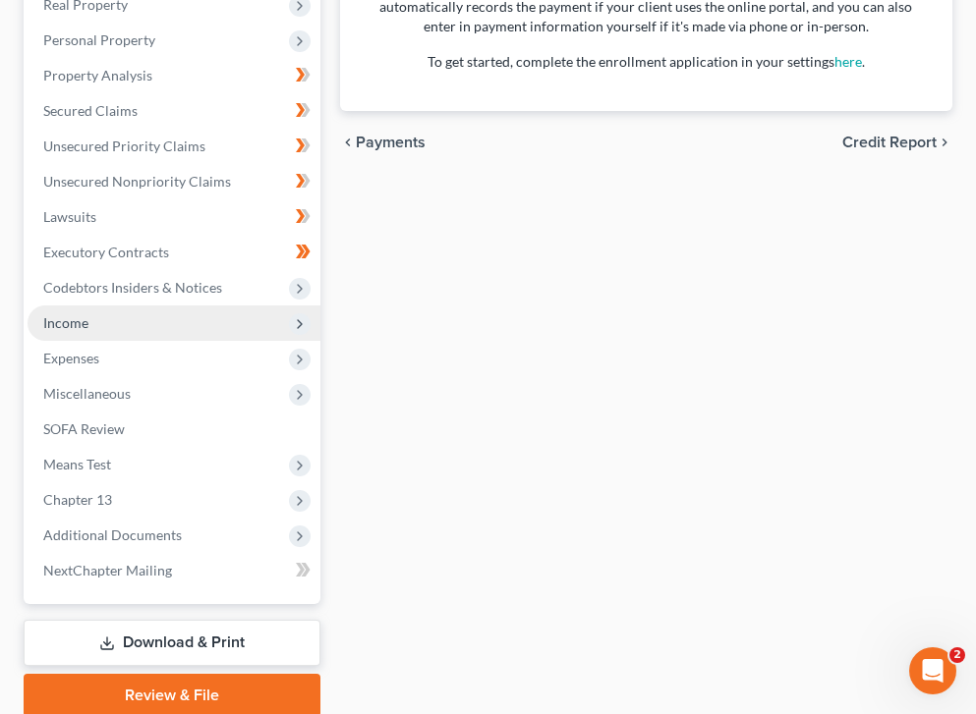
click at [143, 306] on span "Income" at bounding box center [174, 323] width 293 height 35
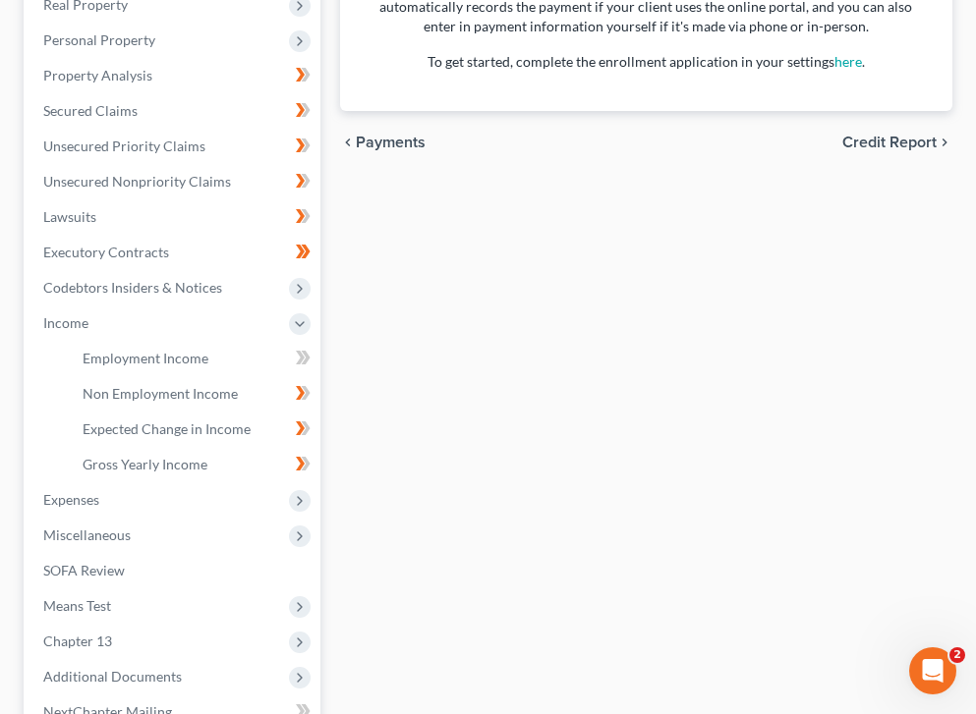
scroll to position [0, 0]
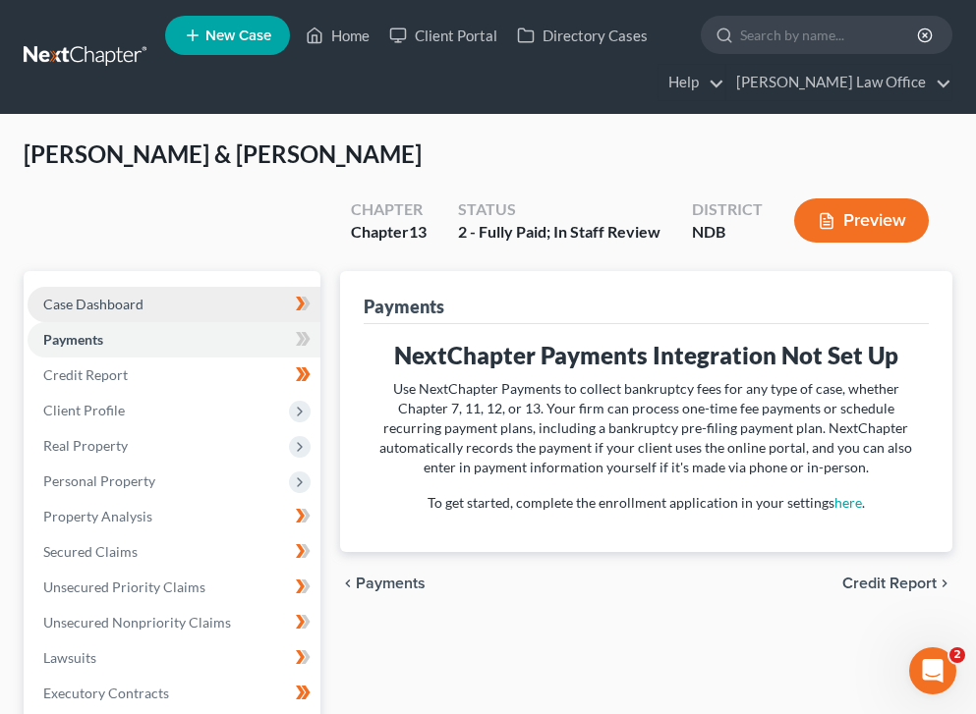
click at [121, 296] on span "Case Dashboard" at bounding box center [93, 304] width 100 height 17
select select "4"
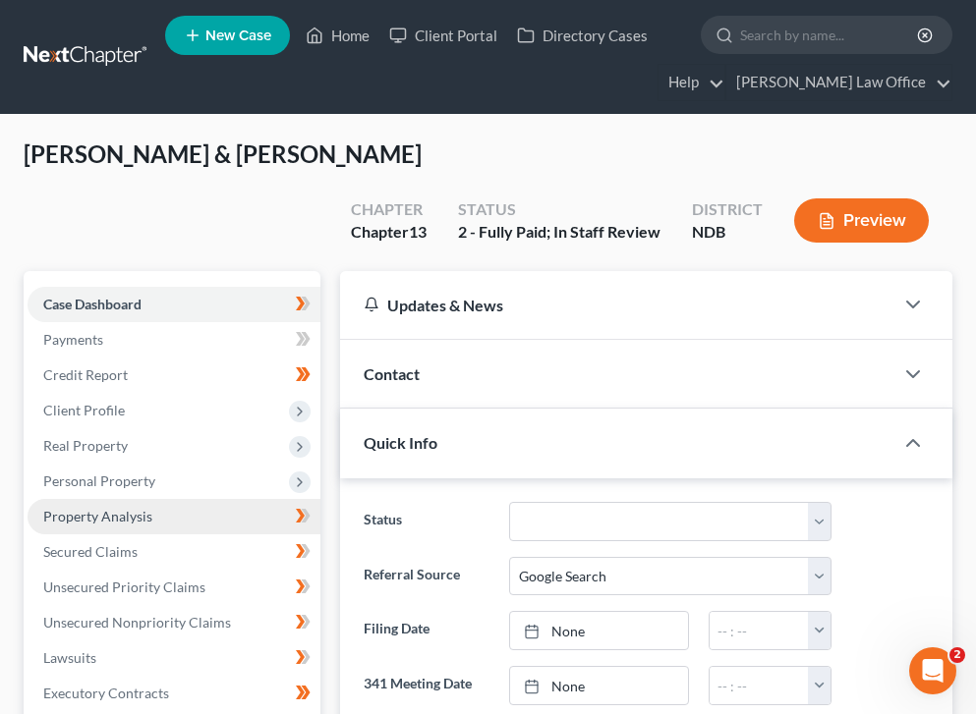
click at [137, 508] on span "Property Analysis" at bounding box center [97, 516] width 109 height 17
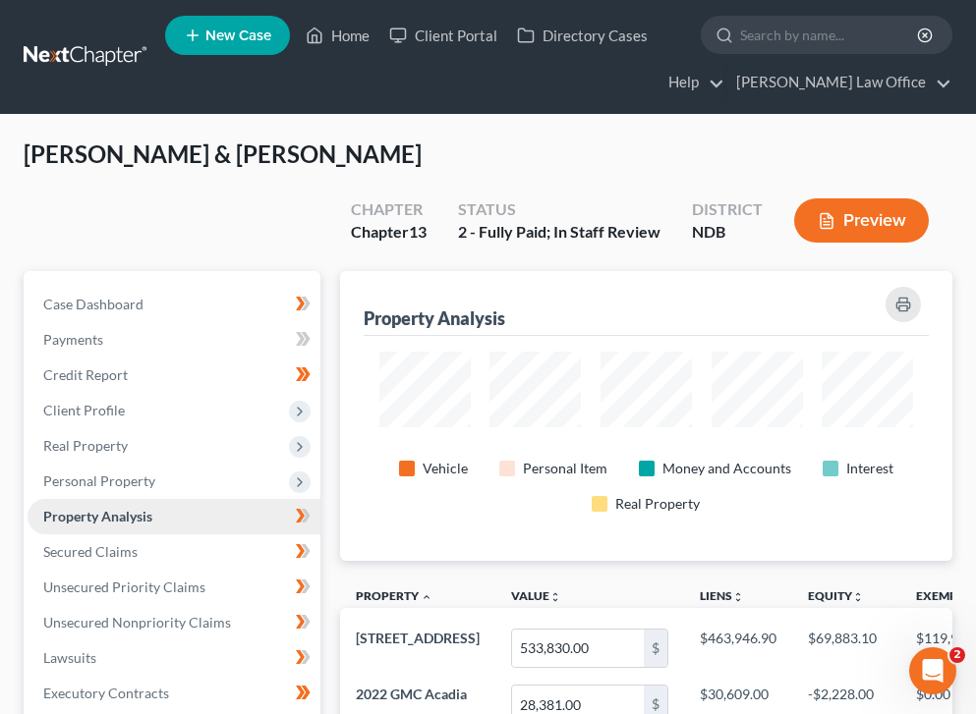
scroll to position [290, 612]
